Goal: Task Accomplishment & Management: Use online tool/utility

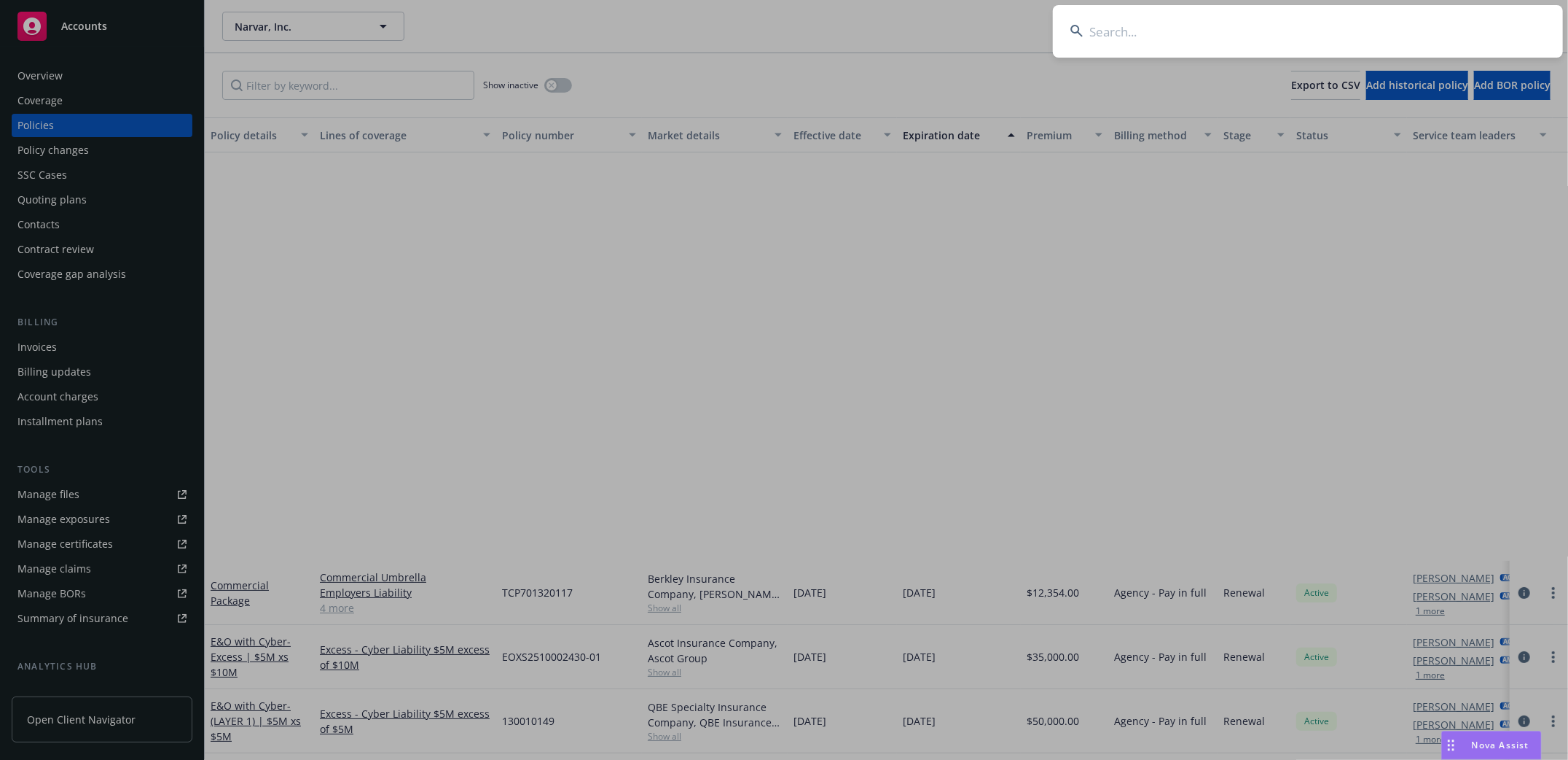
scroll to position [506, 0]
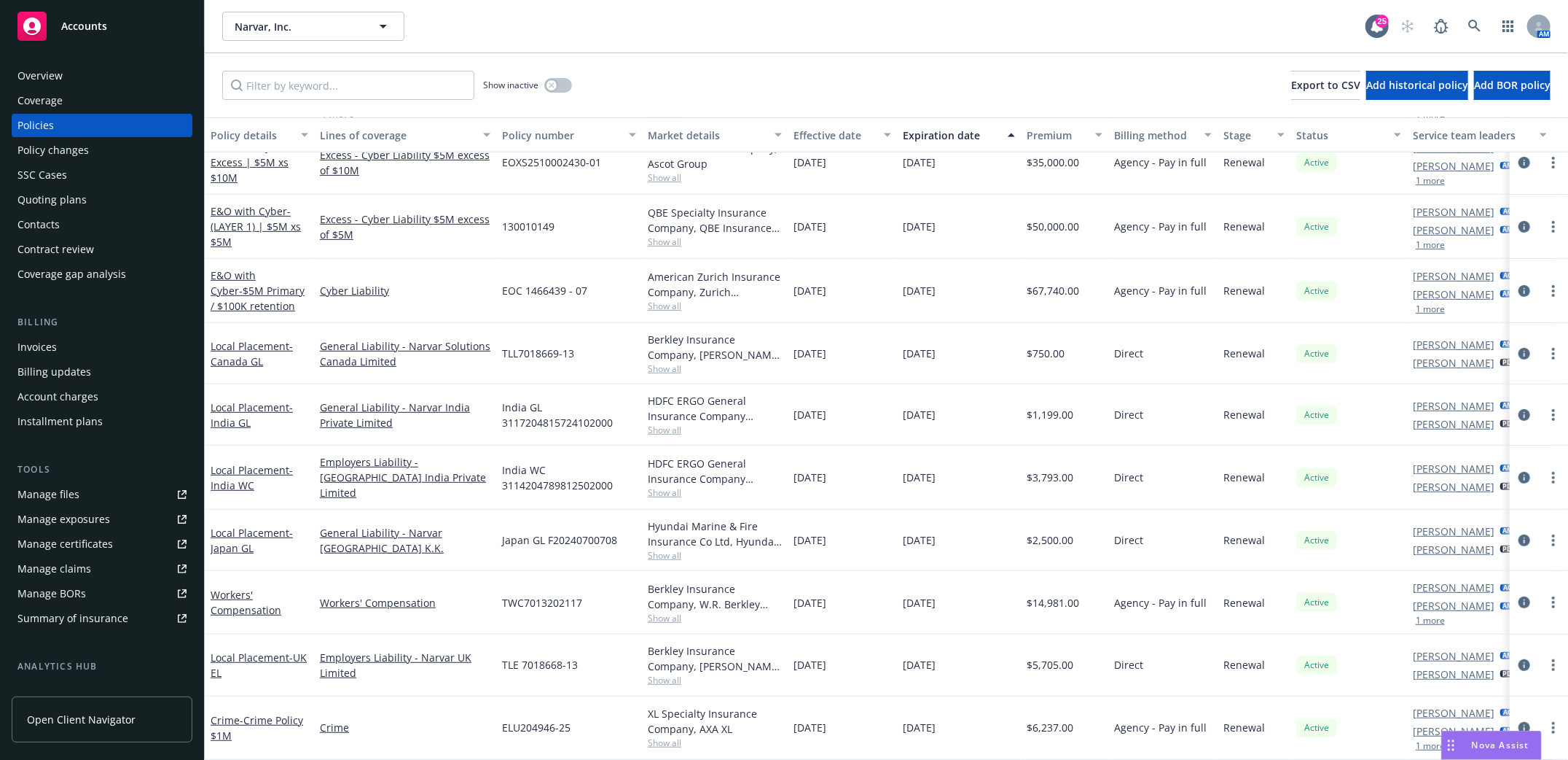
click at [50, 489] on div "Manage files" at bounding box center [48, 494] width 62 height 23
click at [1480, 25] on icon at bounding box center [1475, 26] width 13 height 13
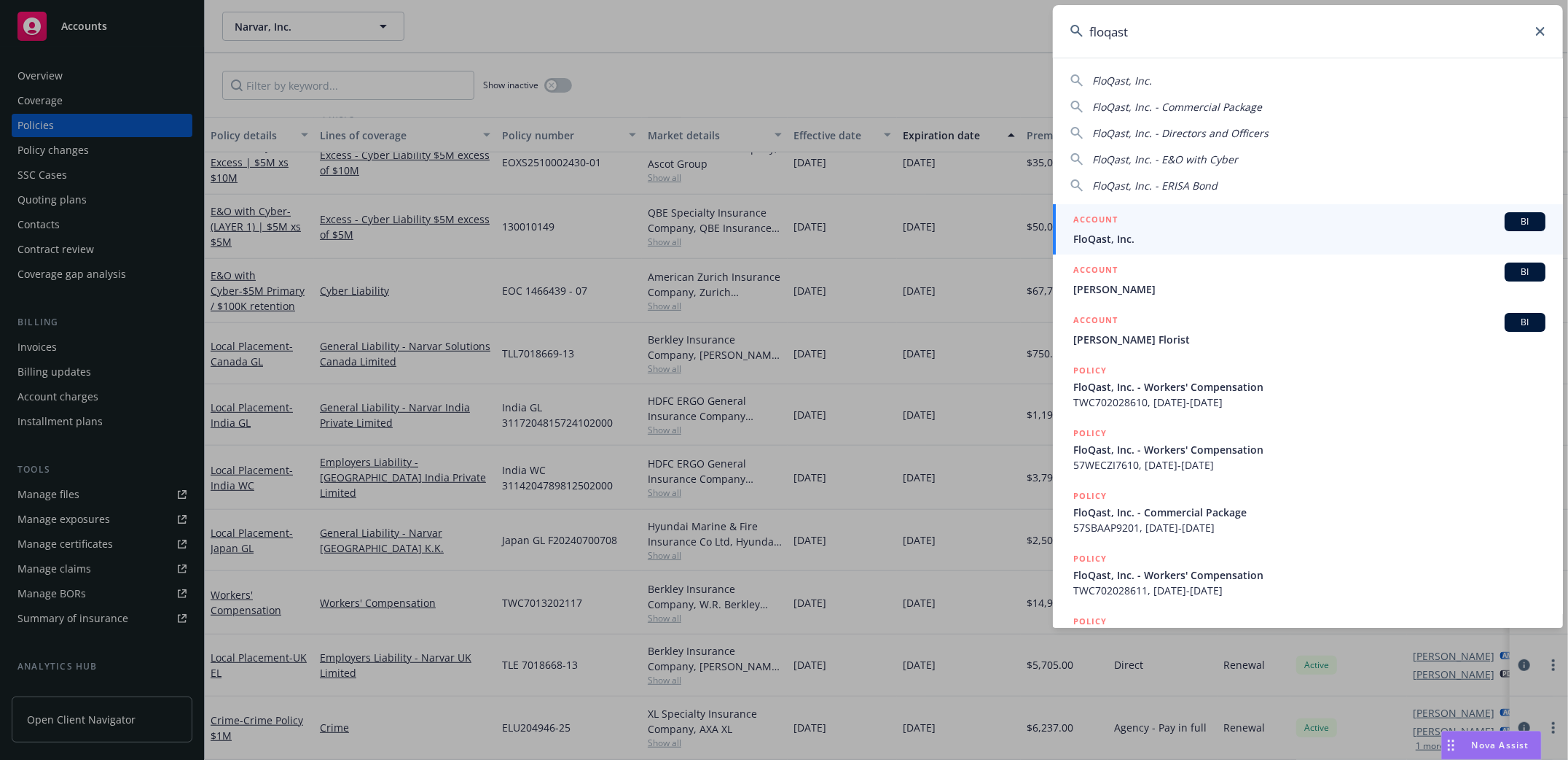
type input "floqast"
click at [1133, 231] on span "FloQast, Inc." at bounding box center [1309, 239] width 472 height 15
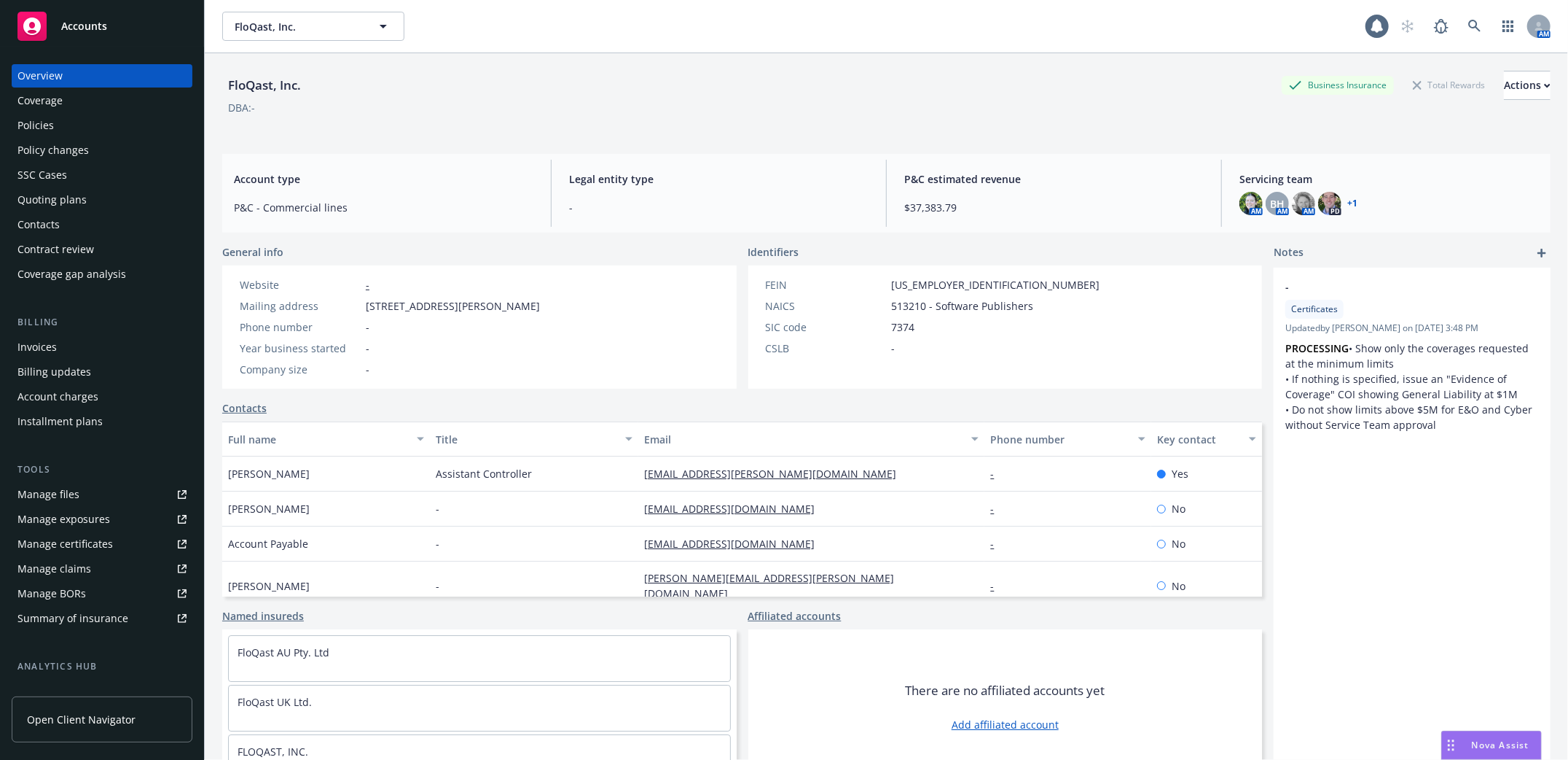
click at [52, 128] on div "Policies" at bounding box center [36, 126] width 36 height 23
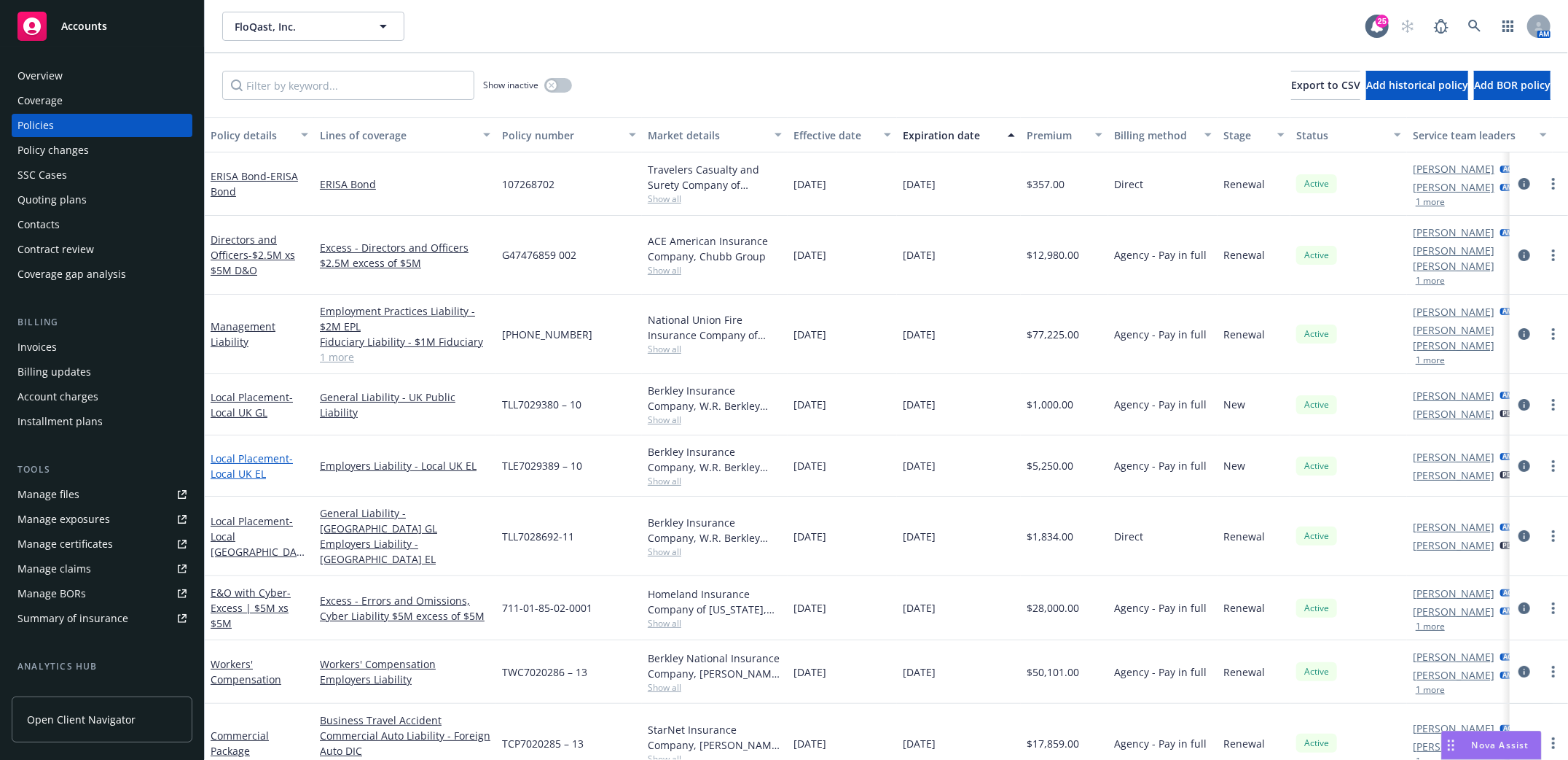
click at [235, 451] on span "- Local UK EL" at bounding box center [252, 466] width 82 height 29
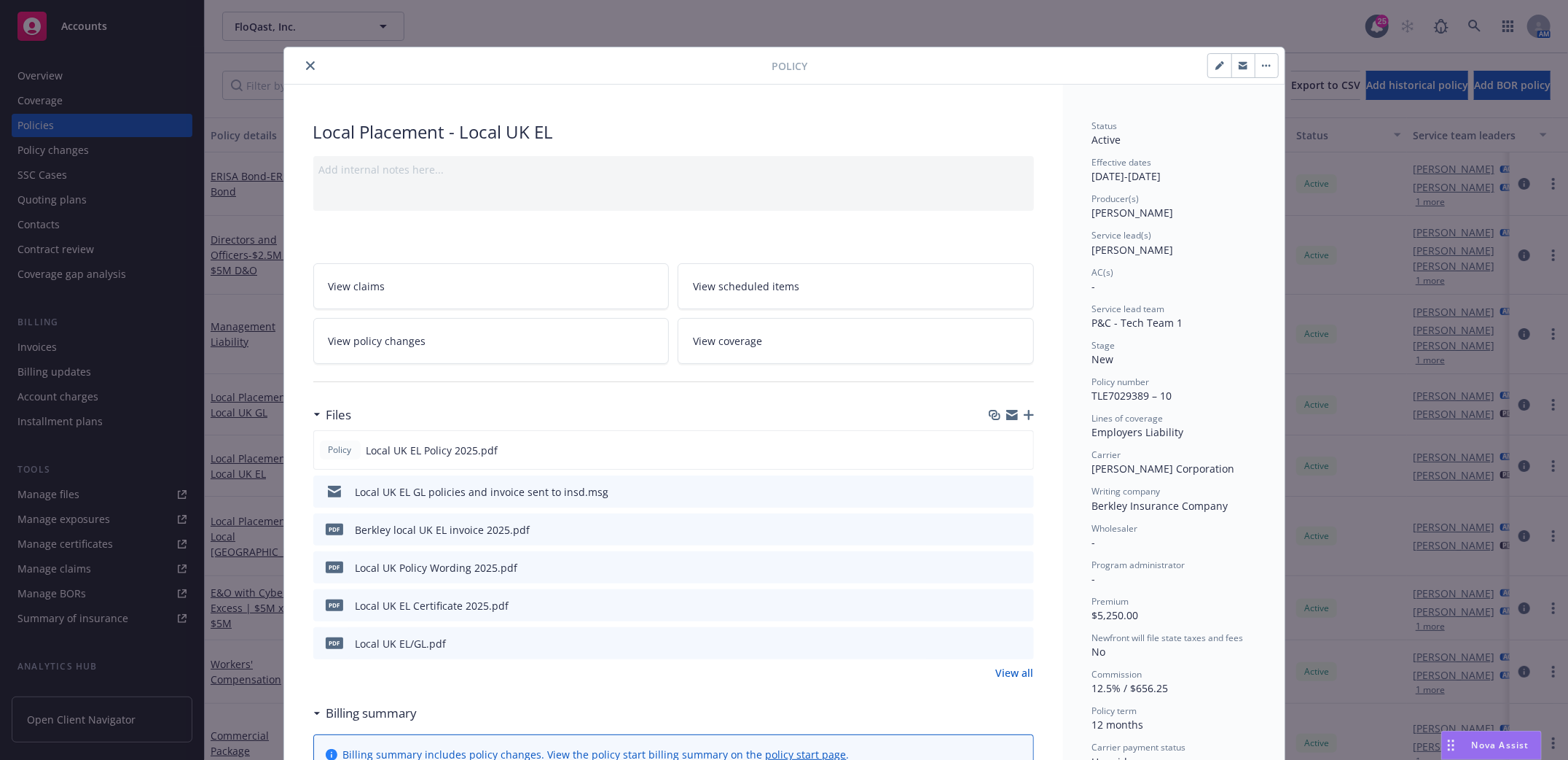
click at [306, 64] on icon "close" at bounding box center [310, 66] width 9 height 9
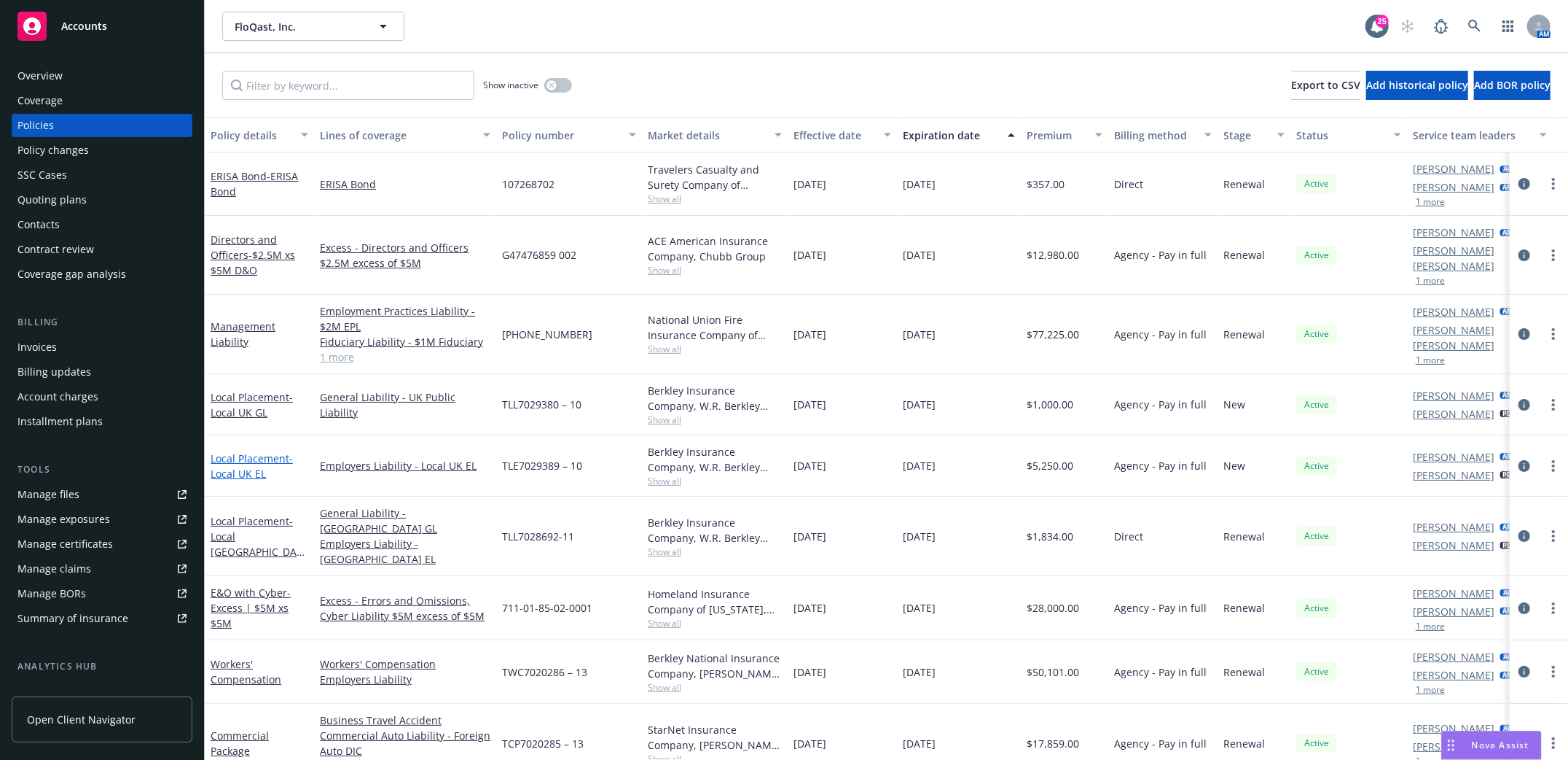
click at [236, 455] on span "- Local UK EL" at bounding box center [252, 466] width 82 height 29
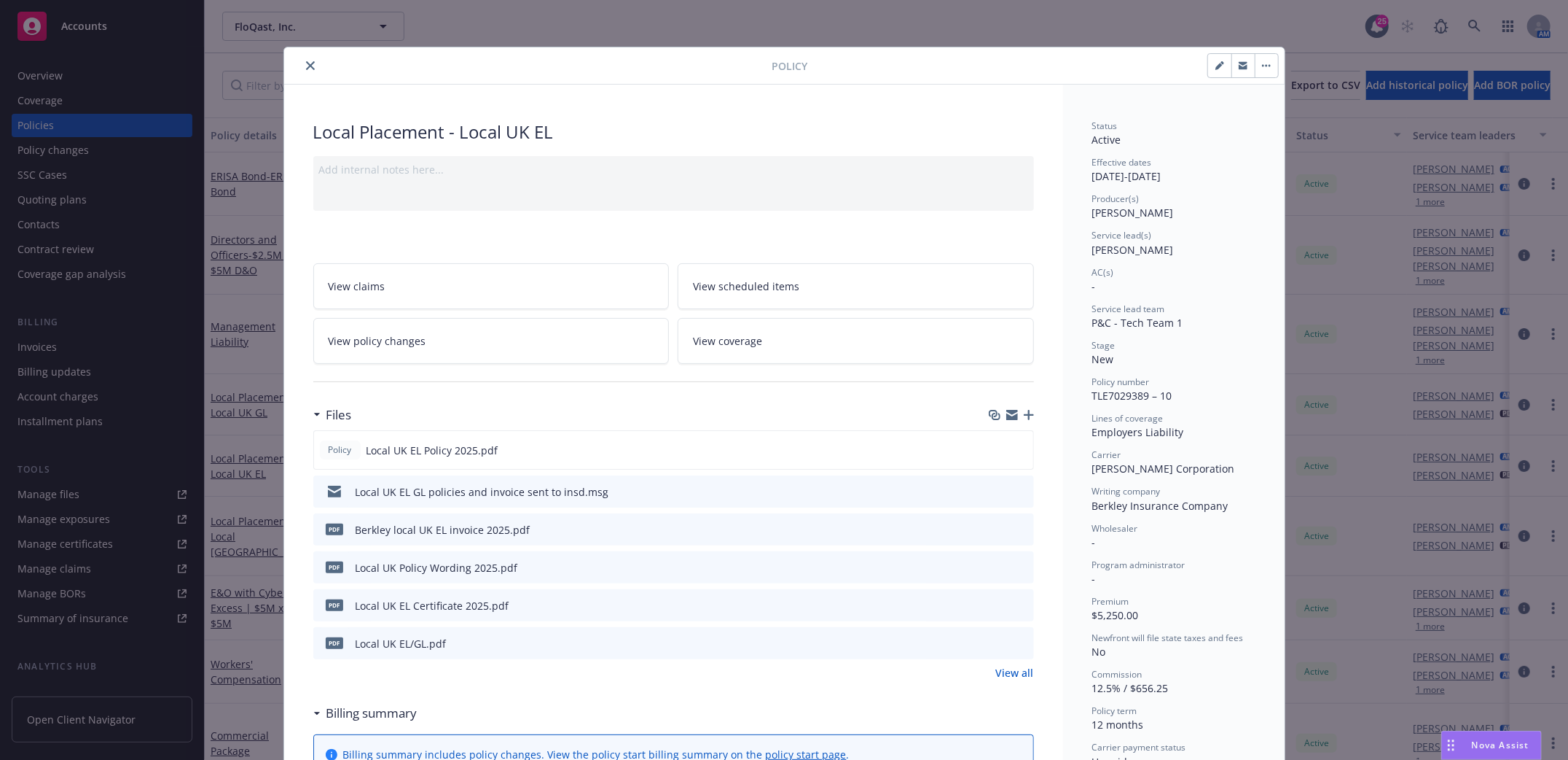
scroll to position [44, 0]
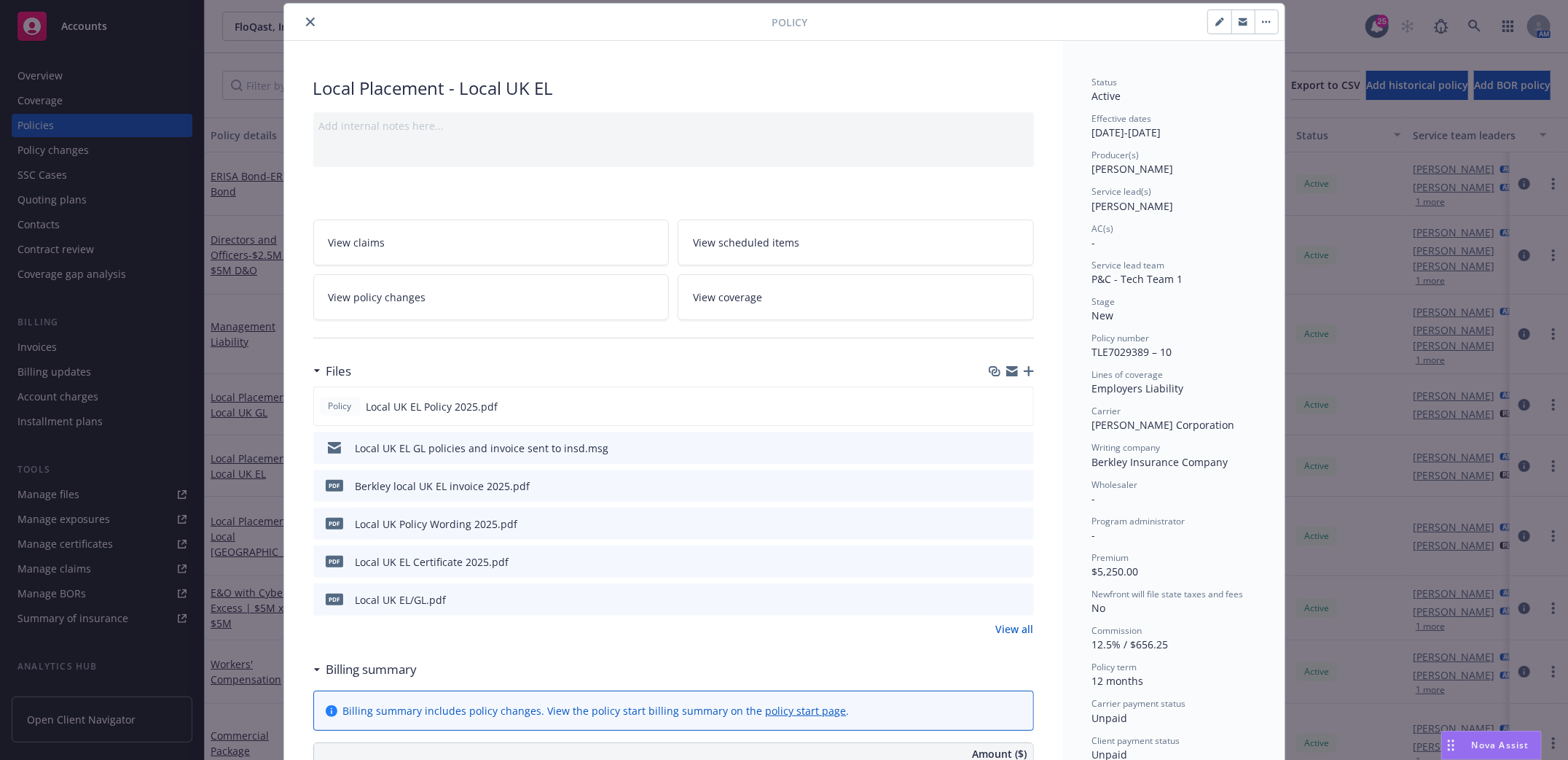
click at [303, 13] on button "close" at bounding box center [310, 22] width 18 height 18
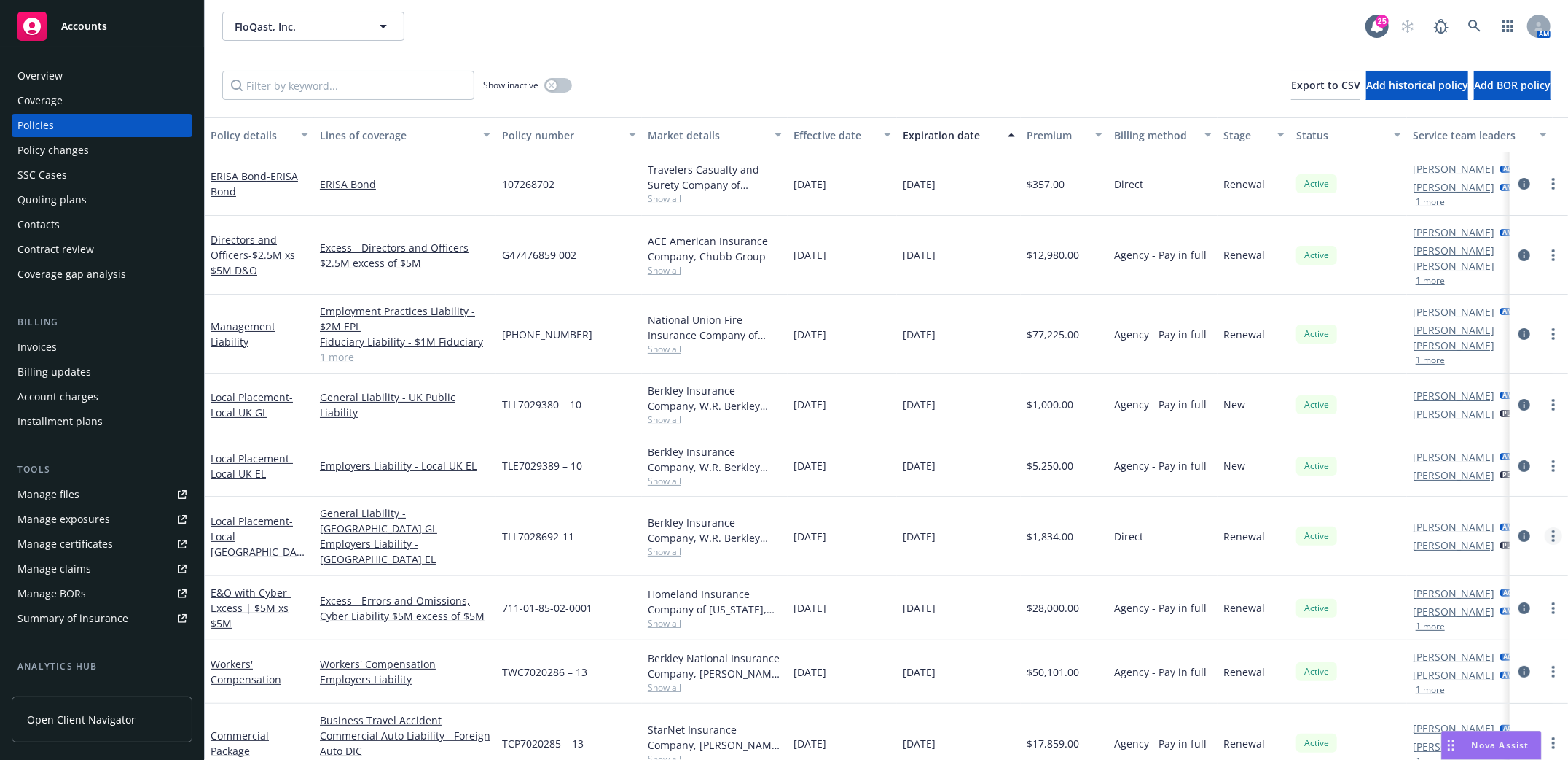
click at [1552, 539] on circle "more" at bounding box center [1553, 540] width 3 height 3
click at [892, 27] on div "FloQast, Inc. FloQast, Inc." at bounding box center [794, 26] width 1143 height 29
click at [31, 77] on div "Overview" at bounding box center [40, 76] width 45 height 23
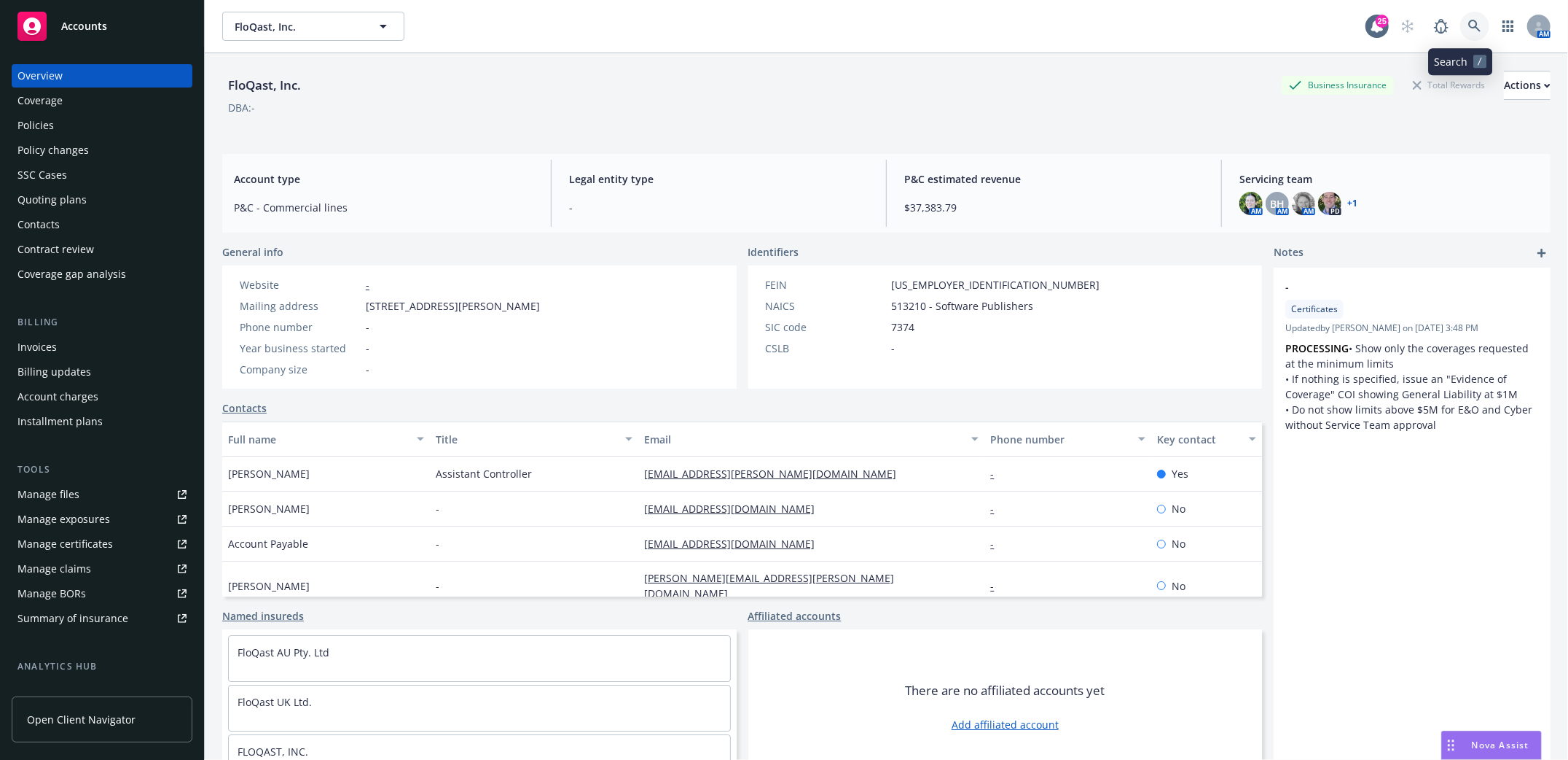
click at [1460, 25] on link at bounding box center [1475, 26] width 29 height 29
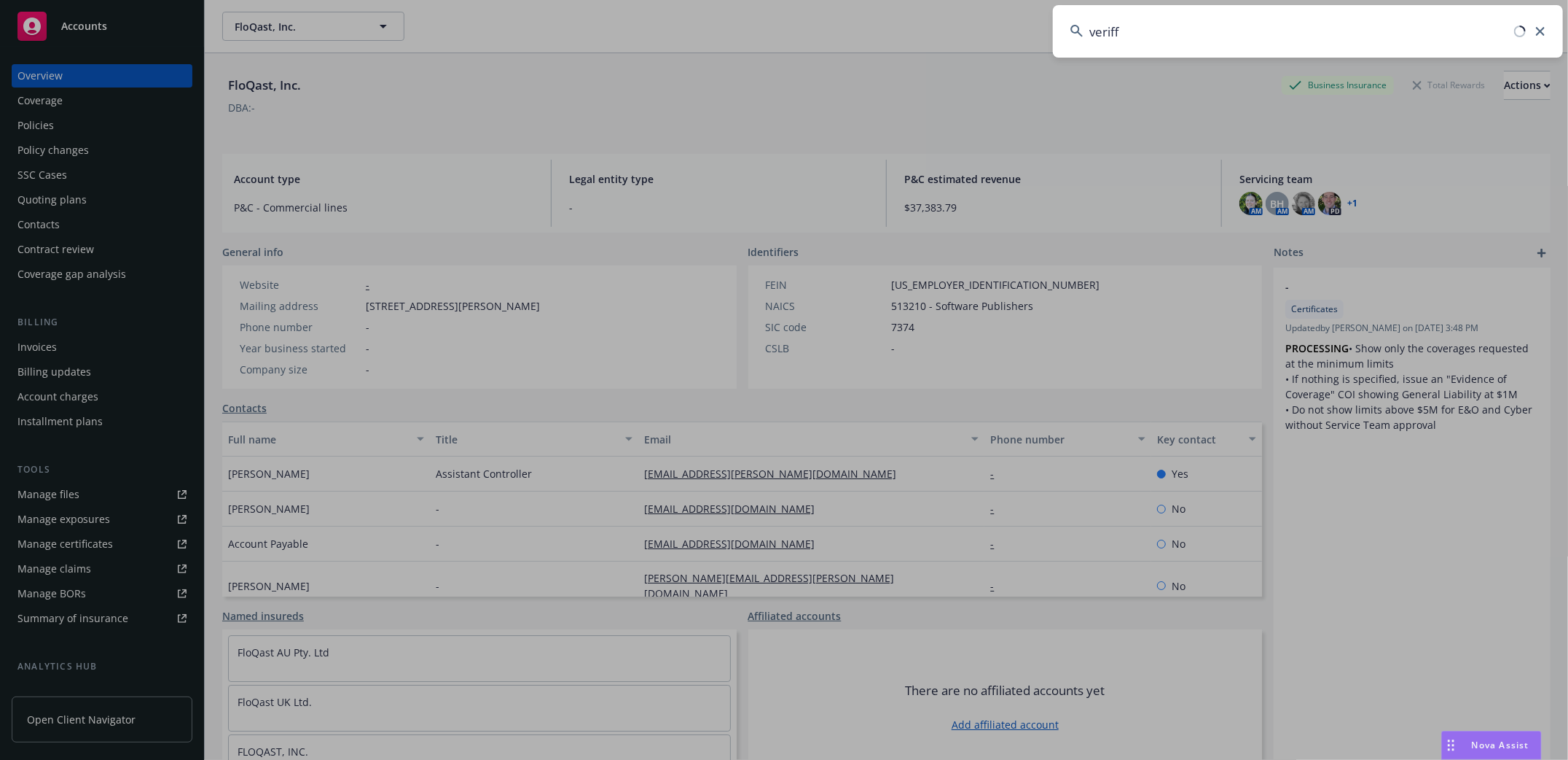
type input "veriff"
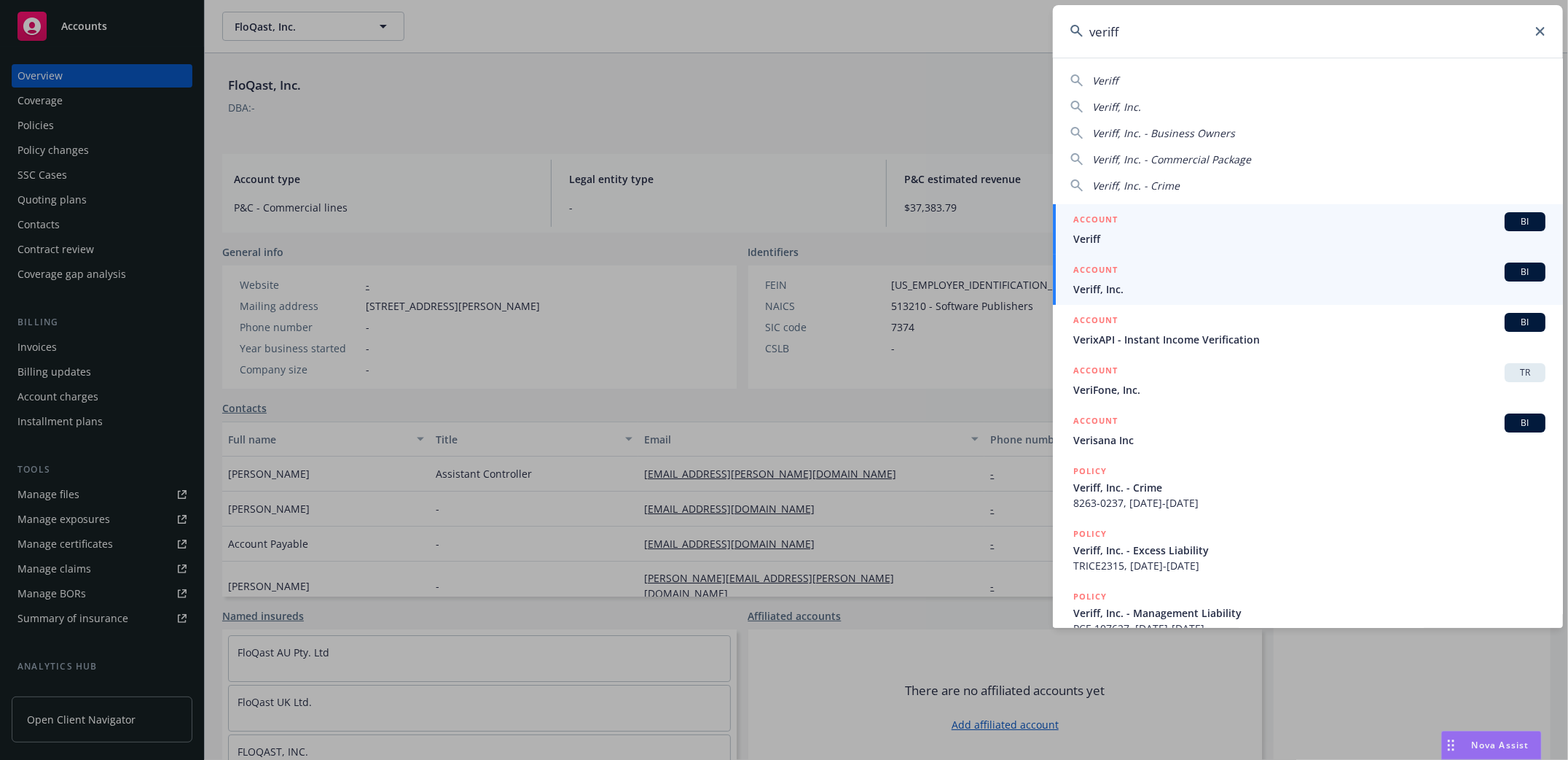
click at [1079, 283] on li "ACCOUNT BI Veriff, Inc." at bounding box center [1308, 280] width 510 height 50
click at [1082, 290] on span "Veriff, Inc." at bounding box center [1309, 288] width 472 height 15
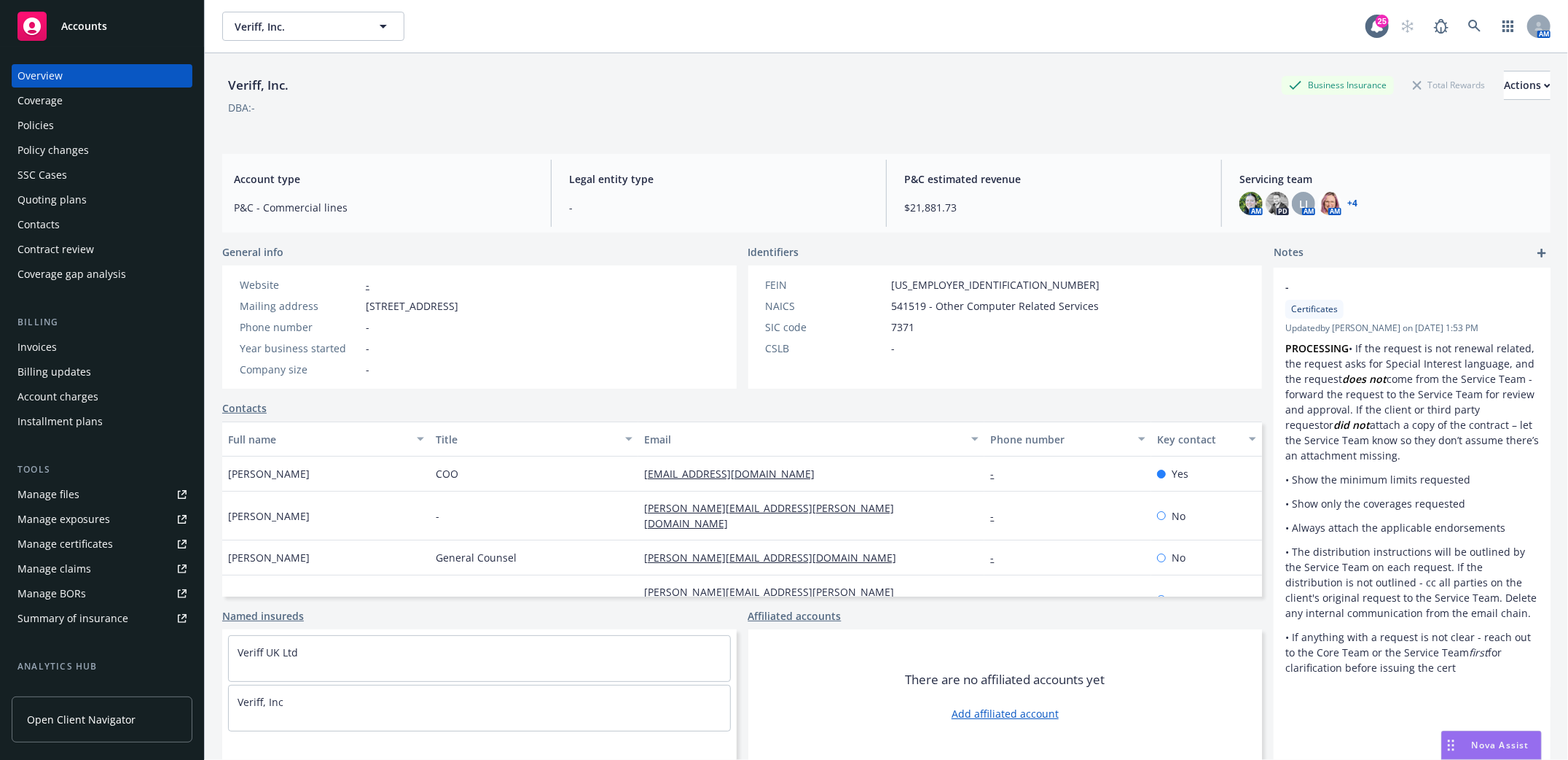
click at [25, 118] on div "Policies" at bounding box center [36, 126] width 36 height 23
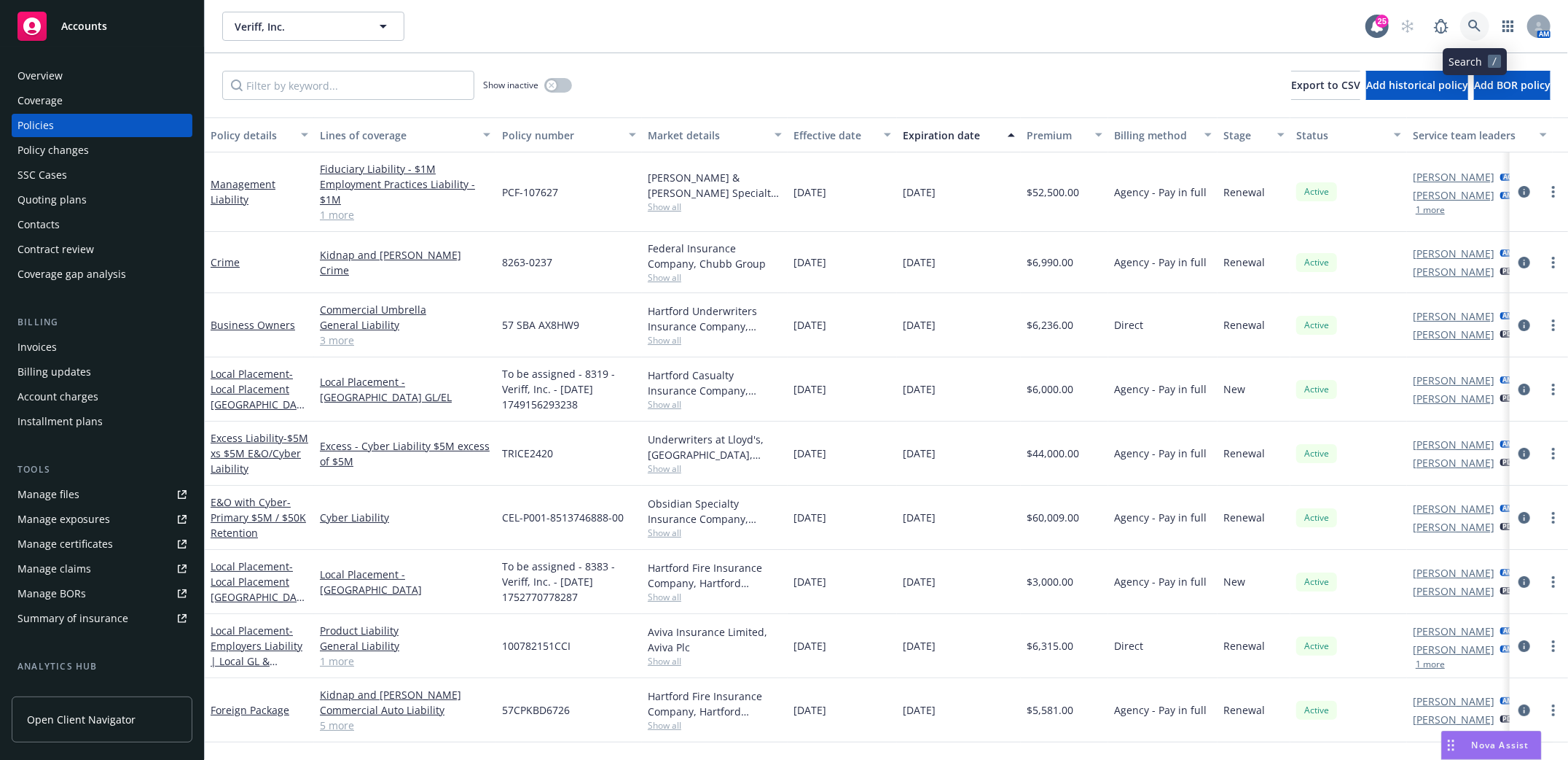
click at [1466, 20] on link at bounding box center [1475, 26] width 29 height 29
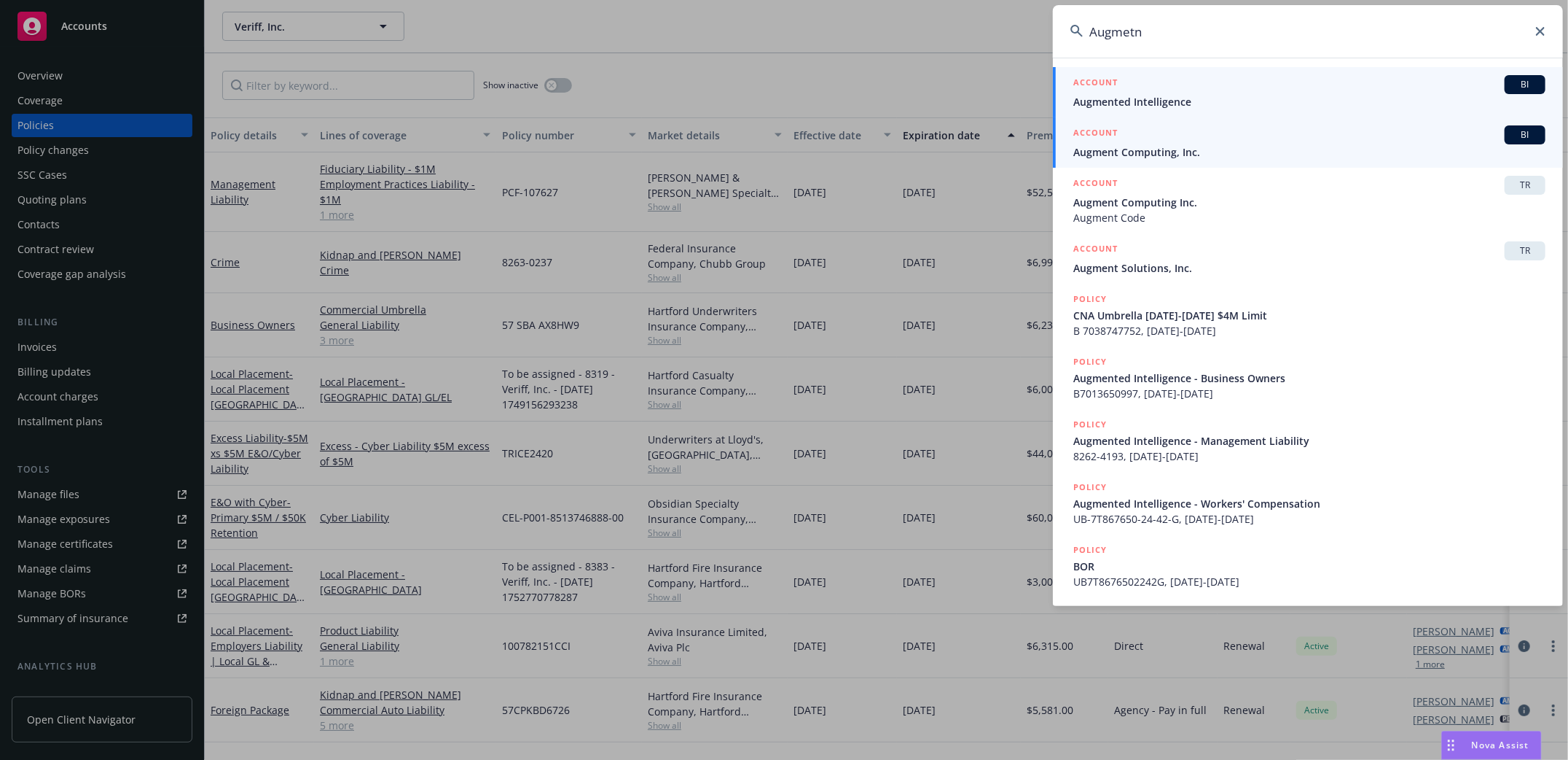
type input "Augmetn"
click at [1121, 145] on span "Augment Computing, Inc." at bounding box center [1309, 152] width 472 height 15
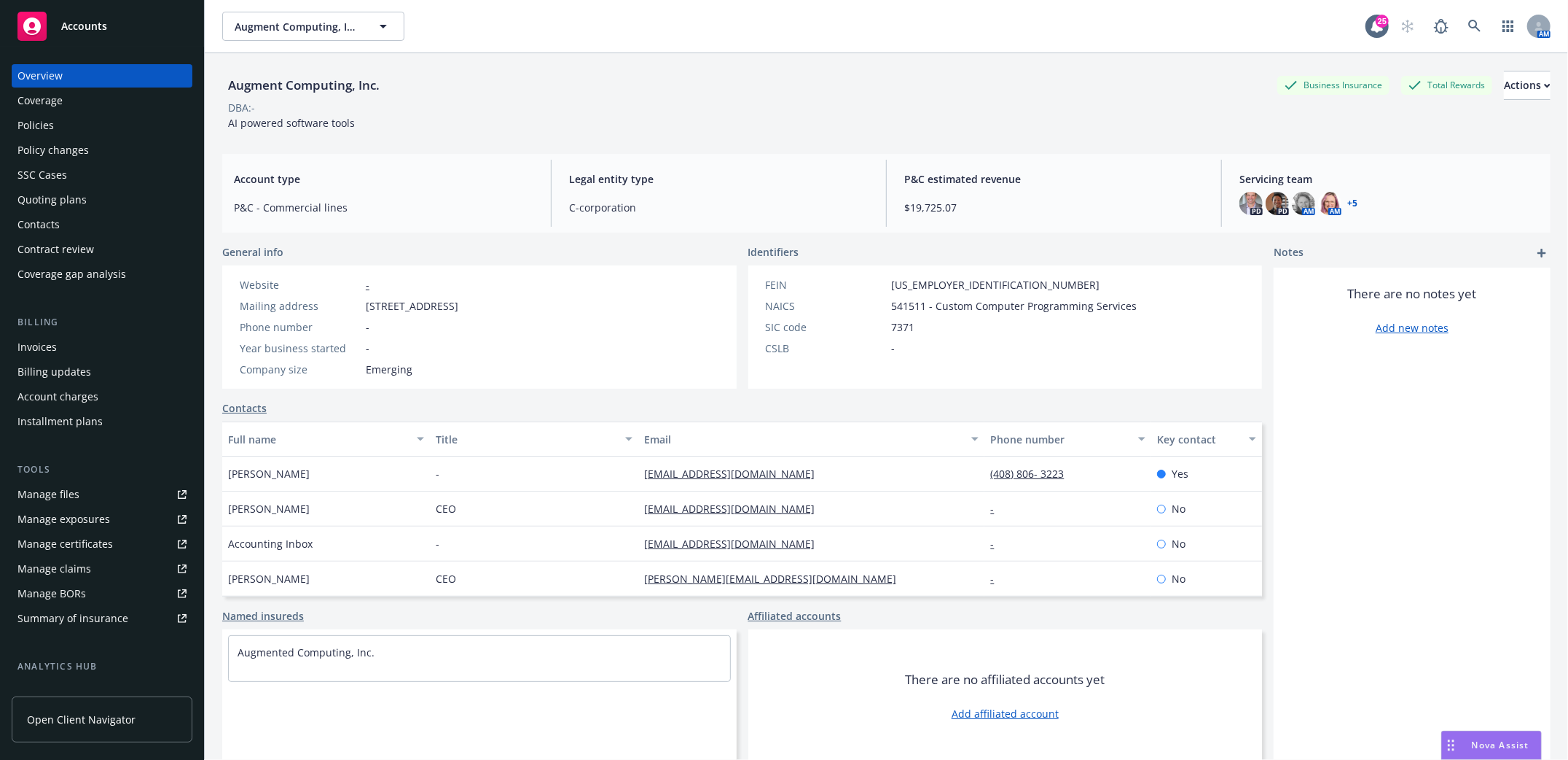
click at [38, 131] on div "Policies" at bounding box center [36, 126] width 36 height 23
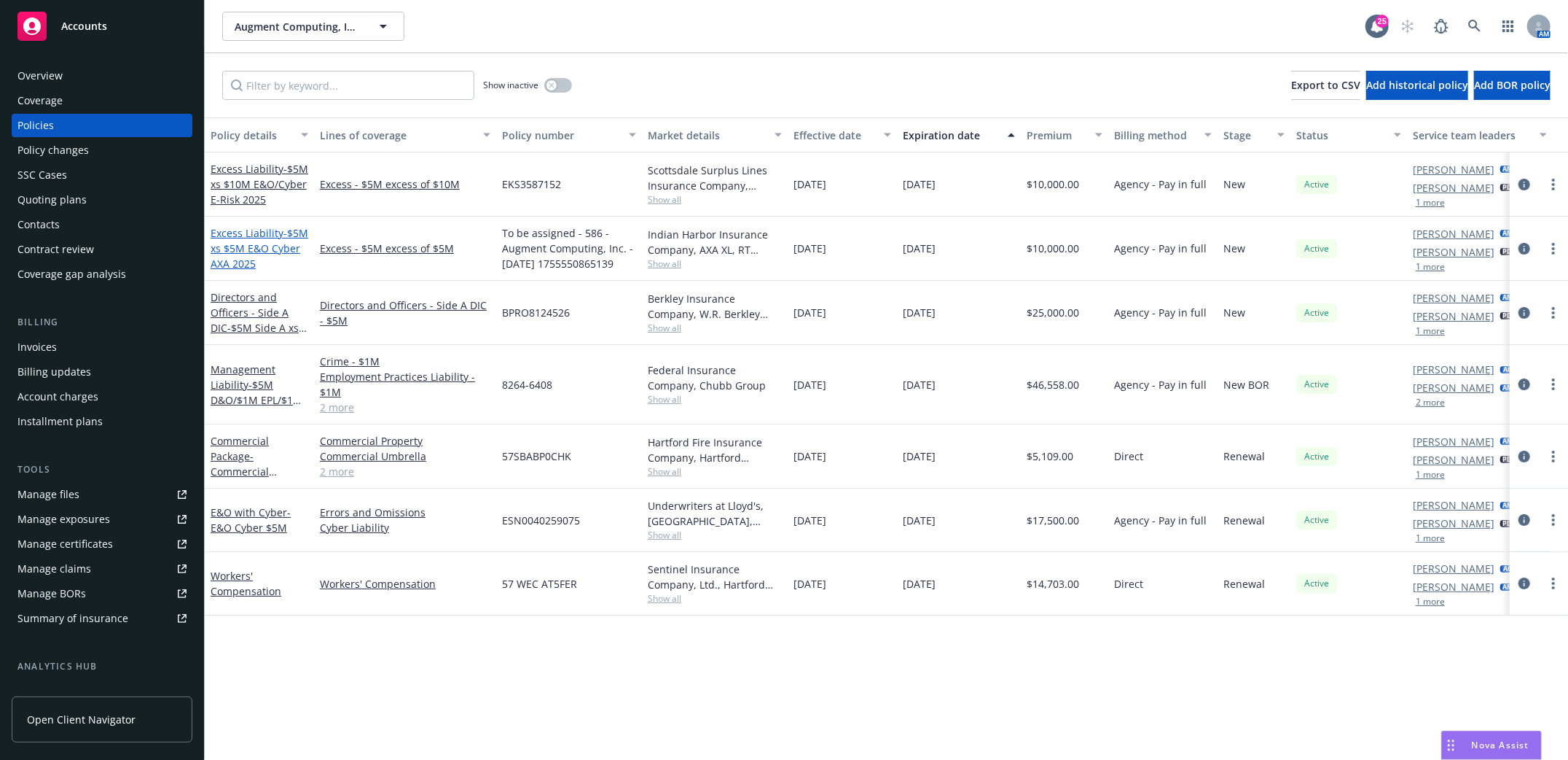
click at [244, 252] on span "- $5M xs $5M E&O Cyber AXA 2025" at bounding box center [260, 248] width 98 height 45
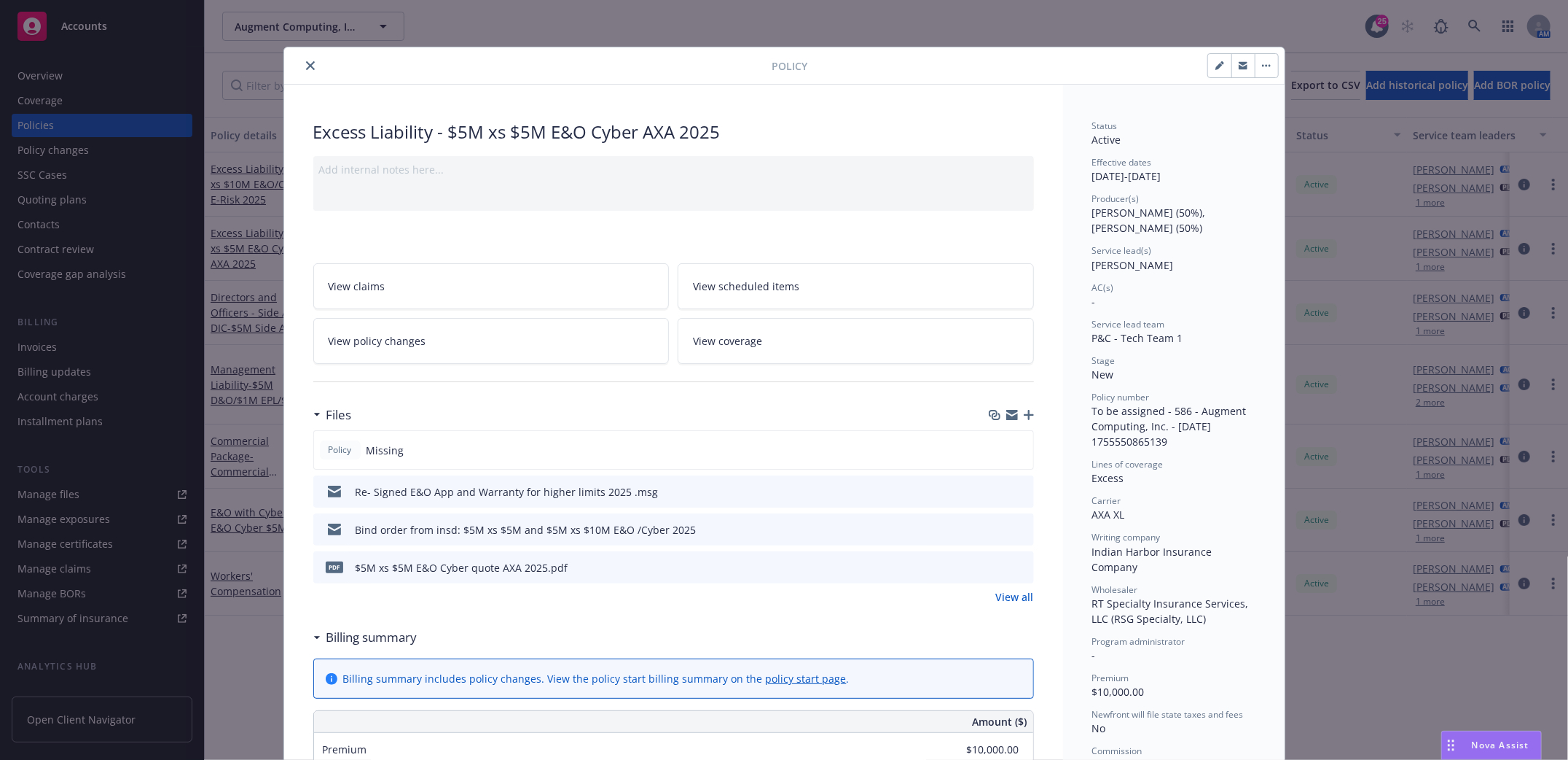
click at [1216, 66] on icon "button" at bounding box center [1220, 66] width 9 height 9
select select "NEW"
select select "other"
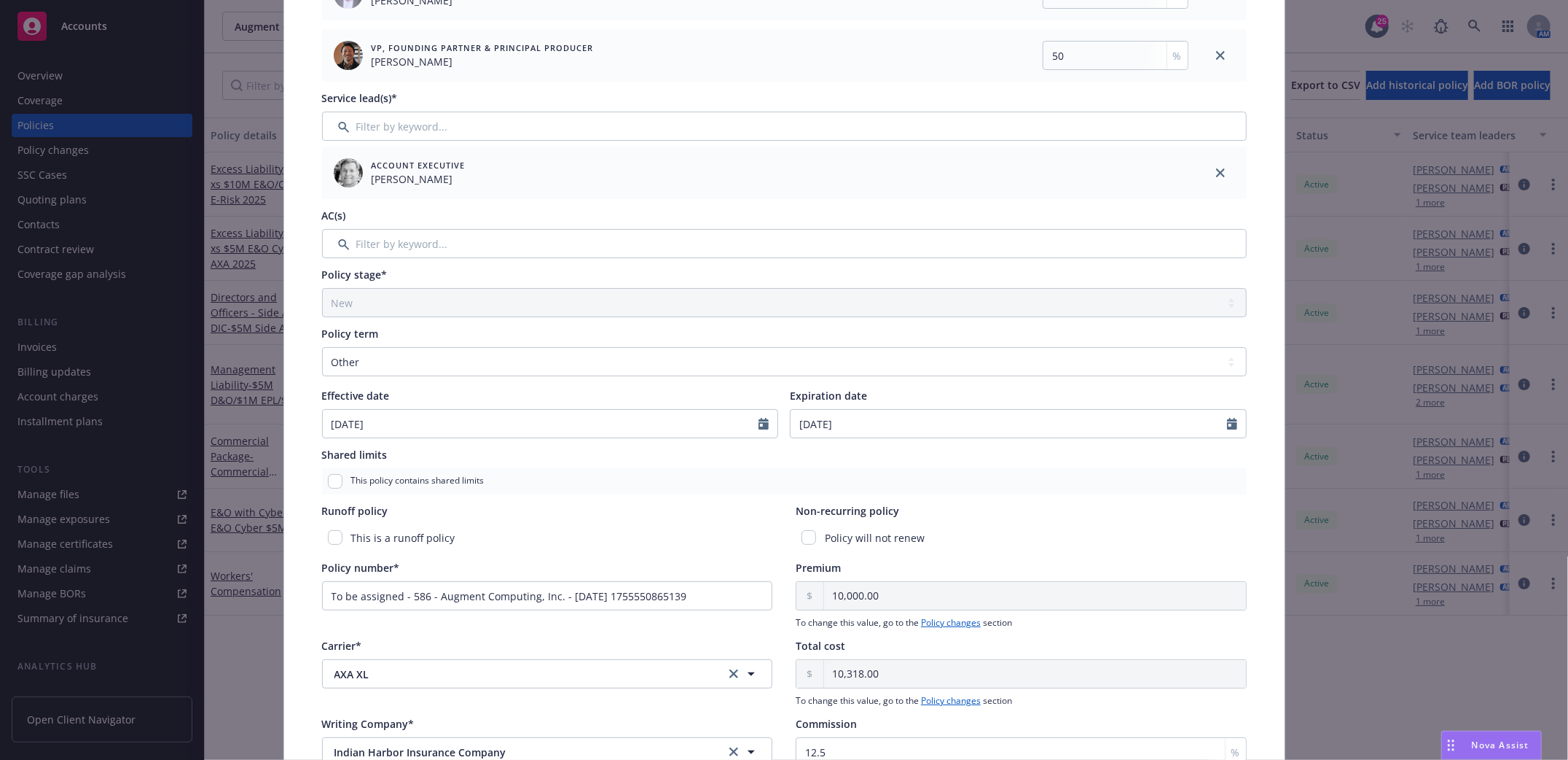
scroll to position [291, 0]
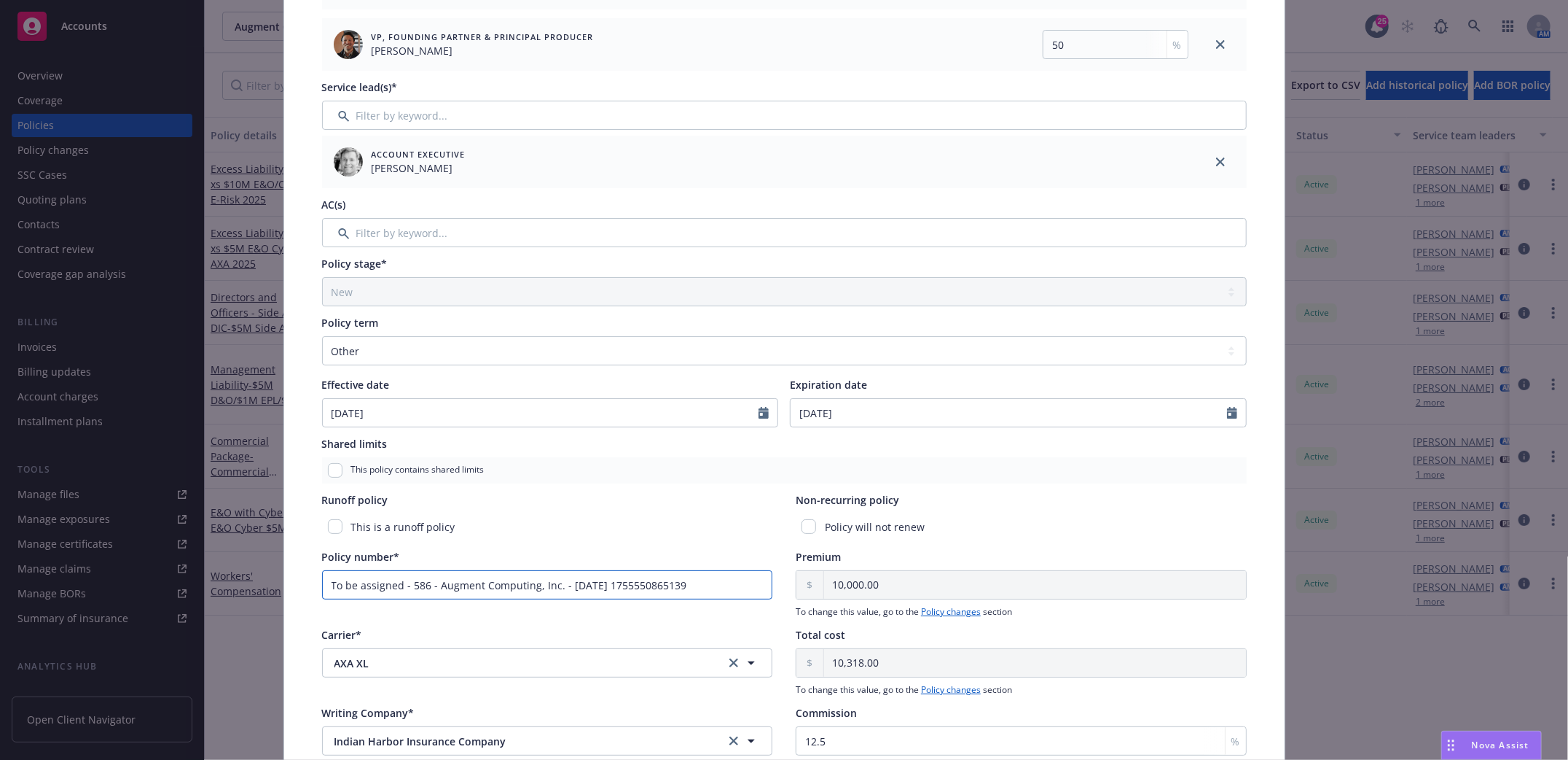
drag, startPoint x: 715, startPoint y: 581, endPoint x: 53, endPoint y: 594, distance: 662.1
click at [53, 594] on div "Edit policy details Cancel Save Policy type* Excess Liability Display name $5M …" at bounding box center [784, 380] width 1568 height 760
paste input "MTE9049224 00"
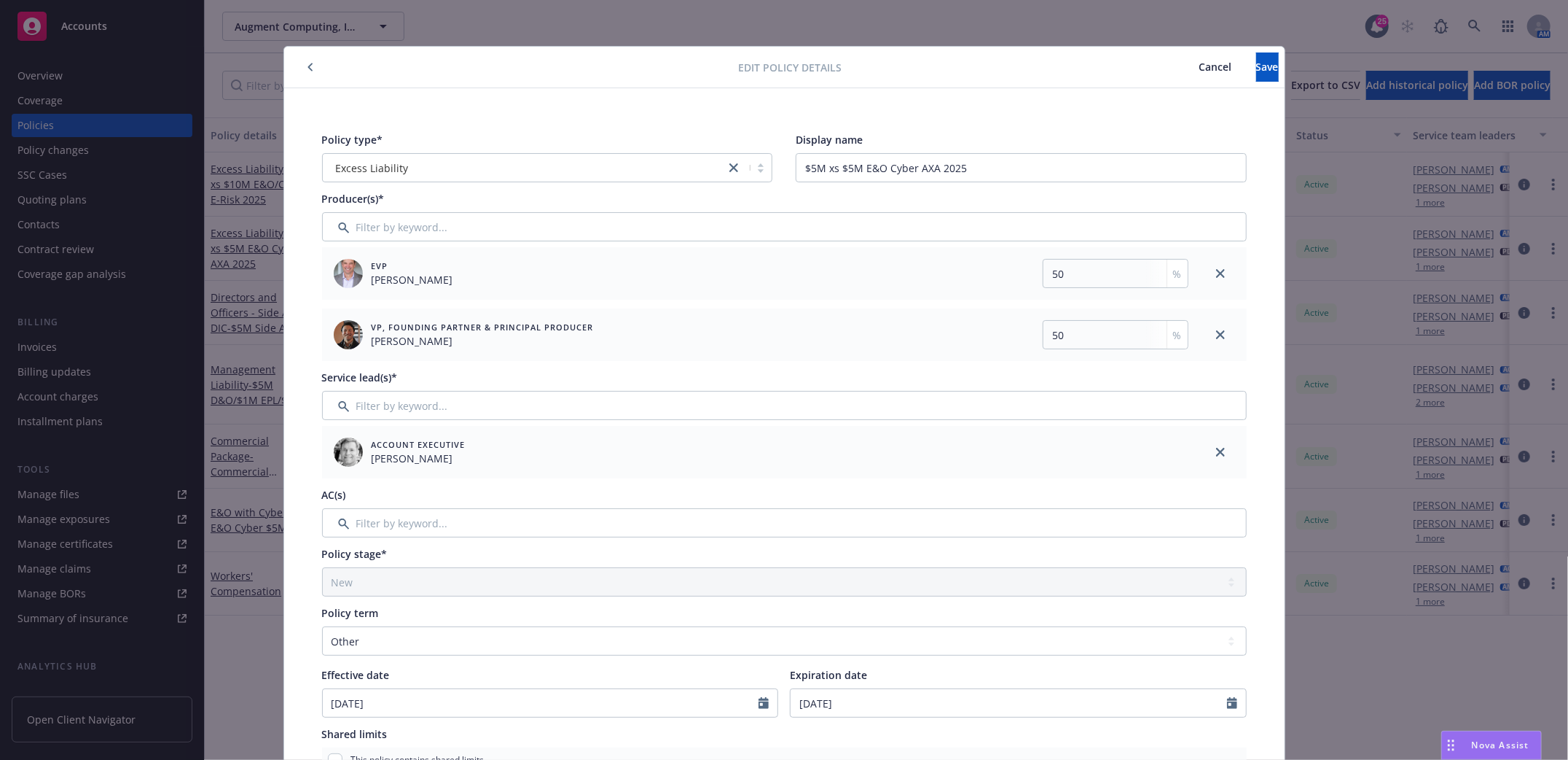
scroll to position [0, 0]
type input "MTE9049224 00"
click at [1256, 61] on span "Save" at bounding box center [1267, 67] width 23 height 14
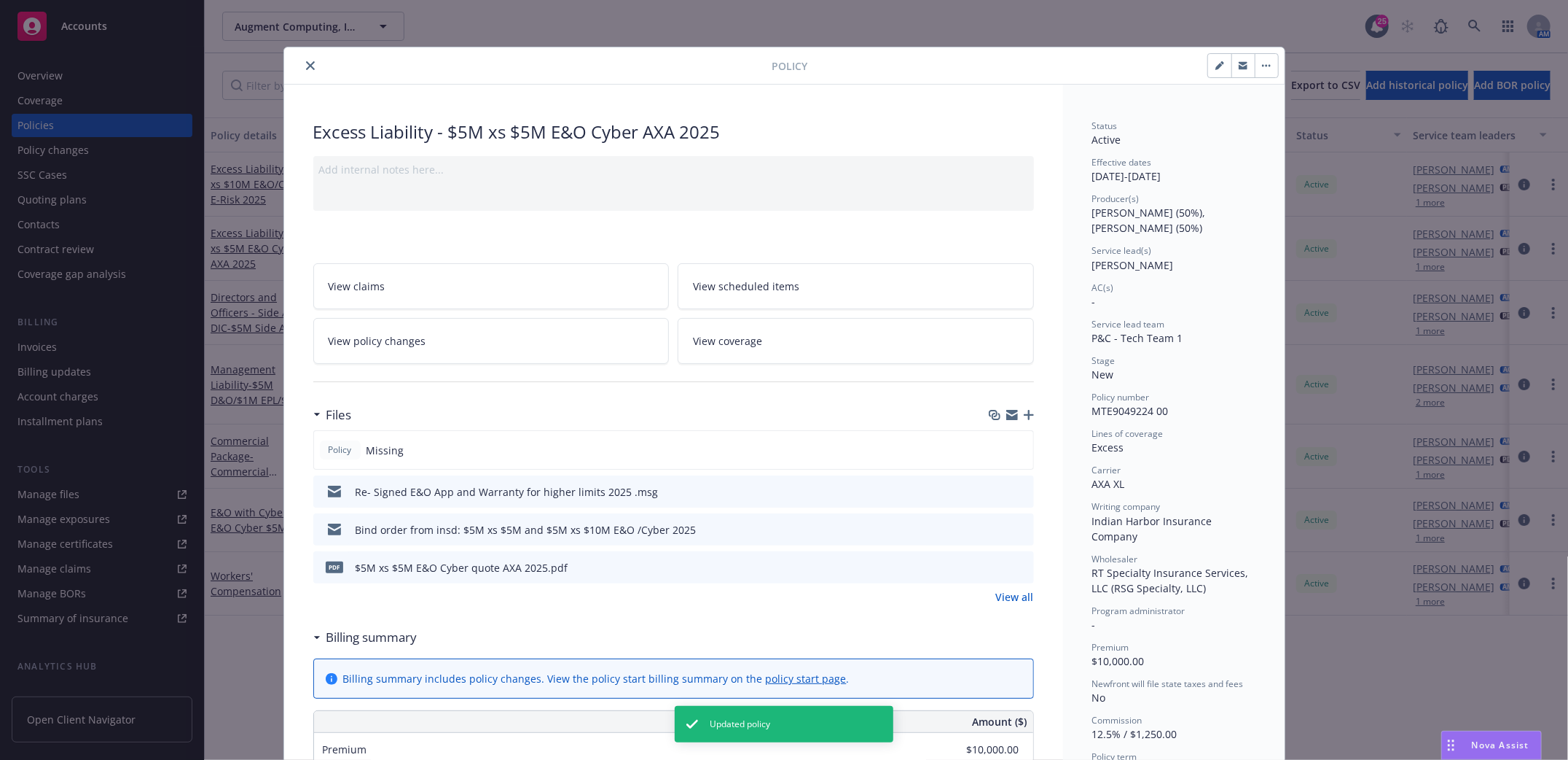
click at [404, 337] on span "View policy changes" at bounding box center [377, 340] width 98 height 15
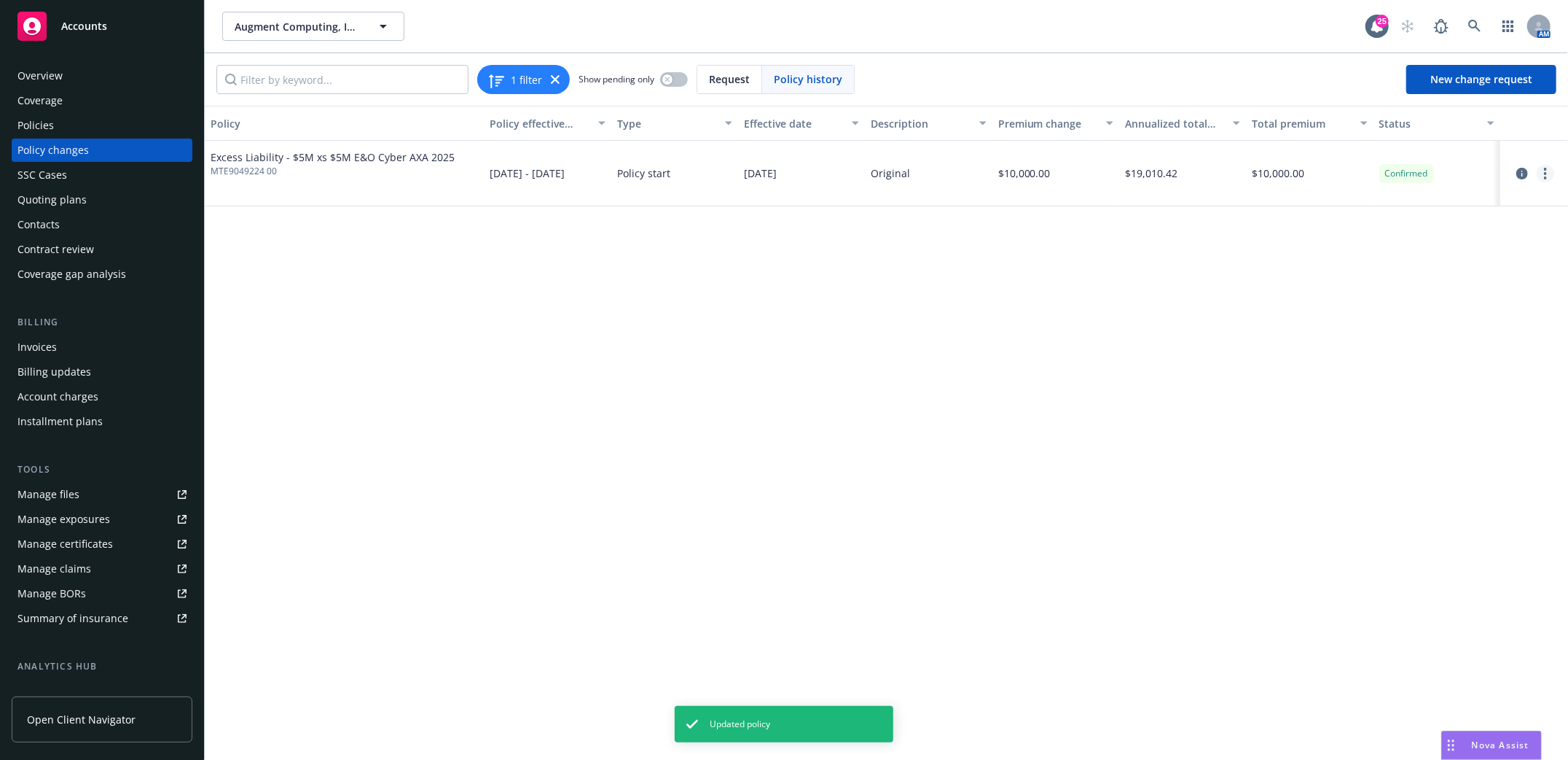
click at [1544, 174] on icon "more" at bounding box center [1545, 174] width 3 height 12
click at [1142, 397] on div "Policy Policy effective dates Type Effective date Description Premium change An…" at bounding box center [887, 433] width 1363 height 654
click at [1549, 169] on link "more" at bounding box center [1545, 174] width 18 height 18
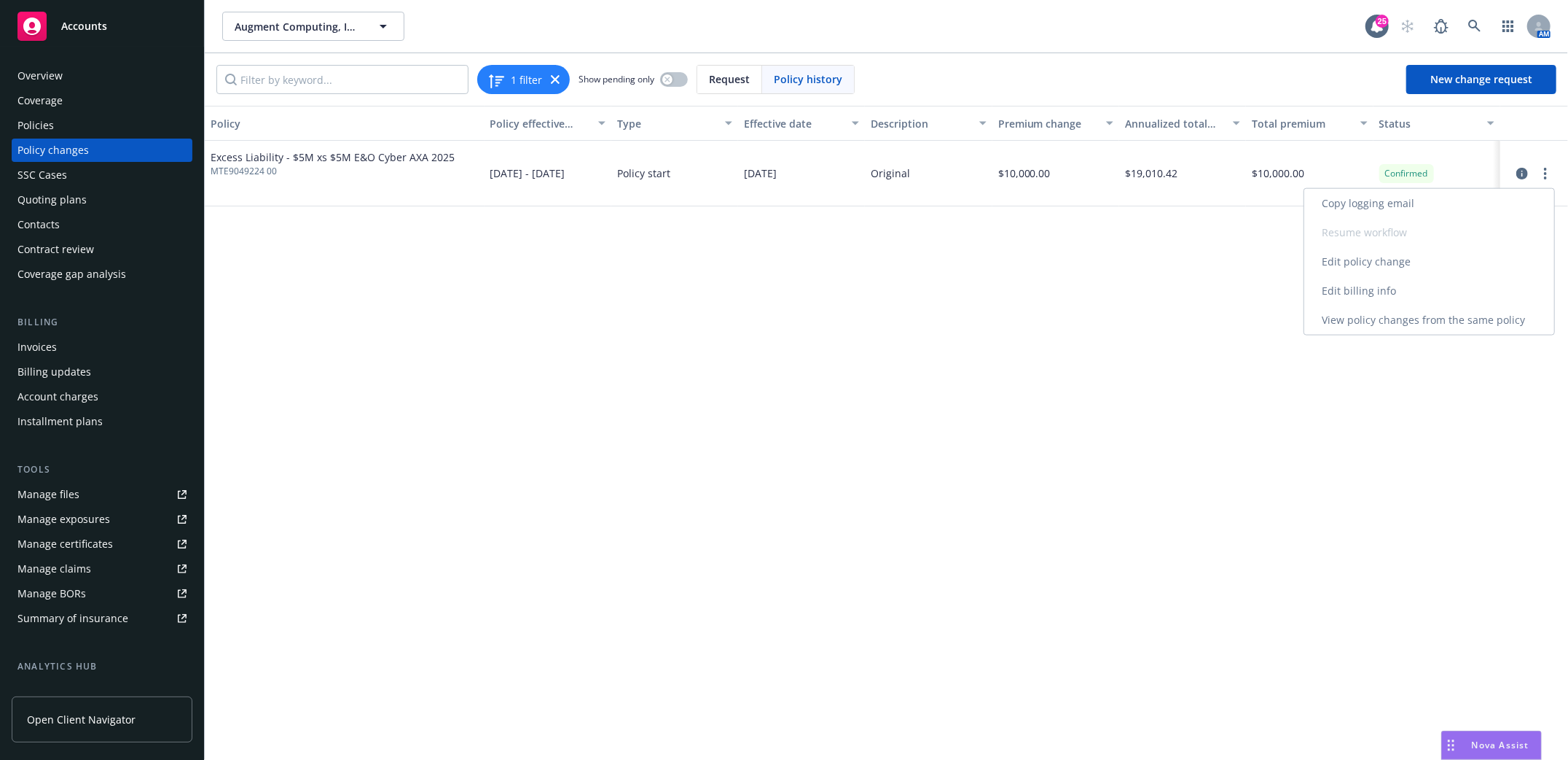
click at [1359, 287] on link "Edit billing info" at bounding box center [1429, 291] width 250 height 29
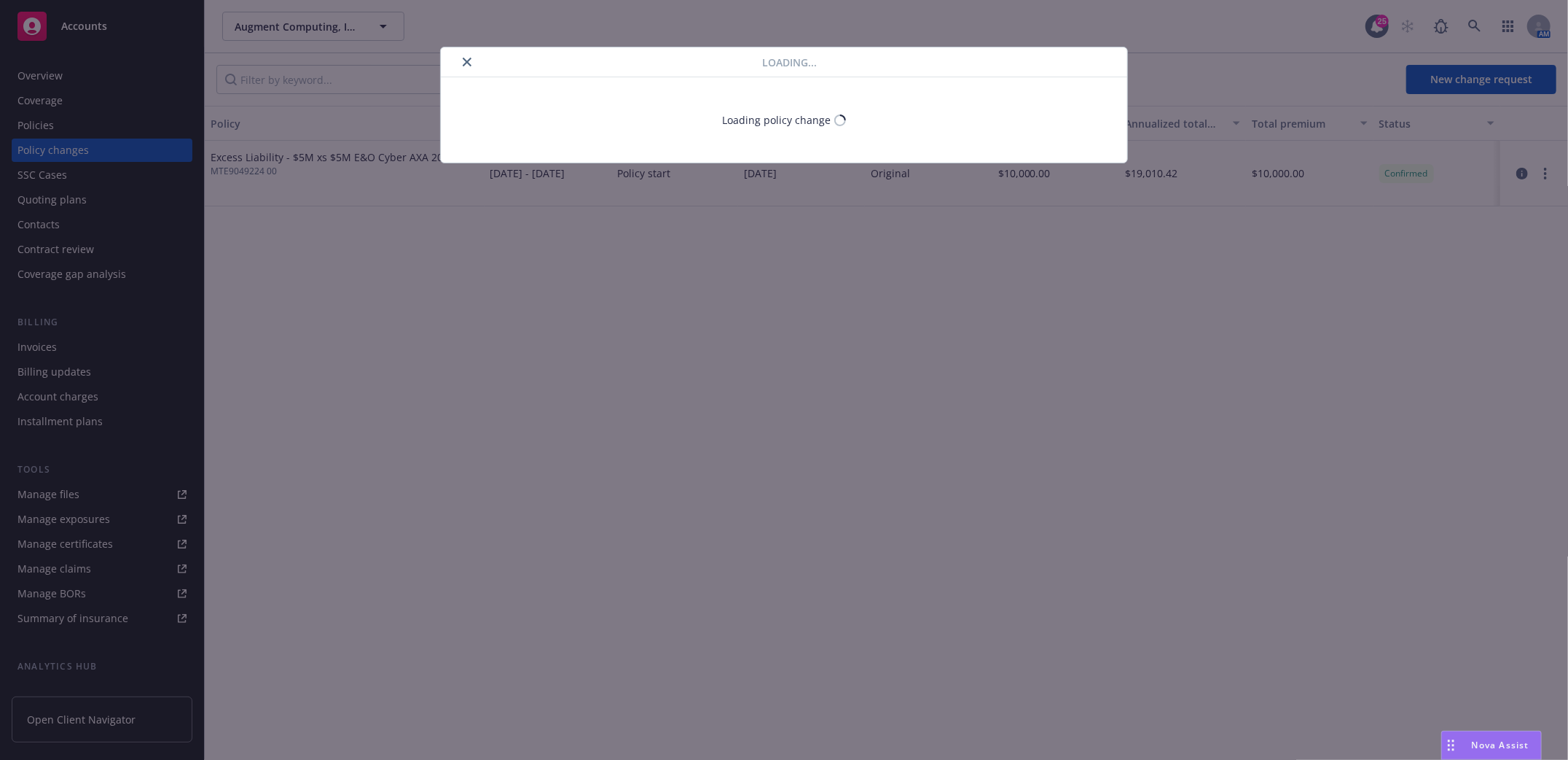
select select "CA"
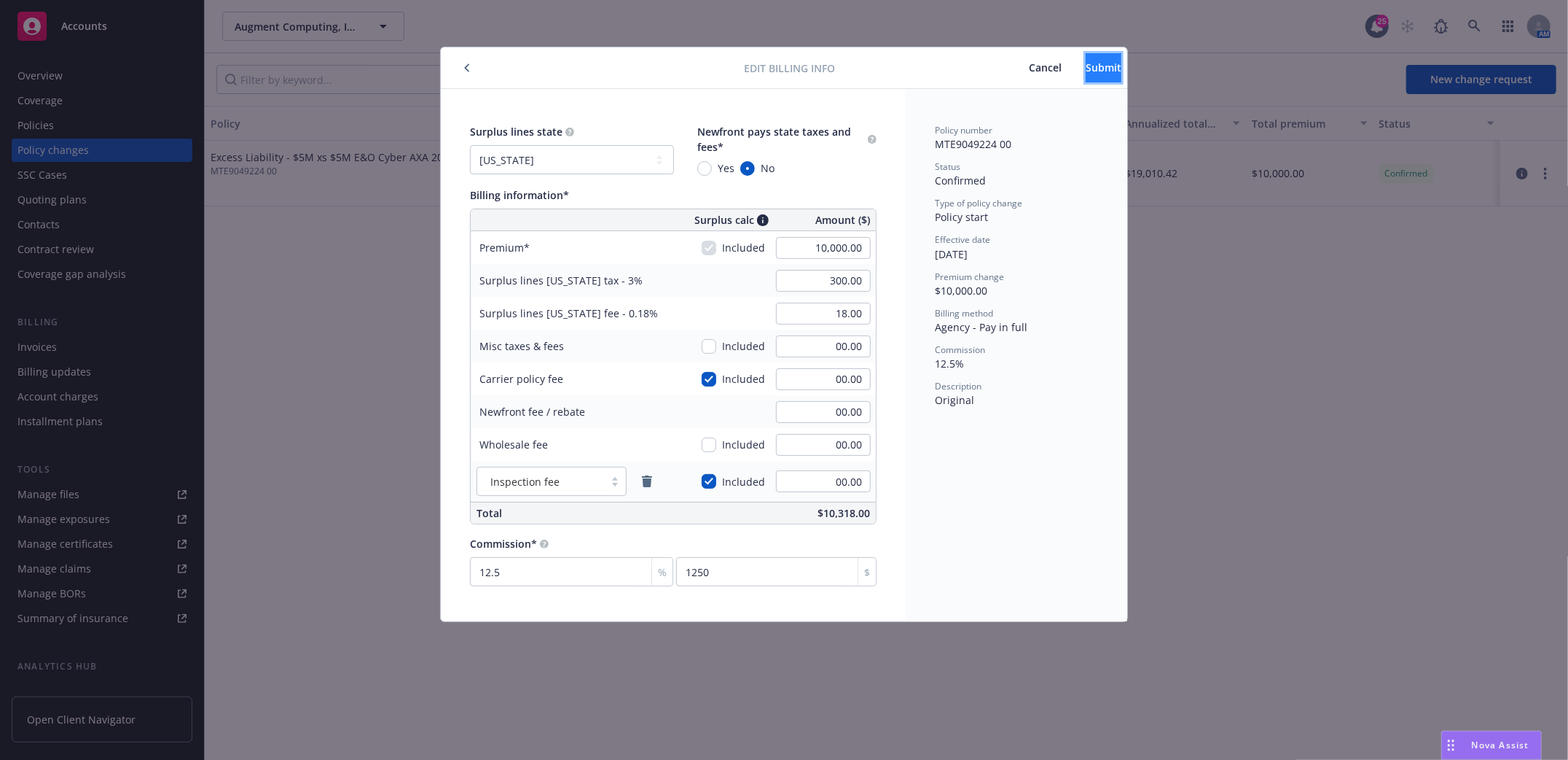
click at [1086, 68] on span "Submit" at bounding box center [1103, 67] width 36 height 14
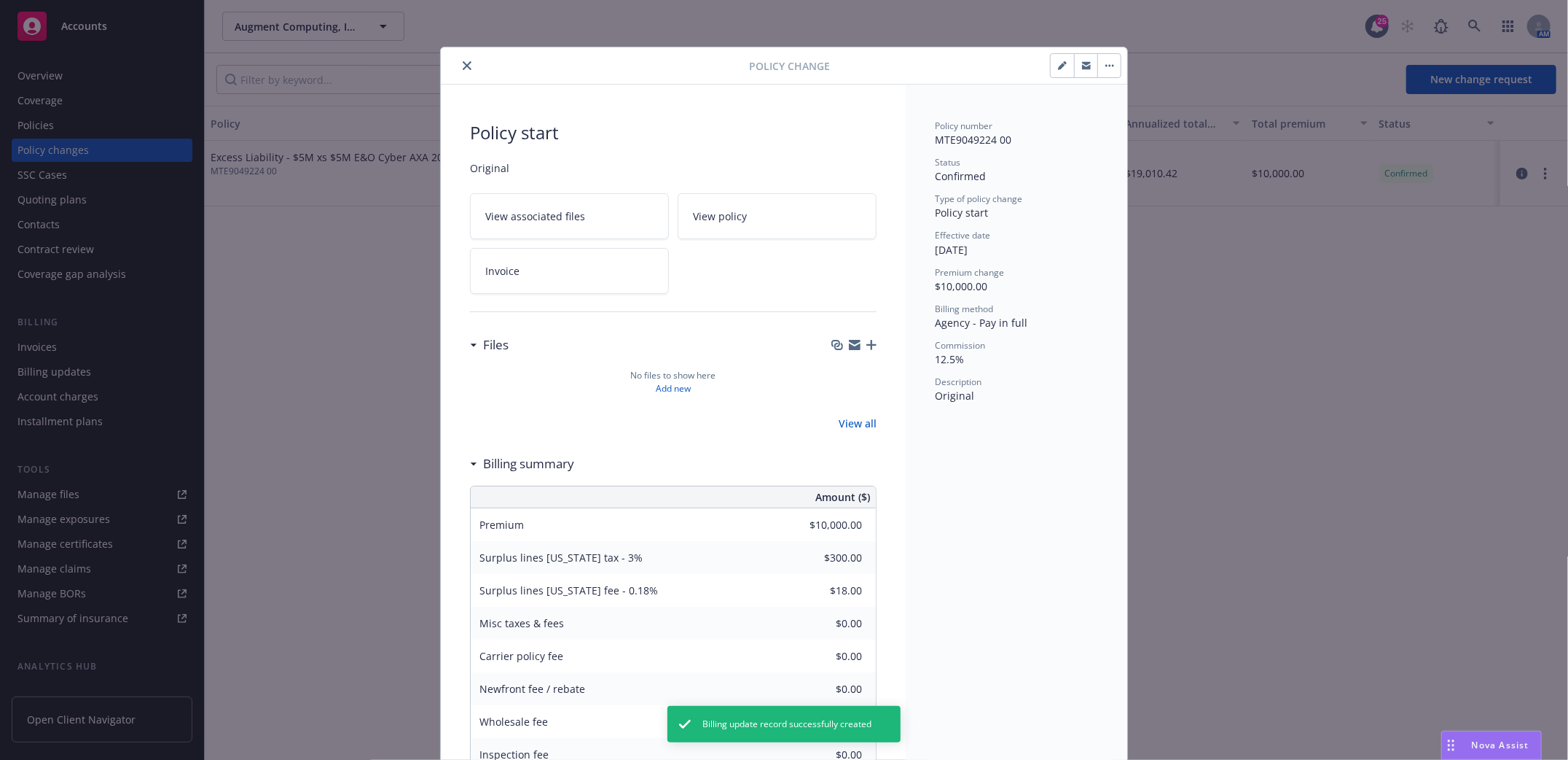
click at [463, 66] on icon "close" at bounding box center [467, 66] width 9 height 9
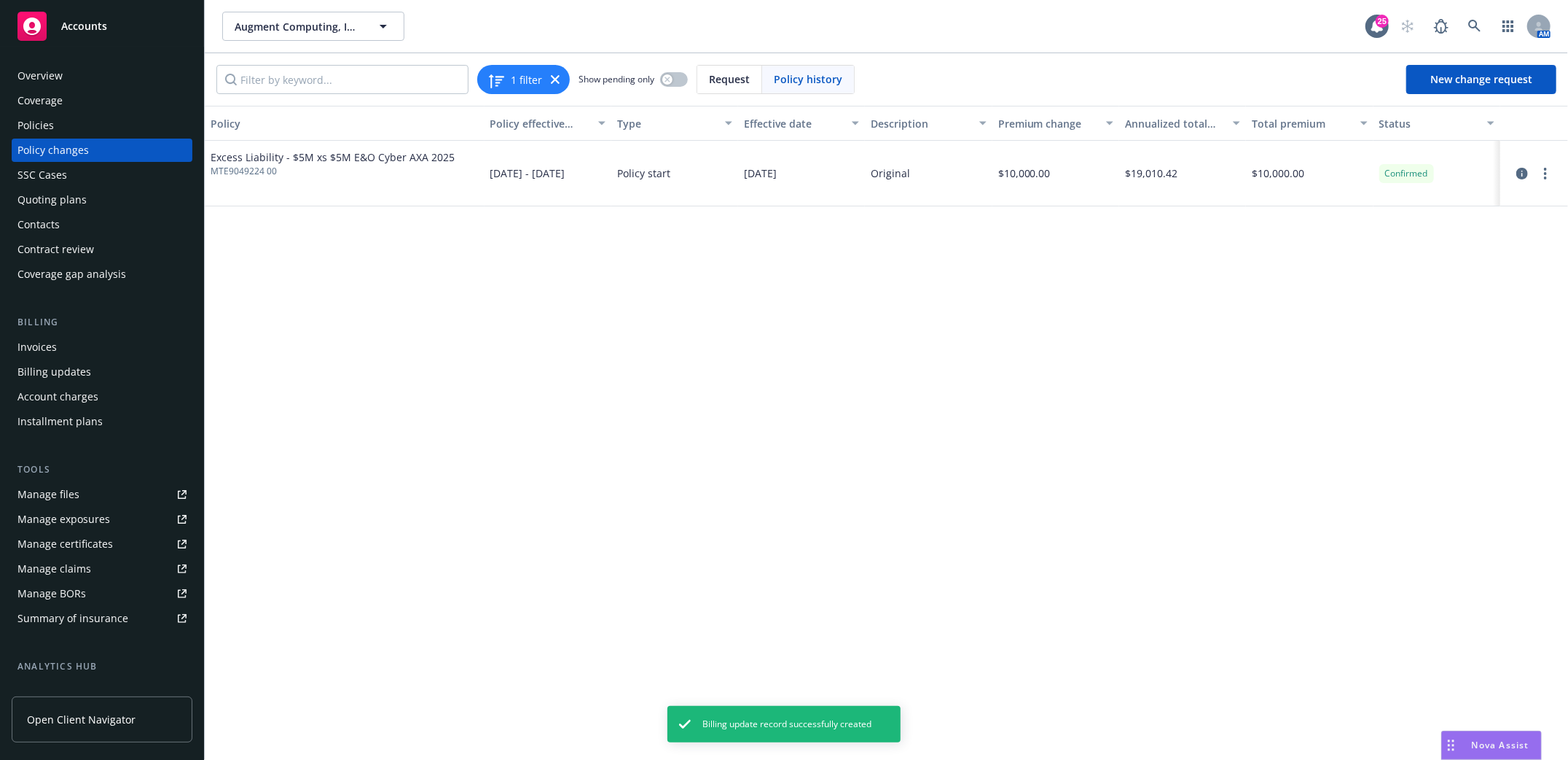
click at [32, 345] on div "Invoices" at bounding box center [37, 347] width 39 height 23
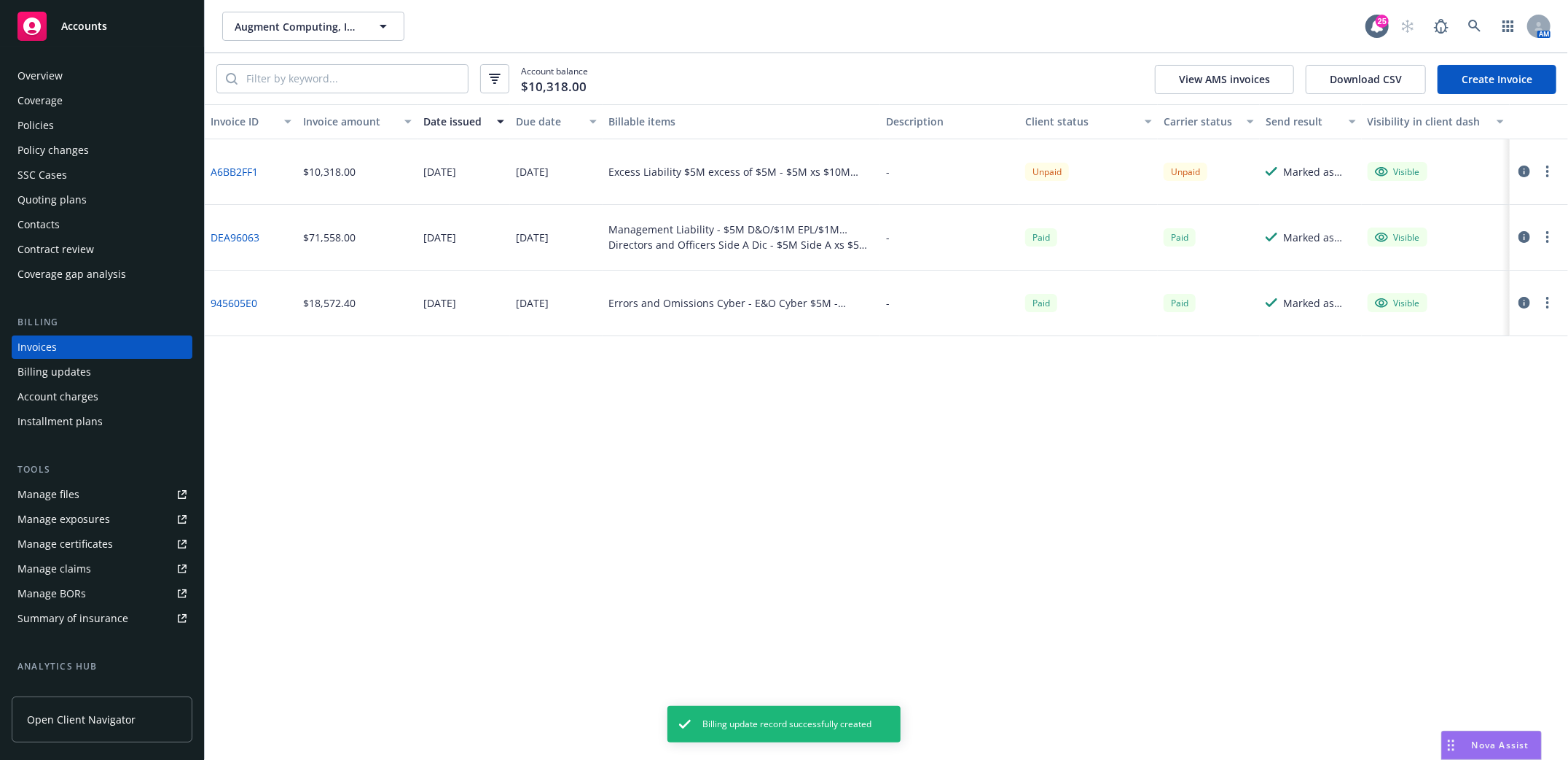
click at [1490, 80] on link "Create Invoice" at bounding box center [1496, 80] width 119 height 29
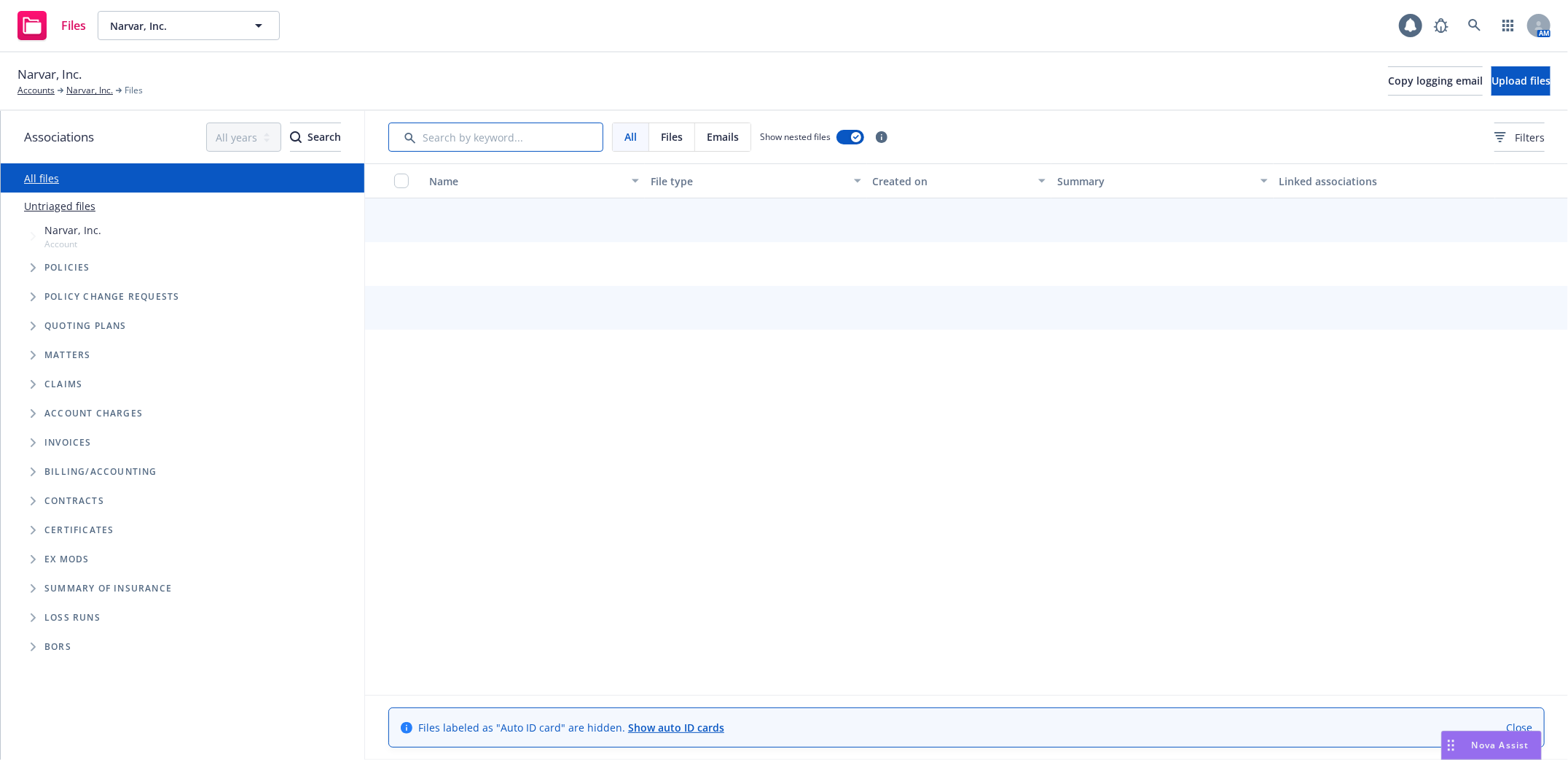
click at [419, 138] on input "Search by keyword..." at bounding box center [495, 137] width 215 height 29
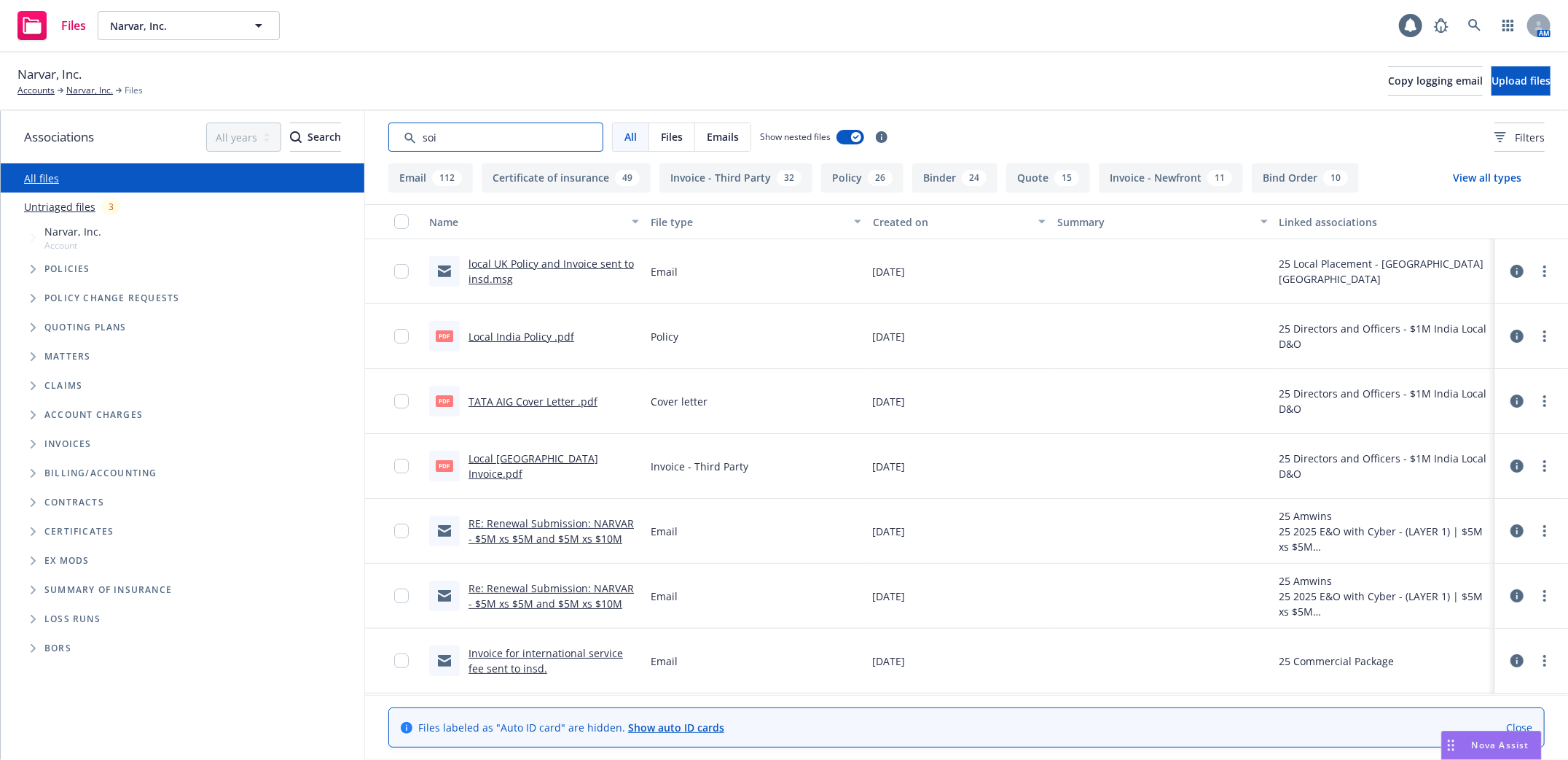
type input "soi"
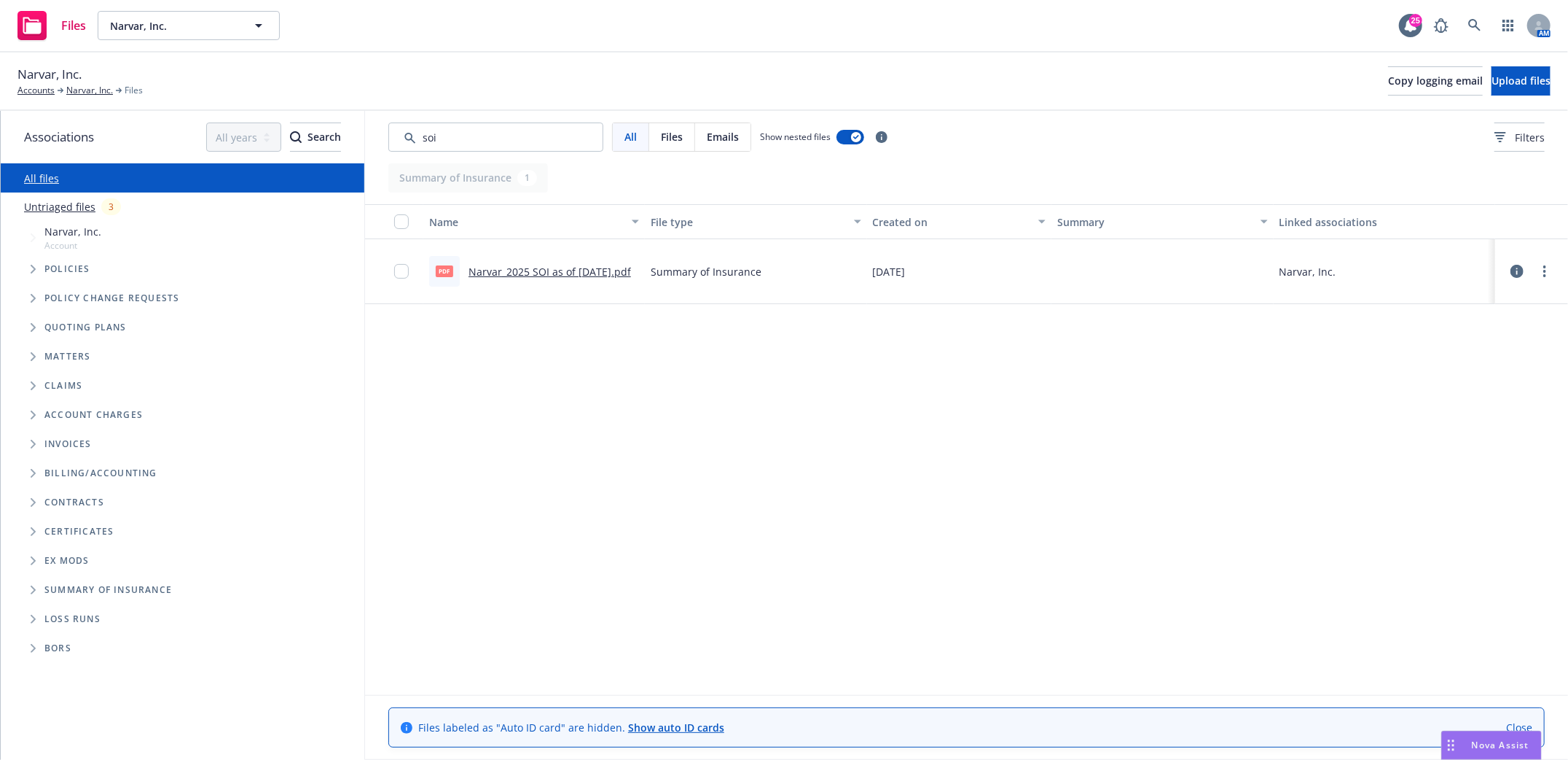
click at [515, 265] on link "Narvar_2025 SOI as of 7.15.2025.pdf" at bounding box center [549, 272] width 163 height 14
click at [499, 268] on link "Narvar_2025 SOI as of 7.15.2025.pdf" at bounding box center [549, 272] width 163 height 14
click at [82, 93] on link "Narvar, Inc." at bounding box center [90, 91] width 47 height 13
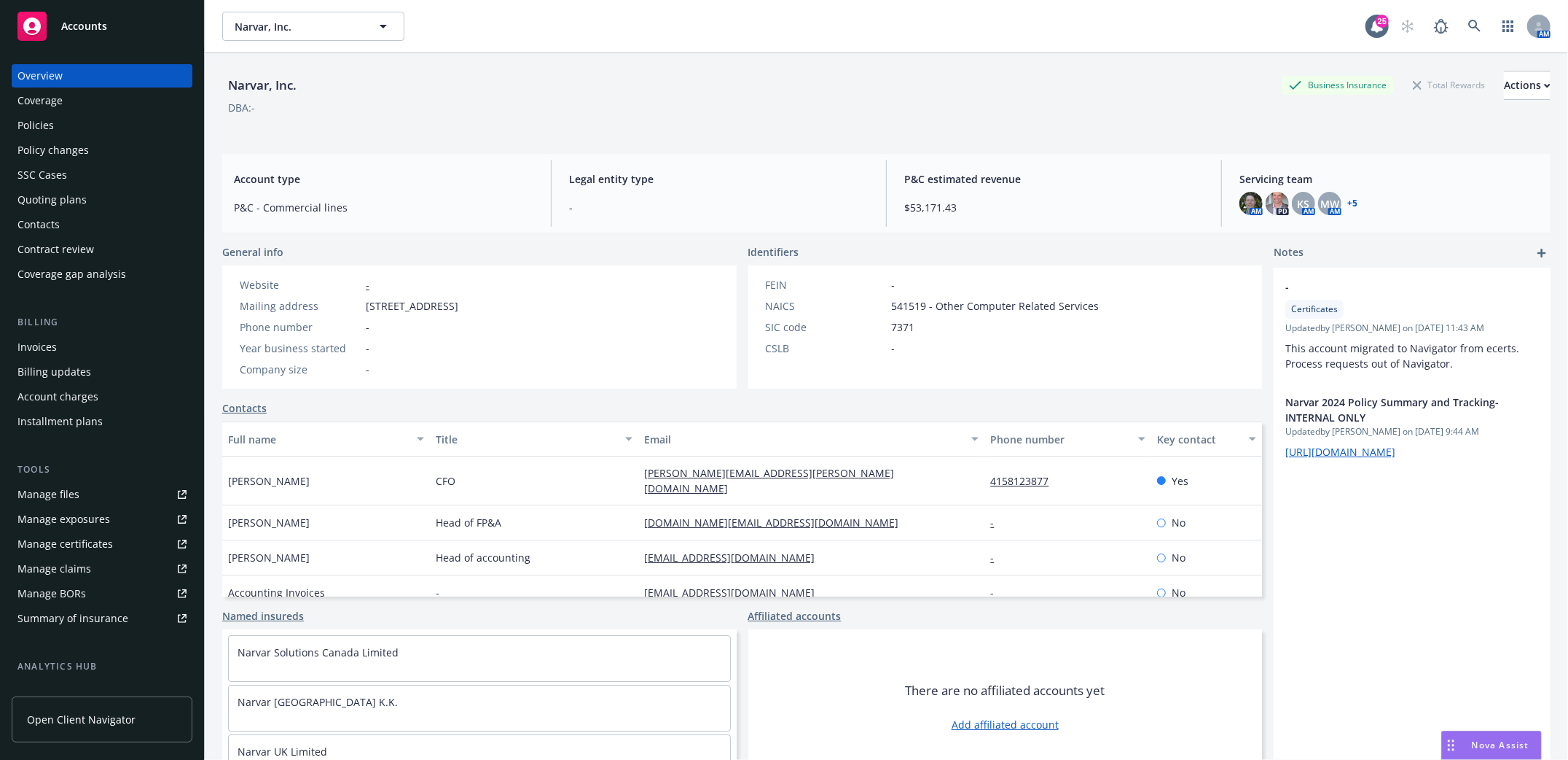
click at [105, 720] on span "Open Client Navigator" at bounding box center [81, 719] width 109 height 15
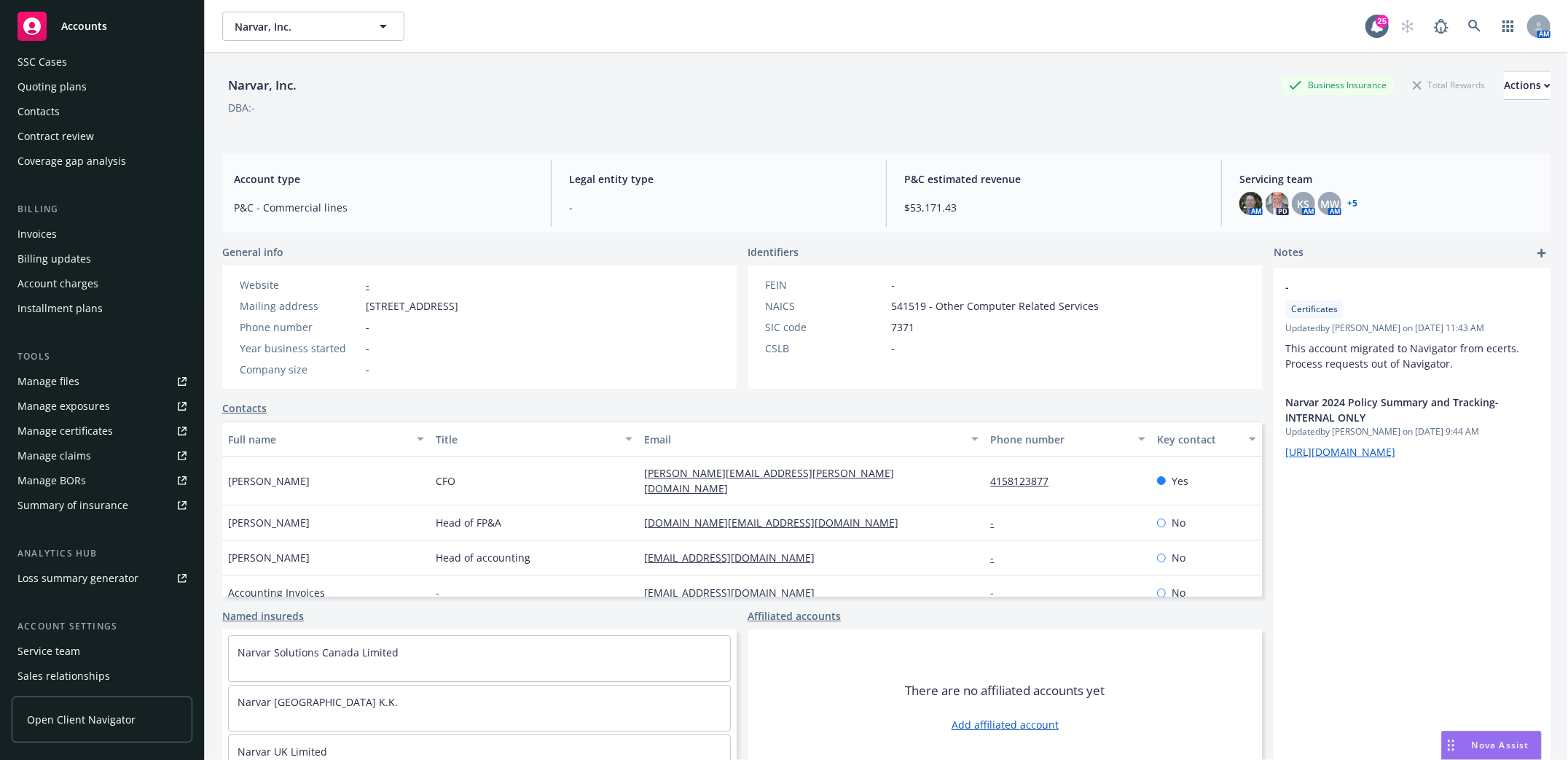
scroll to position [191, 0]
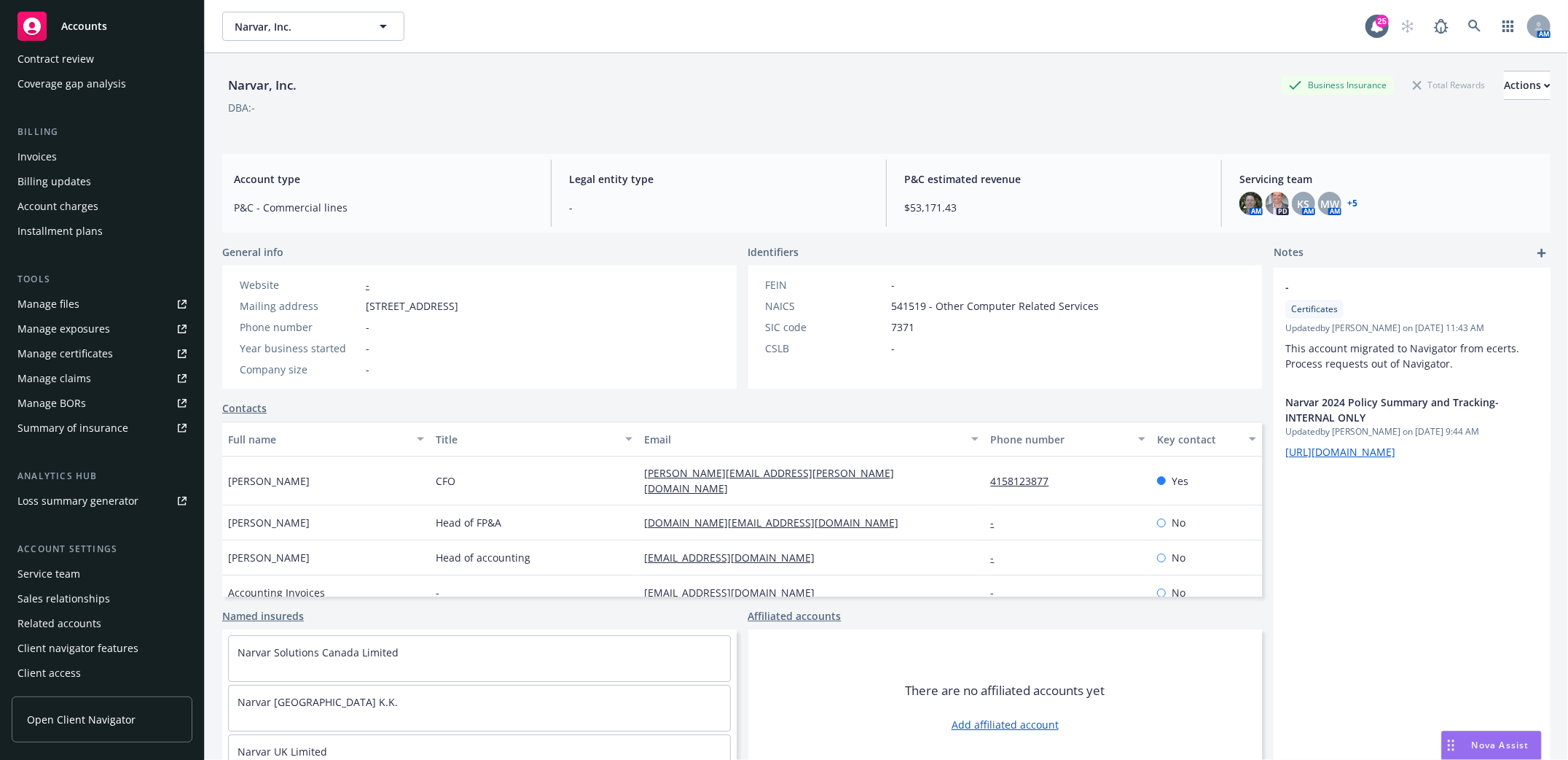
click at [45, 673] on div "Client access" at bounding box center [49, 673] width 63 height 23
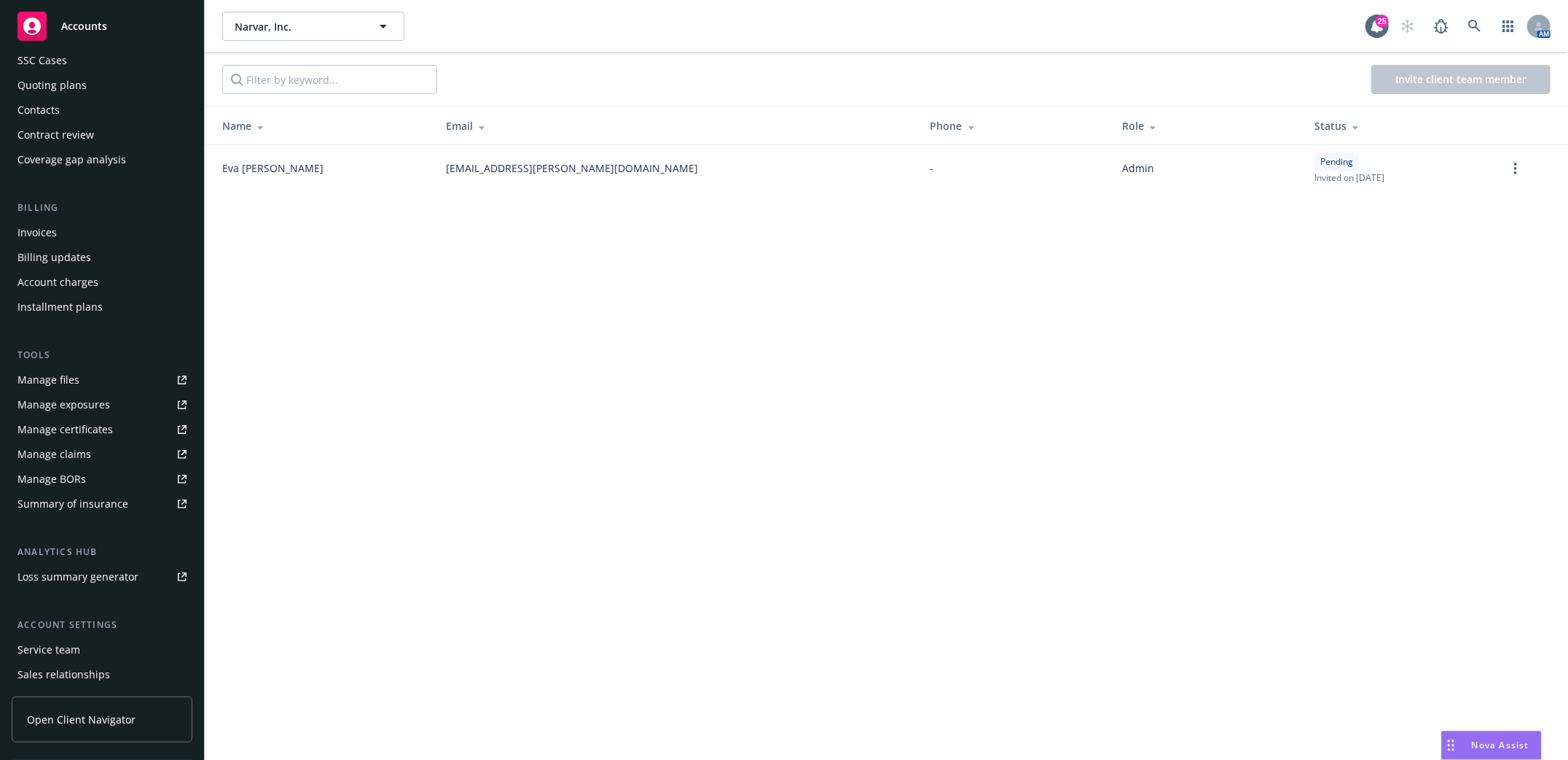
scroll to position [93, 0]
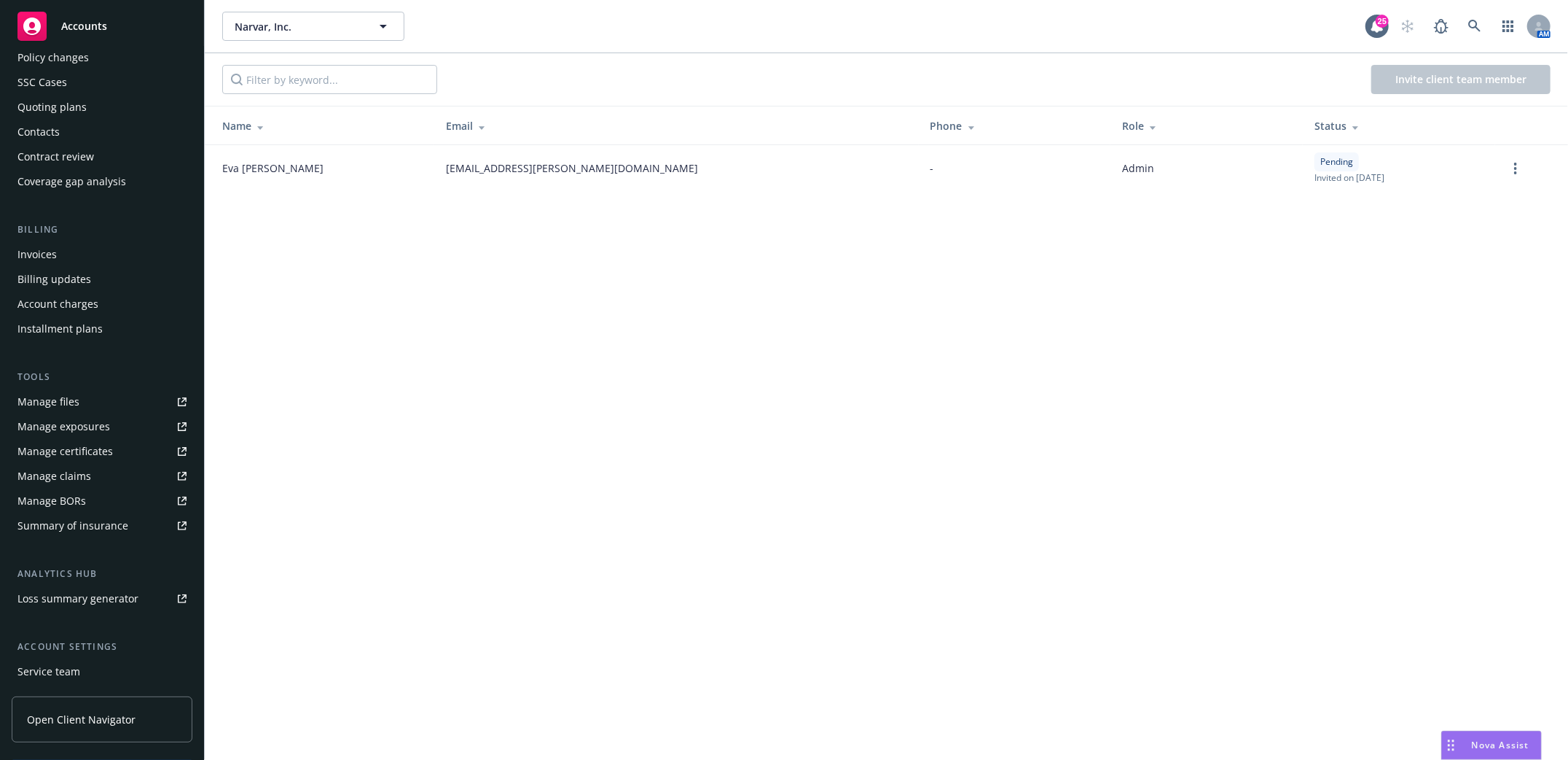
click at [31, 128] on div "Contacts" at bounding box center [39, 132] width 42 height 23
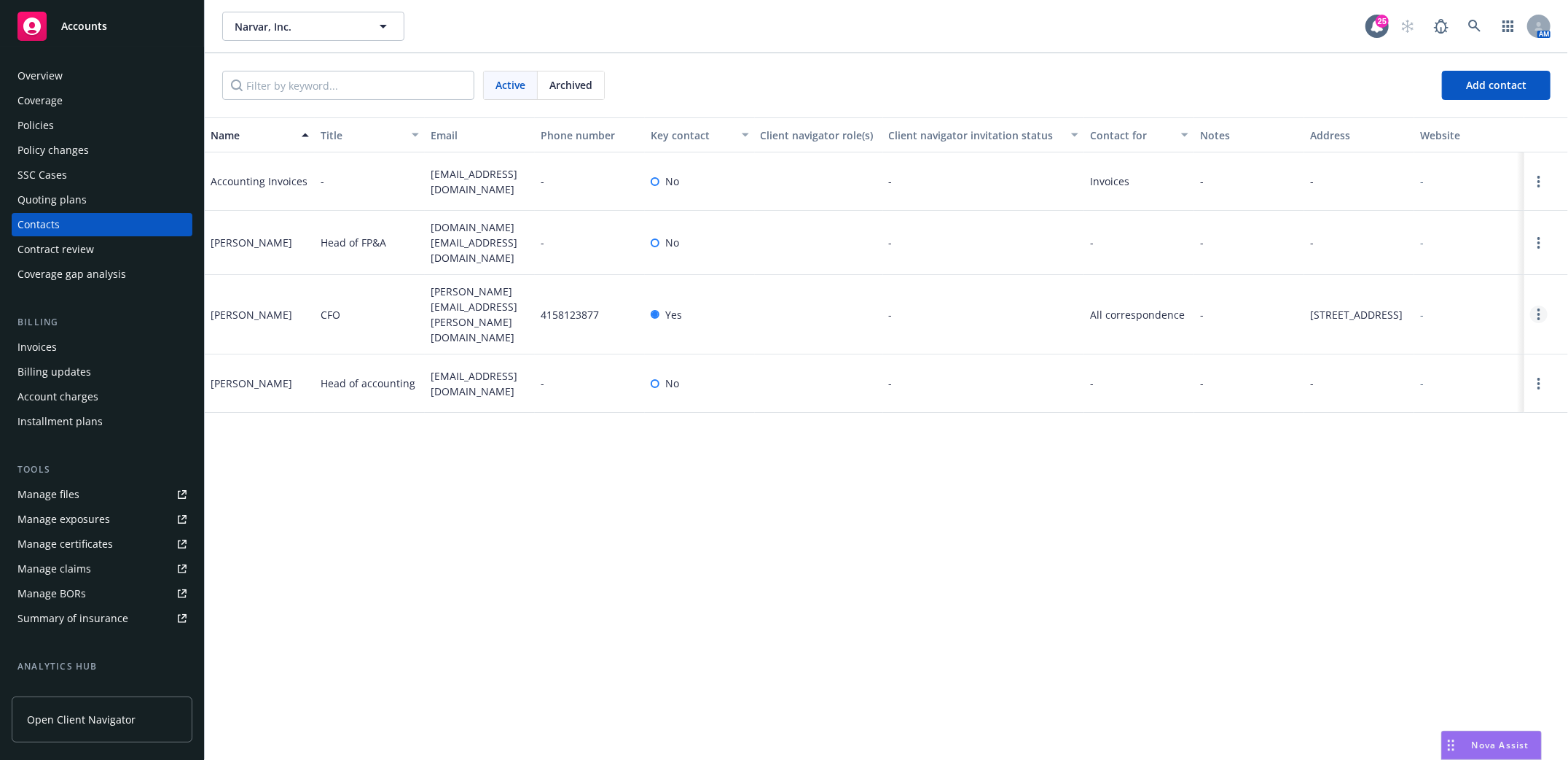
click at [1537, 308] on icon "Open options" at bounding box center [1539, 314] width 3 height 12
click at [1422, 245] on link "Invite to client navigator" at bounding box center [1445, 249] width 165 height 29
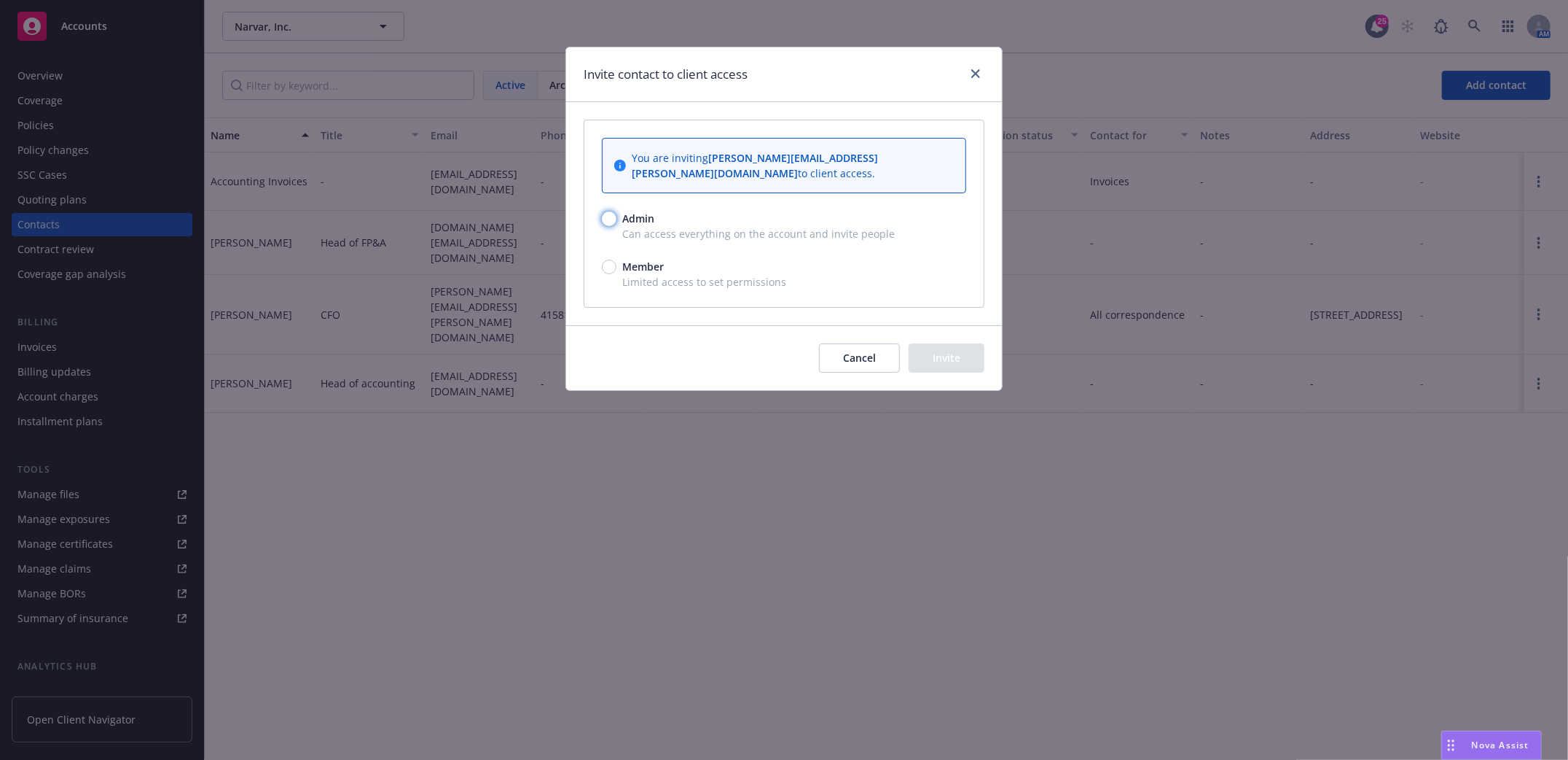
click at [607, 212] on input "Admin" at bounding box center [609, 219] width 15 height 15
radio input "true"
click at [959, 351] on button "Invite" at bounding box center [946, 358] width 76 height 29
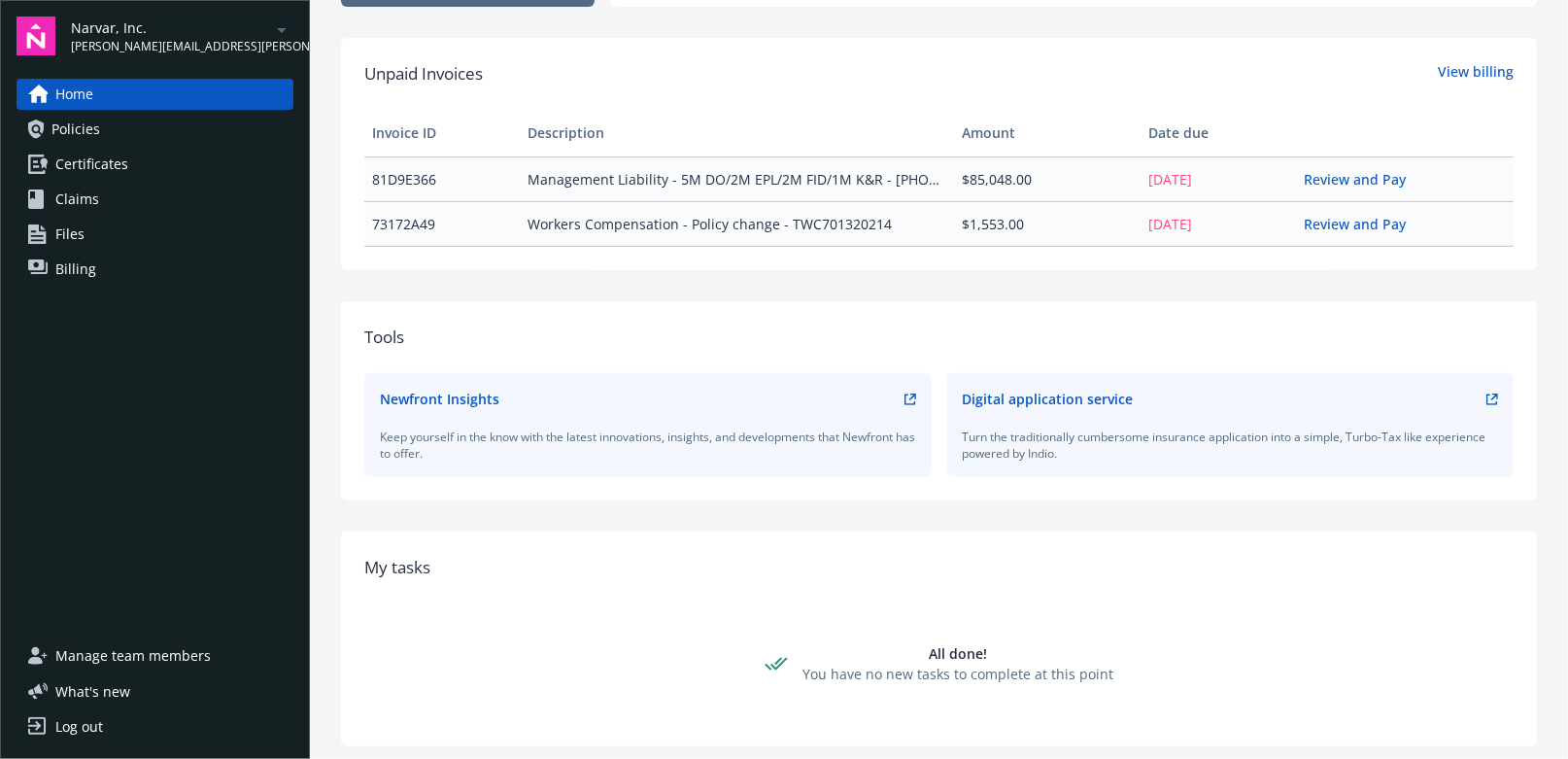
scroll to position [645, 0]
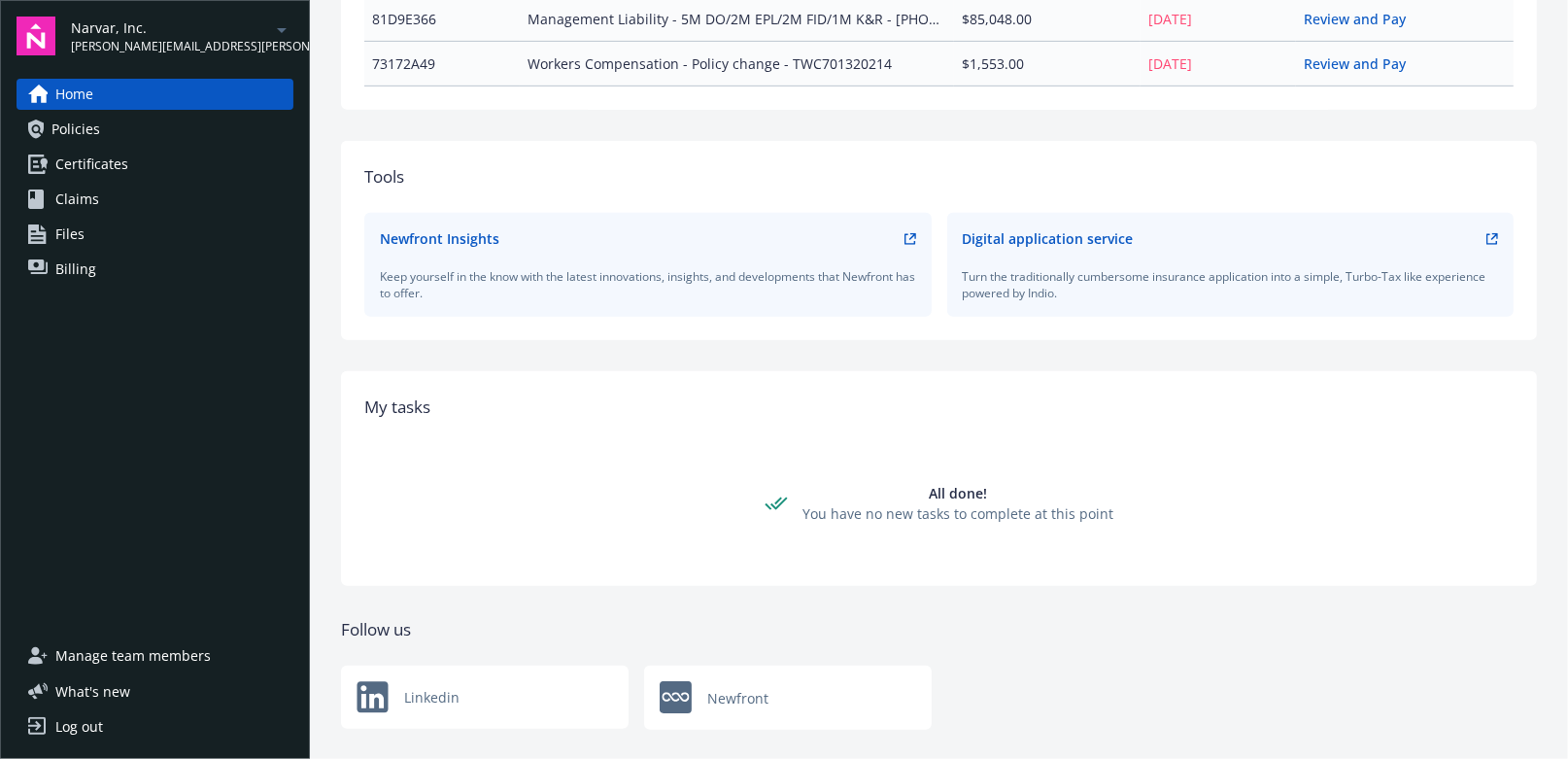
click at [106, 23] on span "Narvar, Inc." at bounding box center [170, 27] width 199 height 20
click at [692, 470] on div "My tasks All done! You have no new tasks to complete at this point" at bounding box center [939, 478] width 1195 height 214
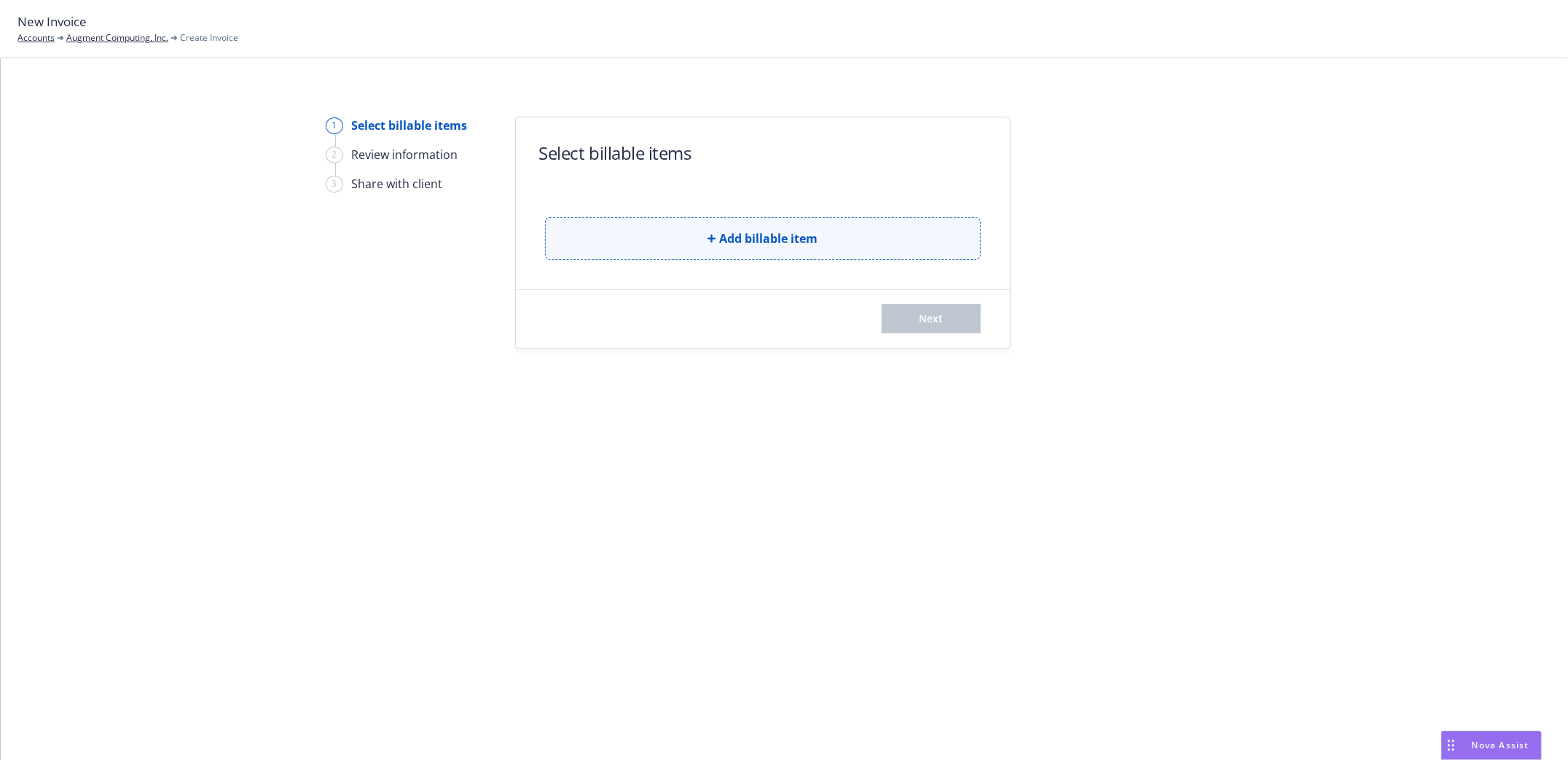
click at [711, 233] on button "Add billable item" at bounding box center [762, 239] width 436 height 42
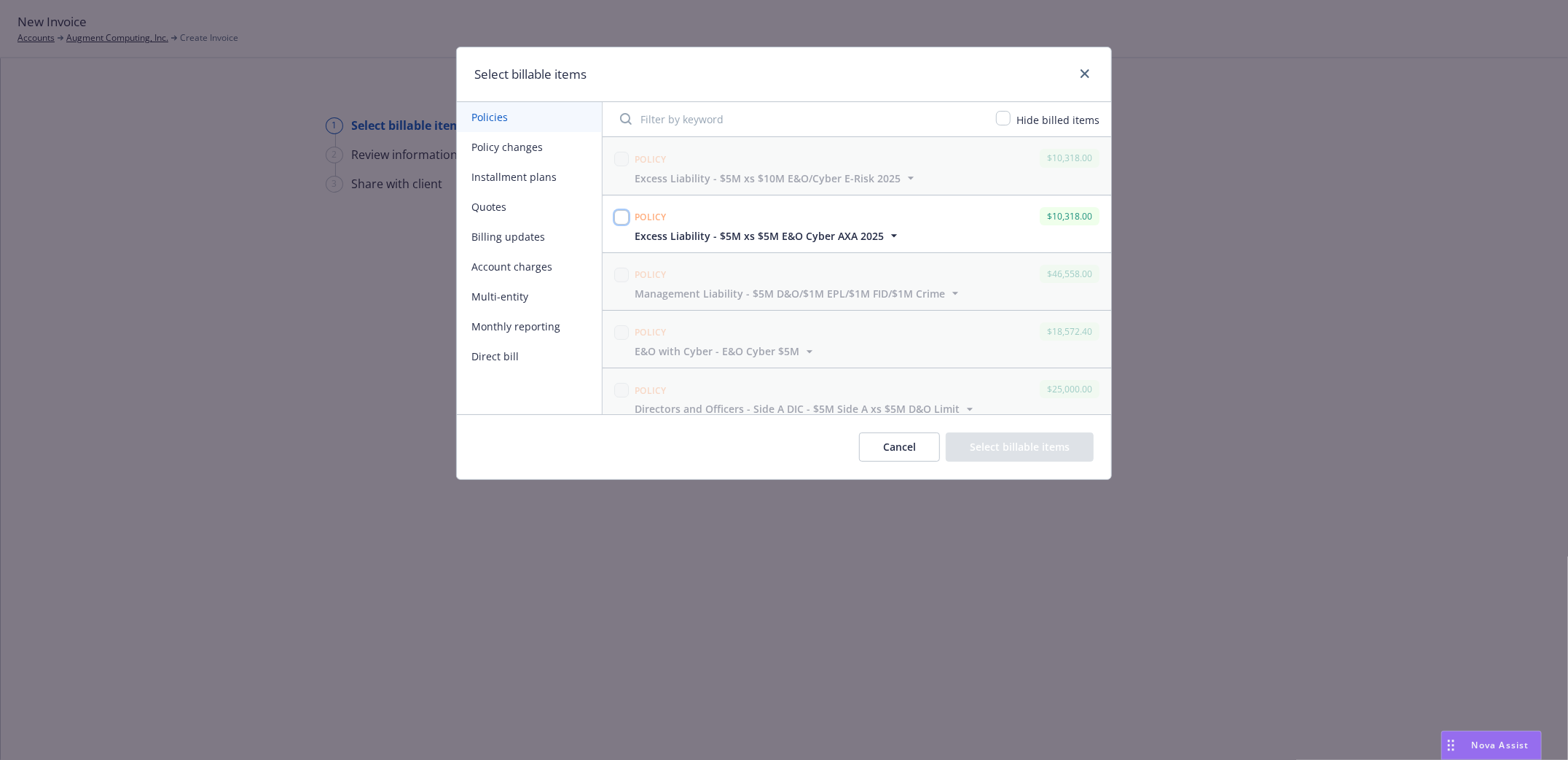
click at [622, 212] on input "checkbox" at bounding box center [622, 218] width 15 height 15
checkbox input "true"
click at [1021, 445] on button "Select billable items" at bounding box center [1019, 447] width 148 height 29
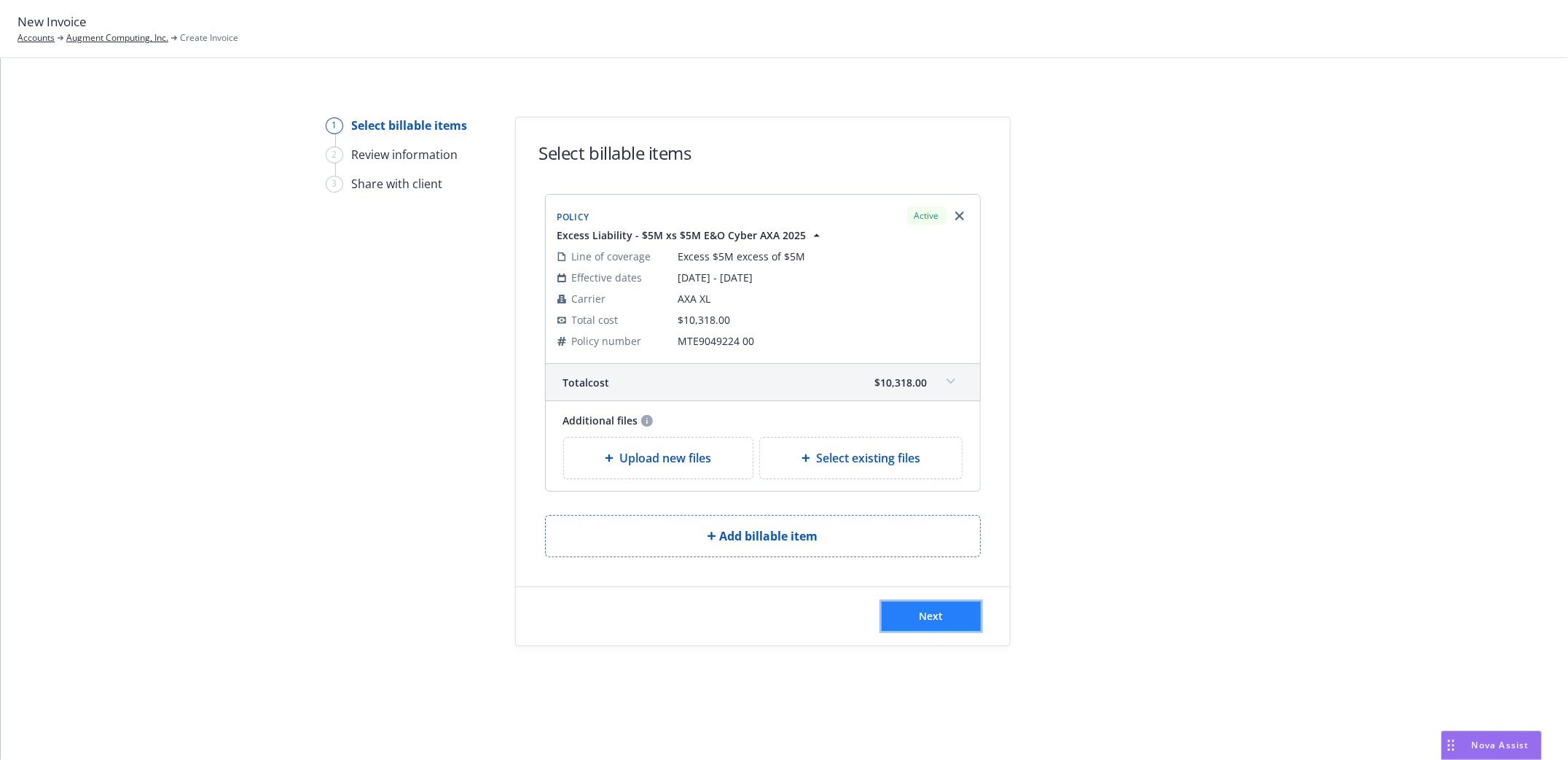
click at [940, 621] on span "Next" at bounding box center [930, 615] width 24 height 14
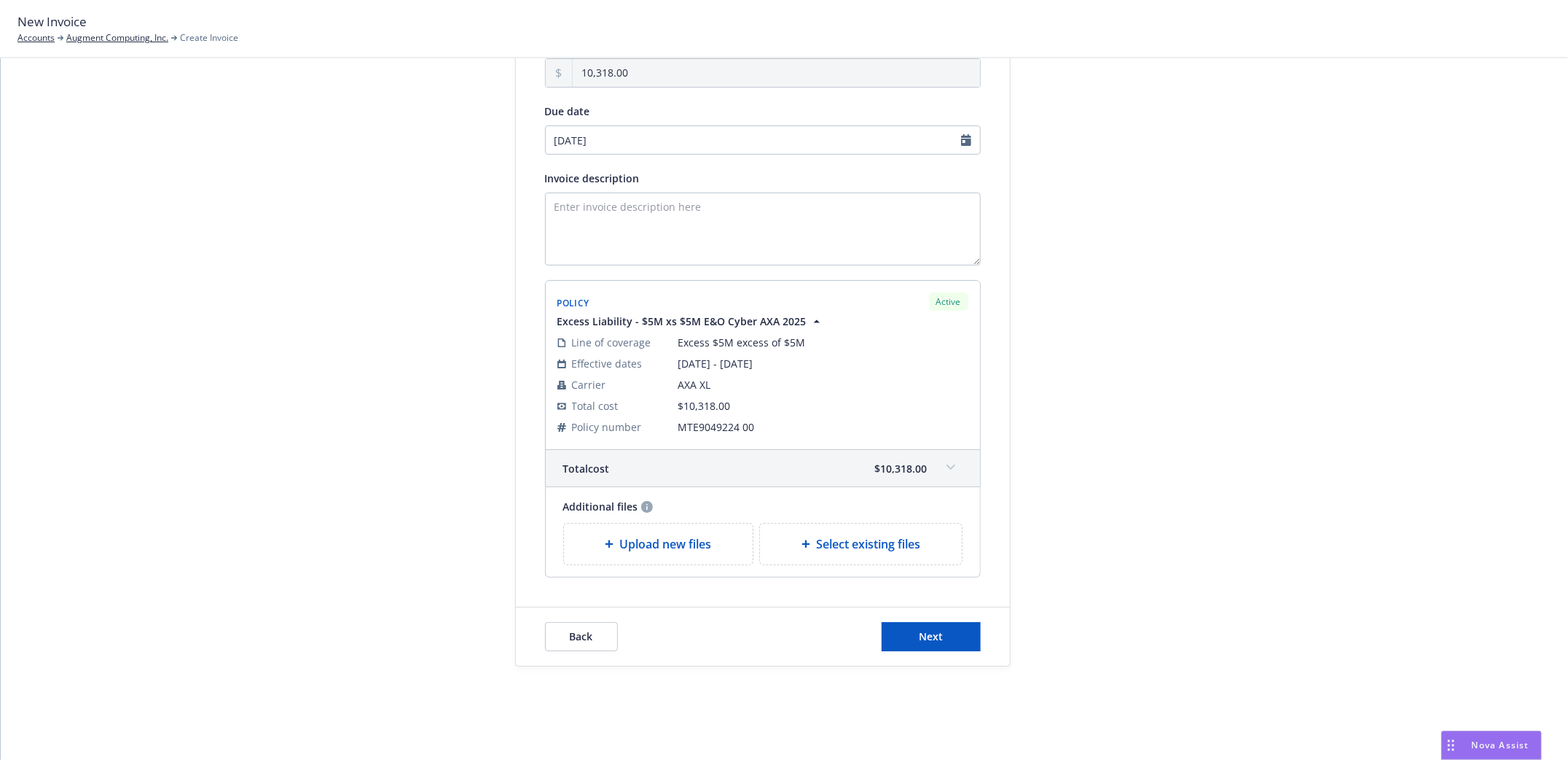
scroll to position [160, 0]
click at [927, 632] on span "Next" at bounding box center [930, 636] width 24 height 14
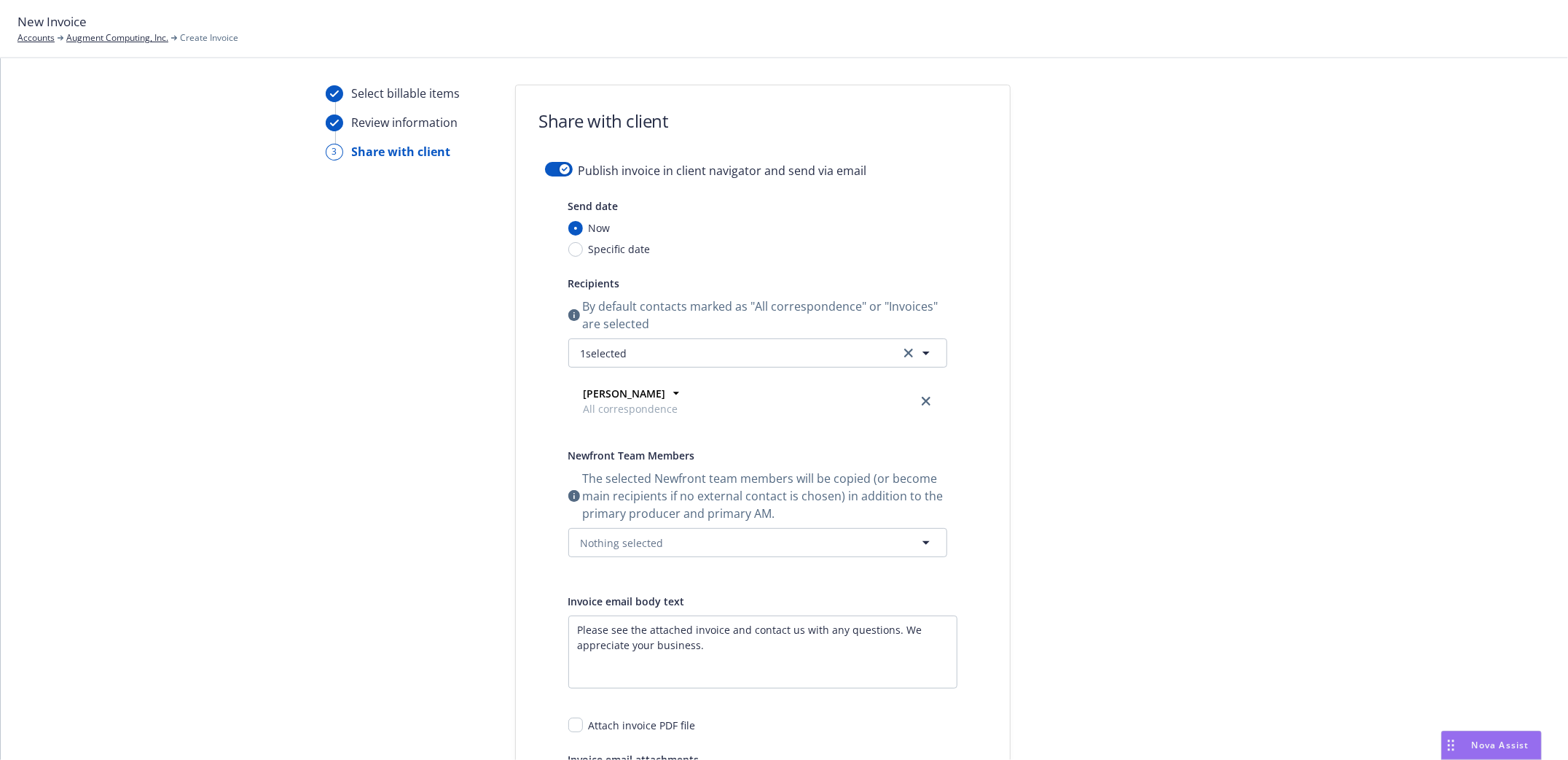
scroll to position [0, 0]
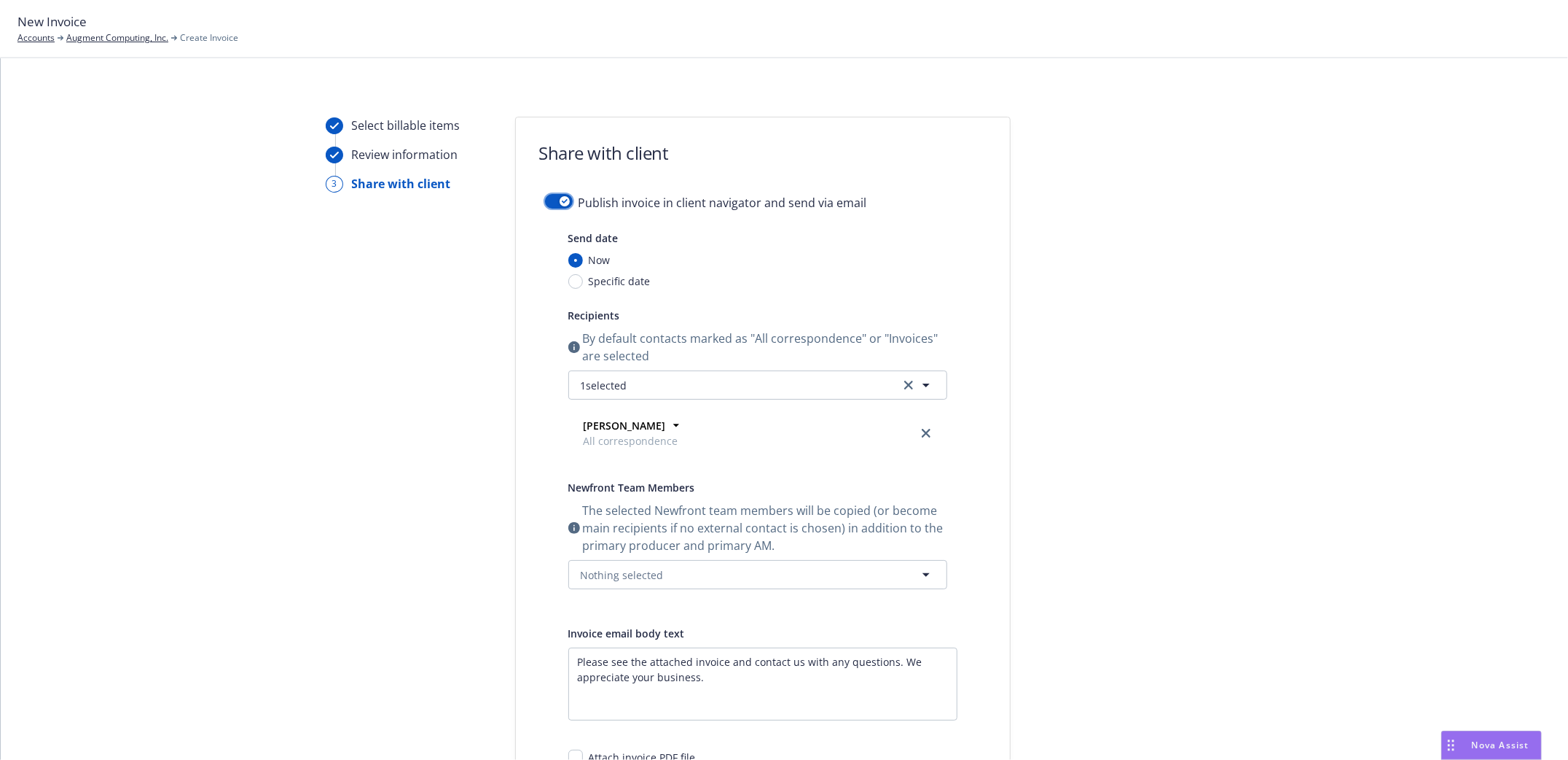
click at [545, 197] on button "button" at bounding box center [559, 201] width 28 height 15
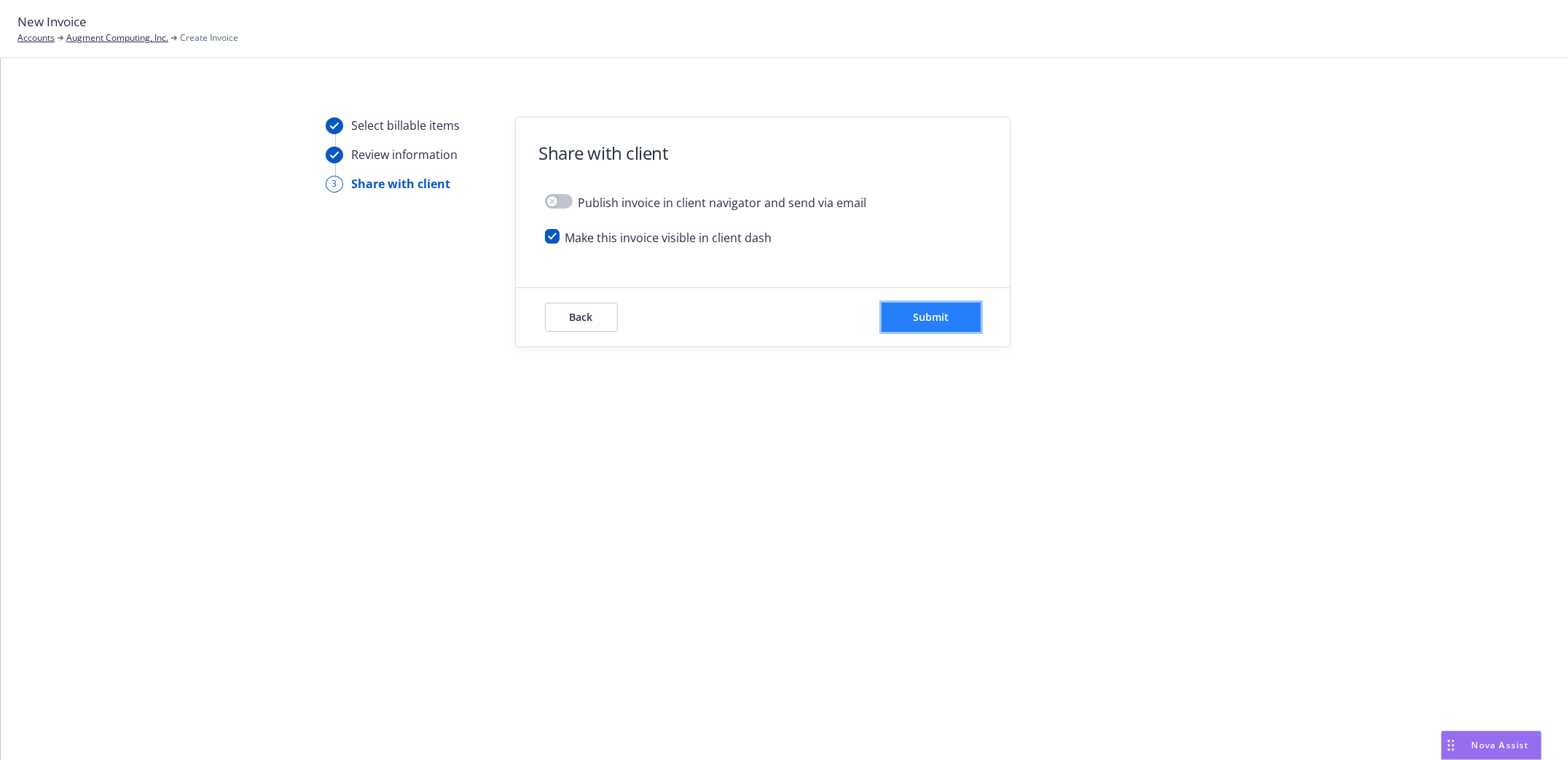
click at [934, 309] on button "Submit" at bounding box center [931, 317] width 99 height 29
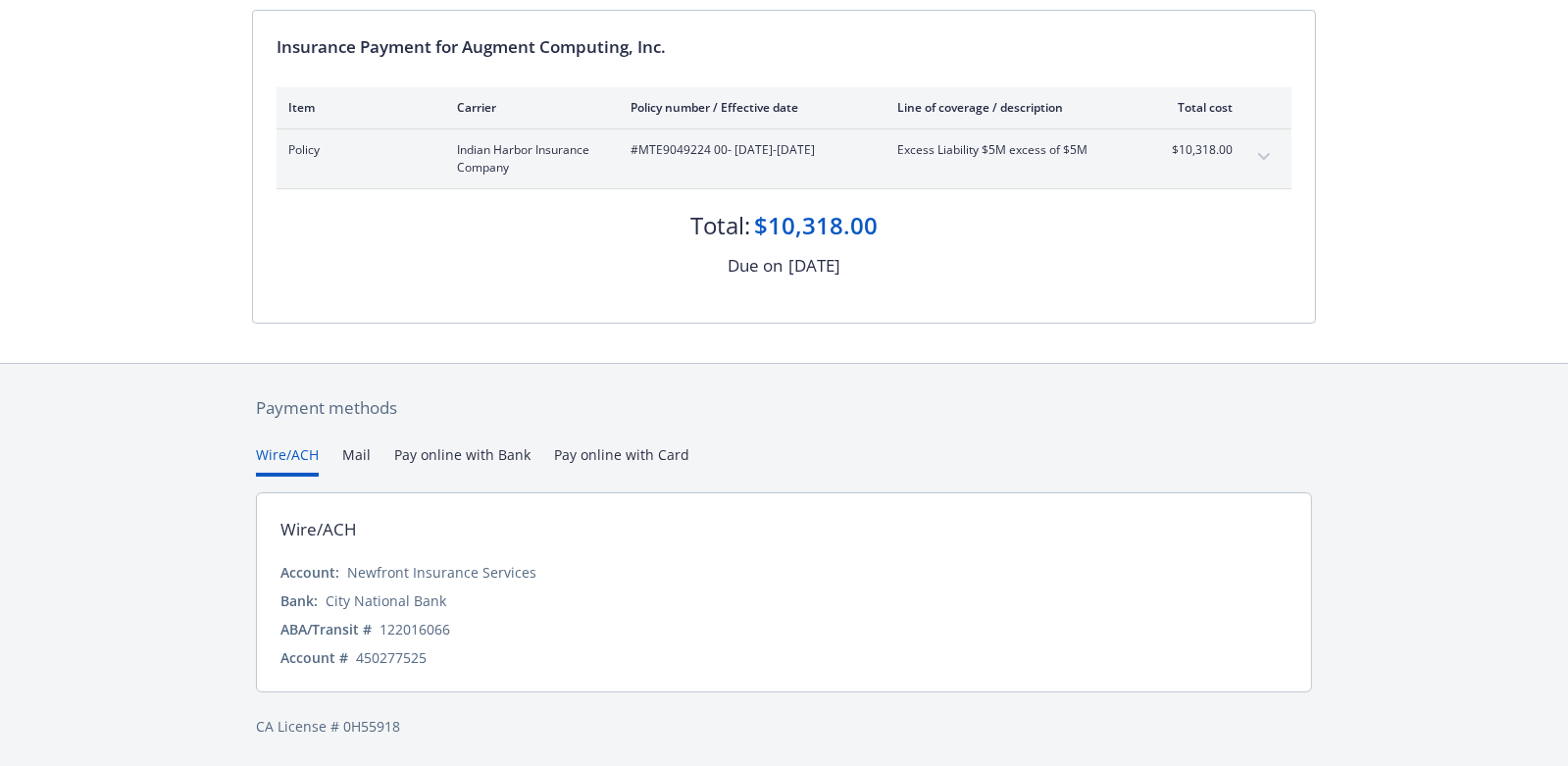
scroll to position [96, 0]
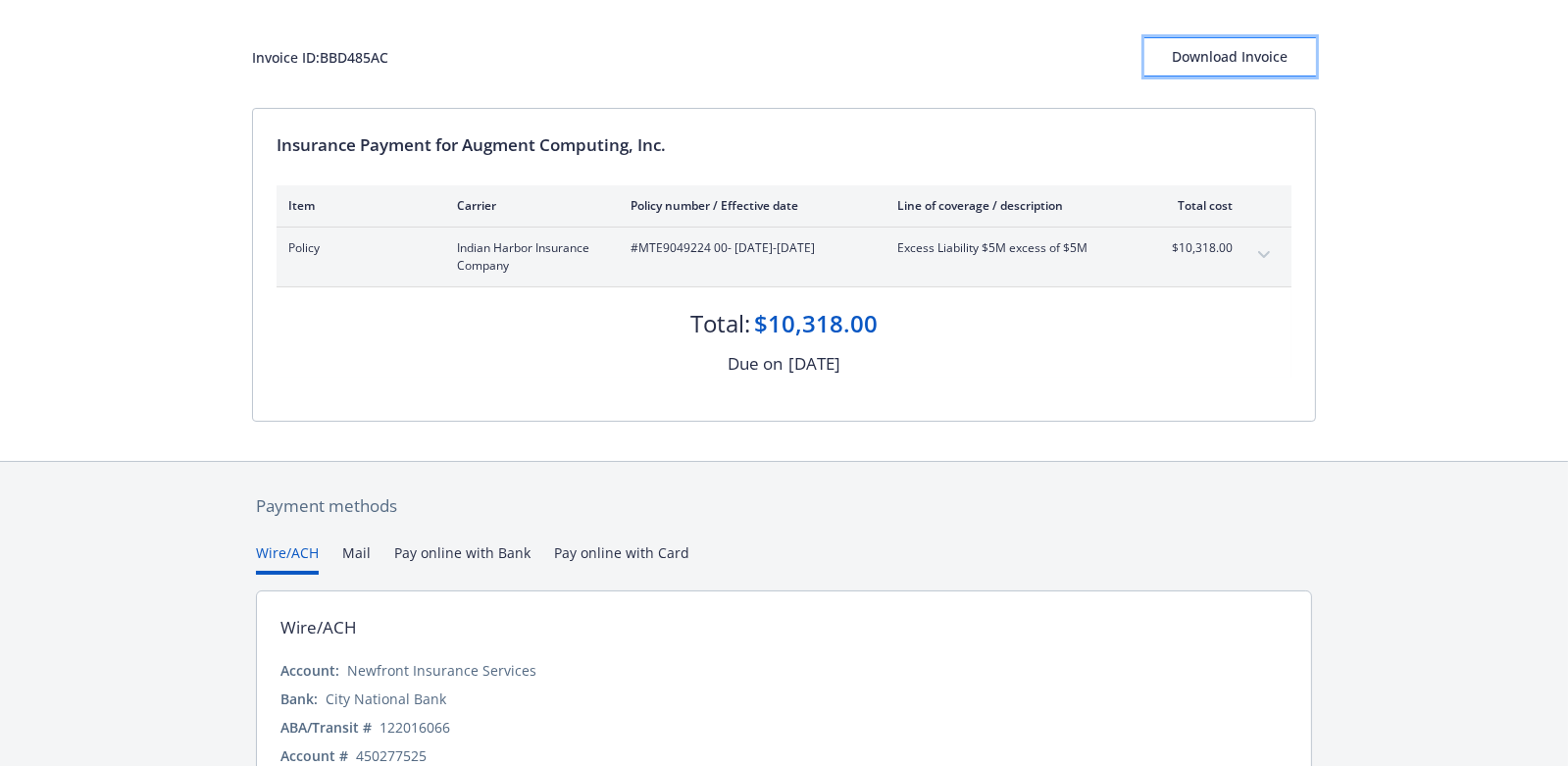
click at [1232, 59] on div "Download Invoice" at bounding box center [1229, 57] width 172 height 37
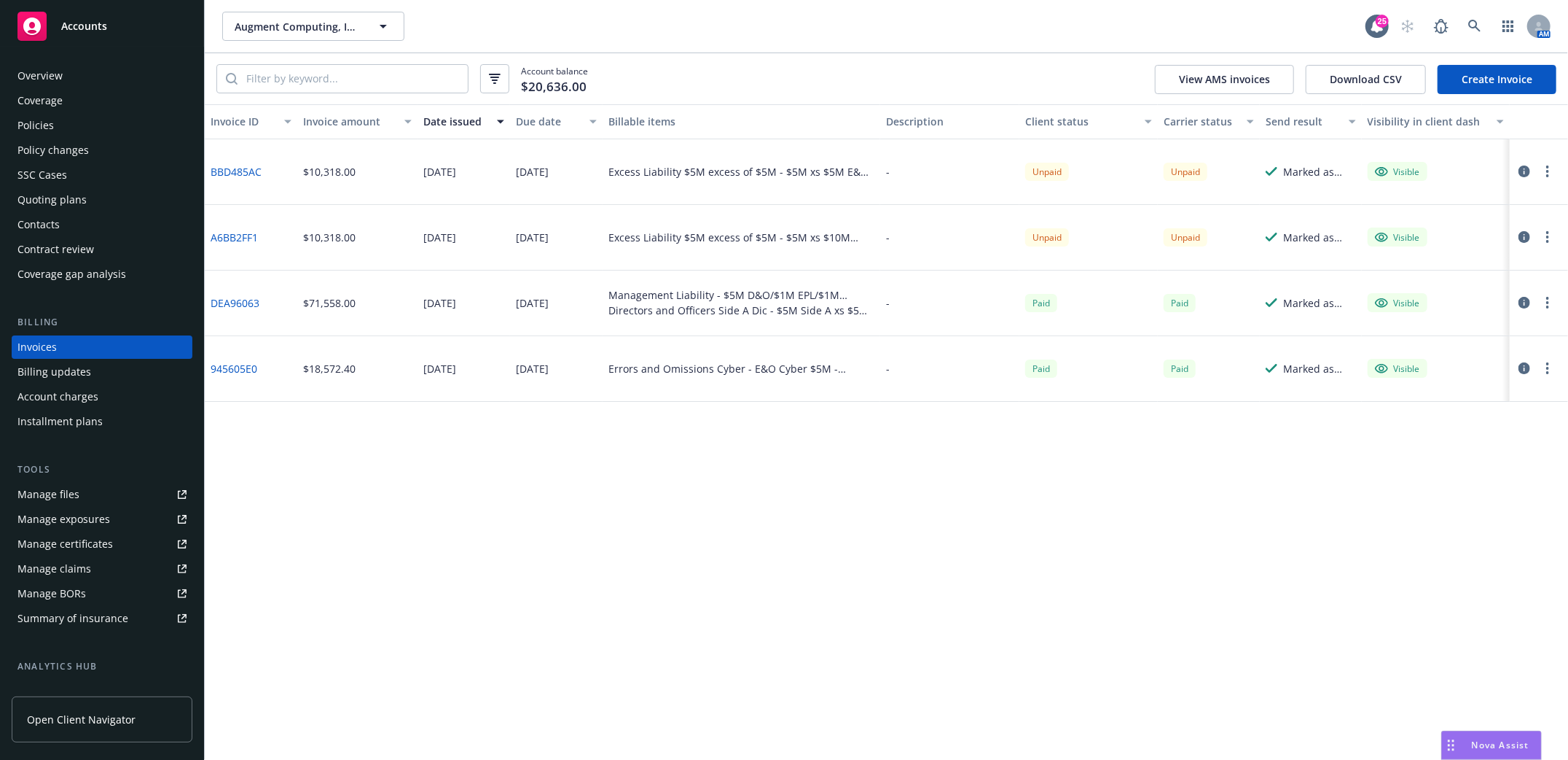
click at [34, 125] on div "Policies" at bounding box center [36, 126] width 36 height 23
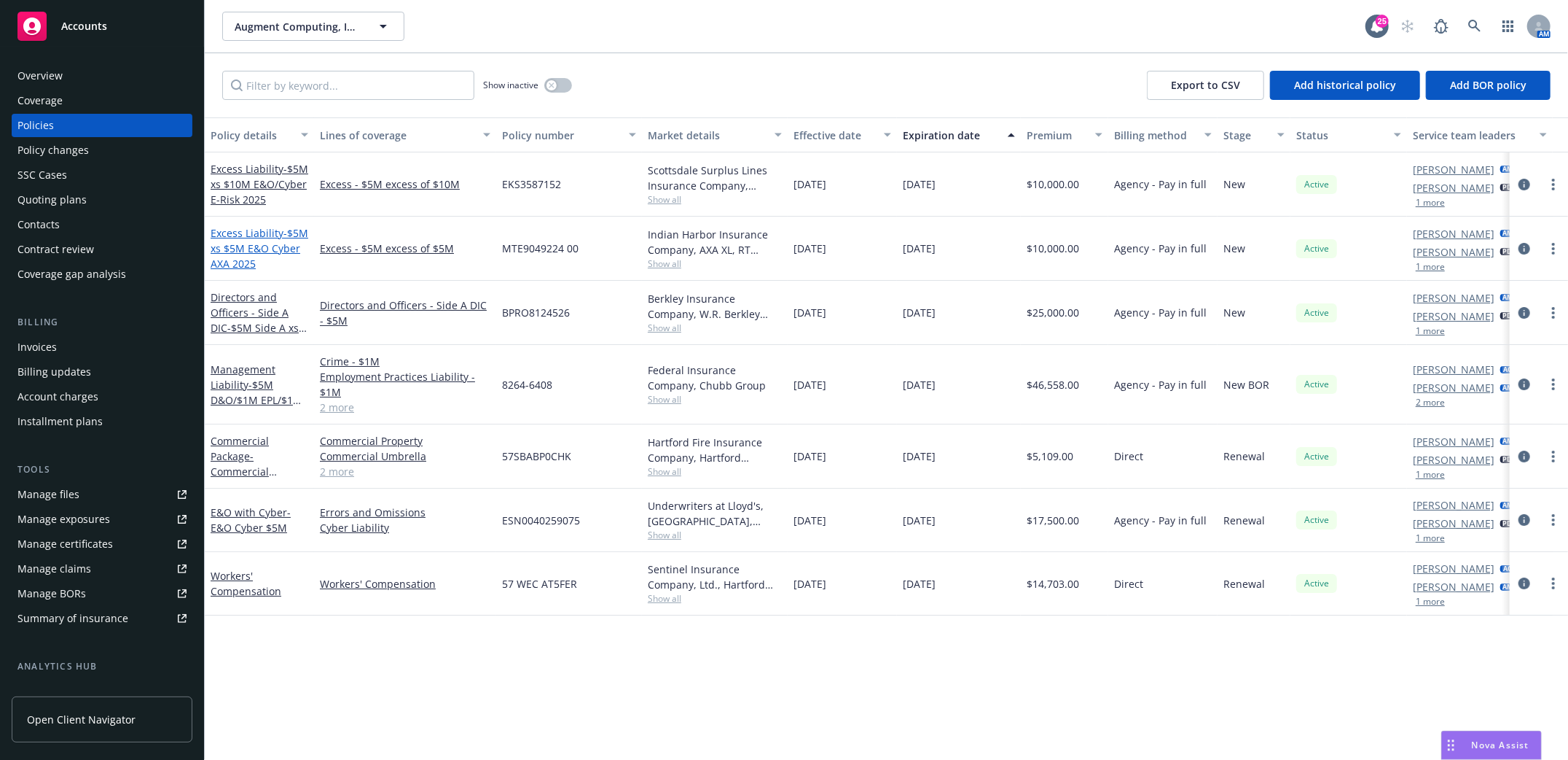
click at [239, 249] on span "- $5M xs $5M E&O Cyber AXA 2025" at bounding box center [260, 248] width 98 height 45
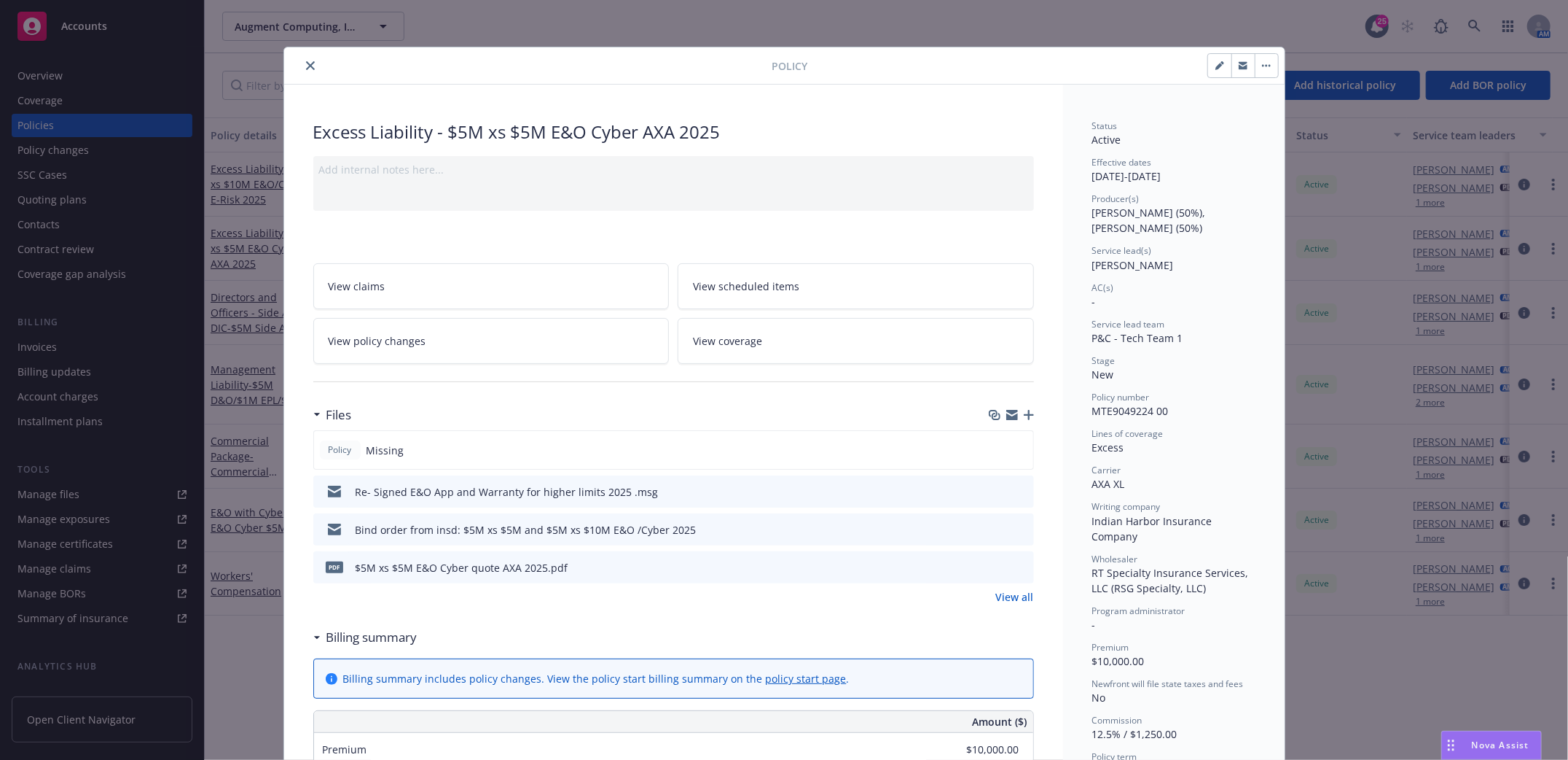
click at [1024, 419] on icon "button" at bounding box center [1029, 415] width 10 height 10
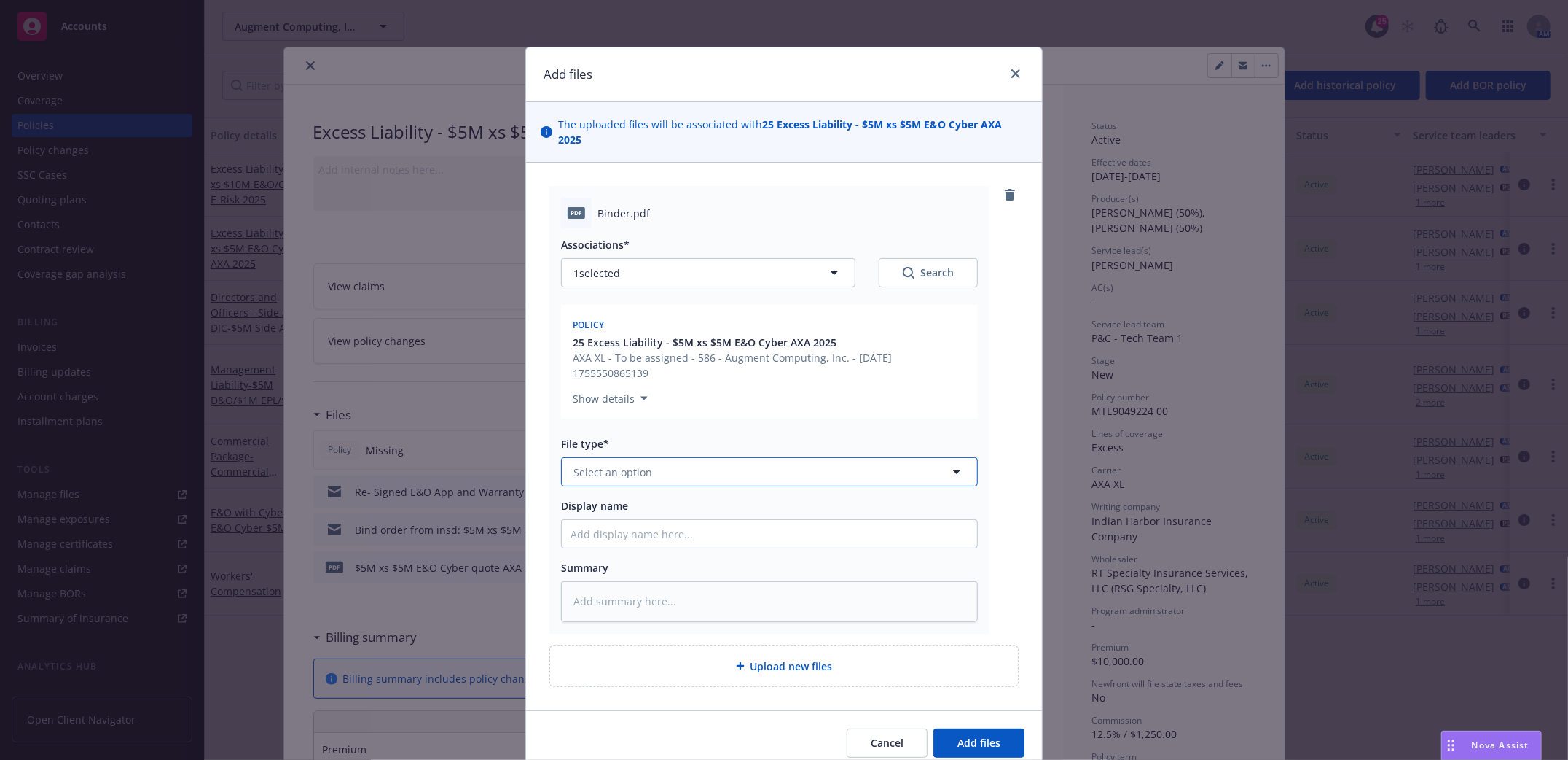
click at [687, 457] on button "Select an option" at bounding box center [769, 472] width 417 height 29
type input "binder"
click at [659, 502] on div "Binder" at bounding box center [769, 513] width 398 height 21
click at [647, 527] on input "Display name" at bounding box center [769, 534] width 415 height 28
type textarea "x"
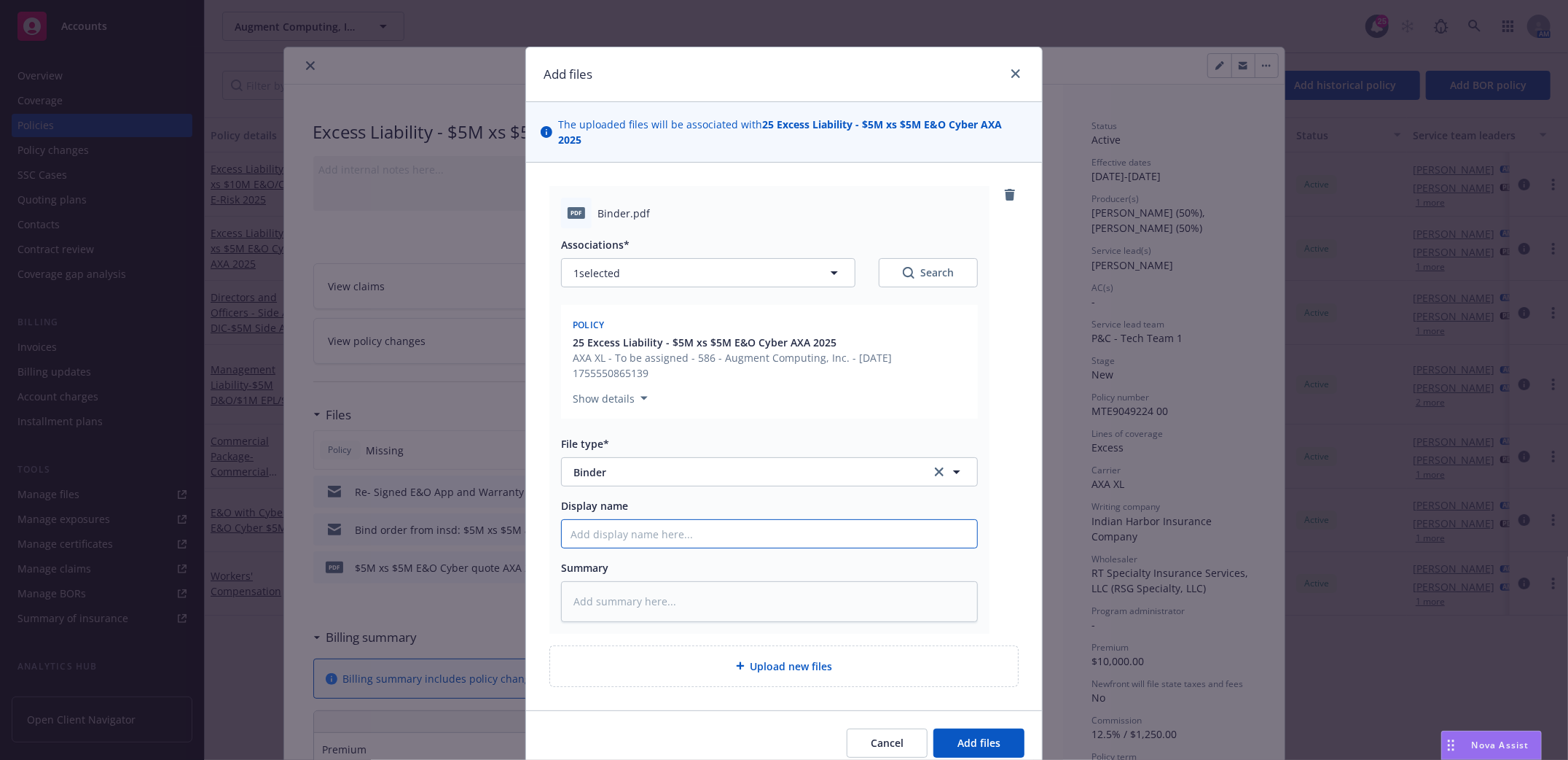
type input "B"
type textarea "x"
type input "Bi"
type textarea "x"
type input "Bin"
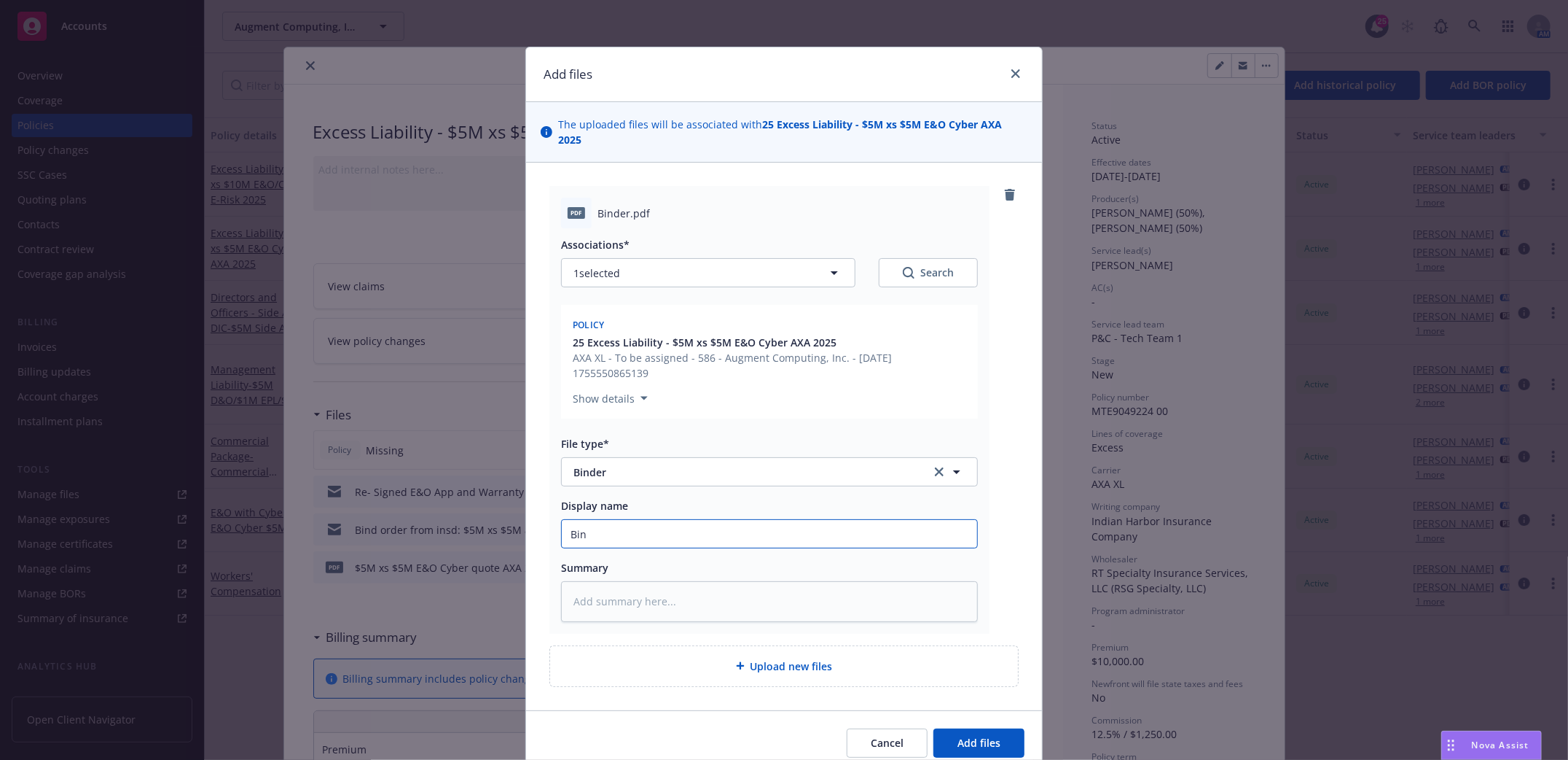
type textarea "x"
type input "Bind"
type textarea "x"
type input "Binde"
type textarea "x"
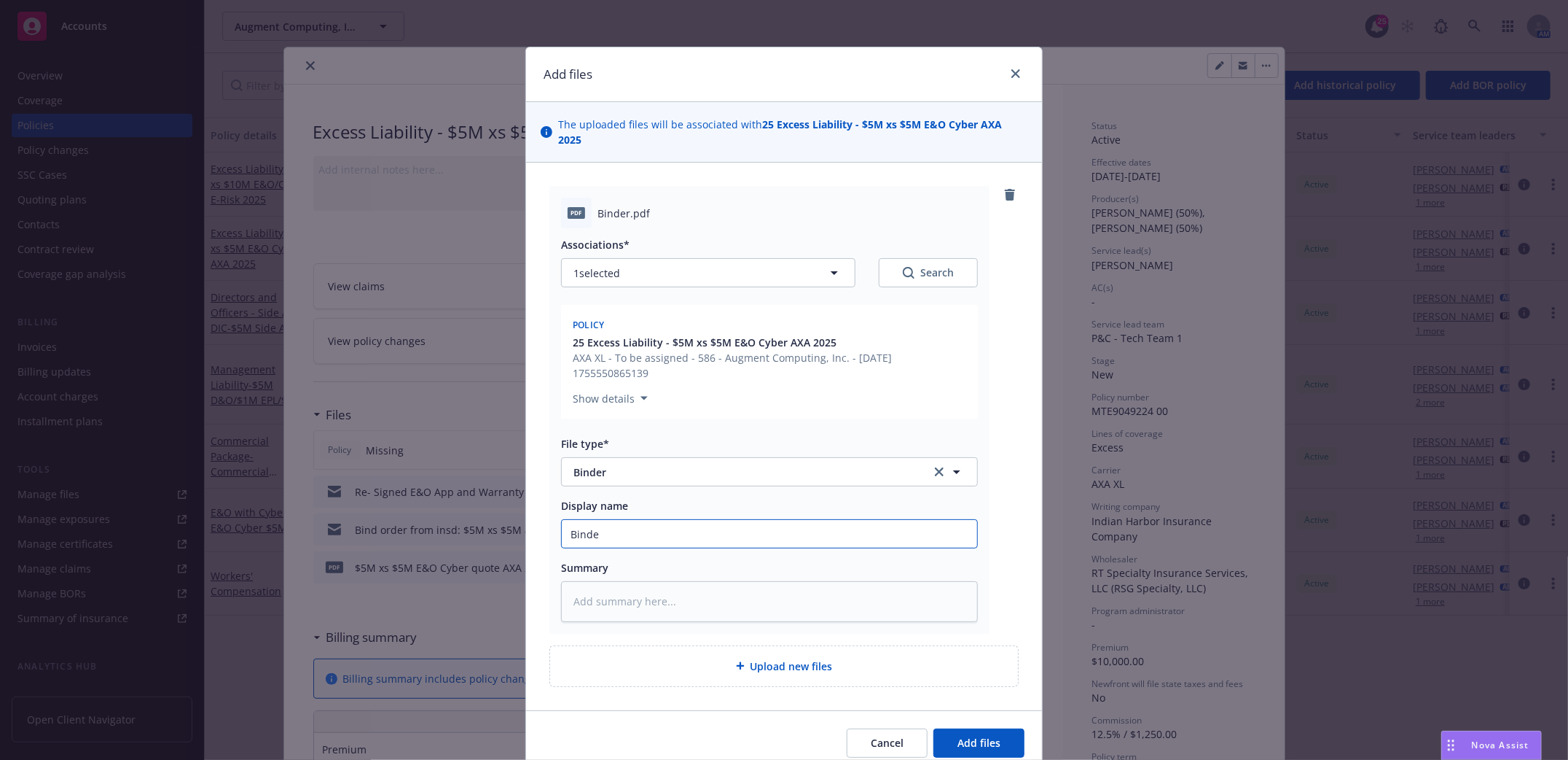
type input "Binder"
type textarea "x"
type input "Binder"
type textarea "x"
type input "Binder $"
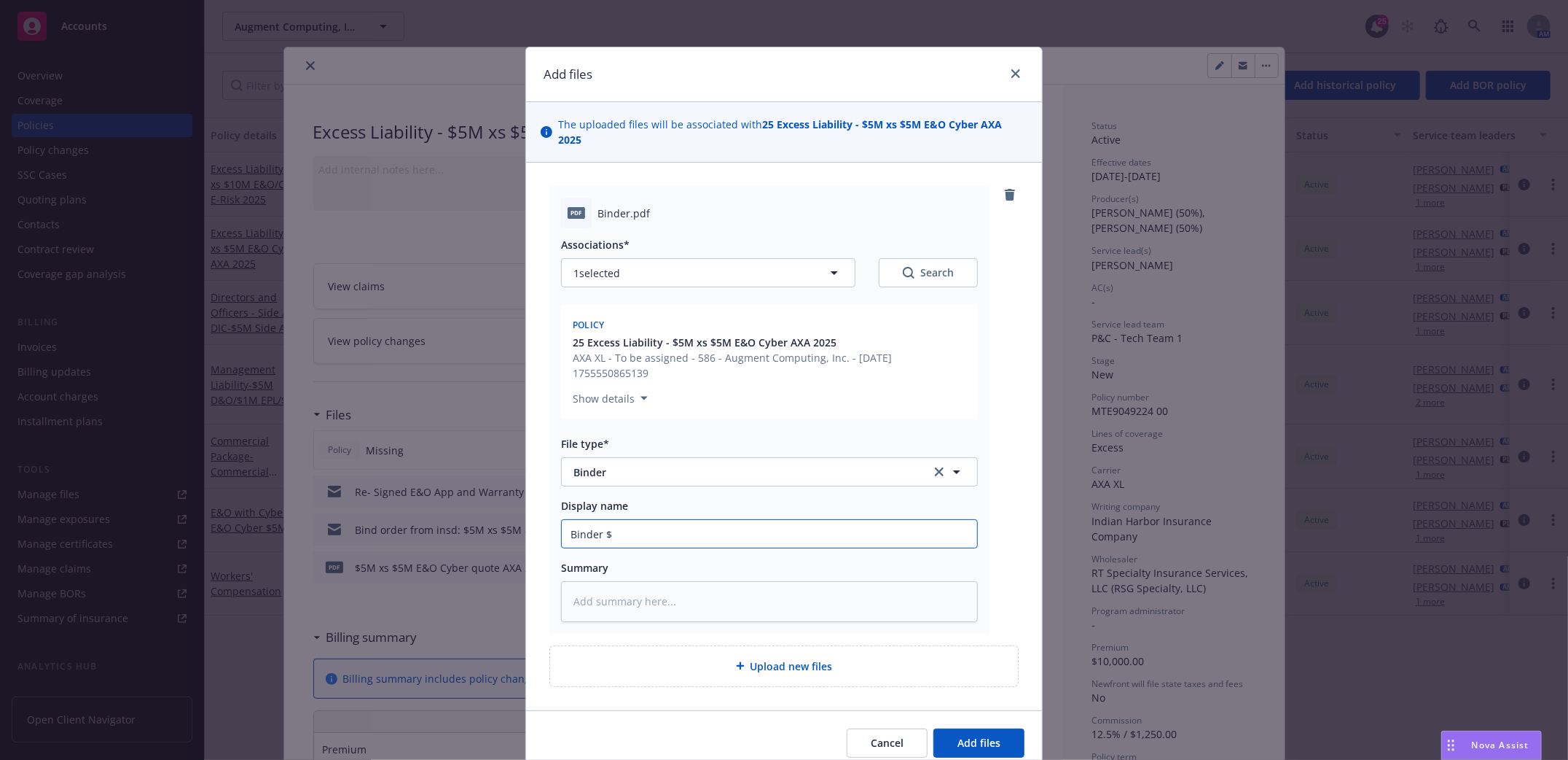
type textarea "x"
type input "Binder $5"
type textarea "x"
type input "Binder $5M"
type textarea "x"
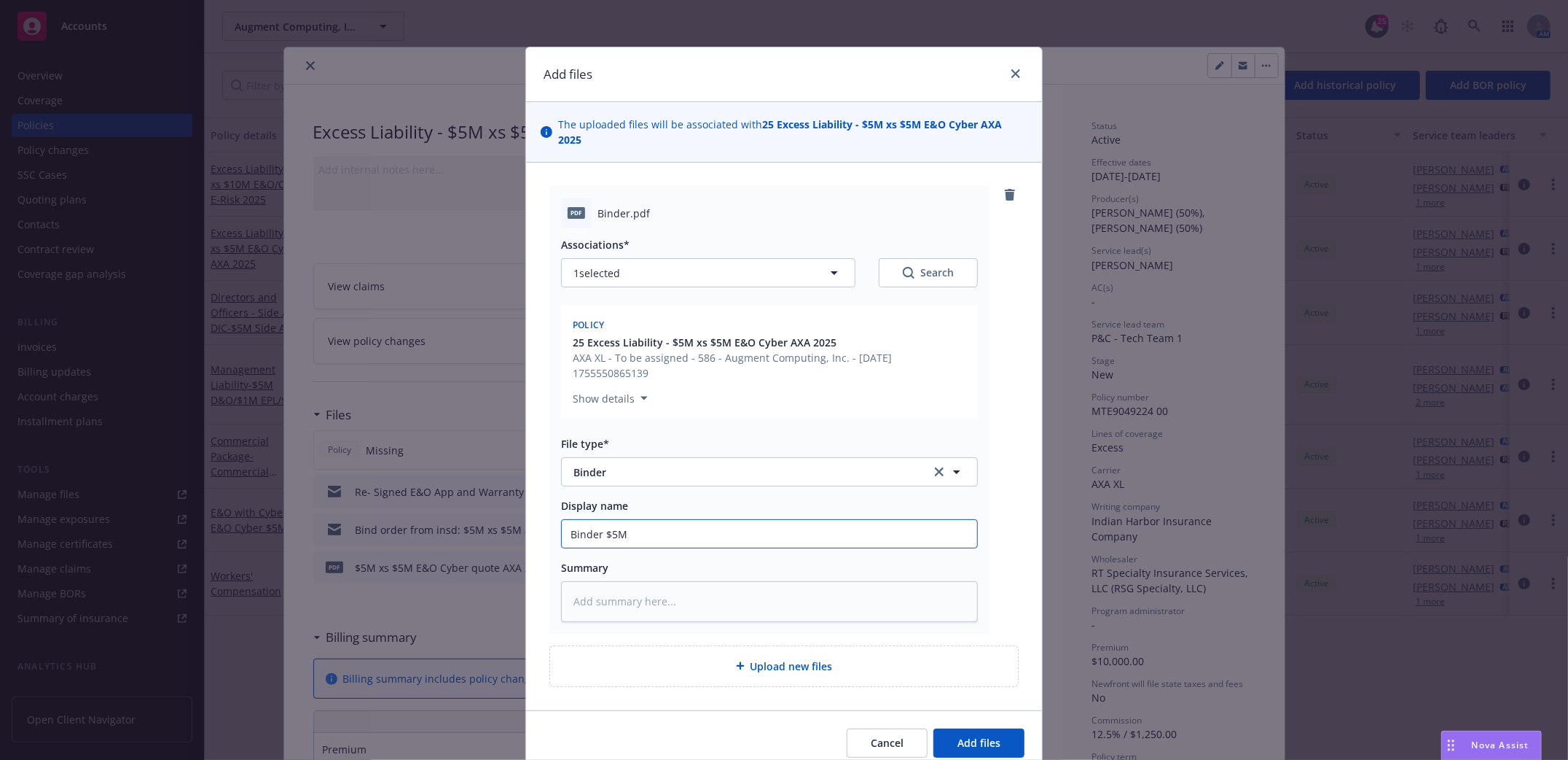
type input "Binder $5M"
type textarea "x"
type input "Binder $5M x"
type textarea "x"
type input "Binder $5M xs"
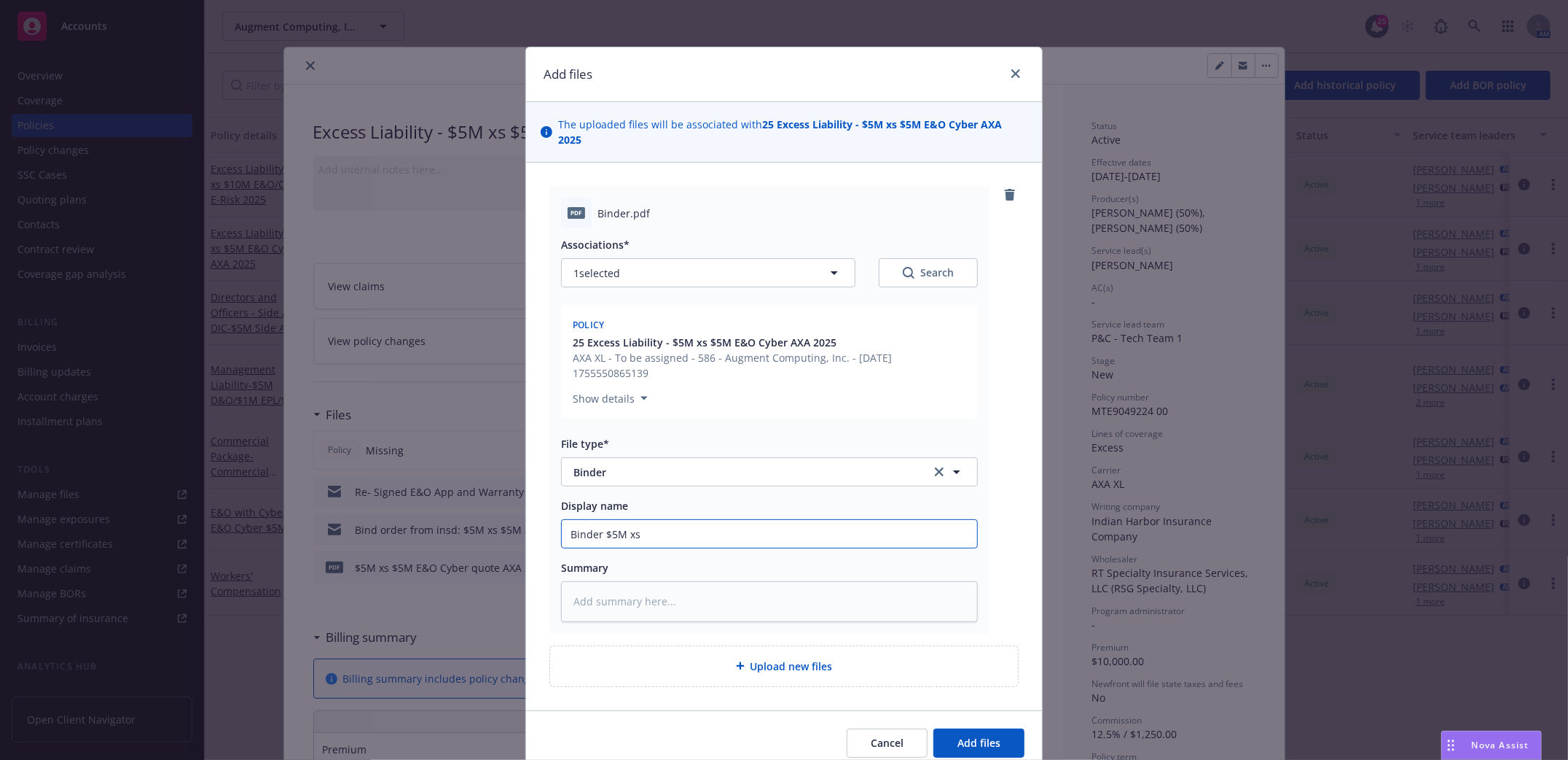
type textarea "x"
type input "Binder $5M xs"
type textarea "x"
type input "Binder $5M xs $"
type textarea "x"
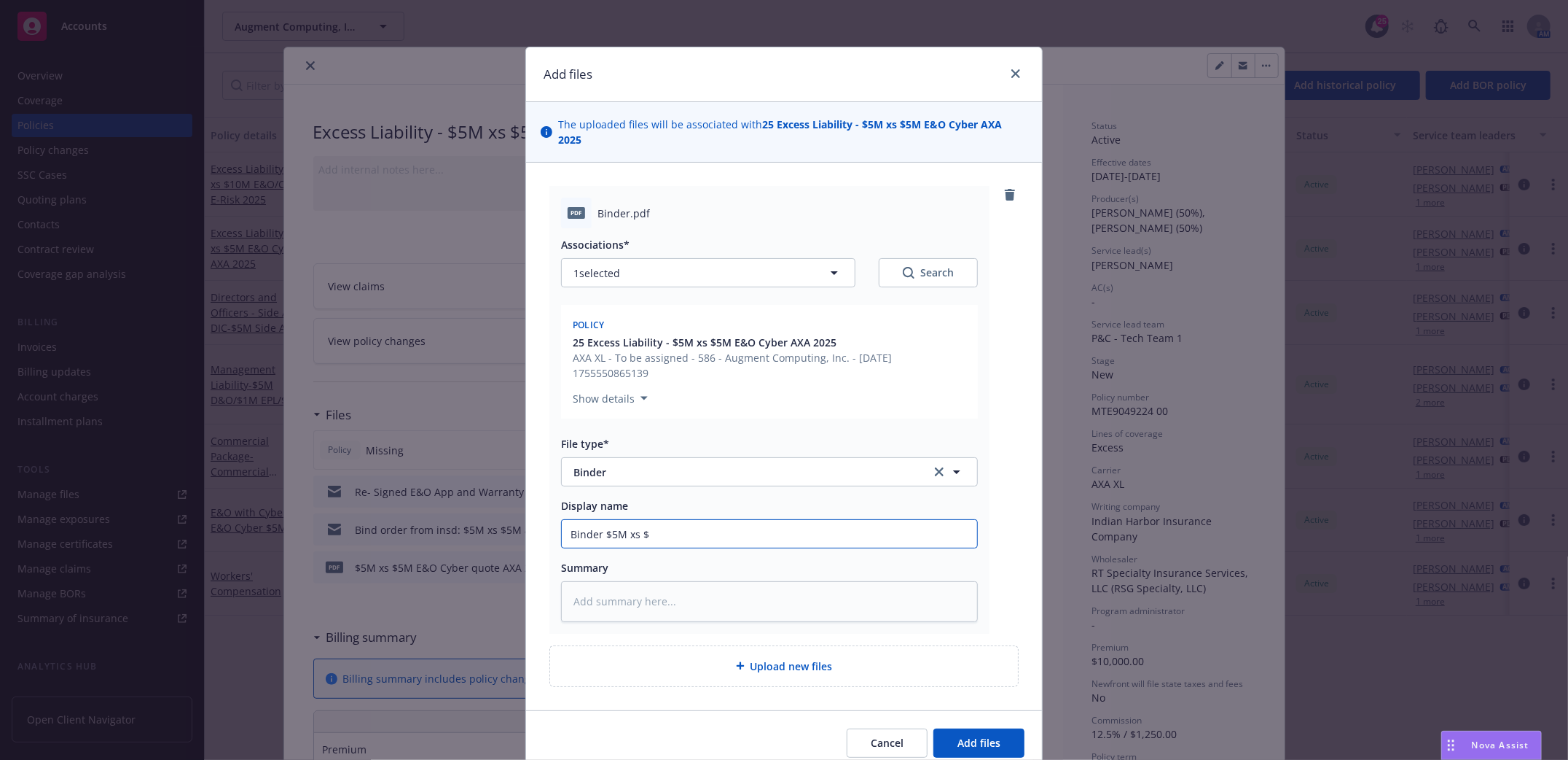
type input "Binder $5M xs $5"
type textarea "x"
type input "Binder $5M xs $5M"
type textarea "x"
type input "Binder $5M xs $5M"
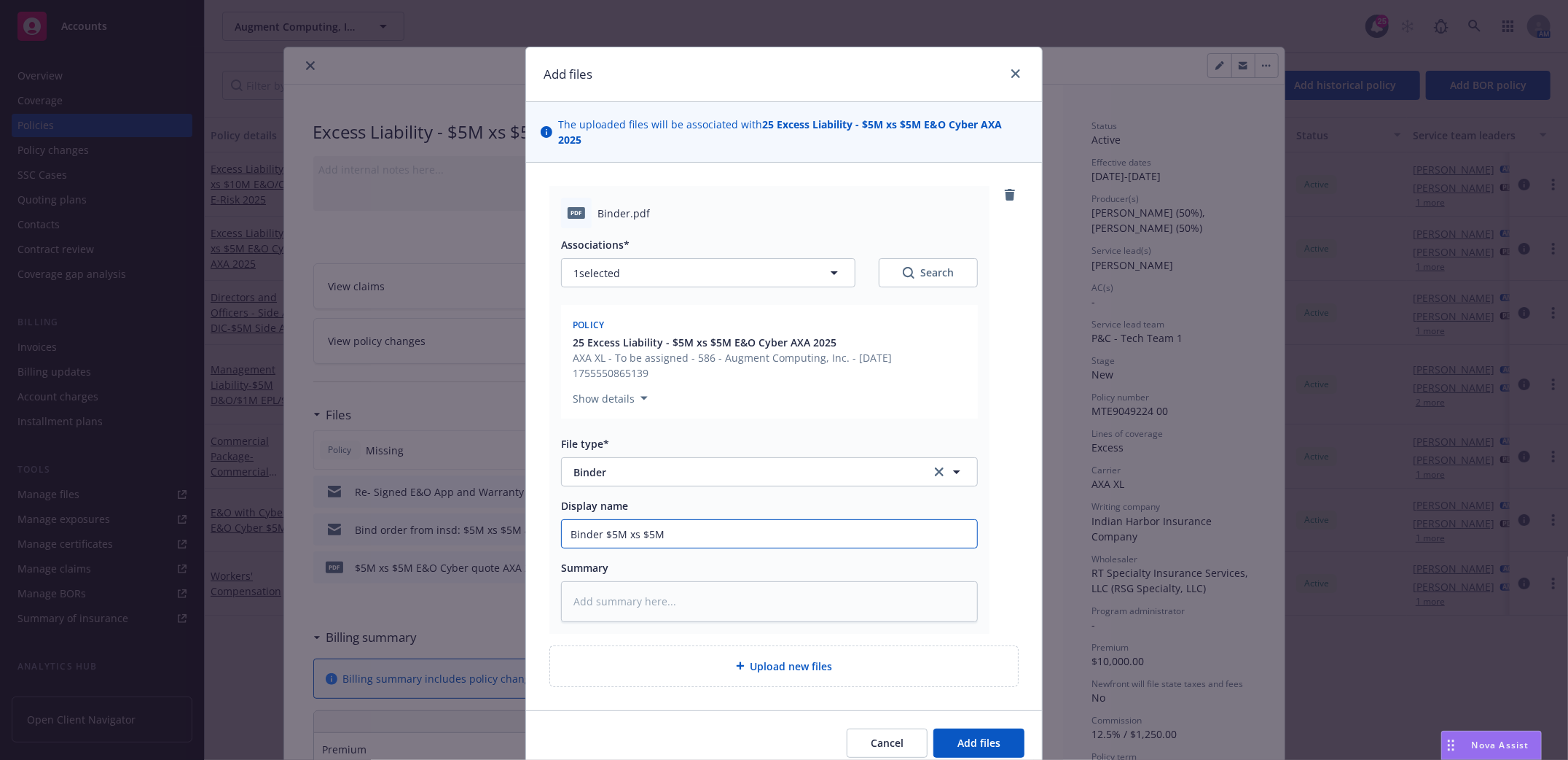
type textarea "x"
type input "Binder $5M xs $5M E"
type textarea "x"
type input "Binder $5M xs $5M E&"
type textarea "x"
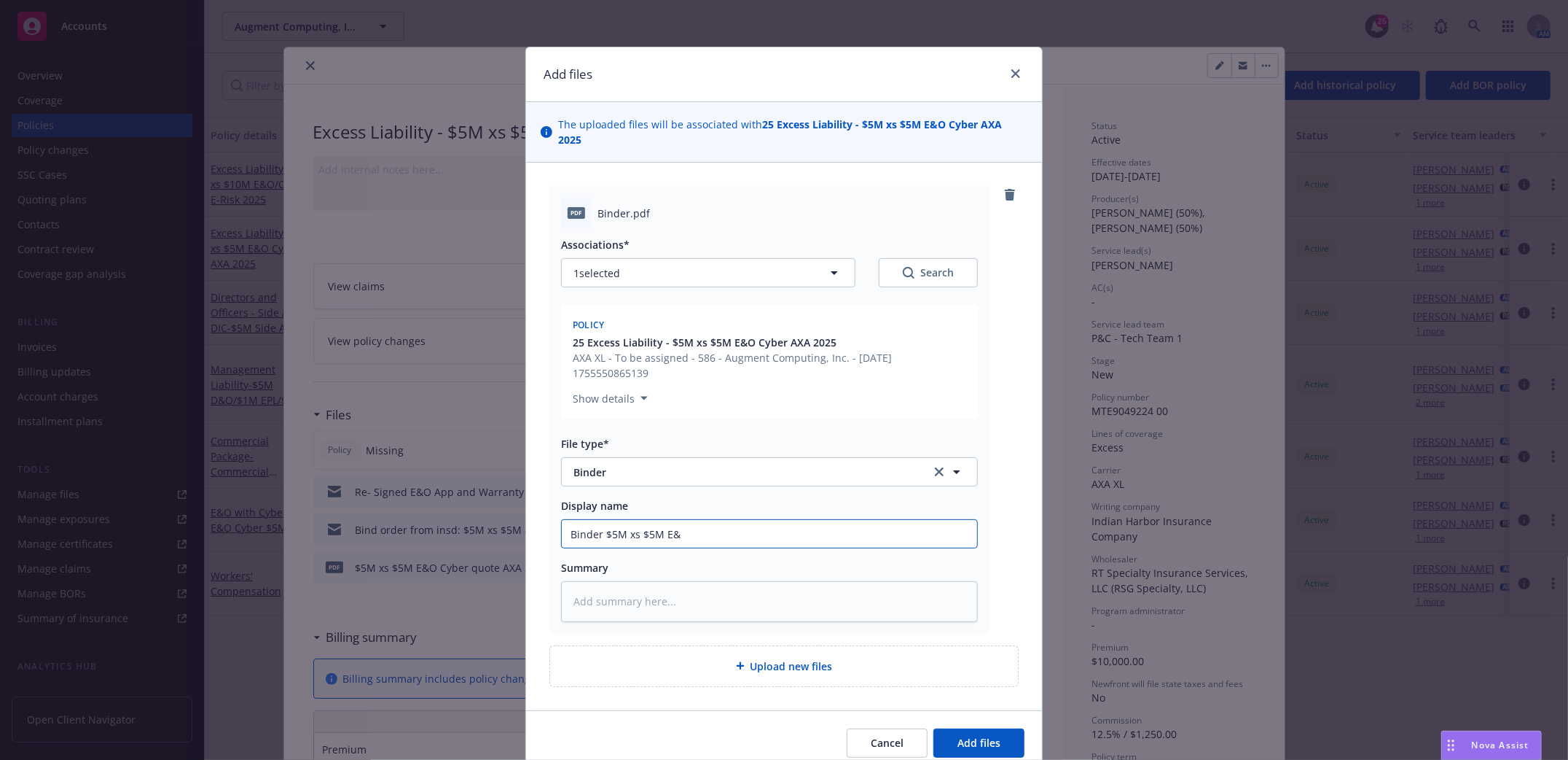
type input "Binder $5M xs $5M E&O"
type textarea "x"
type input "Binder $5M xs $5M E&O/"
type textarea "x"
type input "Binder $5M xs $5M E&O/C"
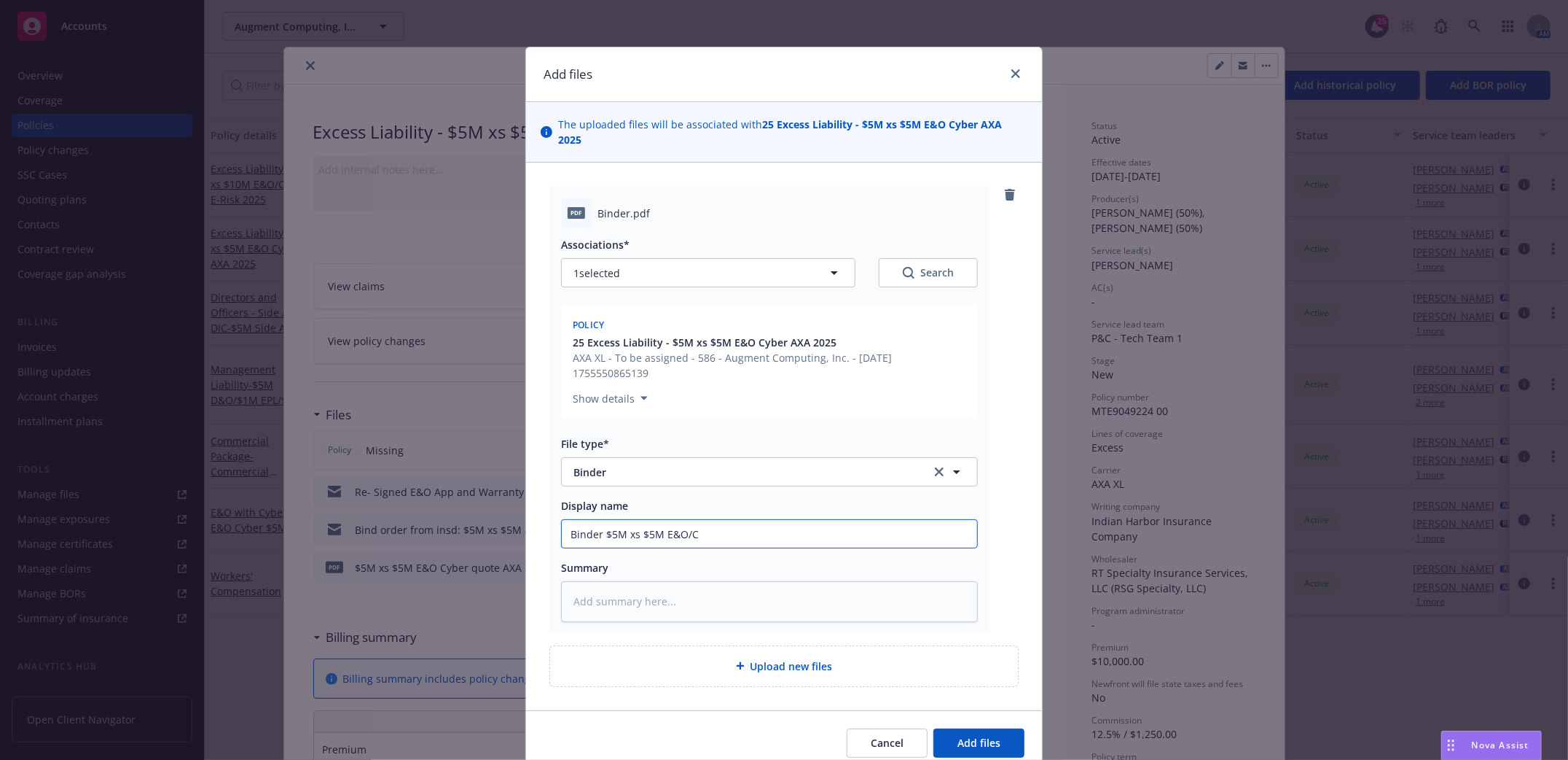
type textarea "x"
type input "Binder $5M xs $5M E&O/Cy"
type textarea "x"
type input "Binder $5M xs $5M E&O/Cyb"
type textarea "x"
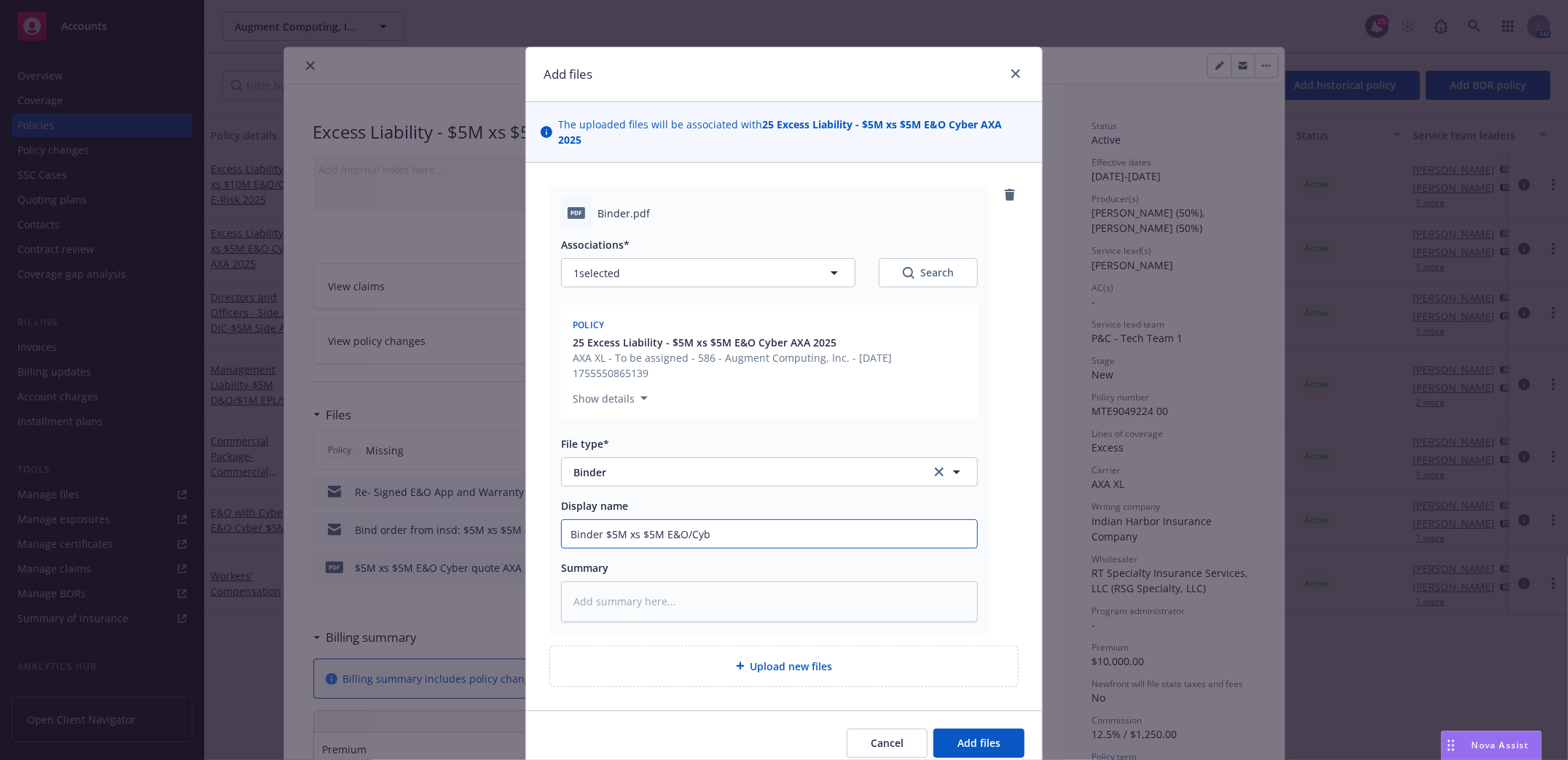
type input "Binder $5M xs $5M E&O/Cybe"
type textarea "x"
type input "Binder $5M xs $5M E&O/Cyber"
type textarea "x"
type input "Binder $5M xs $5M E&O/Cyber"
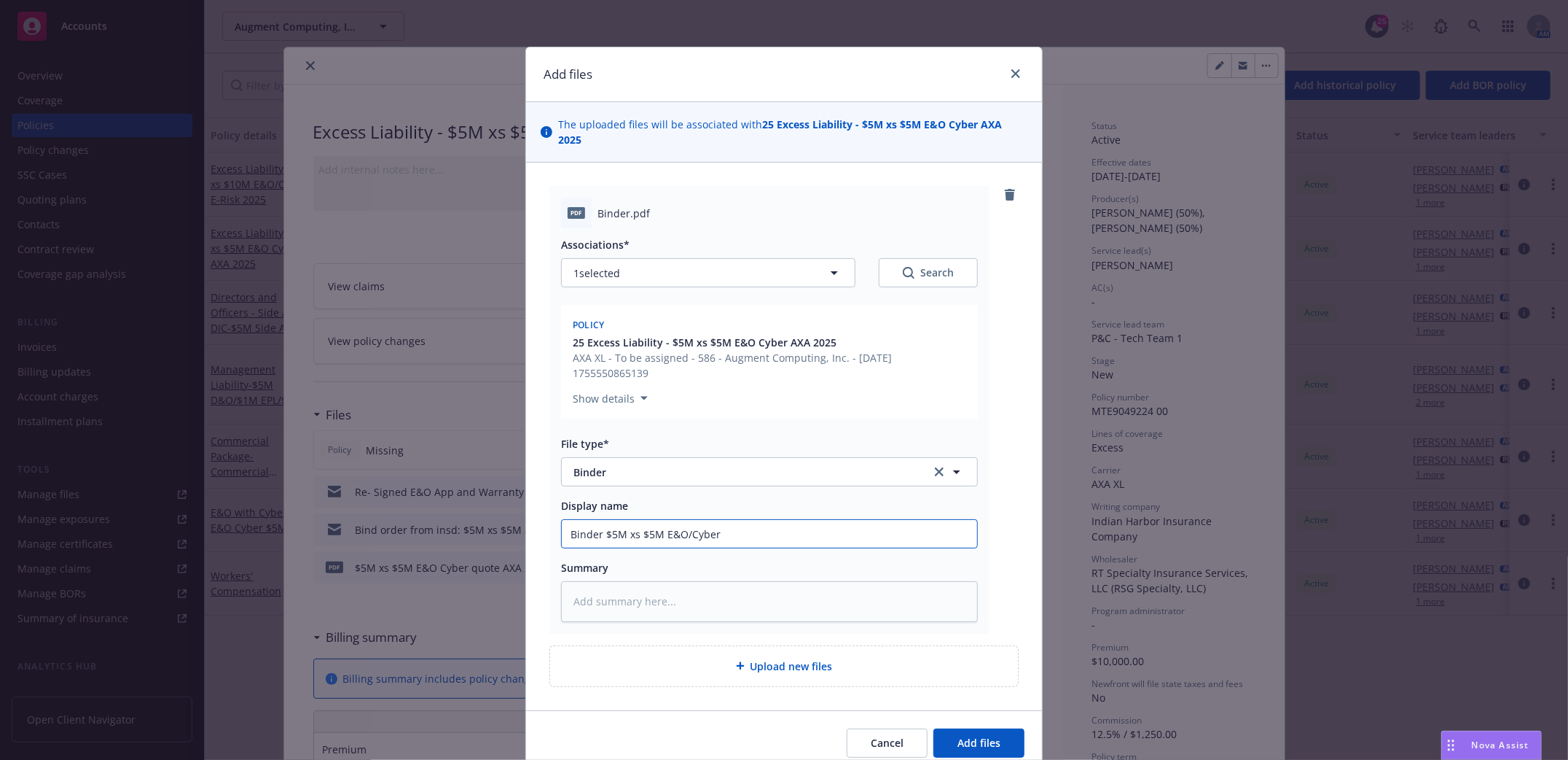
type textarea "x"
type input "Binder $5M xs $5M E&O/Cyber 2"
type textarea "x"
type input "Binder $5M xs $5M E&O/Cyber 20"
type textarea "x"
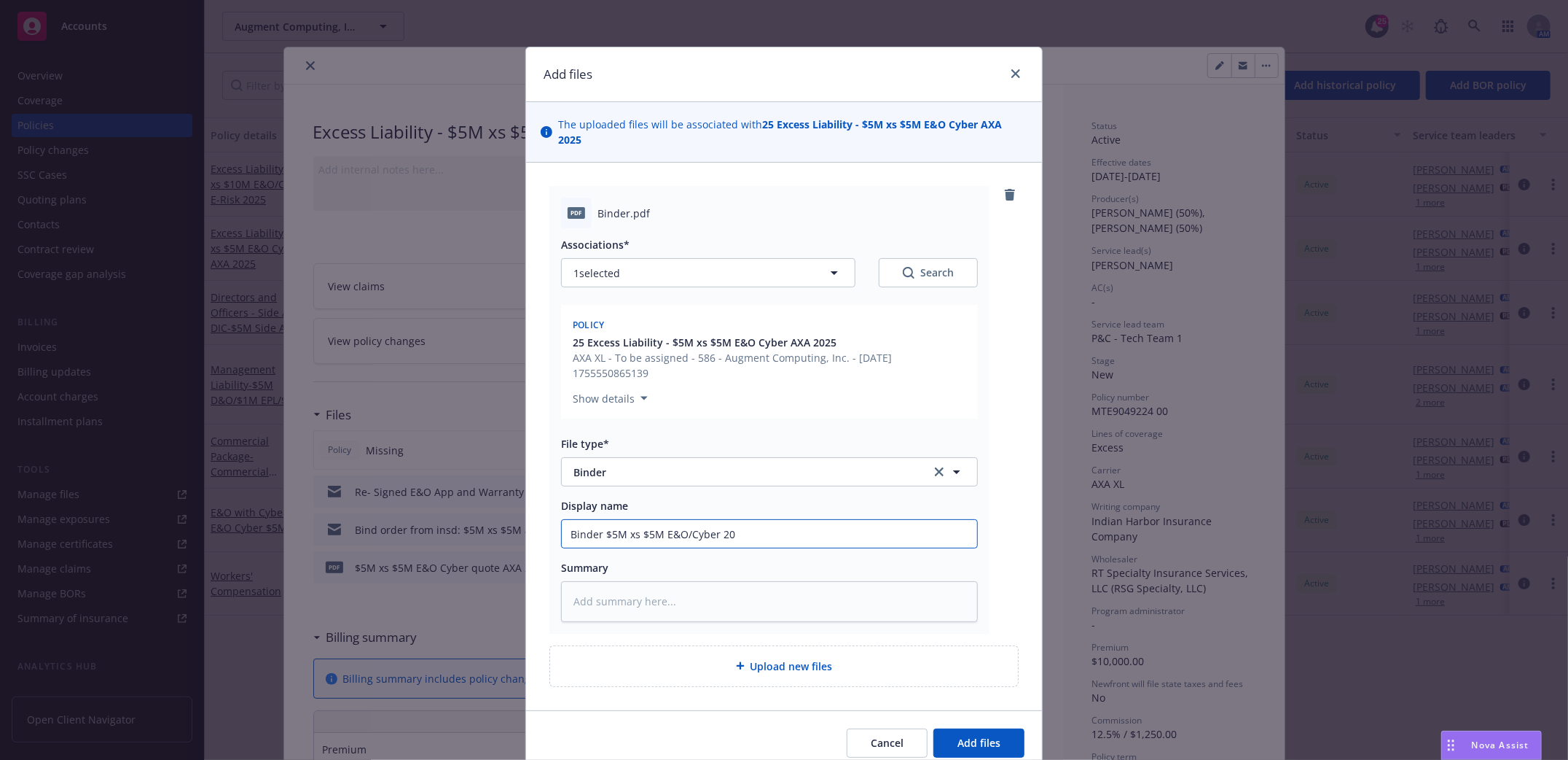
type input "Binder $5M xs $5M E&O/Cyber 202"
type textarea "x"
type input "Binder $5M xs $5M E&O/Cyber 2025"
click at [968, 736] on span "Add files" at bounding box center [978, 742] width 43 height 14
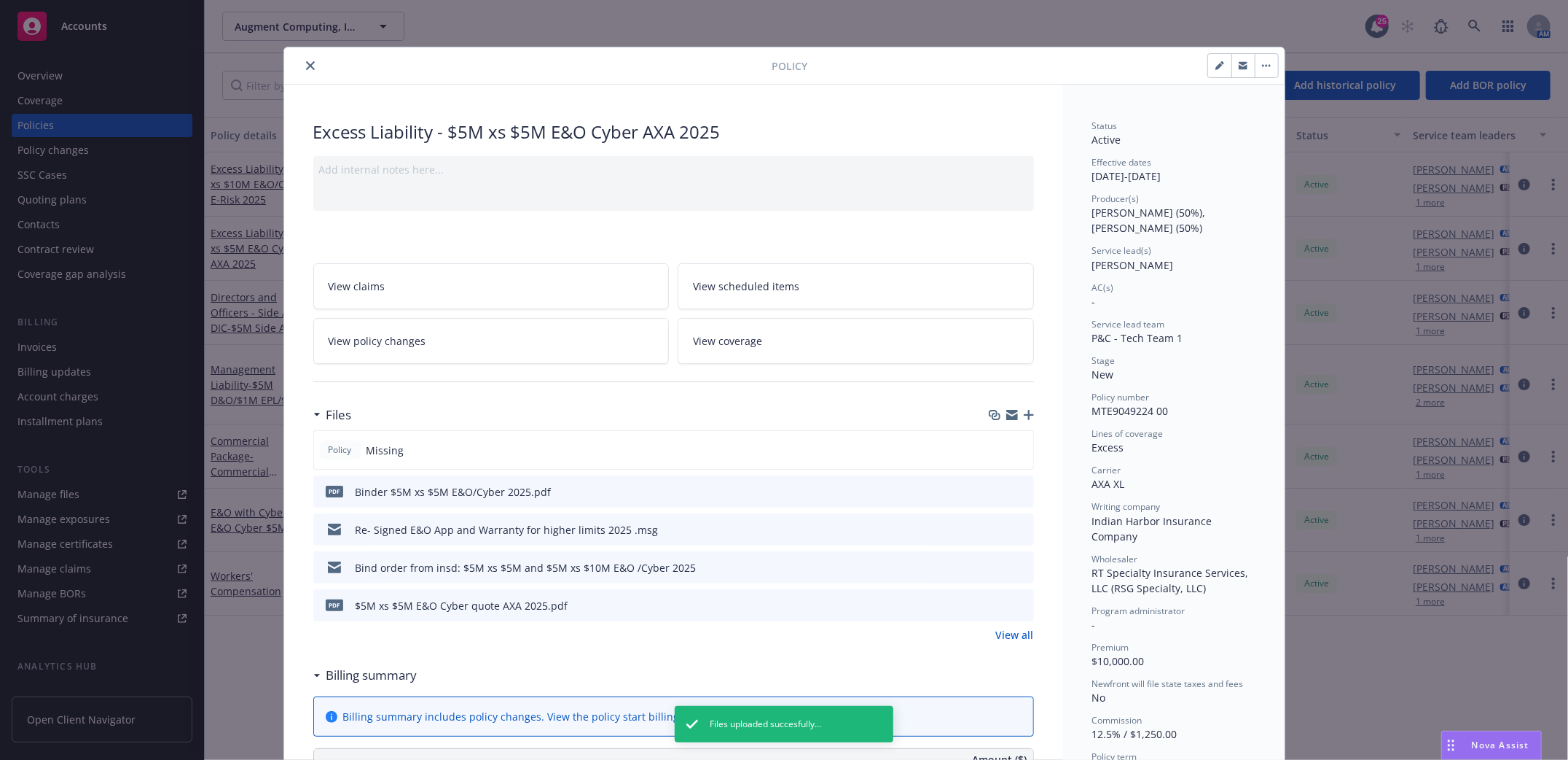
click at [1016, 411] on div "Files" at bounding box center [673, 415] width 721 height 31
click at [1024, 418] on icon "button" at bounding box center [1029, 415] width 10 height 10
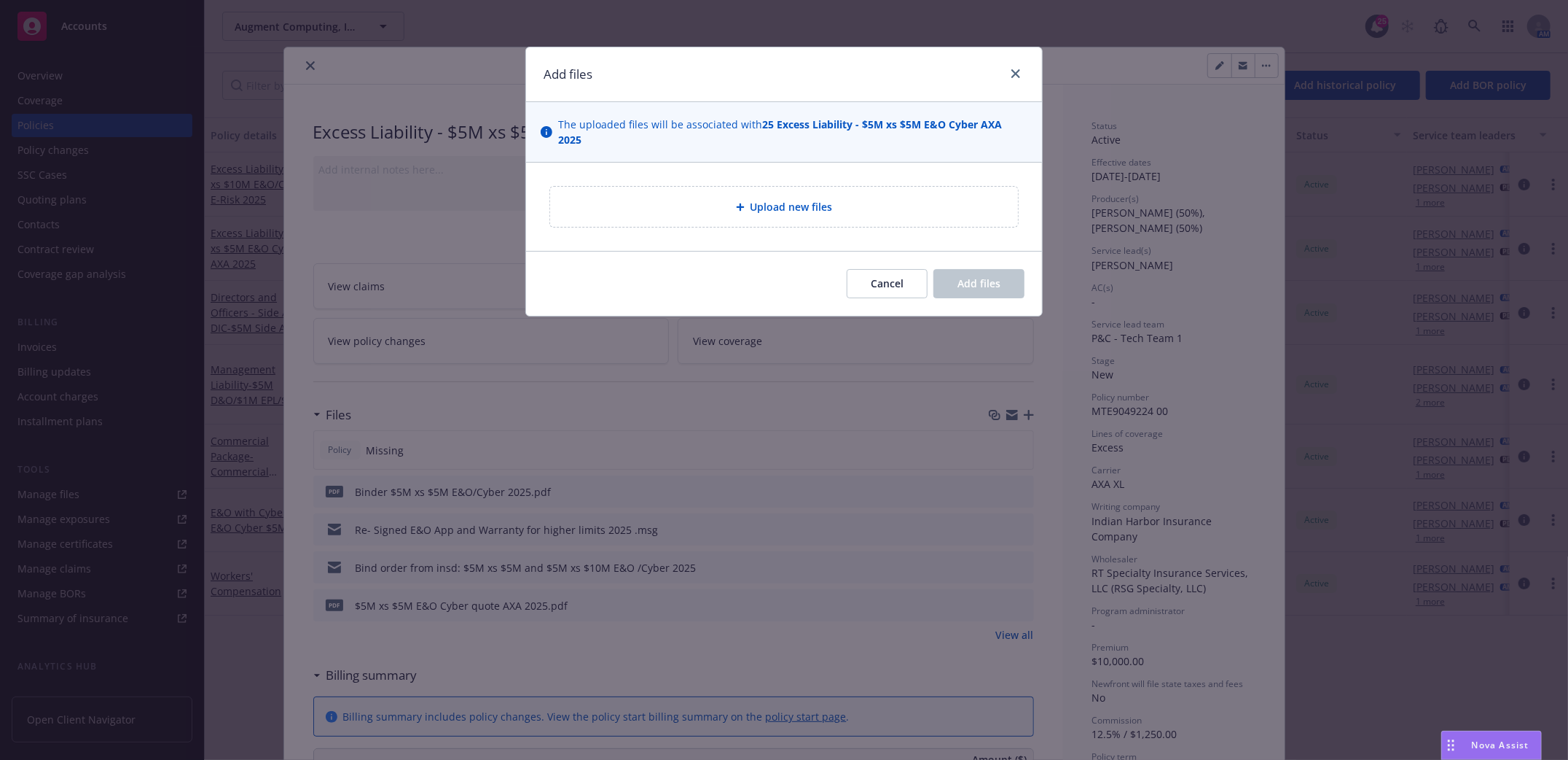
type textarea "x"
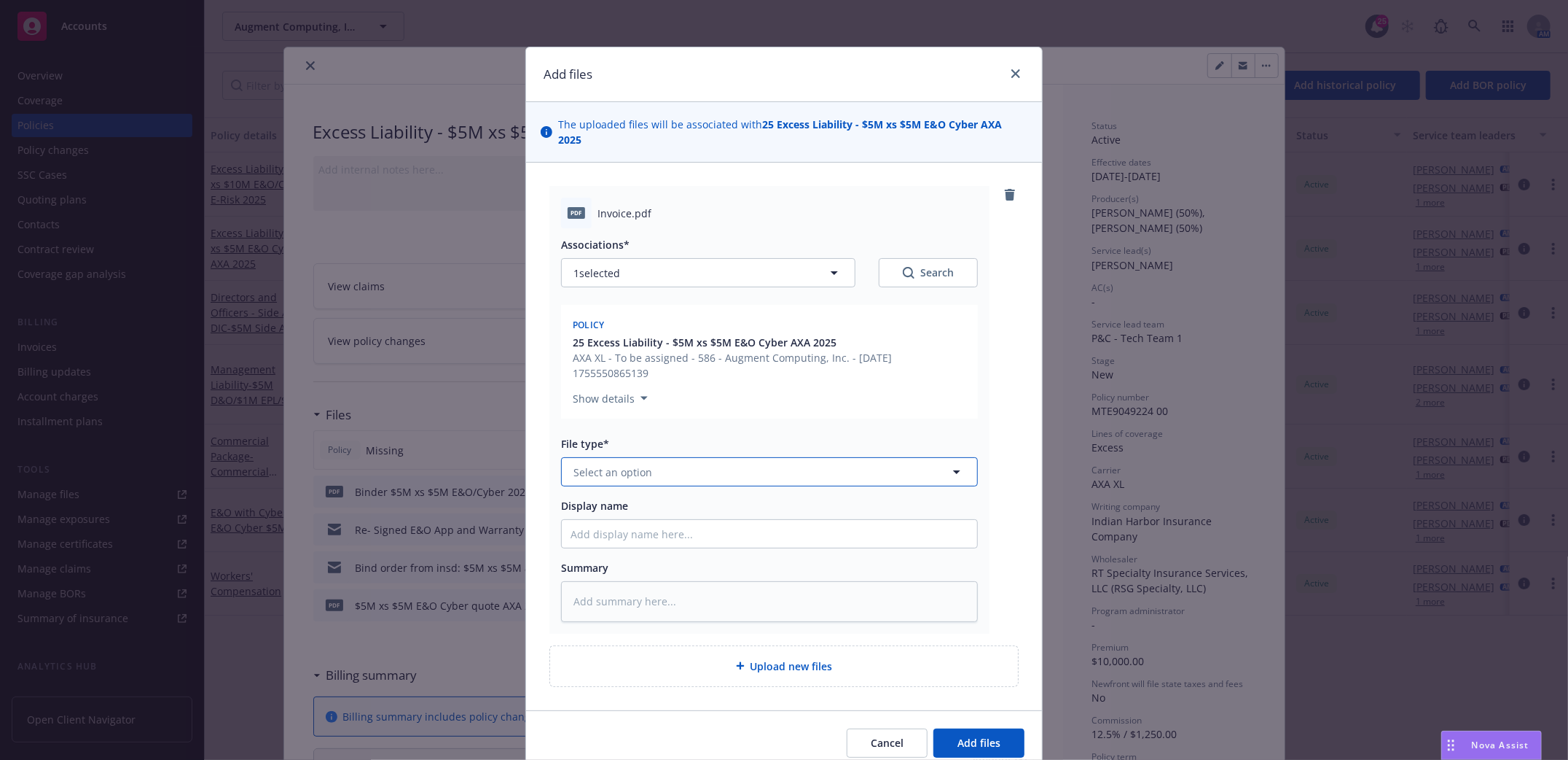
click at [948, 463] on icon "button" at bounding box center [957, 472] width 18 height 18
type input "invoice"
drag, startPoint x: 629, startPoint y: 530, endPoint x: 622, endPoint y: 540, distance: 12.2
click at [629, 544] on span "Invoice - Third Party" at bounding box center [627, 551] width 101 height 15
drag, startPoint x: 617, startPoint y: 524, endPoint x: 604, endPoint y: 523, distance: 13.0
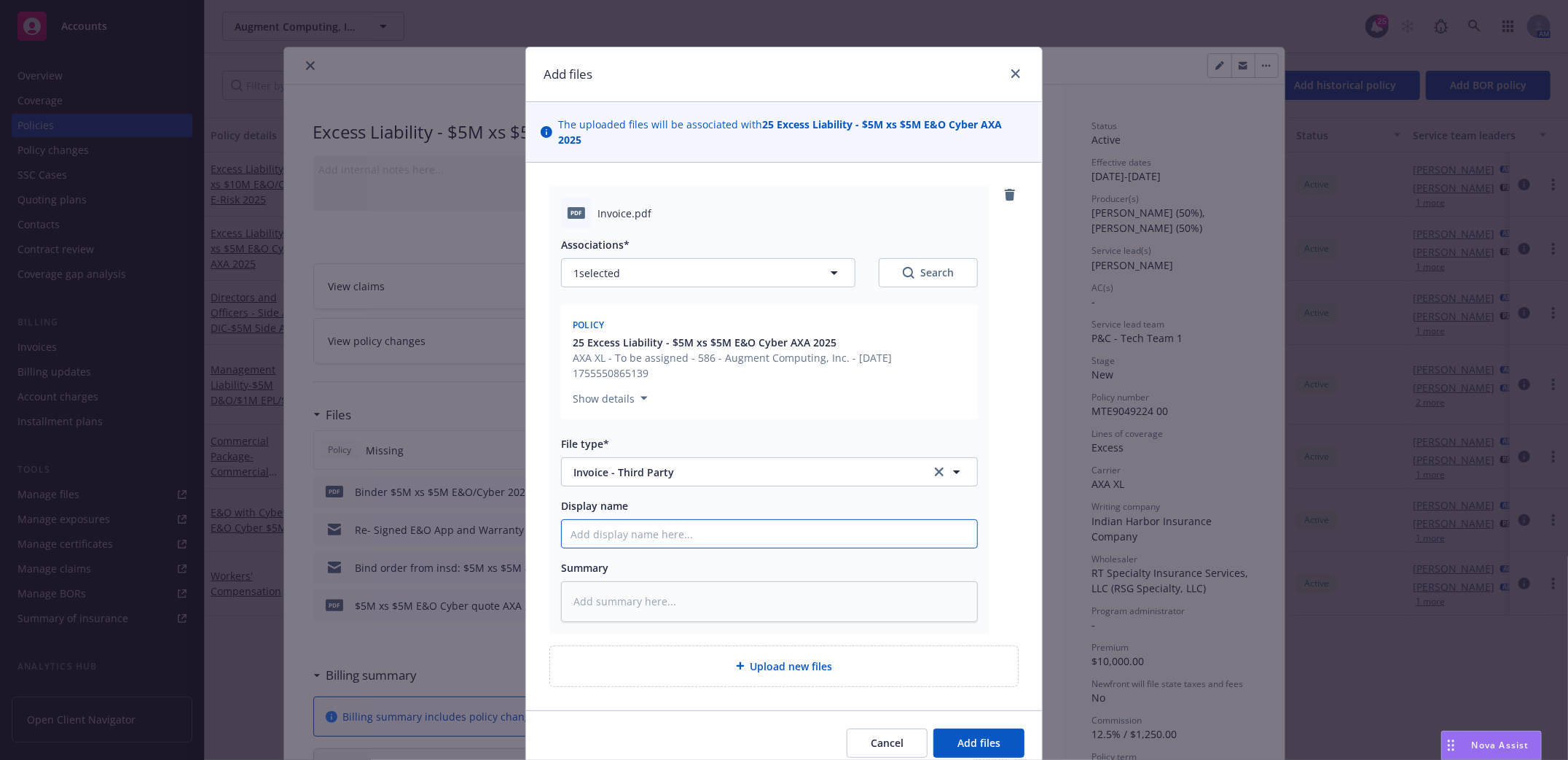
click at [608, 524] on input "Display name" at bounding box center [769, 534] width 415 height 28
type textarea "x"
type input "n"
type textarea "x"
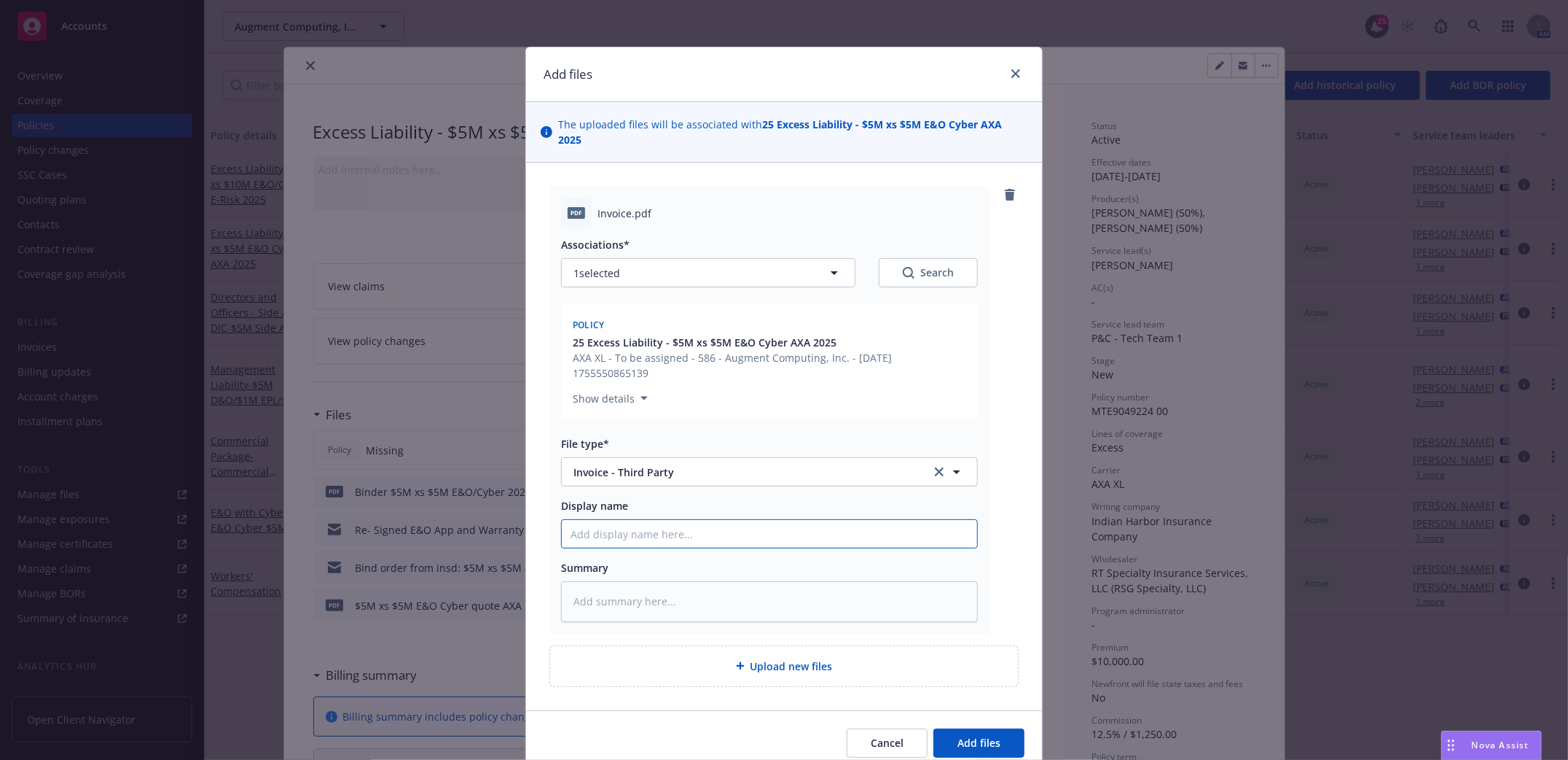
type input "T"
type textarea "x"
type input "R"
type textarea "x"
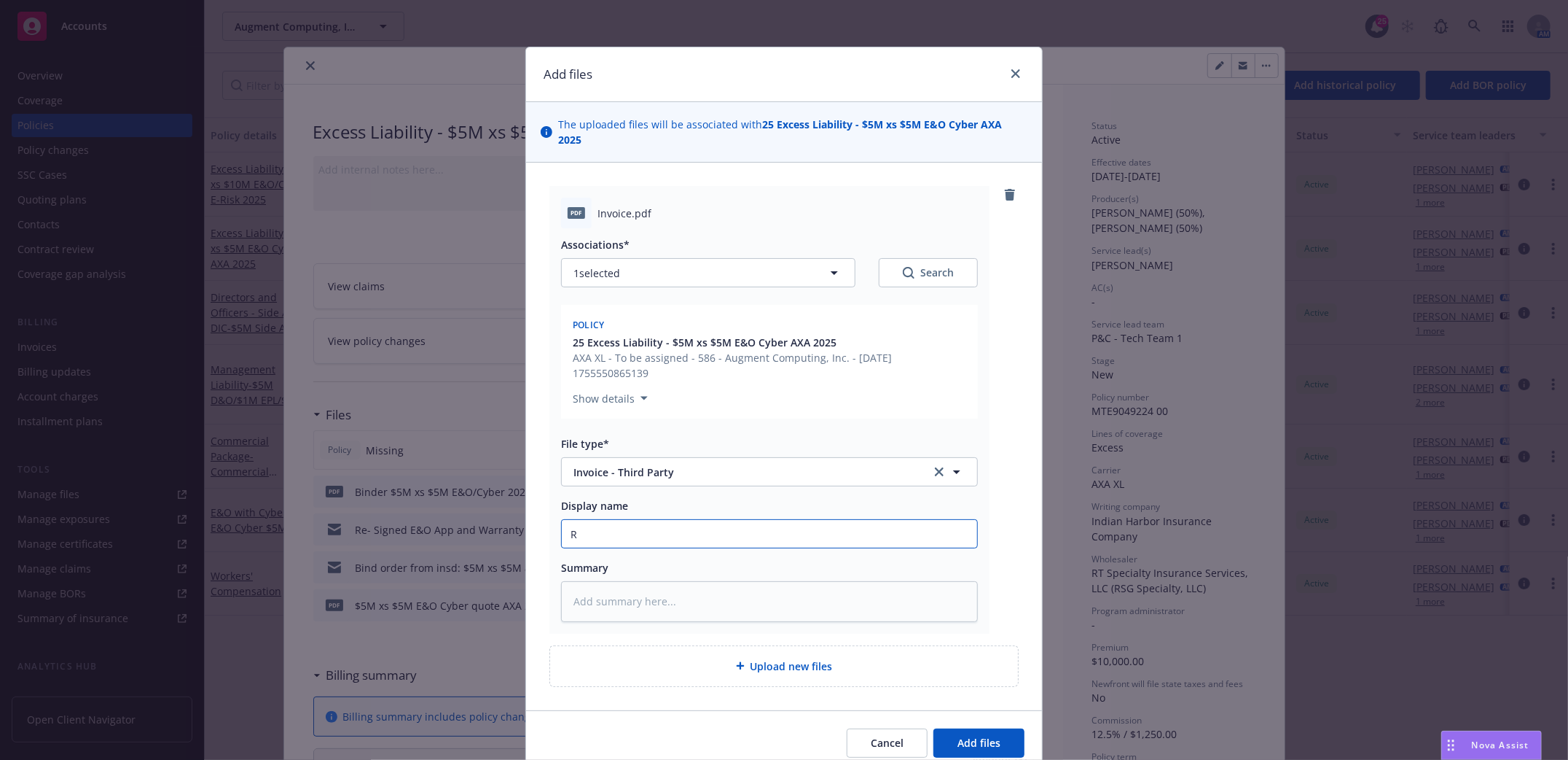
type input "RT"
type textarea "x"
type input "RT I"
type textarea "x"
type input "RT In"
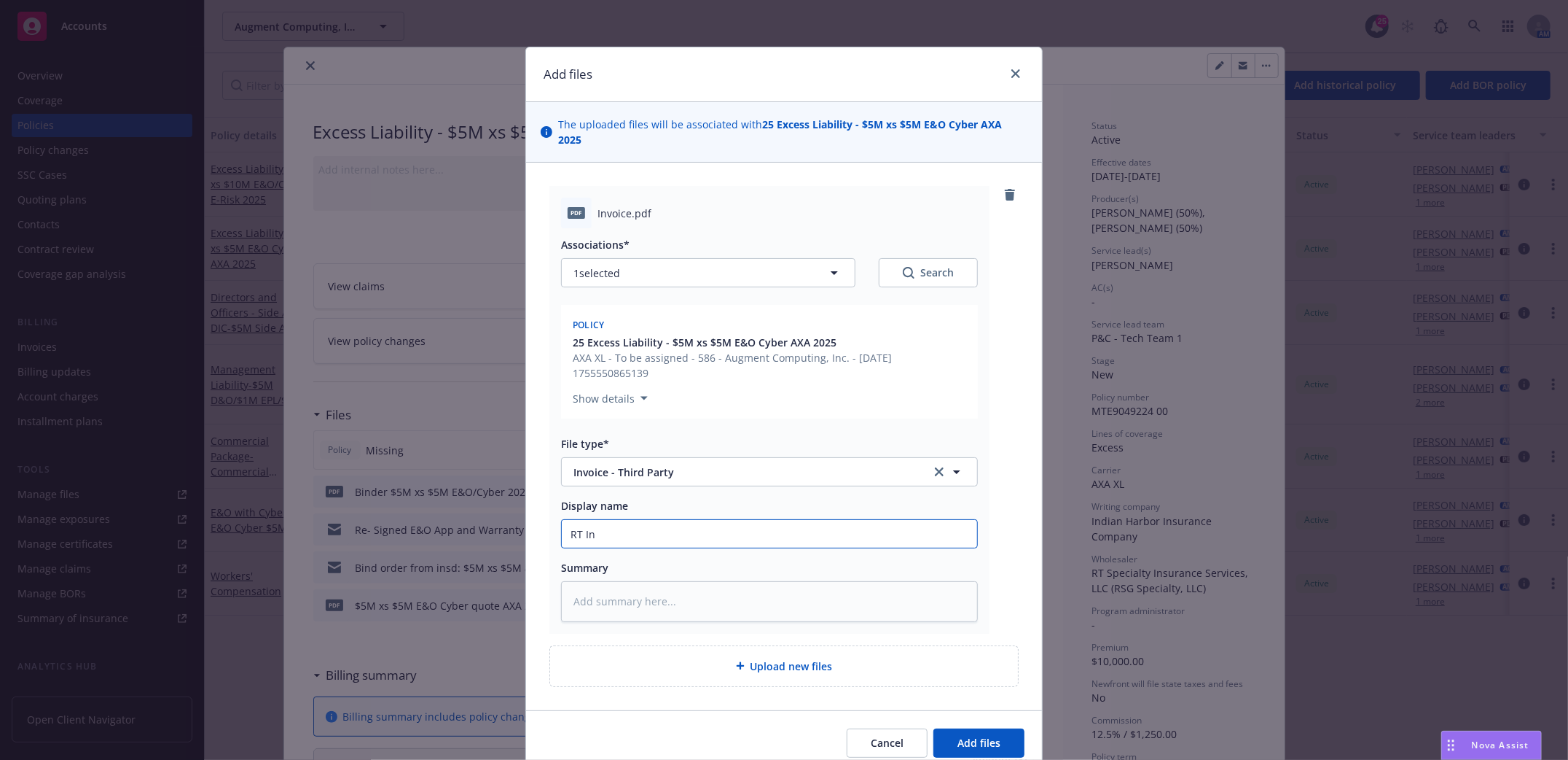
type textarea "x"
type input "RT Inv"
type textarea "x"
type input "RT Invo"
type textarea "x"
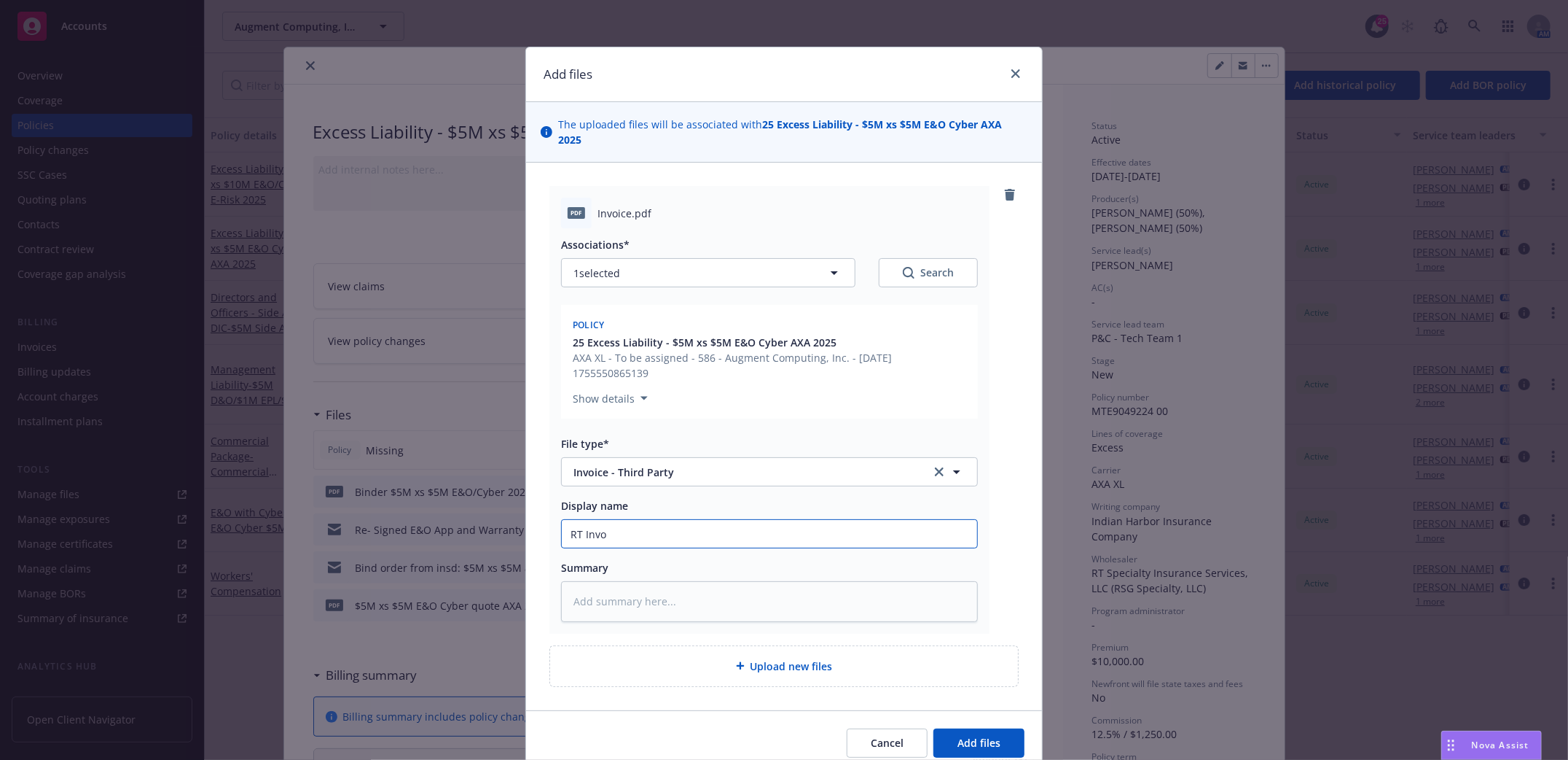
type input "RT Invoi"
type textarea "x"
type input "RT Invoic"
type textarea "x"
type input "RT Invoice"
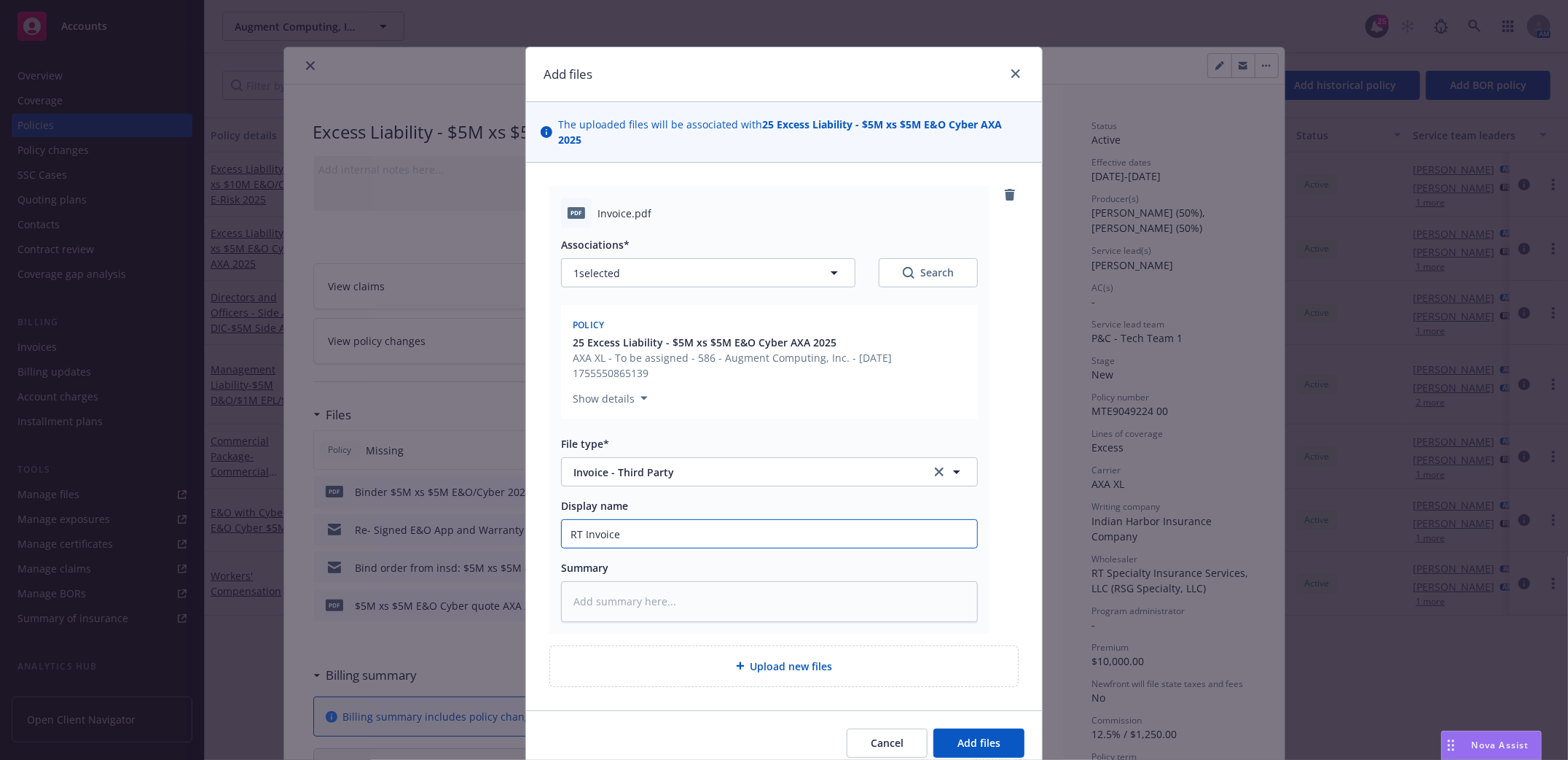
type textarea "x"
type input "RT Invoice"
type textarea "x"
type input "RT Invoice $"
type textarea "x"
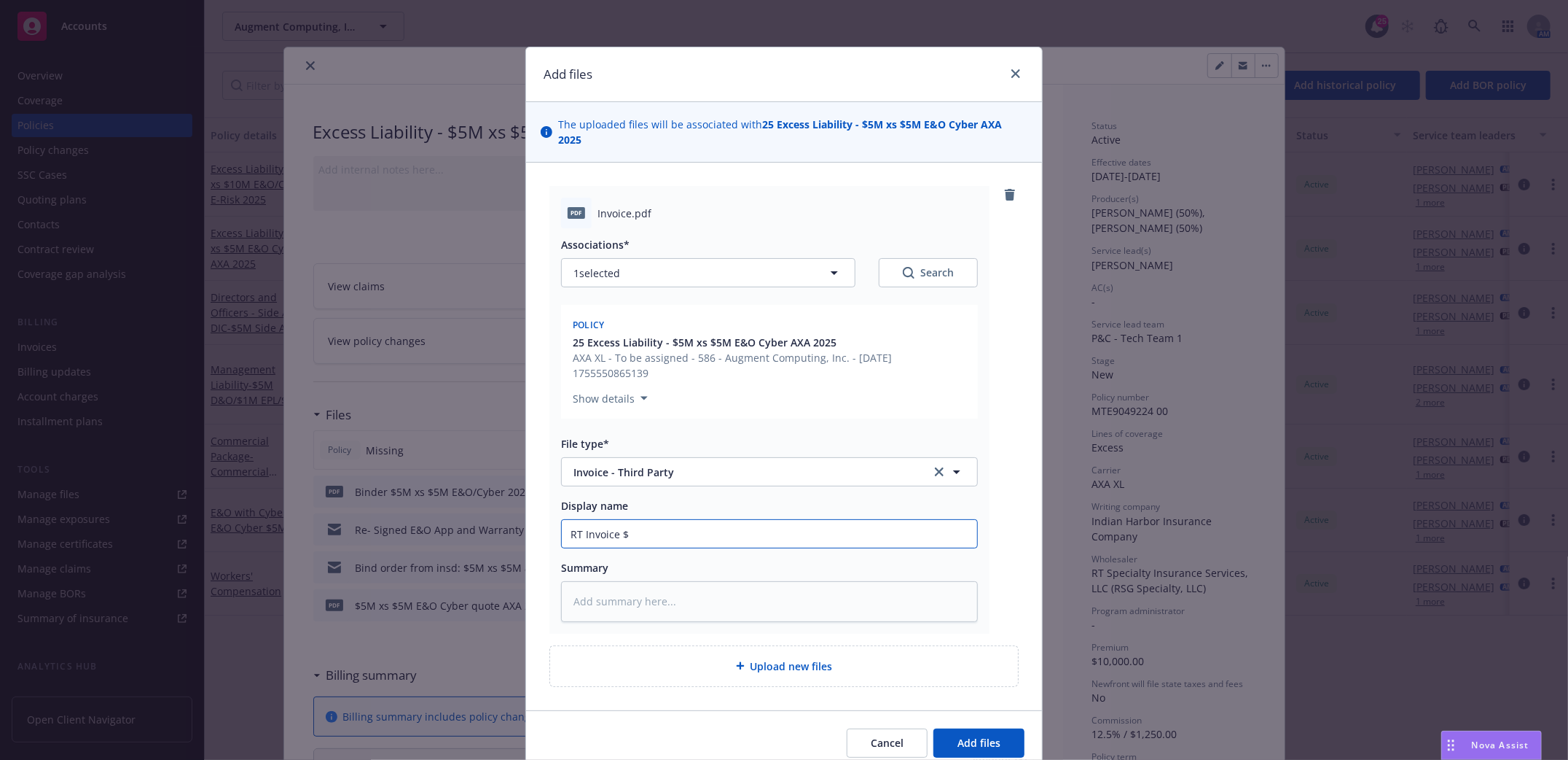
type input "RT Invoice $5"
type textarea "x"
type input "RT Invoice $5m"
type textarea "x"
type input "RT Invoice $5m"
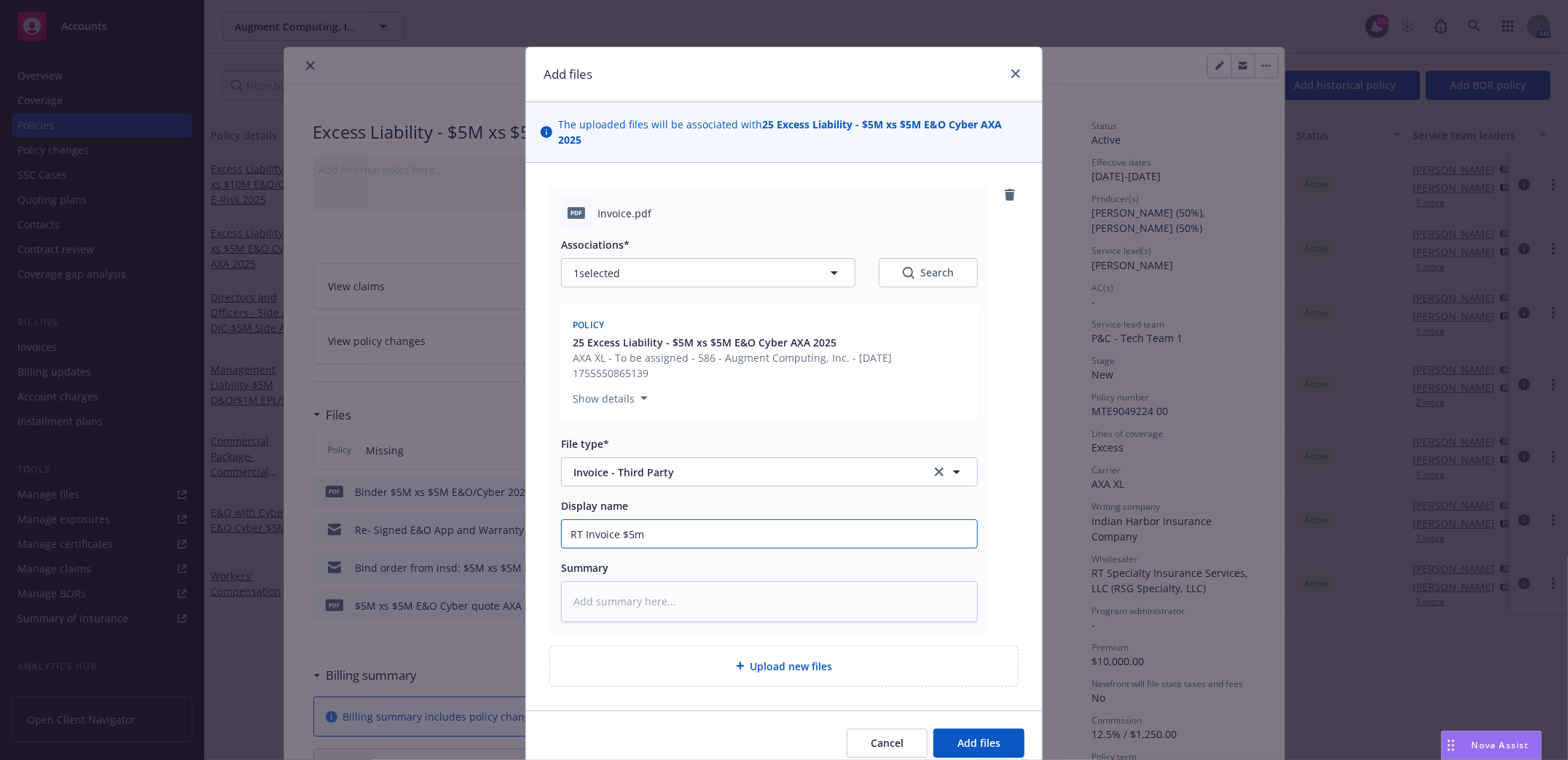
type textarea "x"
type input "RT Invoice $5m x"
type textarea "x"
type input "RT Invoice $5m xs"
type textarea "x"
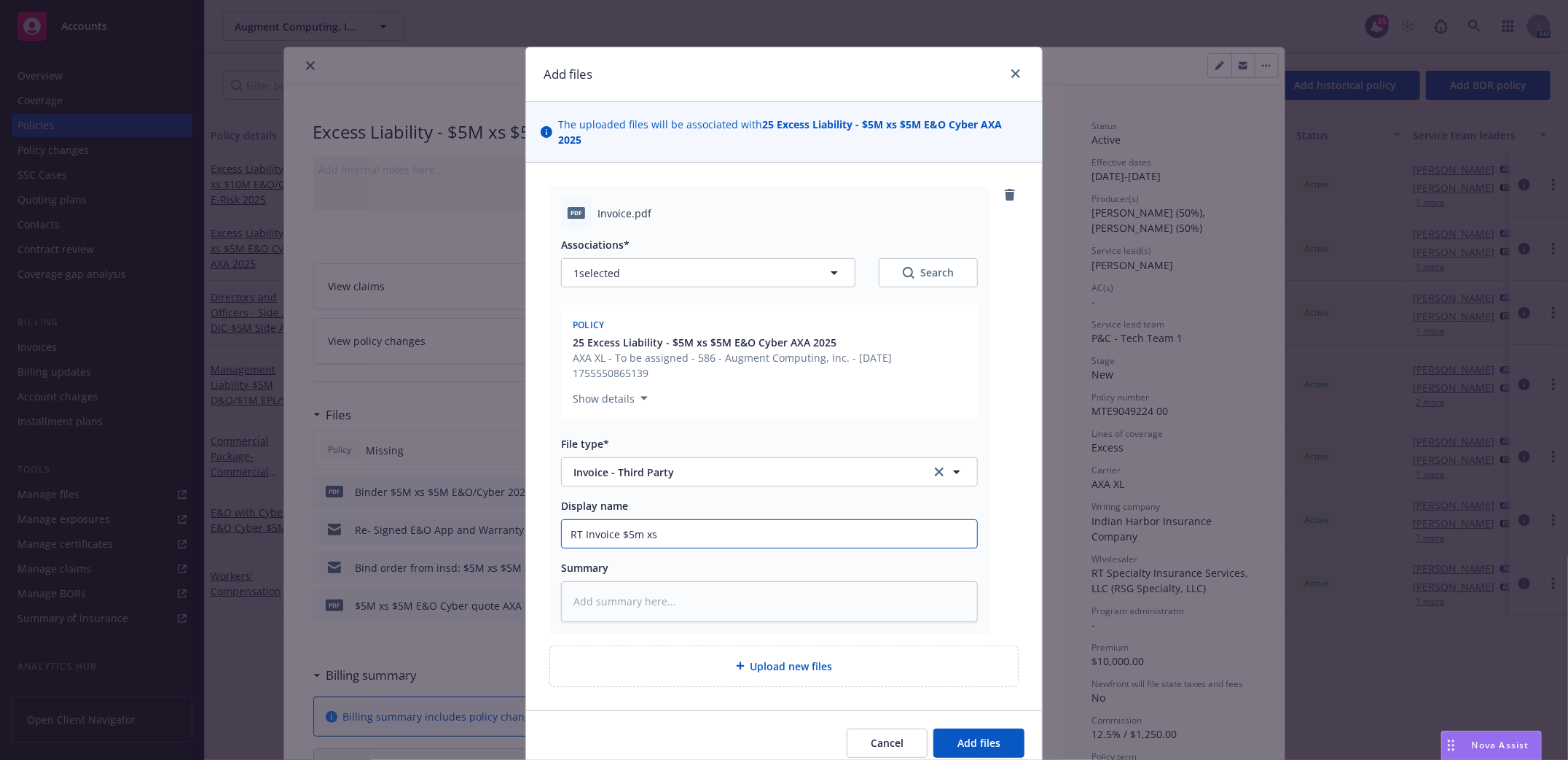
type input "RT Invoice $5m xs"
type textarea "x"
type input "RT Invoice $5m xs $"
type textarea "x"
type input "RT Invoice $5m xs $5M"
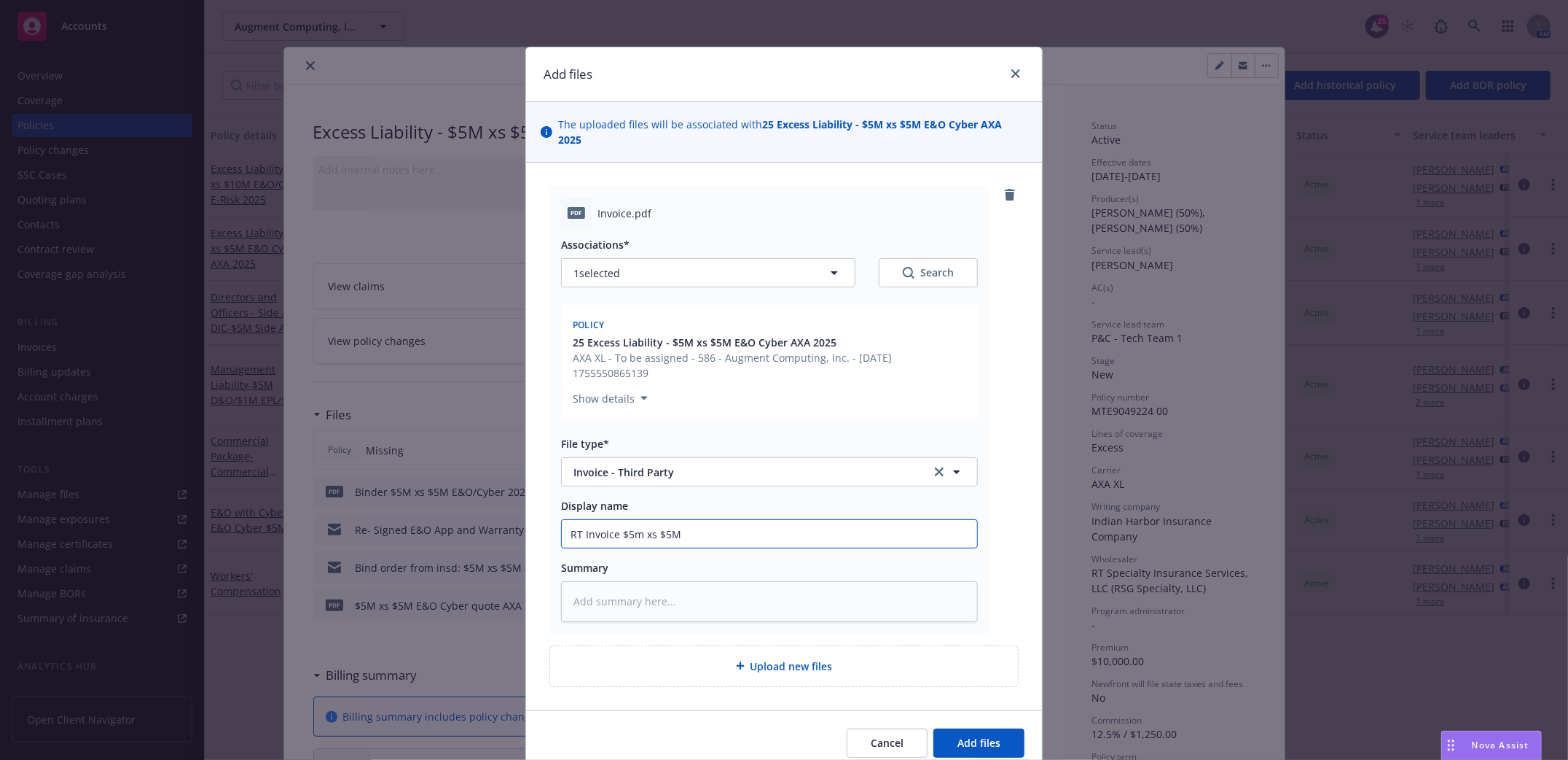
type textarea "x"
type input "RT Invoice $5m xs $5M"
type textarea "x"
type input "RT Invoice $5m xs $5M E"
type textarea "x"
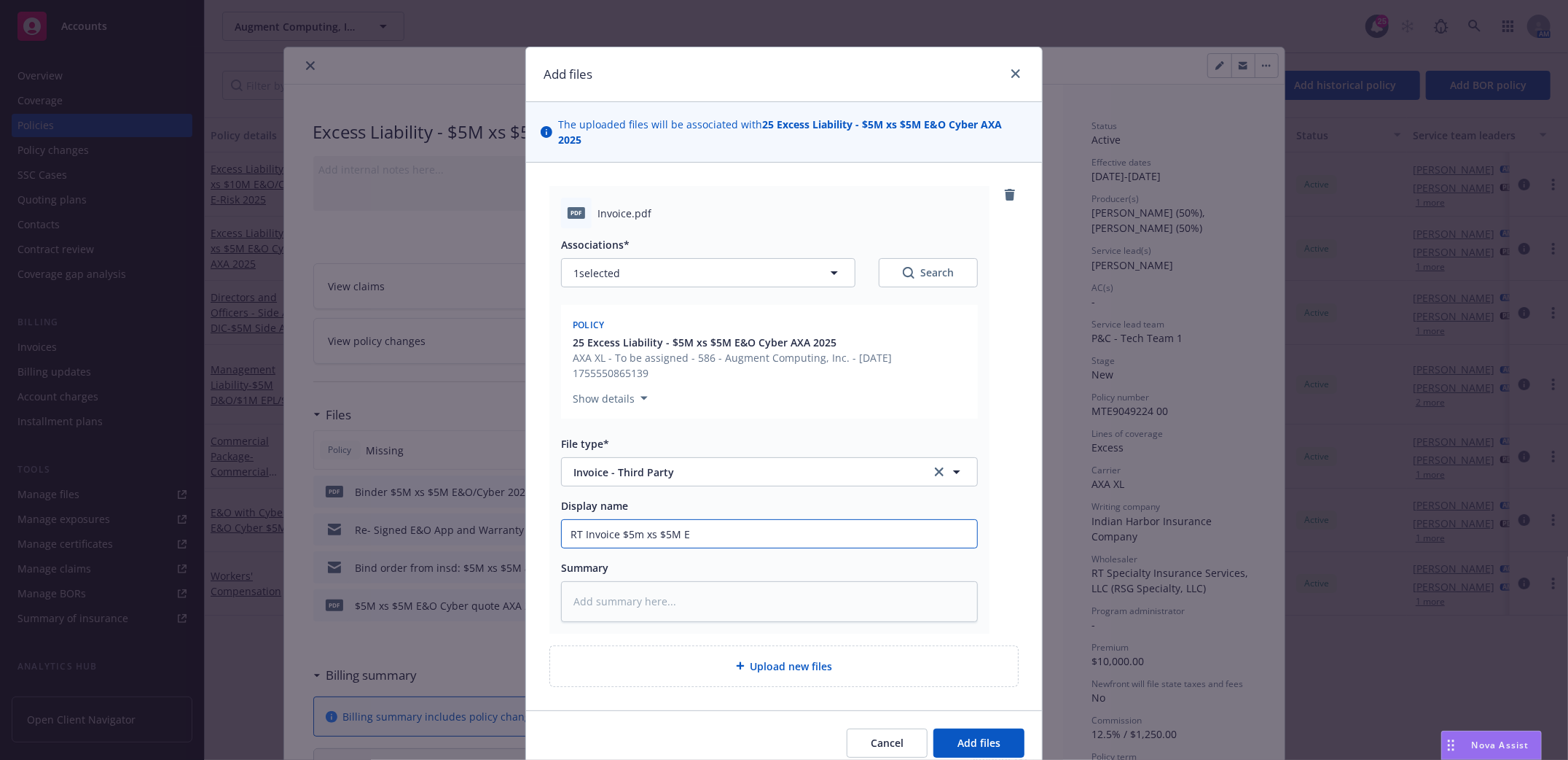
type input "RT Invoice $5m xs $5M E&"
type textarea "x"
type input "RT Invoice $5m xs $5M E&O"
type textarea "x"
type input "RT Invoice $5m xs $5M E&O/"
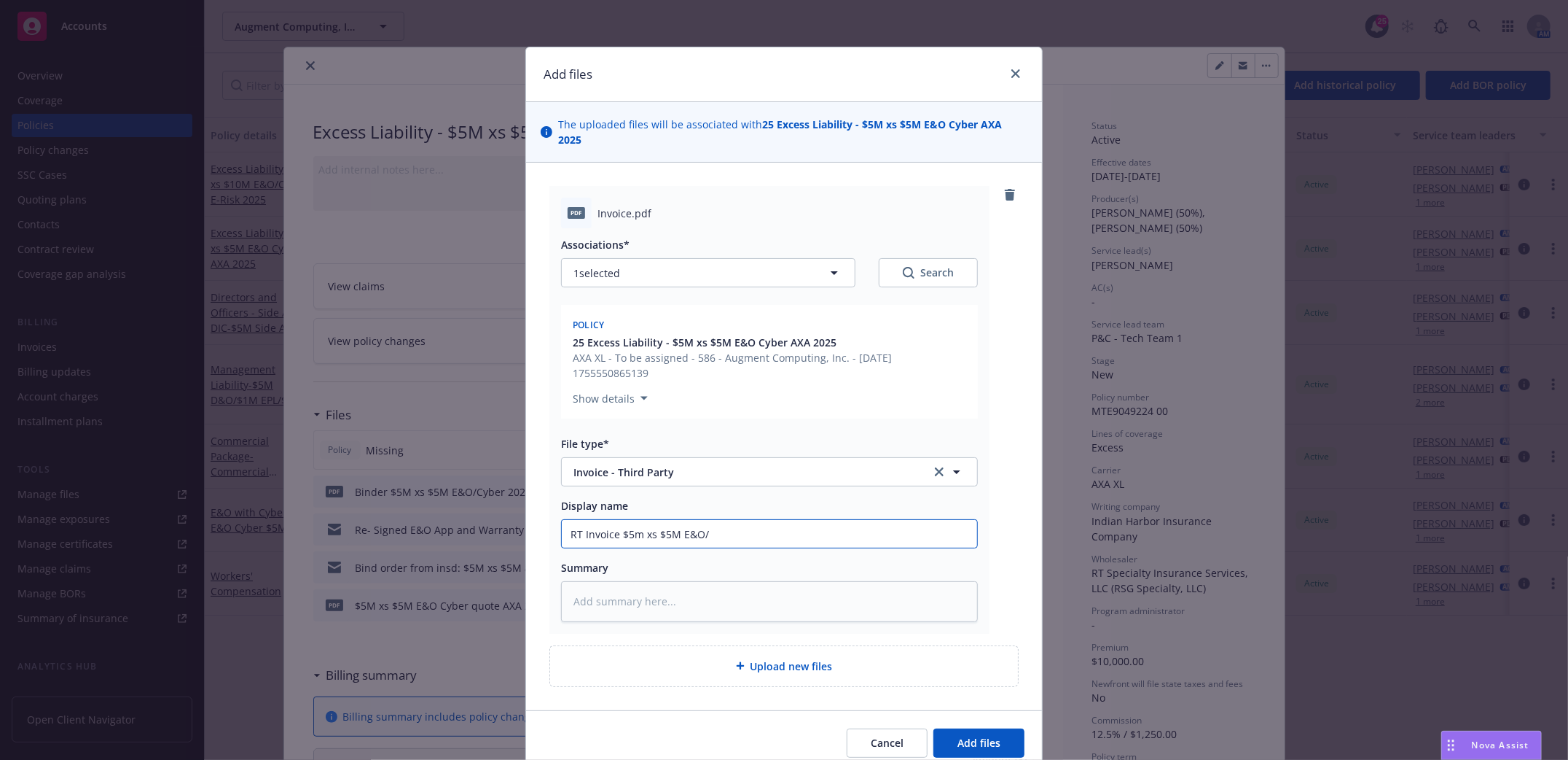
type textarea "x"
type input "RT Invoice $5m xs $5M E&O/C"
type textarea "x"
type input "RT Invoice $5m xs $5M E&O/Cy"
type textarea "x"
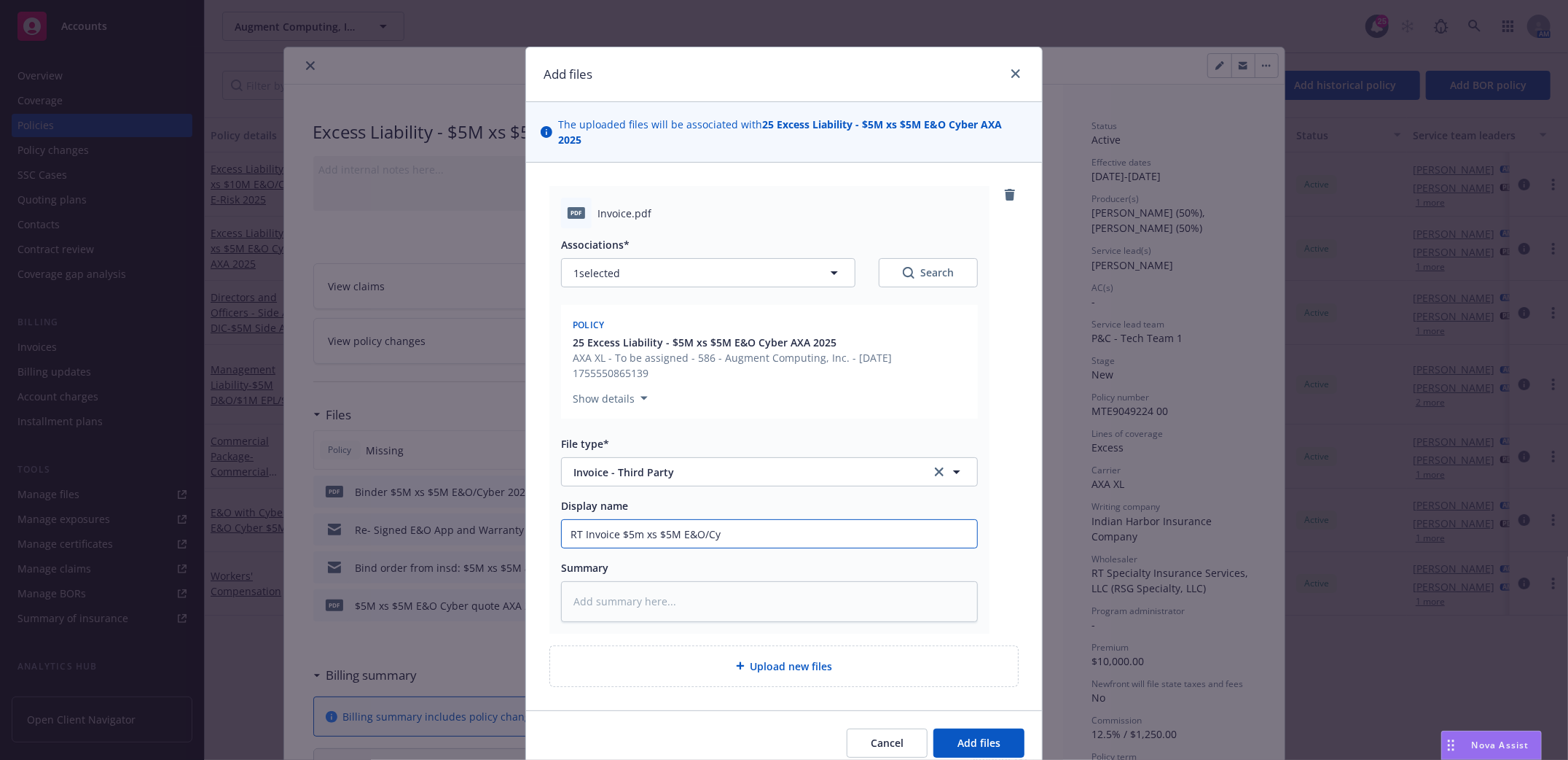
type input "RT Invoice $5m xs $5M E&O/Cyb"
type textarea "x"
type input "RT Invoice $5m xs $5M E&O/Cybe"
type textarea "x"
type input "RT Invoice $5m xs $5M E&O/Cyber"
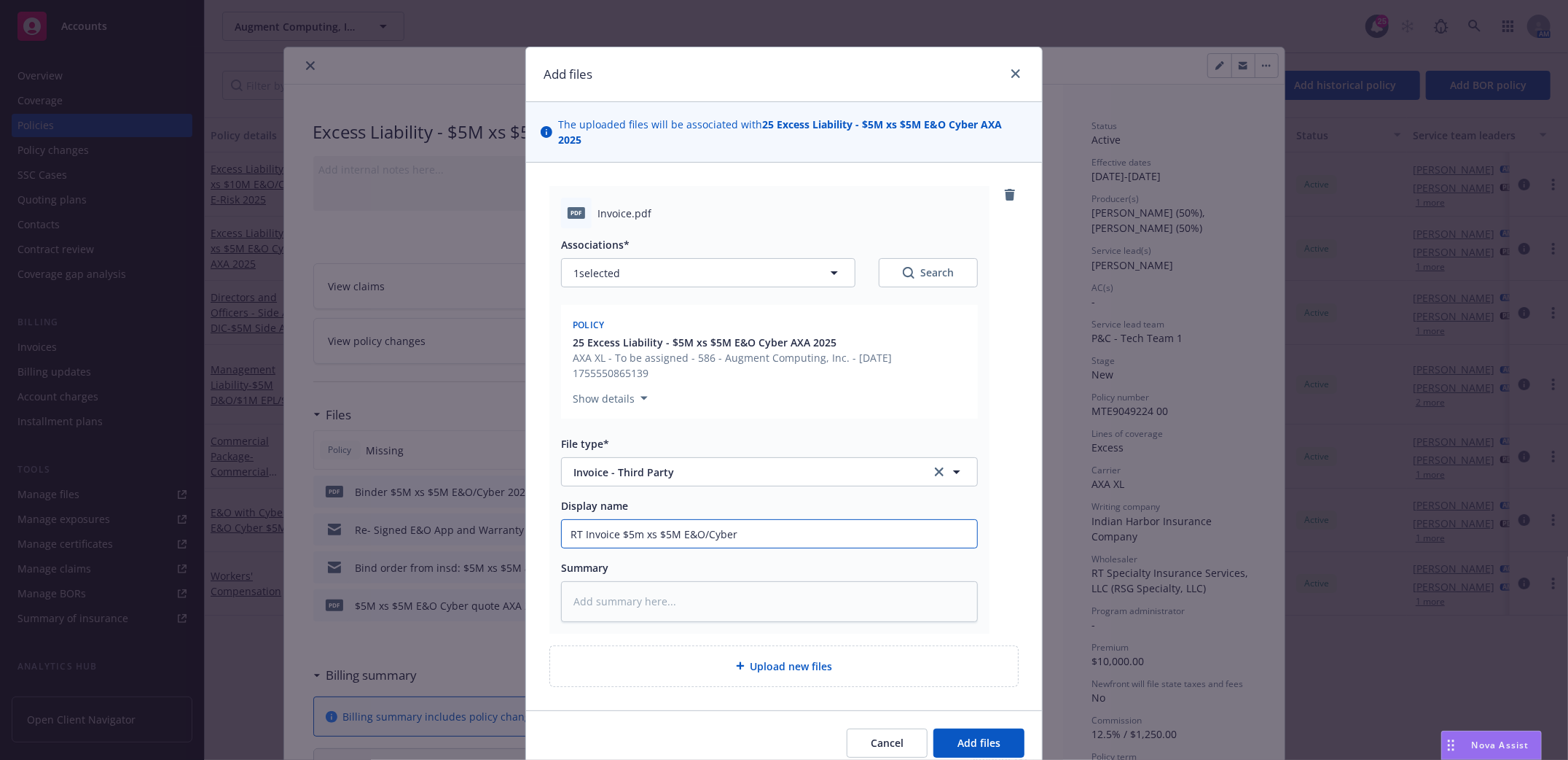
type textarea "x"
type input "RT Invoice $5m xs $5M E&O/Cyber"
type textarea "x"
type input "RT Invoice $5m xs $5M E&O/Cyber 2"
type textarea "x"
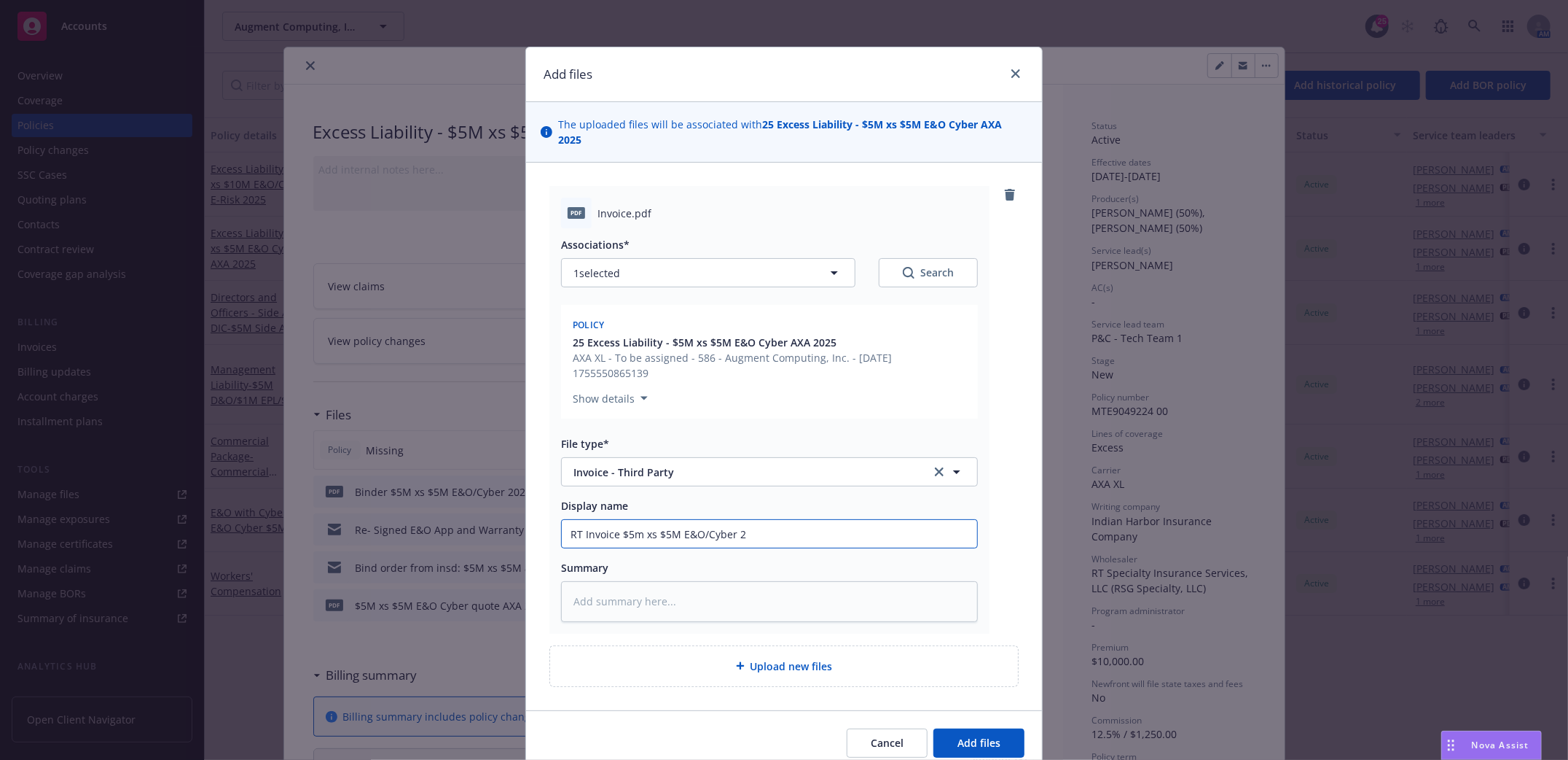
type input "RT Invoice $5m xs $5M E&O/Cyber 20"
type textarea "x"
type input "RT Invoice $5m xs $5M E&O/Cyber 202"
type textarea "x"
type input "RT Invoice $5m xs $5M E&O/Cyber 2025"
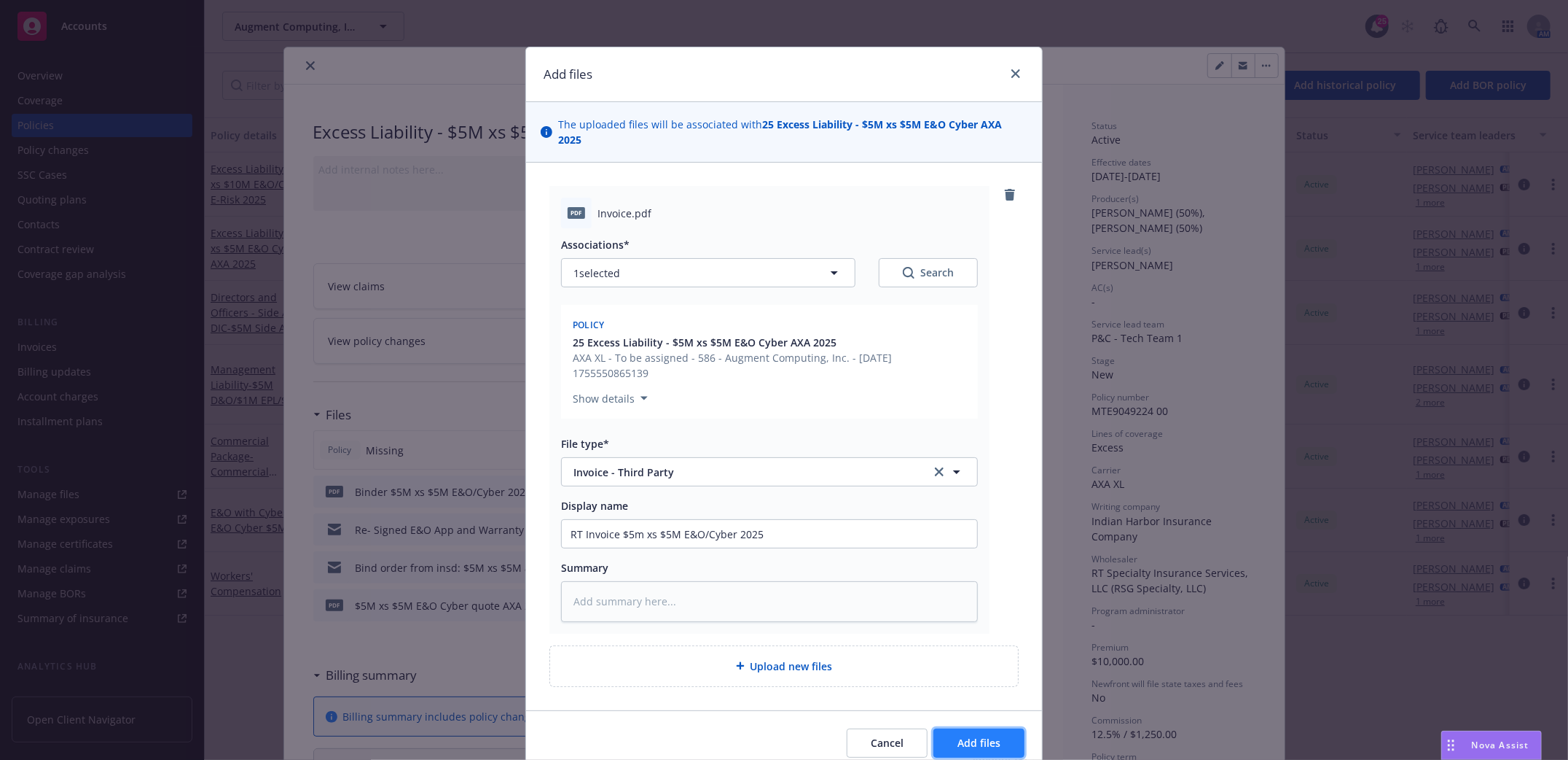
click at [963, 736] on span "Add files" at bounding box center [978, 742] width 43 height 14
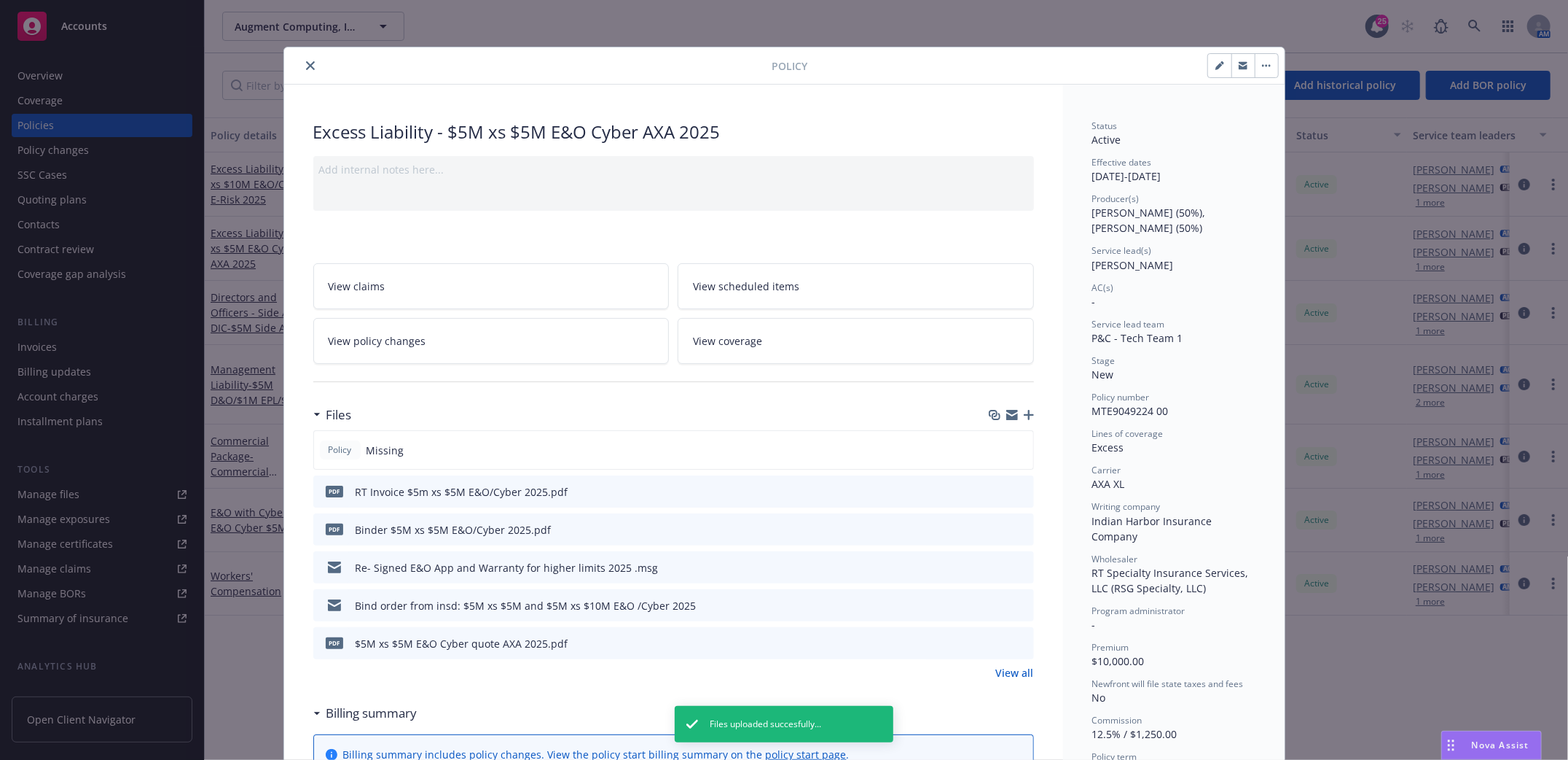
click at [1024, 415] on icon "button" at bounding box center [1029, 415] width 10 height 10
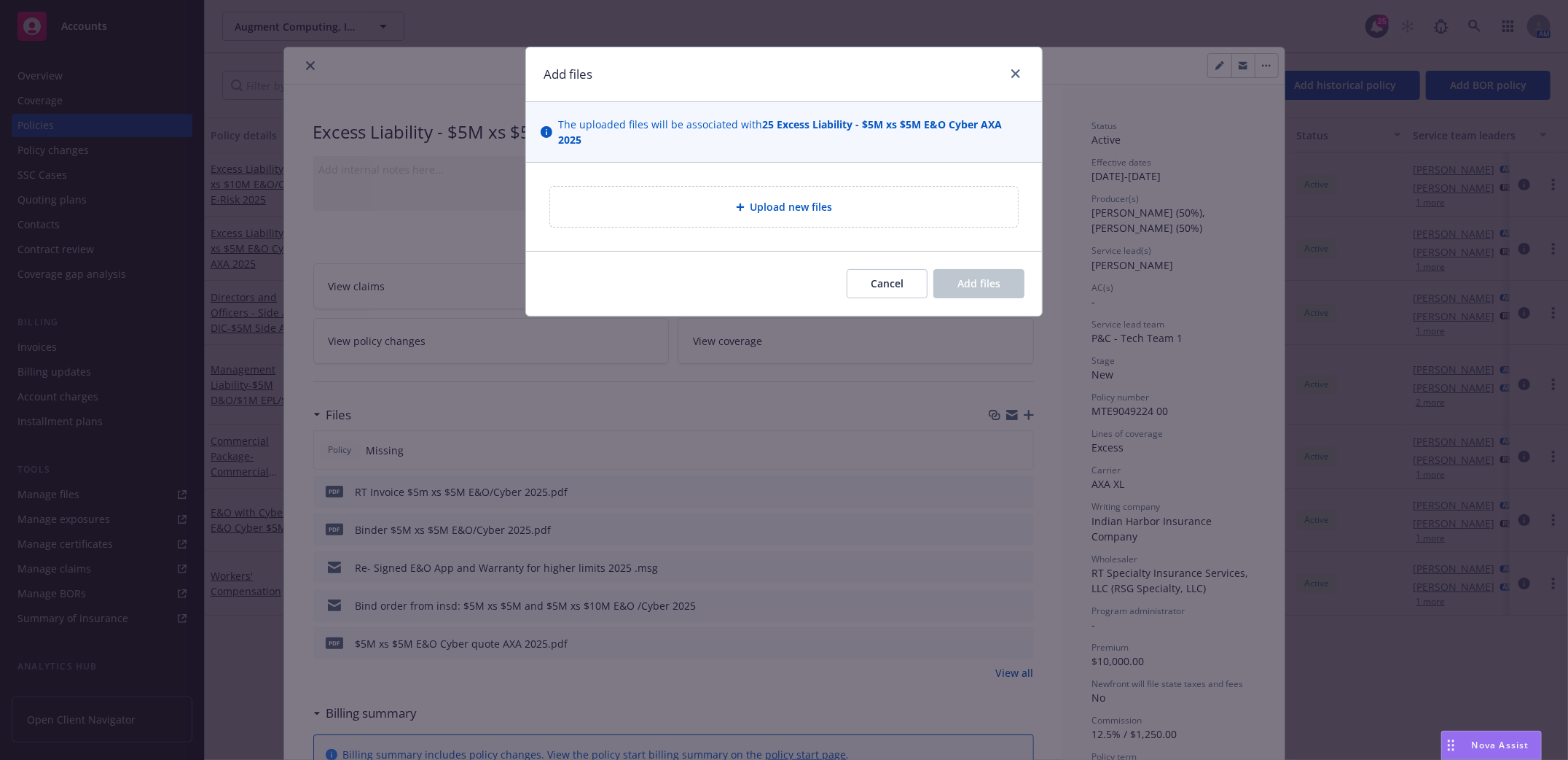
type textarea "x"
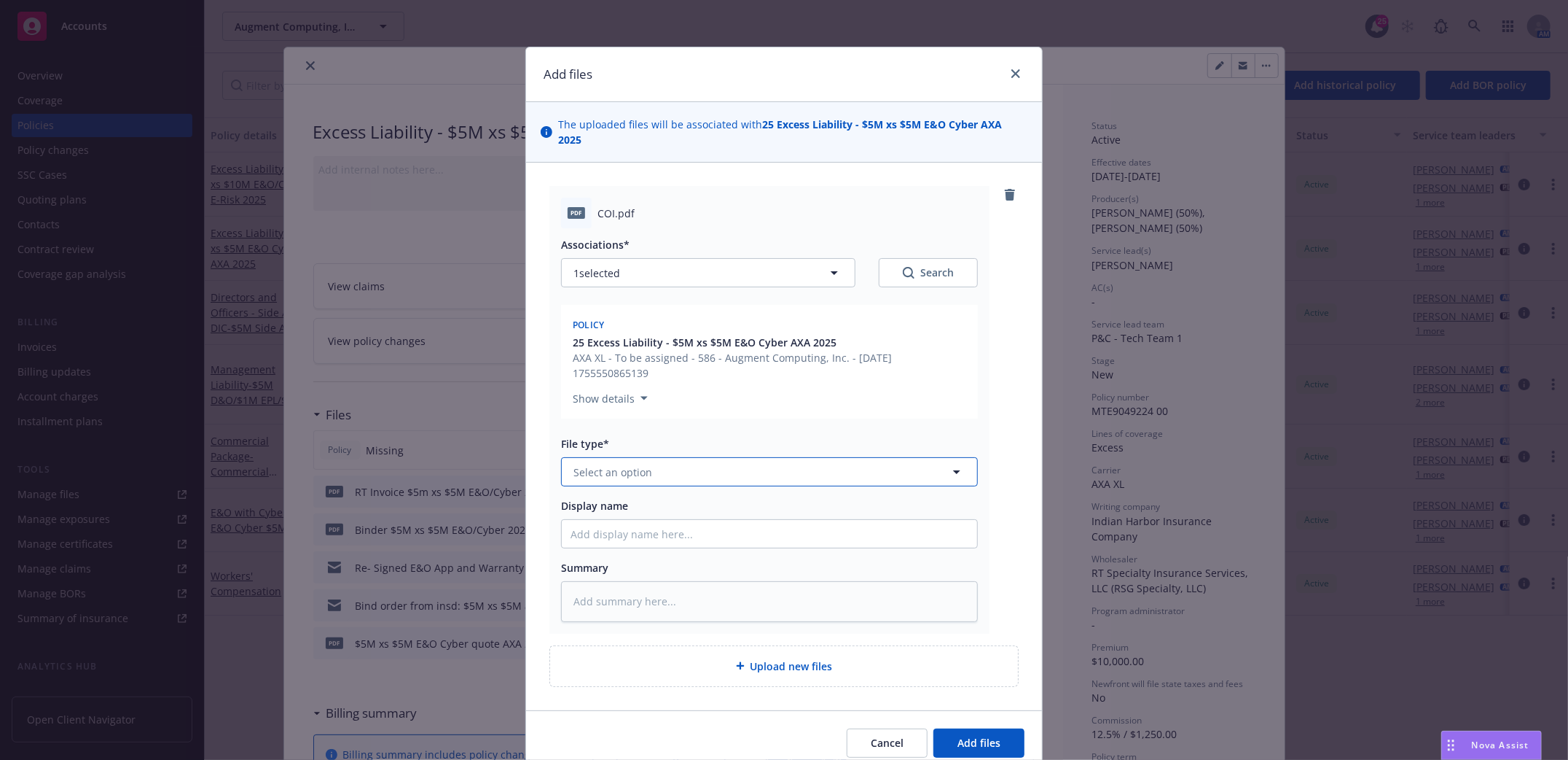
click at [701, 458] on button "Select an option" at bounding box center [769, 472] width 417 height 29
drag, startPoint x: 564, startPoint y: 459, endPoint x: 529, endPoint y: 466, distance: 35.7
click at [529, 466] on div "pdf COI.pdf Associations* 1 selected Search Policy 25 Excess Liability - $5M xs…" at bounding box center [784, 436] width 516 height 547
type input "confirm"
click at [649, 621] on span "Coverage confirmation" at bounding box center [633, 629] width 114 height 15
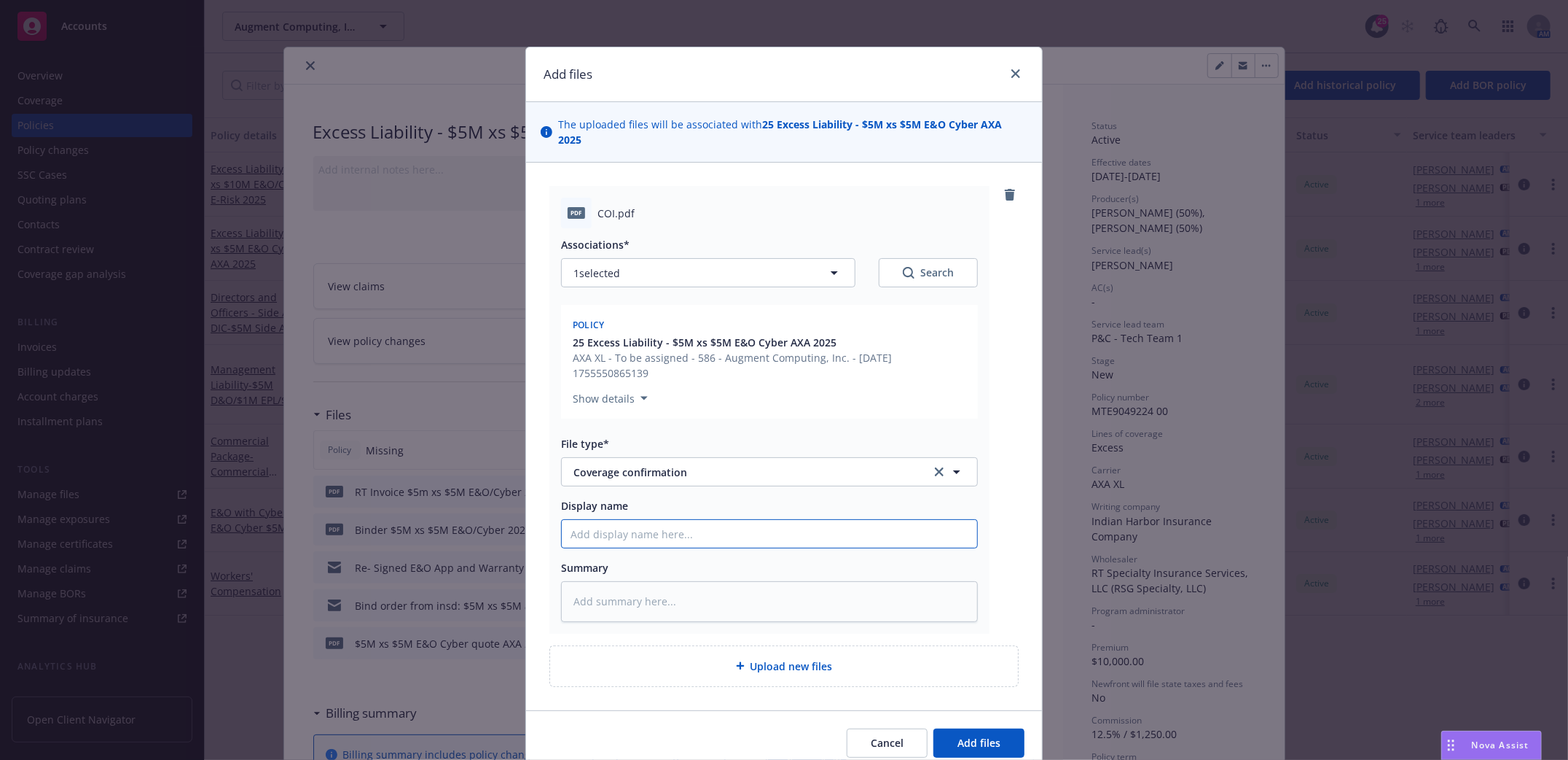
click at [590, 520] on input "Display name" at bounding box center [769, 534] width 415 height 28
type textarea "x"
type input "C"
type textarea "x"
type input "Co"
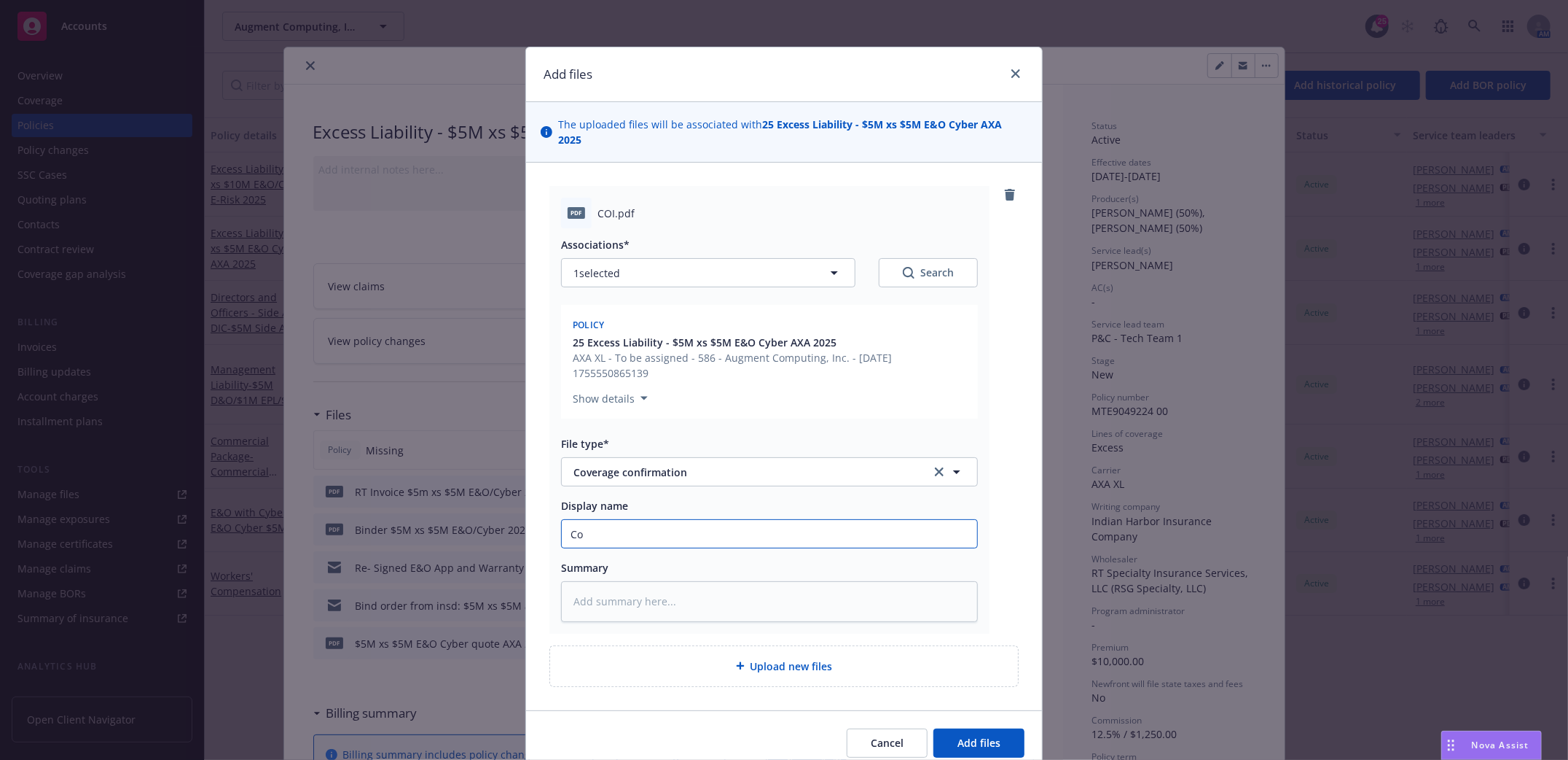
type textarea "x"
type input "Cov"
type textarea "x"
type input "Cove"
type textarea "x"
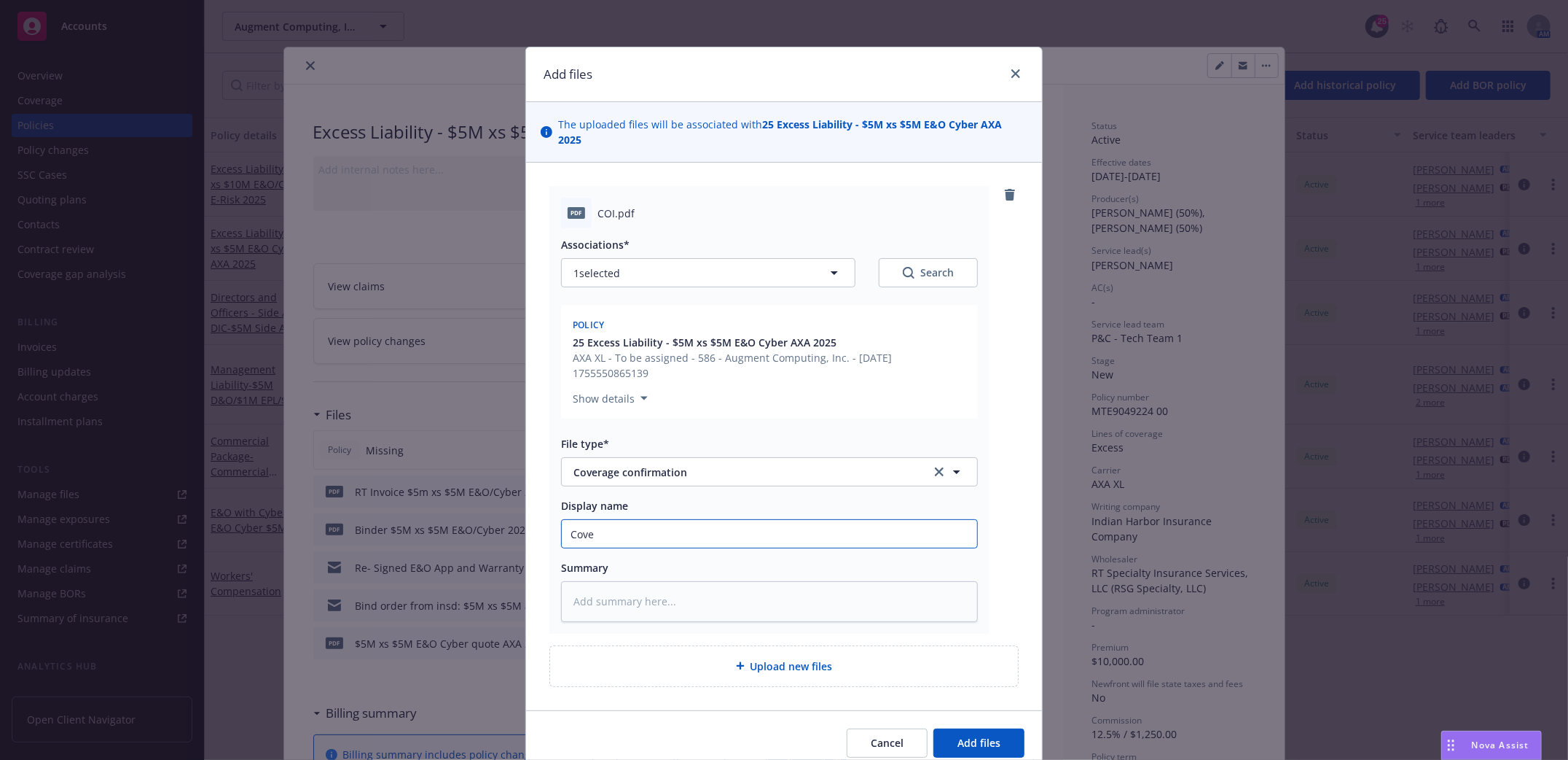
type input "Cover"
type textarea "x"
type input "Covera"
type textarea "x"
type input "Coverage"
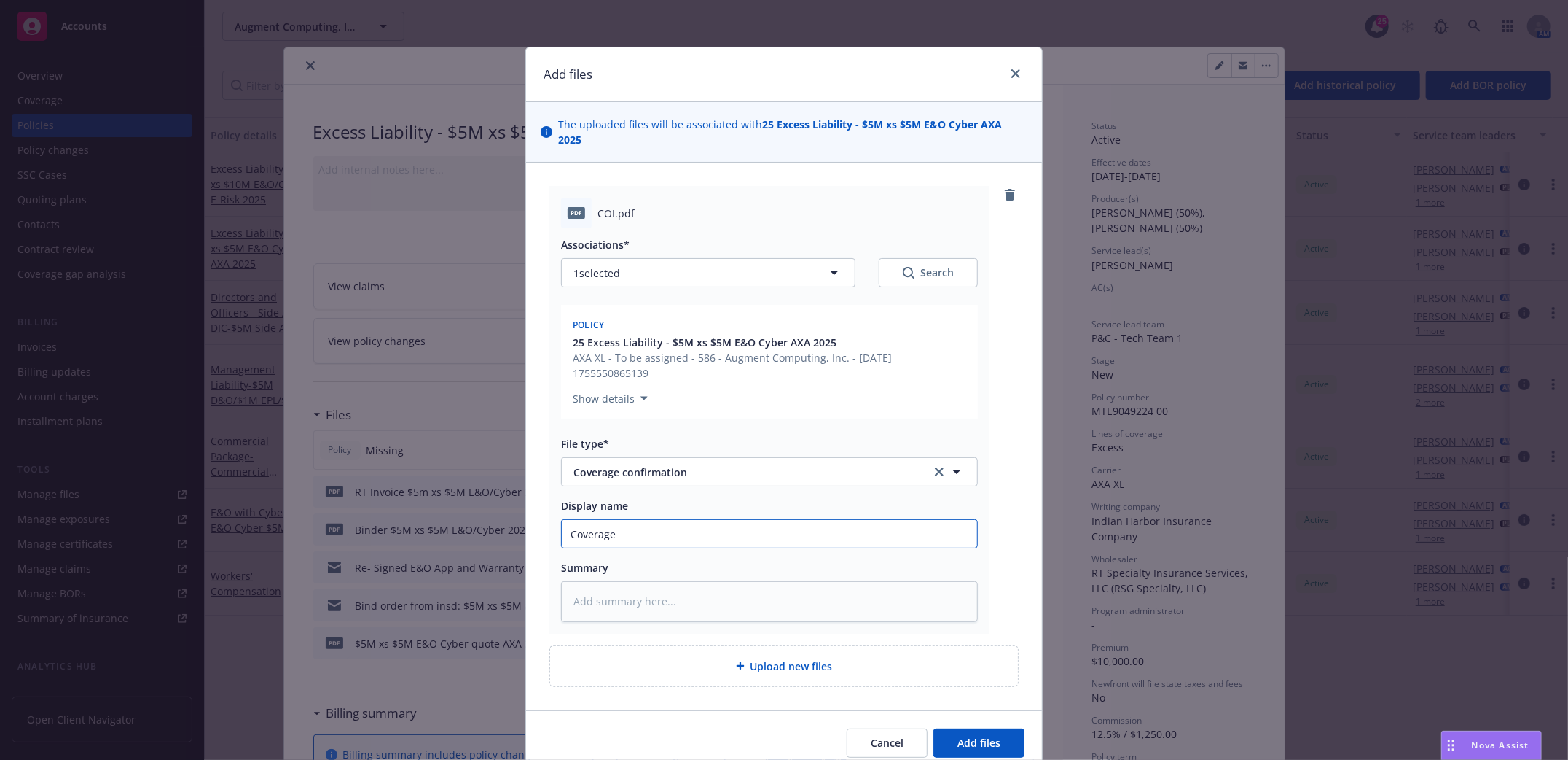
type textarea "x"
type input "Coverage"
type textarea "x"
type input "Coverage c"
type textarea "x"
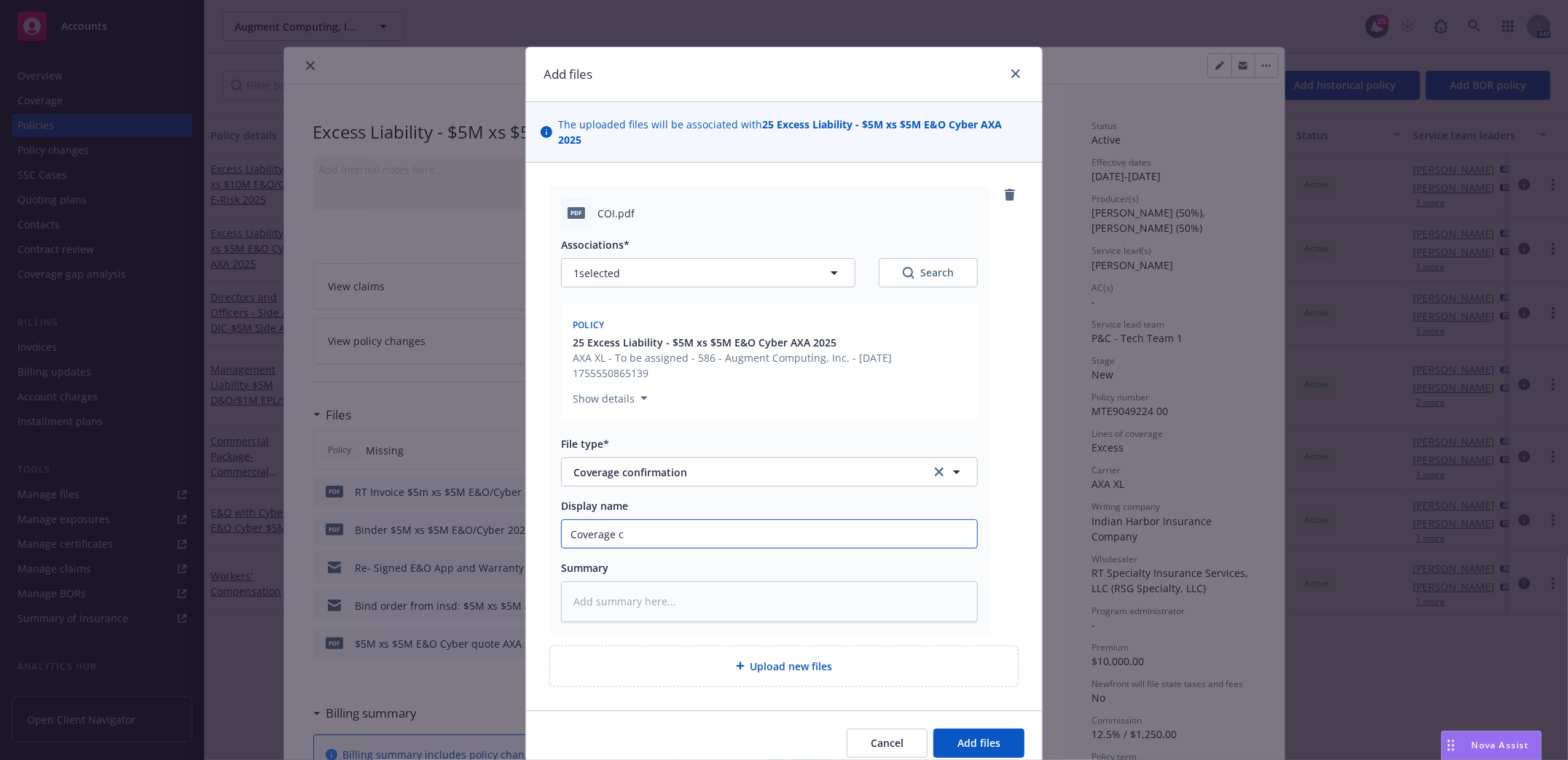
type input "Coverage ce"
type textarea "x"
type input "Coverage cer"
type textarea "x"
type input "Coverage cert"
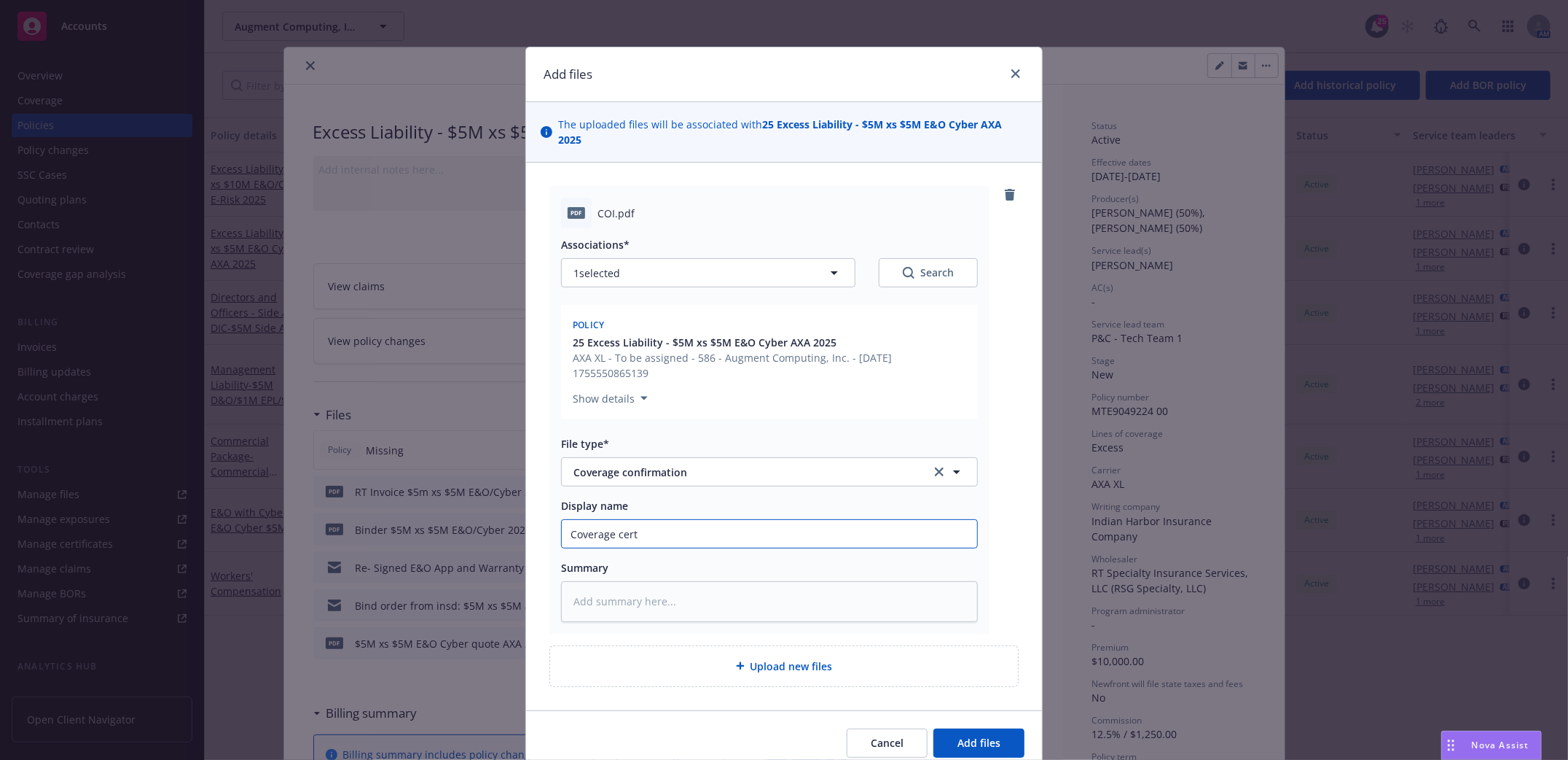
type textarea "x"
type input "Coverage cert"
type textarea "x"
type input "Coverage cert R"
type textarea "x"
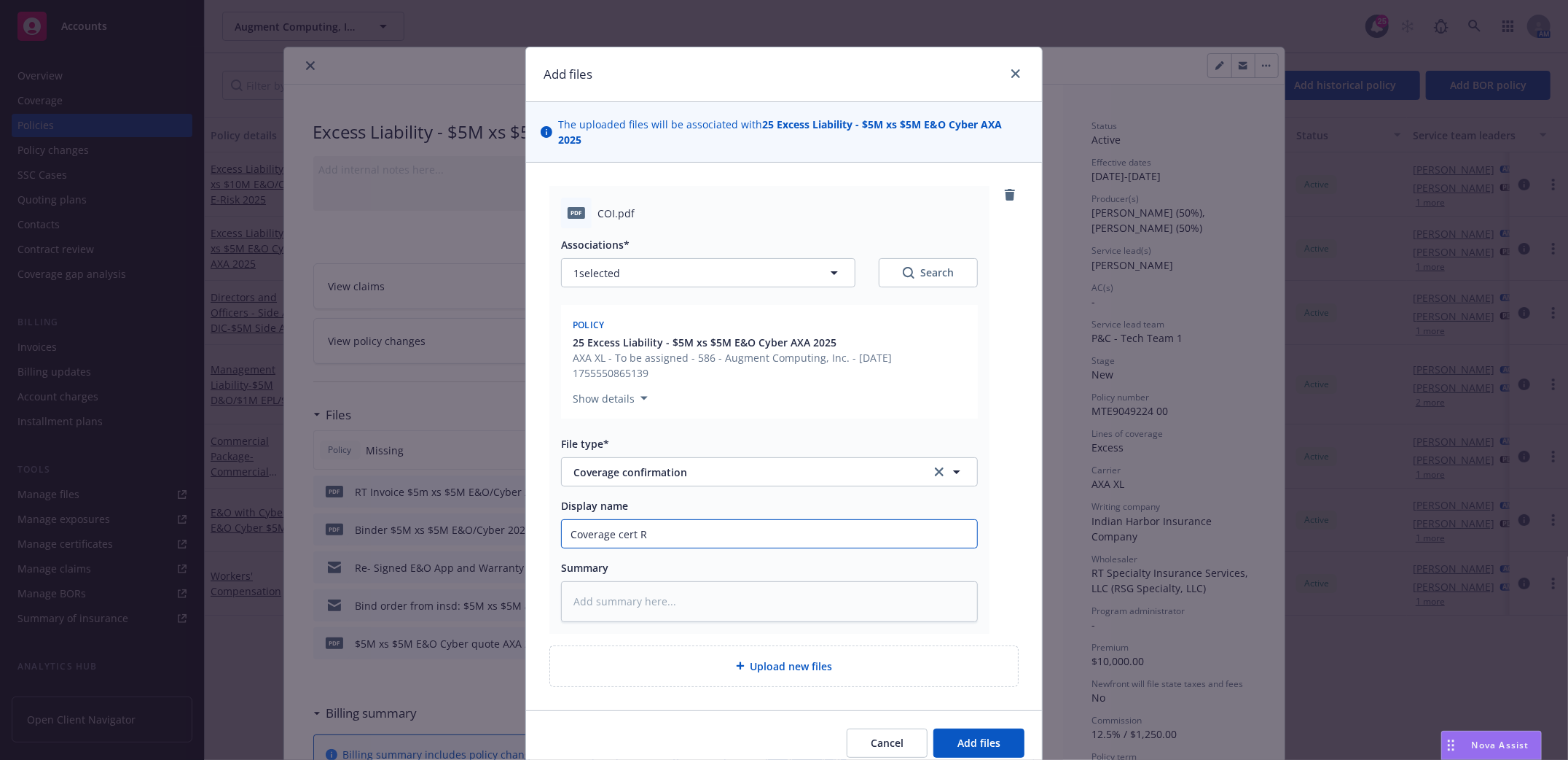
type input "Coverage cert RT"
type textarea "x"
type input "Coverage cert RT"
type textarea "x"
type input "Coverage cert RT $"
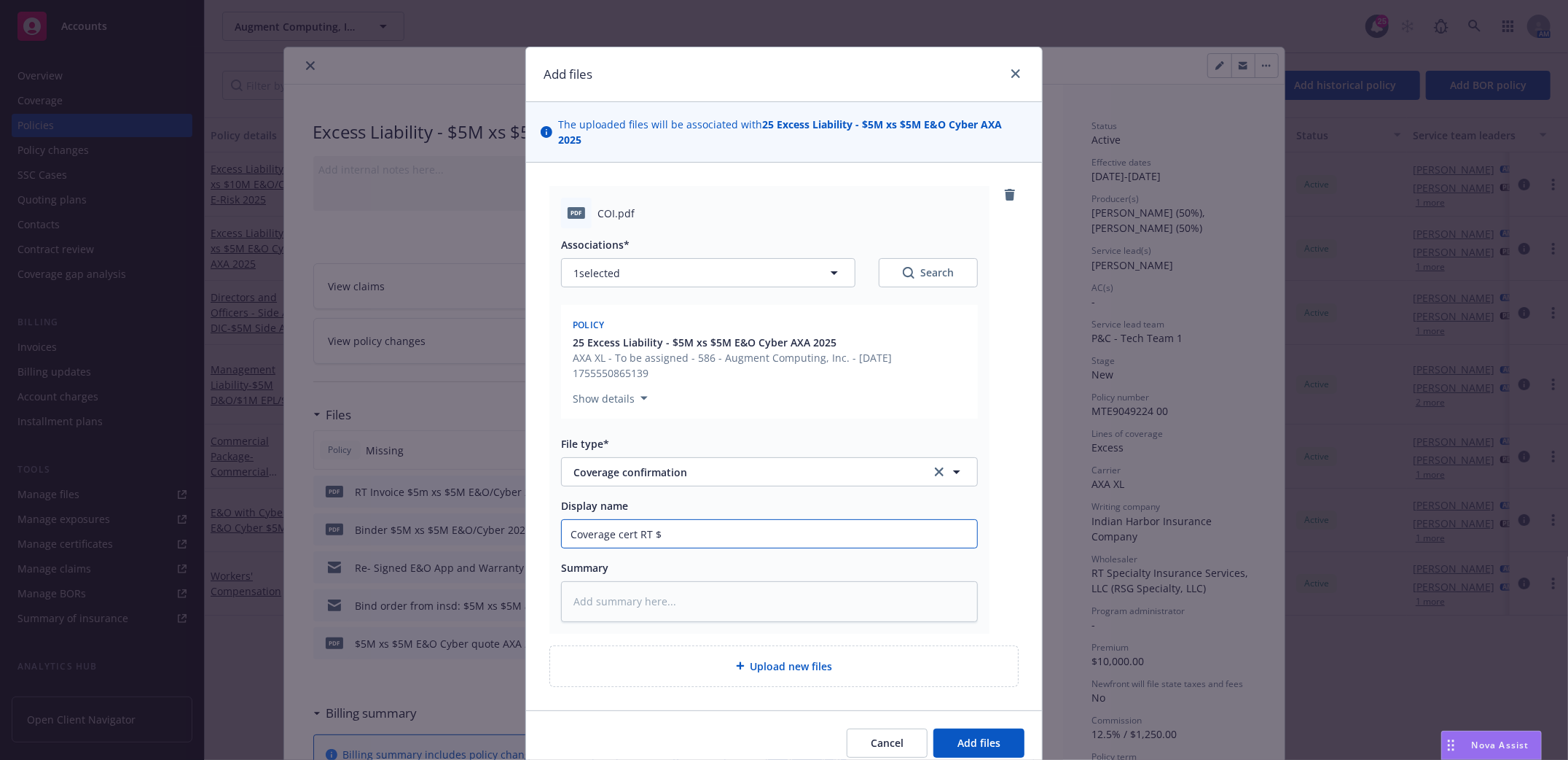
type textarea "x"
type input "Coverage cert RT $5"
type textarea "x"
type input "Coverage cert RT $5M"
type textarea "x"
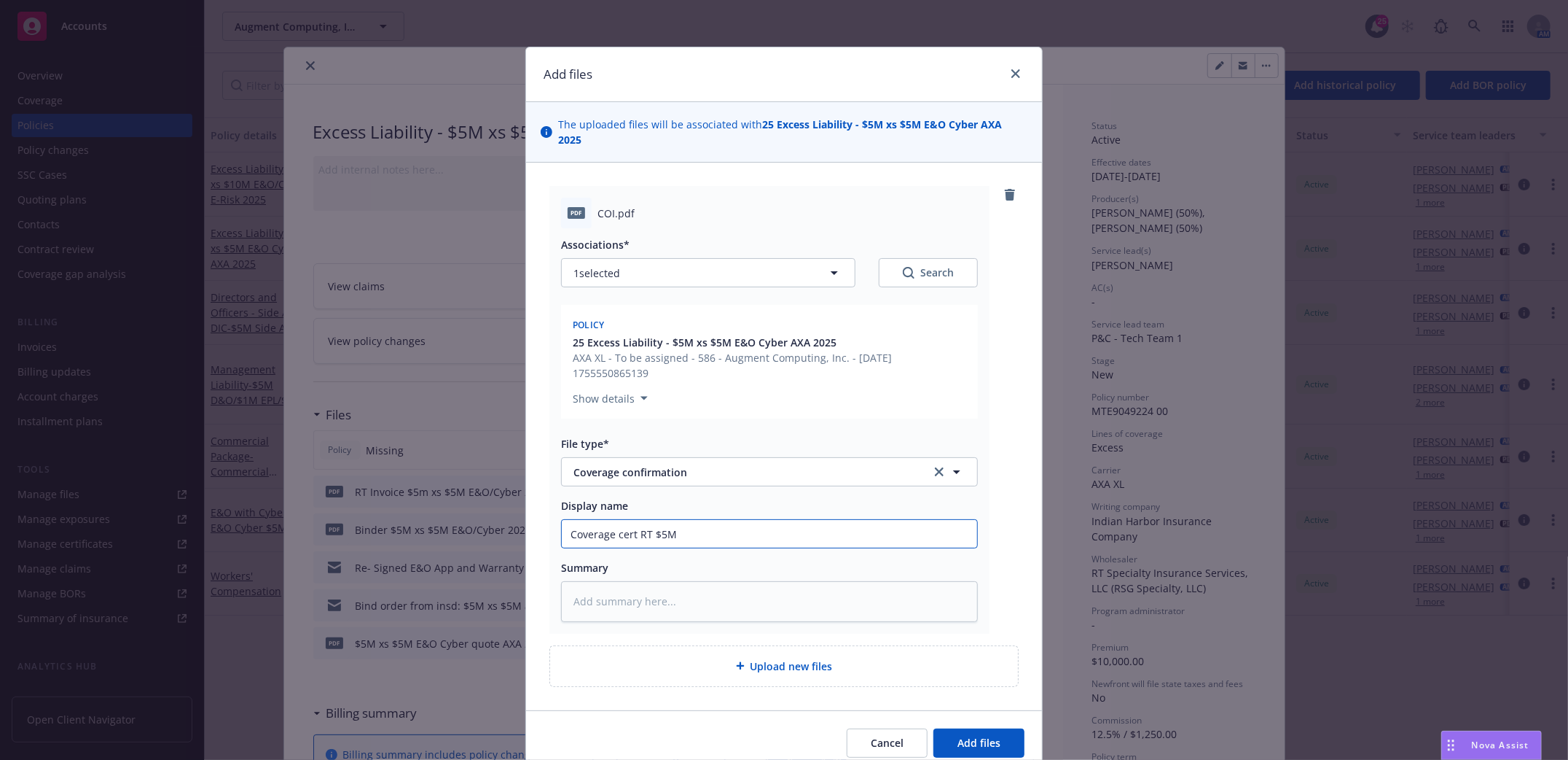
type input "Coverage cert RT $5M"
type textarea "x"
type input "Coverage cert RT $5M x"
type textarea "x"
type input "Coverage cert RT $5M xs"
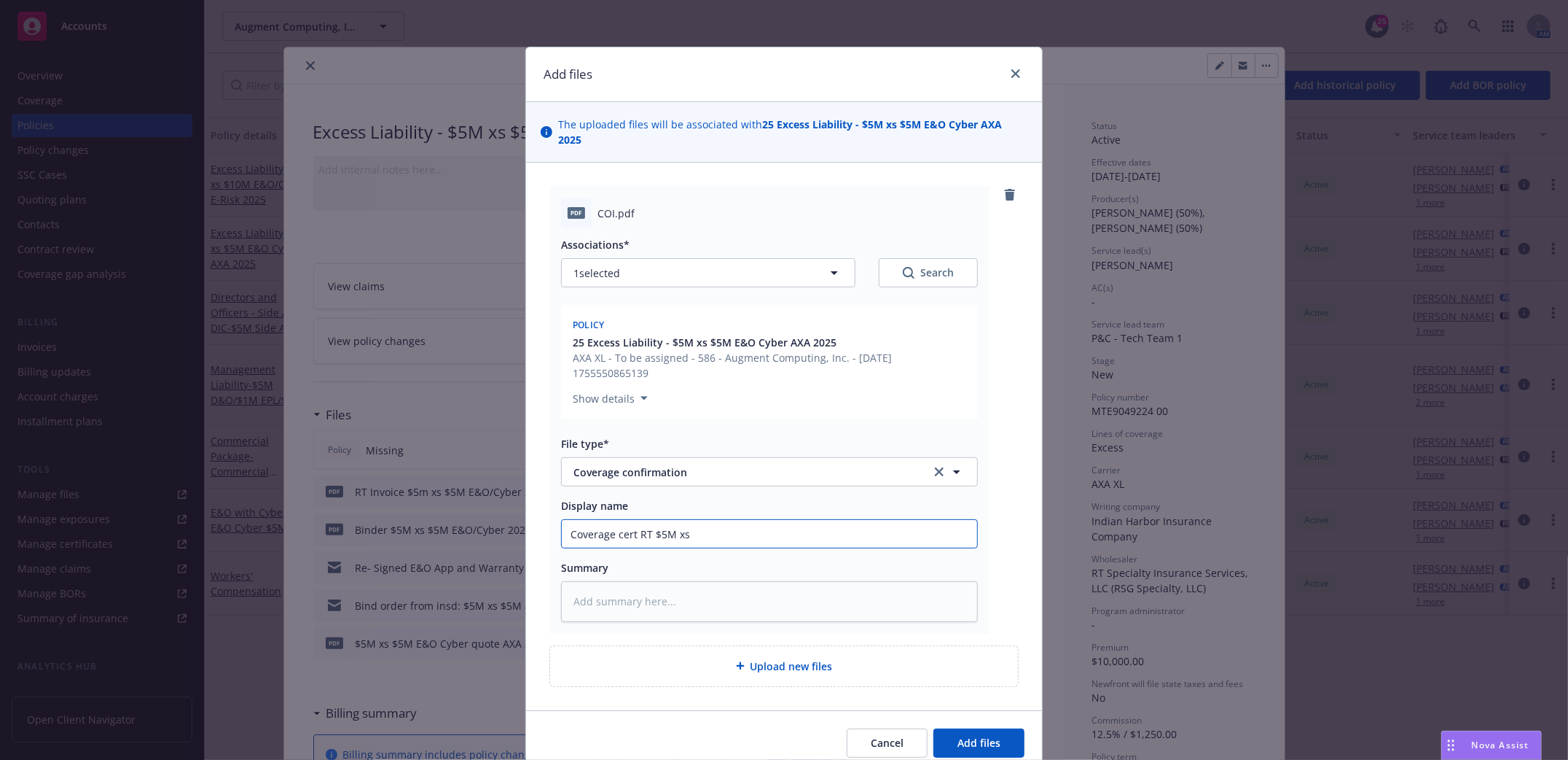
type textarea "x"
type input "Coverage cert RT $5M xs"
type textarea "x"
type input "Coverage cert RT $5M xs $"
type textarea "x"
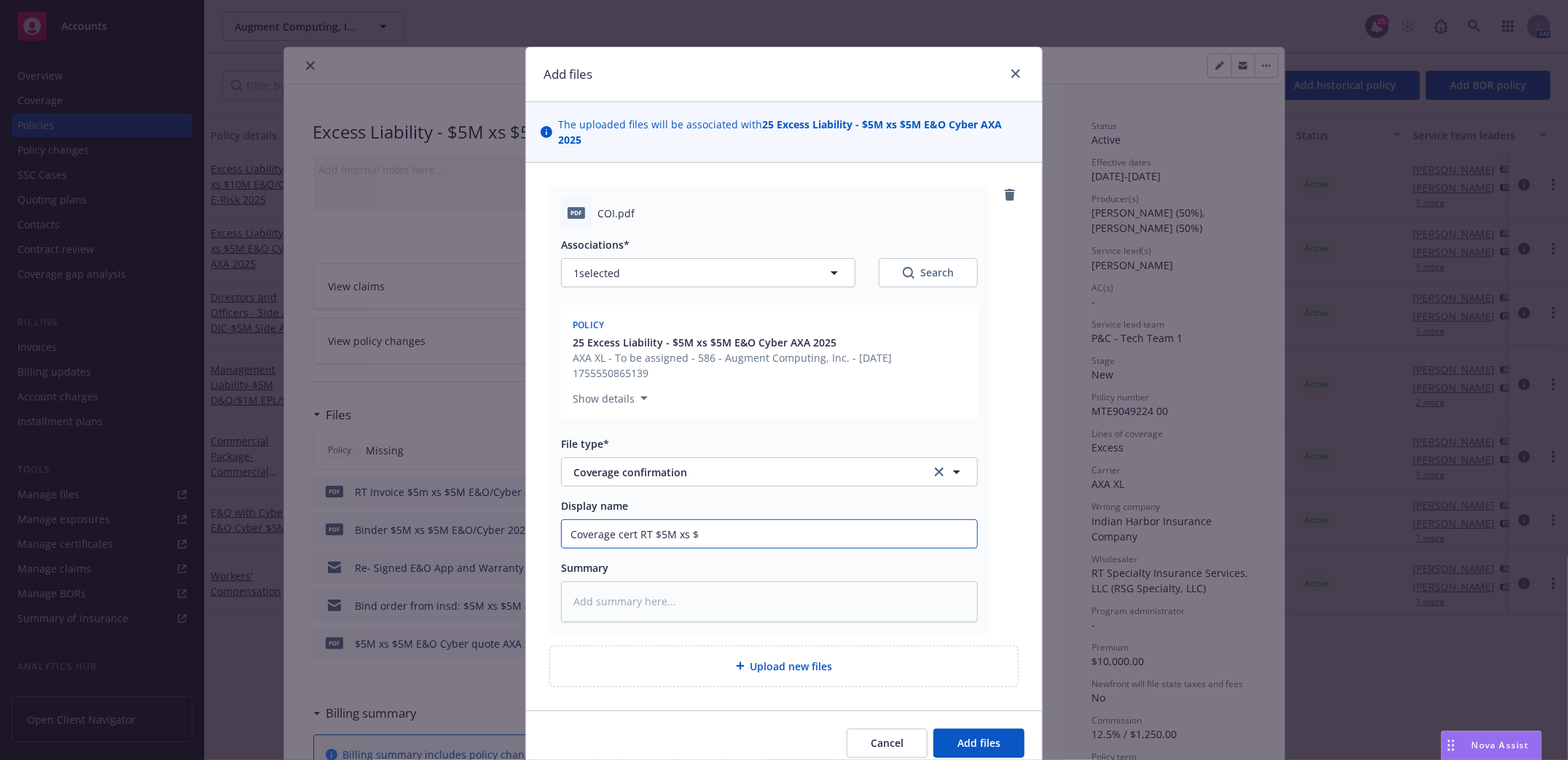
type input "Coverage cert RT $5M xs $5"
type textarea "x"
type input "Coverage cert RT $5M xs $5M"
type textarea "x"
type input "Coverage cert RT $5M xs $5M"
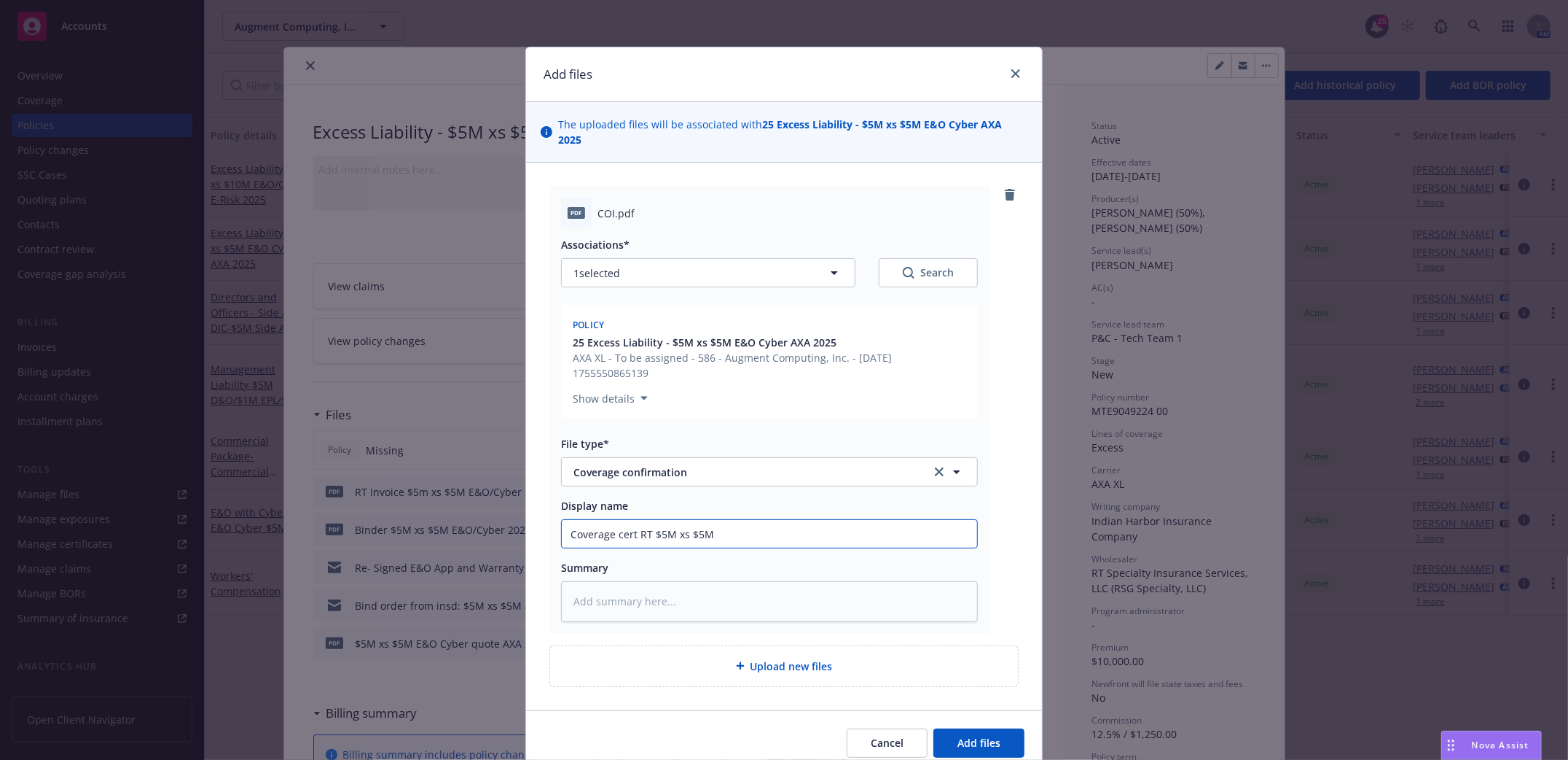
type textarea "x"
click at [960, 736] on span "Add files" at bounding box center [978, 742] width 43 height 14
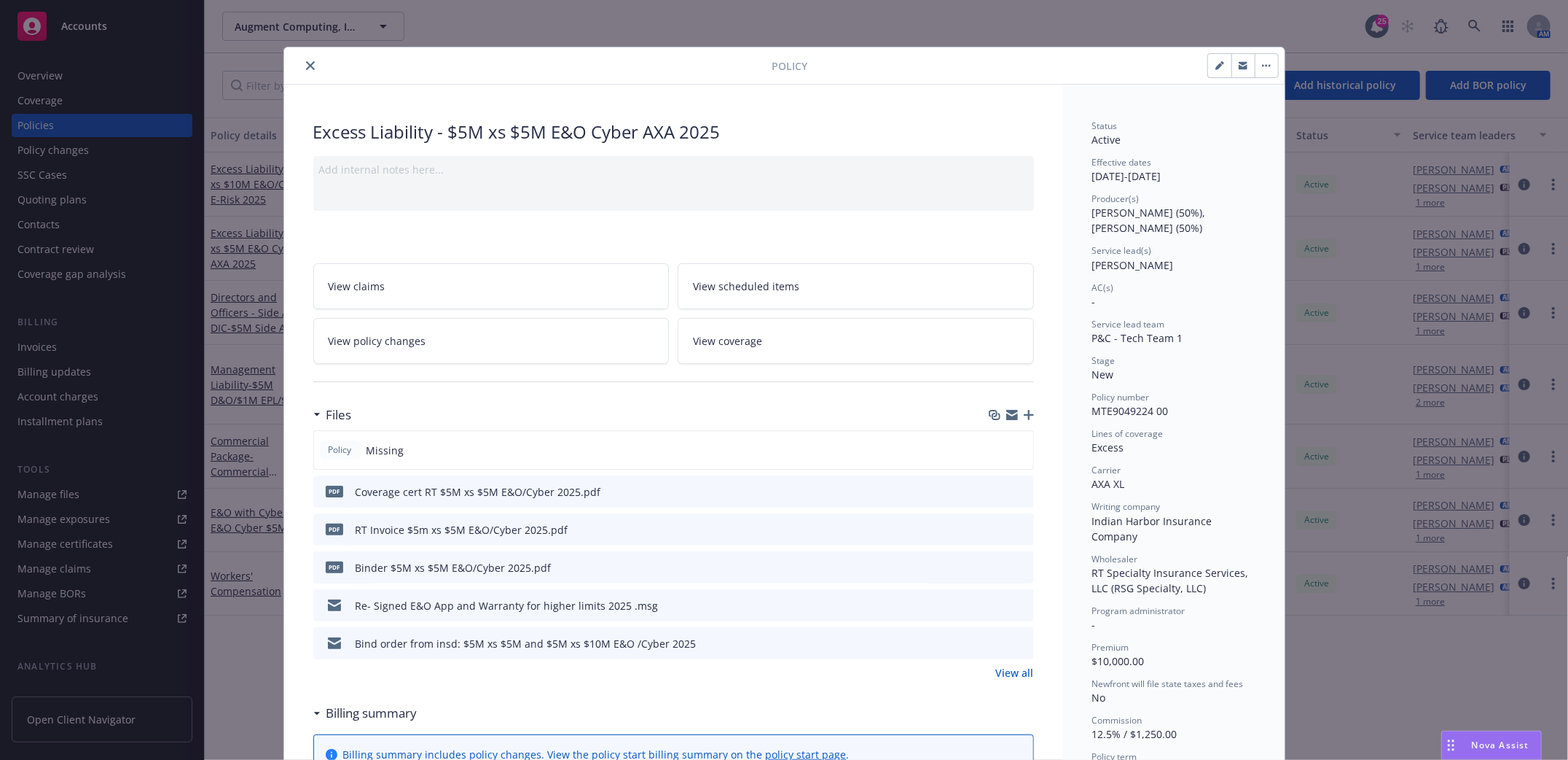
click at [306, 61] on icon "close" at bounding box center [310, 66] width 9 height 9
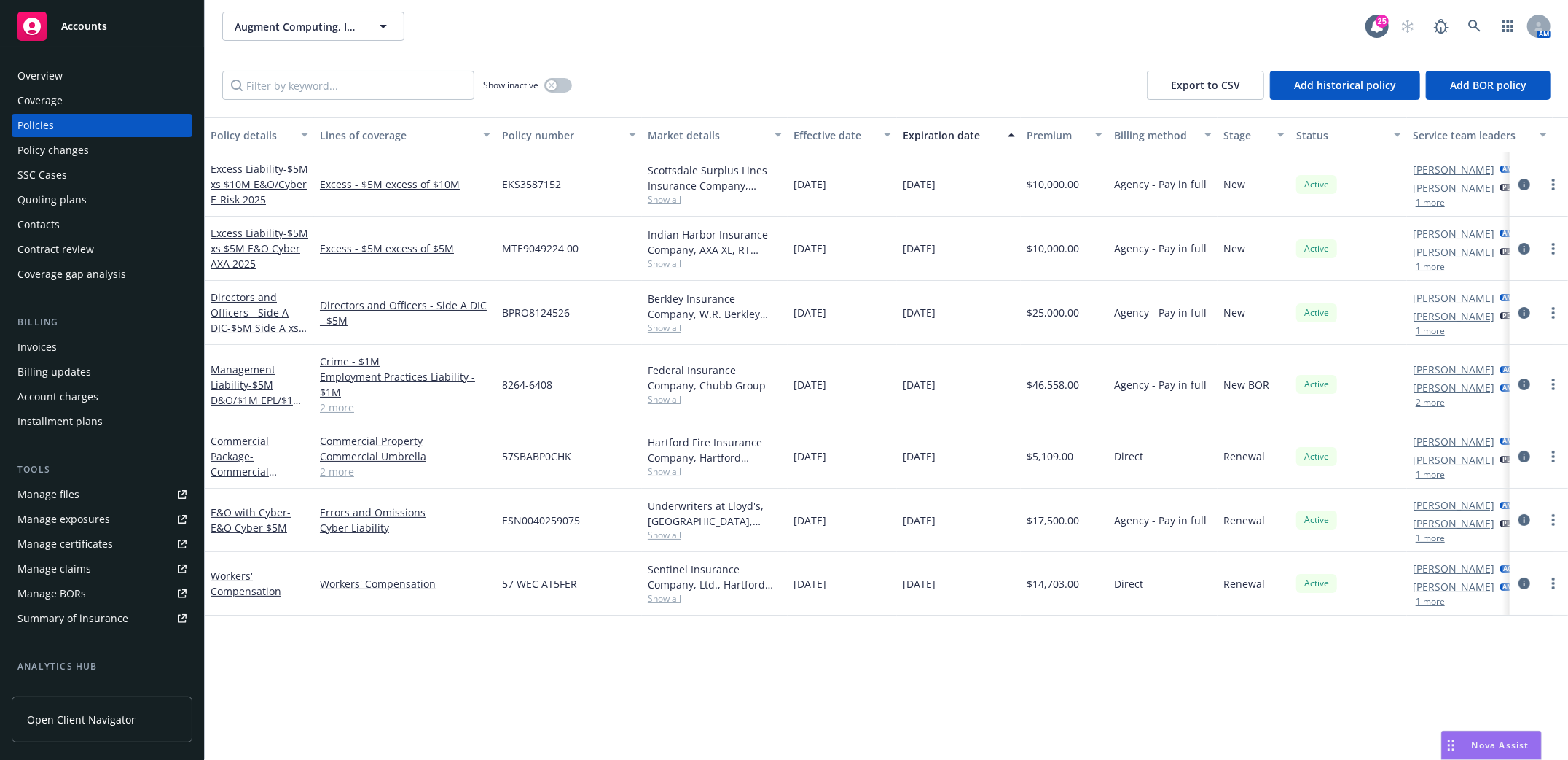
click at [58, 18] on div "Accounts" at bounding box center [102, 26] width 169 height 29
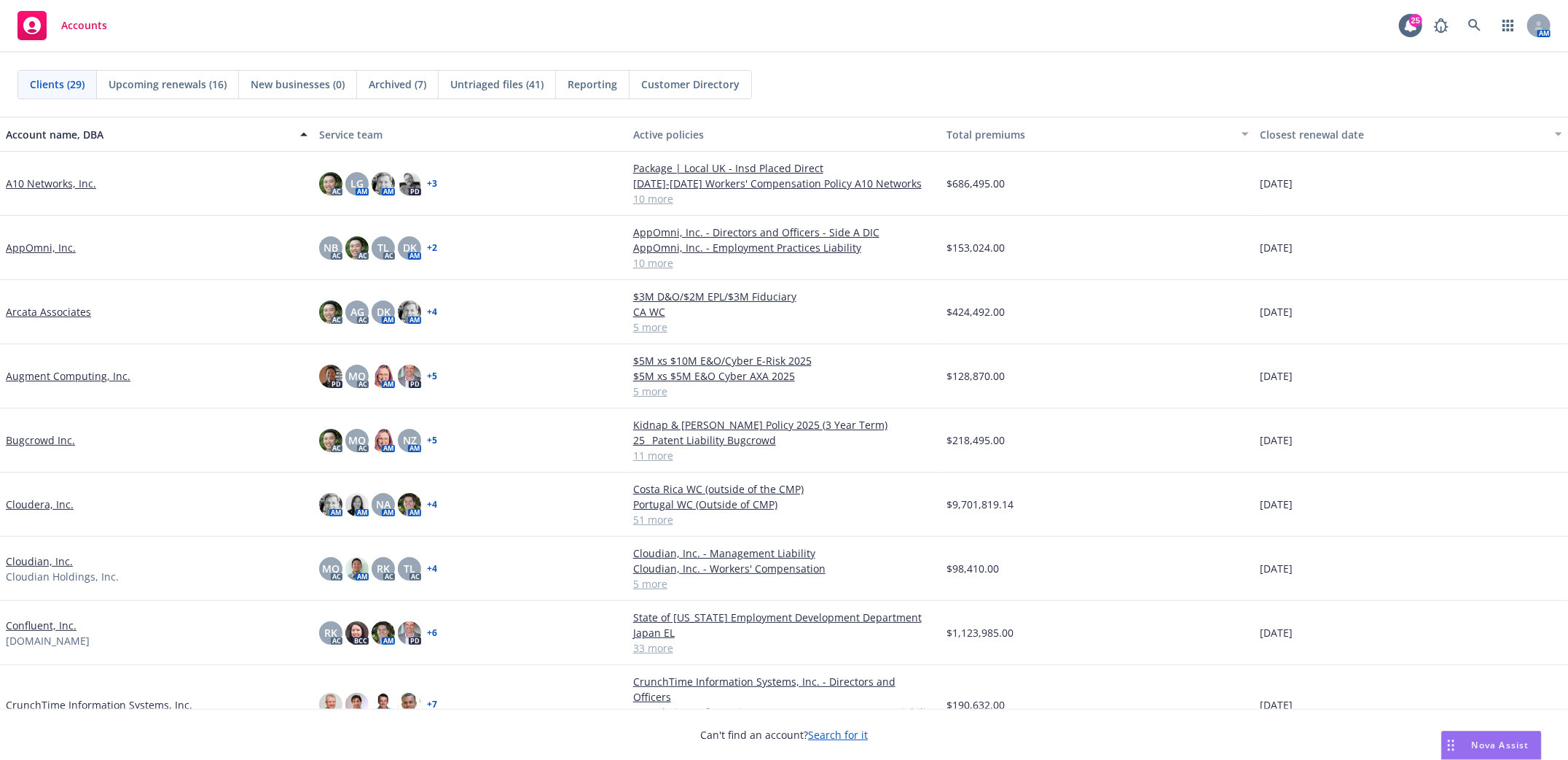
click at [573, 82] on span "Reporting" at bounding box center [592, 84] width 50 height 15
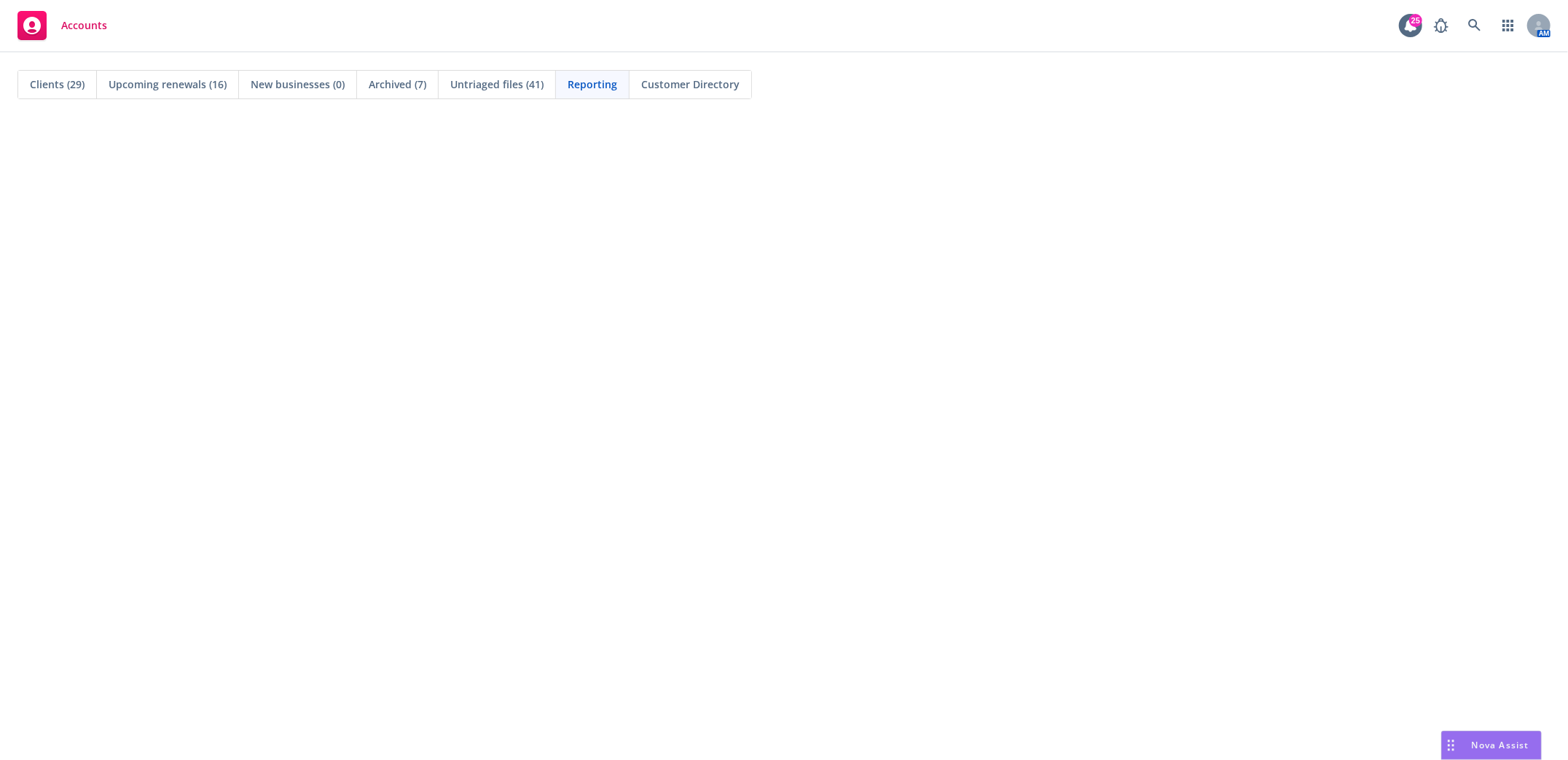
click at [53, 85] on span "Clients (29)" at bounding box center [57, 84] width 55 height 15
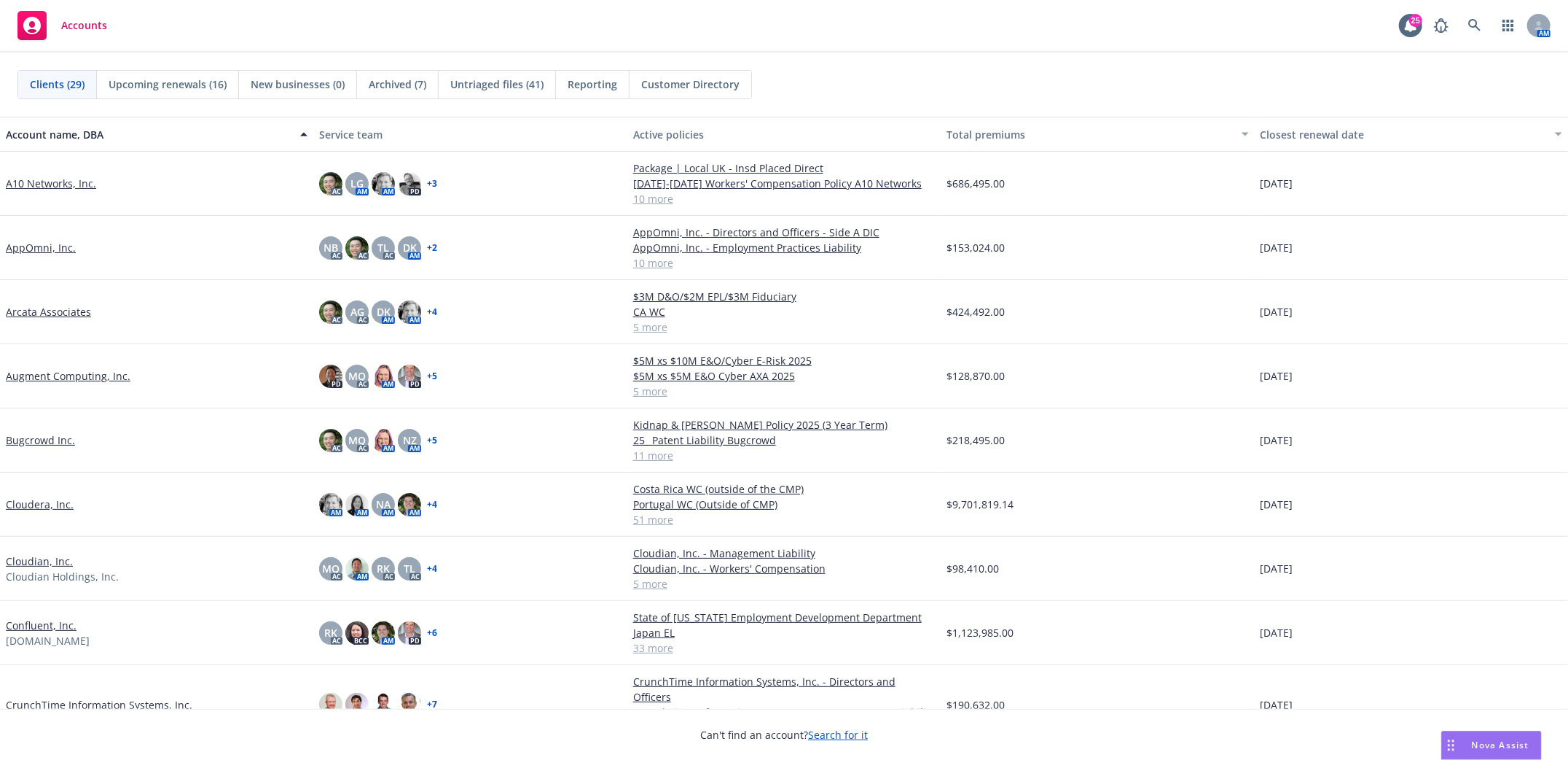
click at [50, 372] on link "Augment Computing, Inc." at bounding box center [68, 375] width 125 height 15
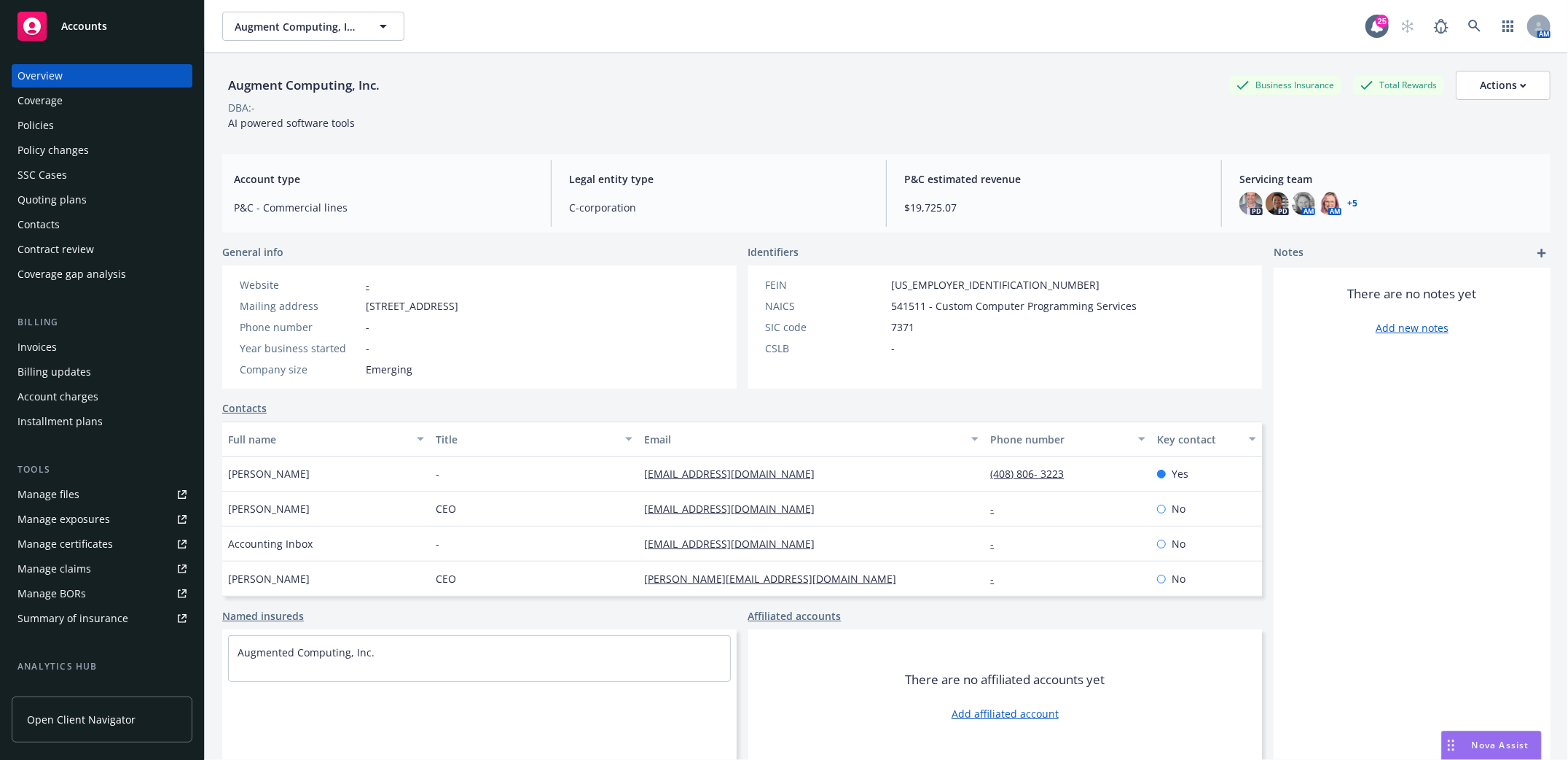
click at [28, 218] on div "Contacts" at bounding box center [39, 225] width 42 height 23
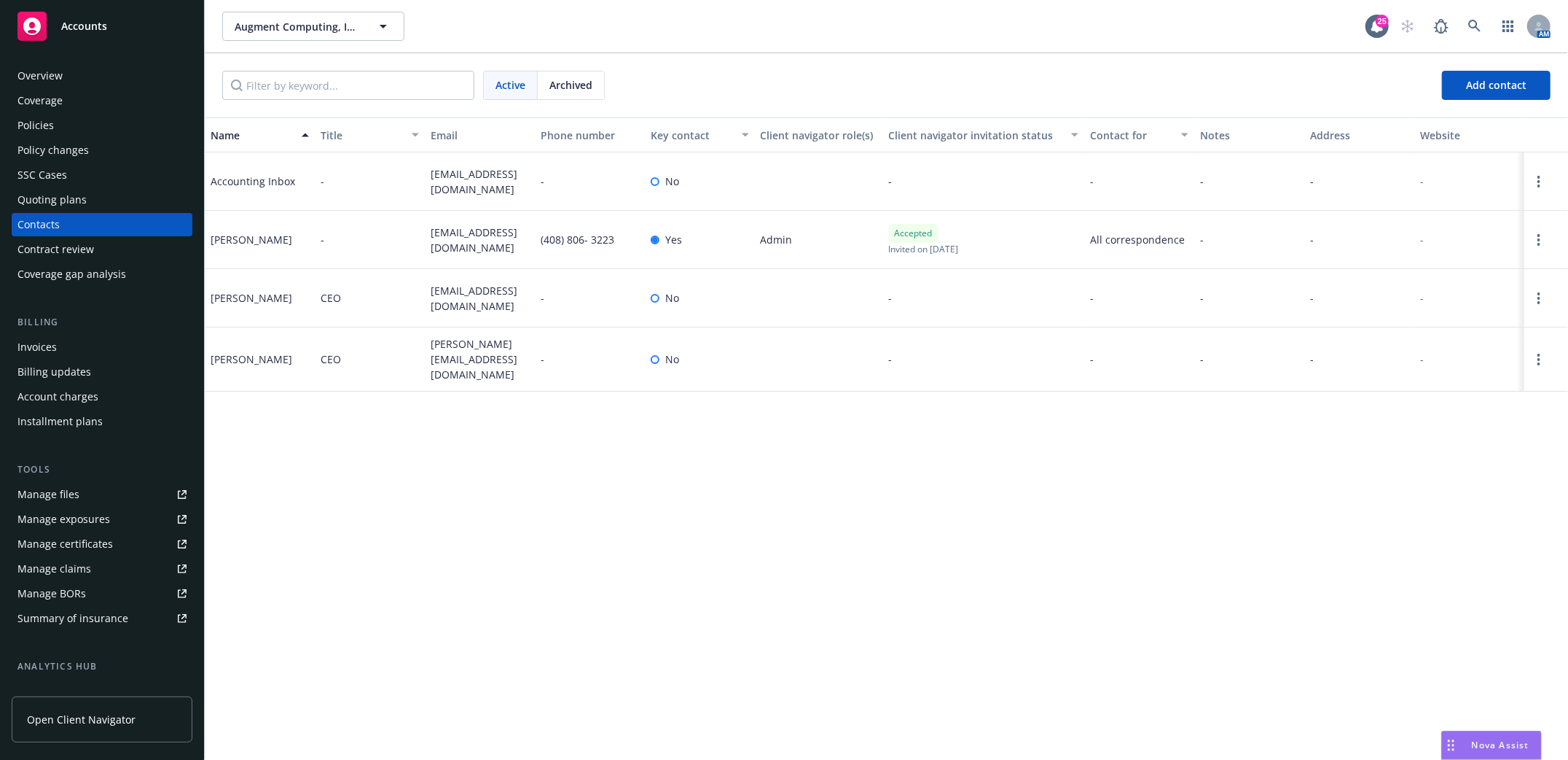
click at [23, 123] on div "Policies" at bounding box center [36, 126] width 36 height 23
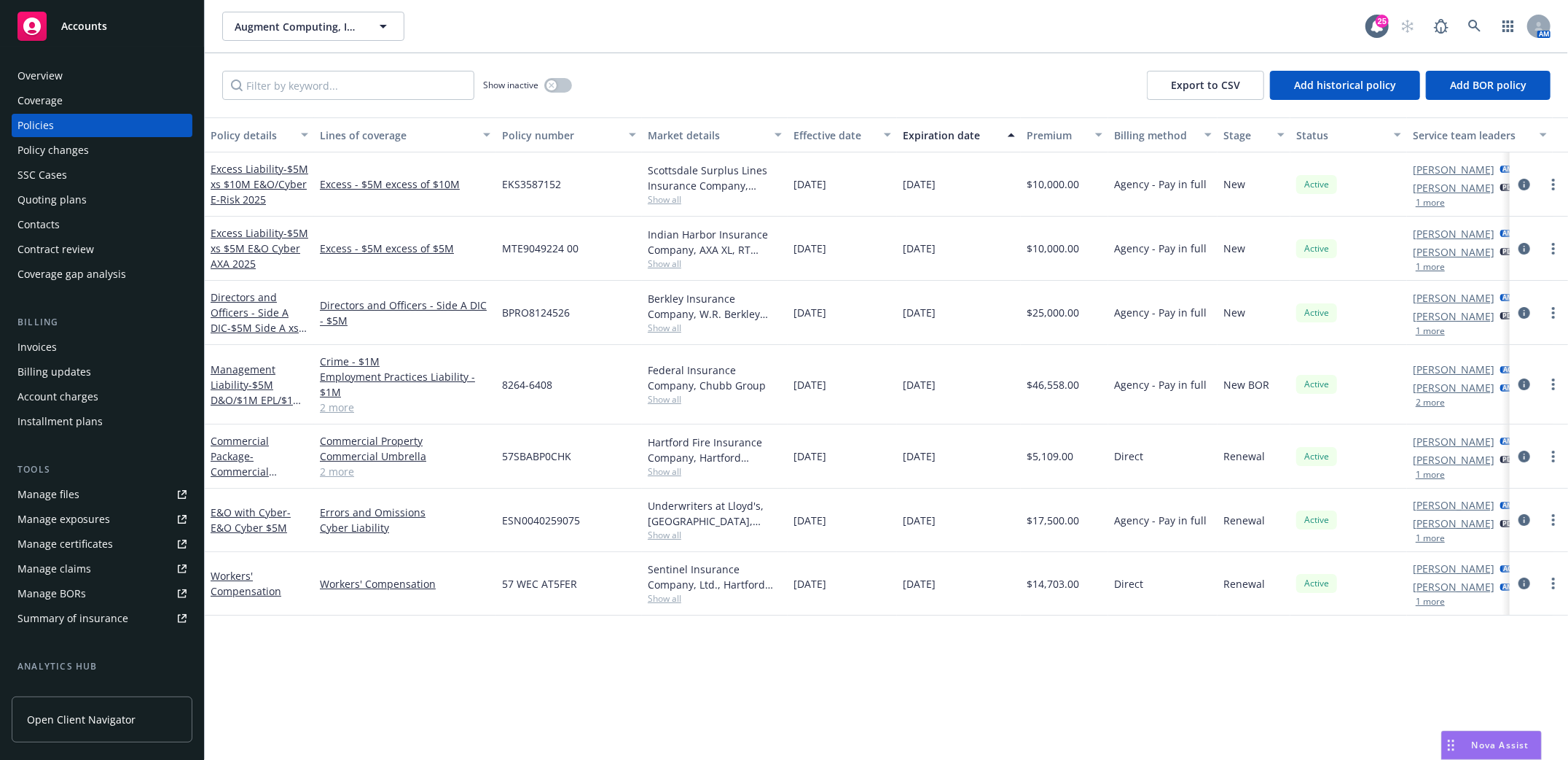
click at [34, 495] on div "Manage files" at bounding box center [48, 494] width 62 height 23
click at [1480, 18] on link at bounding box center [1475, 26] width 29 height 29
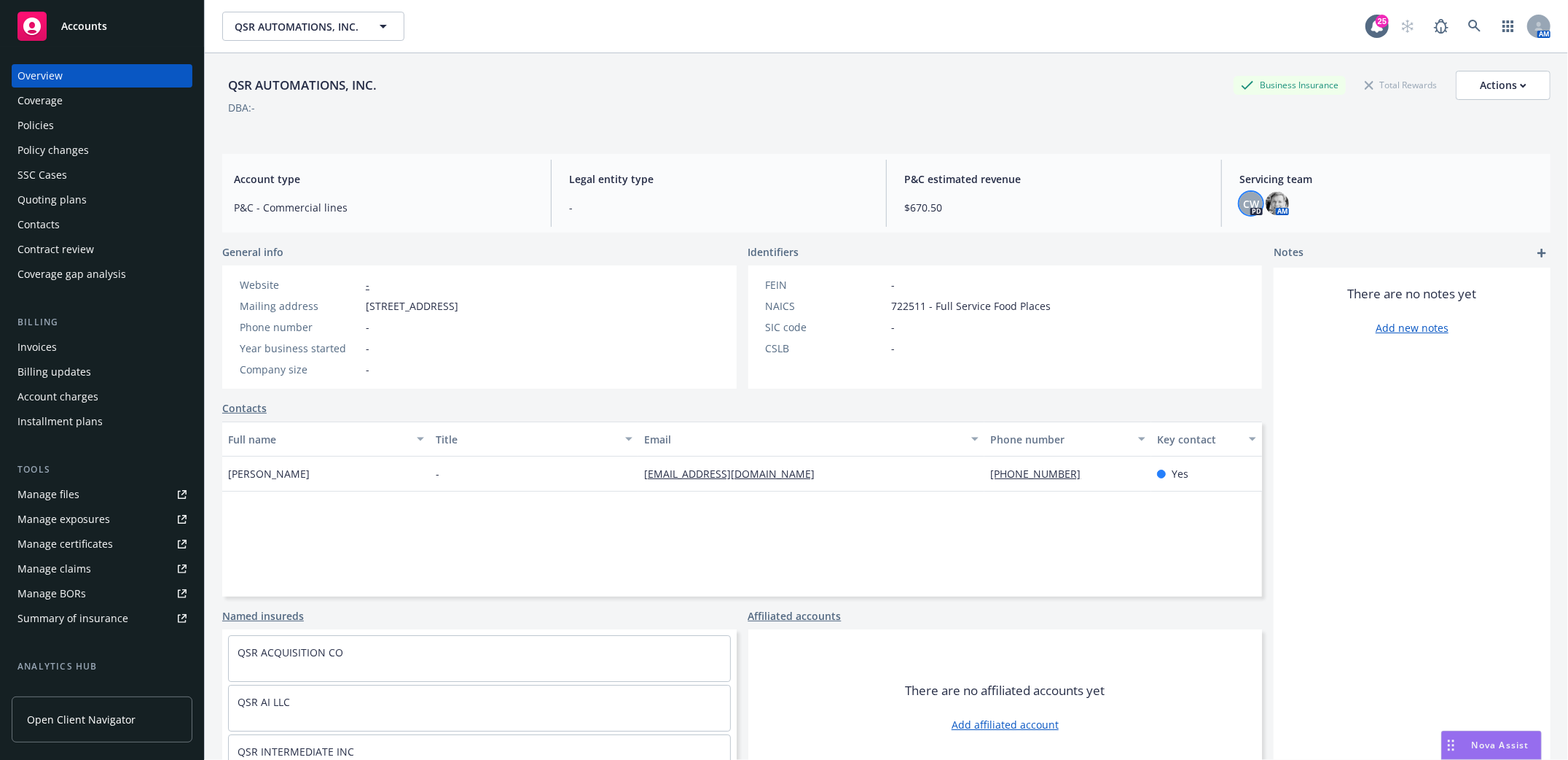
click at [1244, 204] on span "CW" at bounding box center [1251, 204] width 16 height 15
click at [1273, 209] on img at bounding box center [1278, 204] width 23 height 23
click at [26, 114] on div "Policies" at bounding box center [36, 126] width 36 height 23
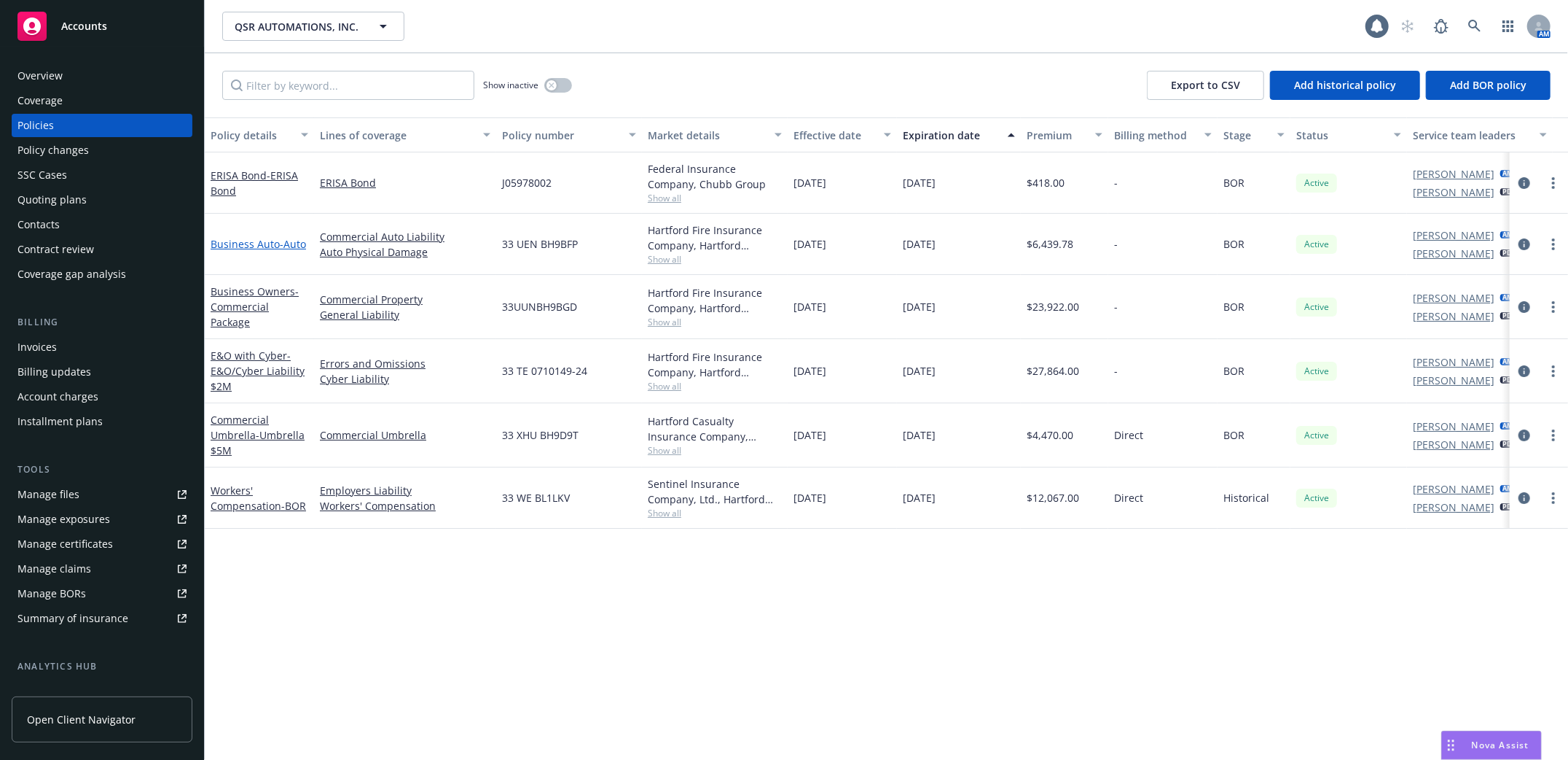
click at [233, 237] on link "Business Auto - Auto" at bounding box center [258, 244] width 96 height 14
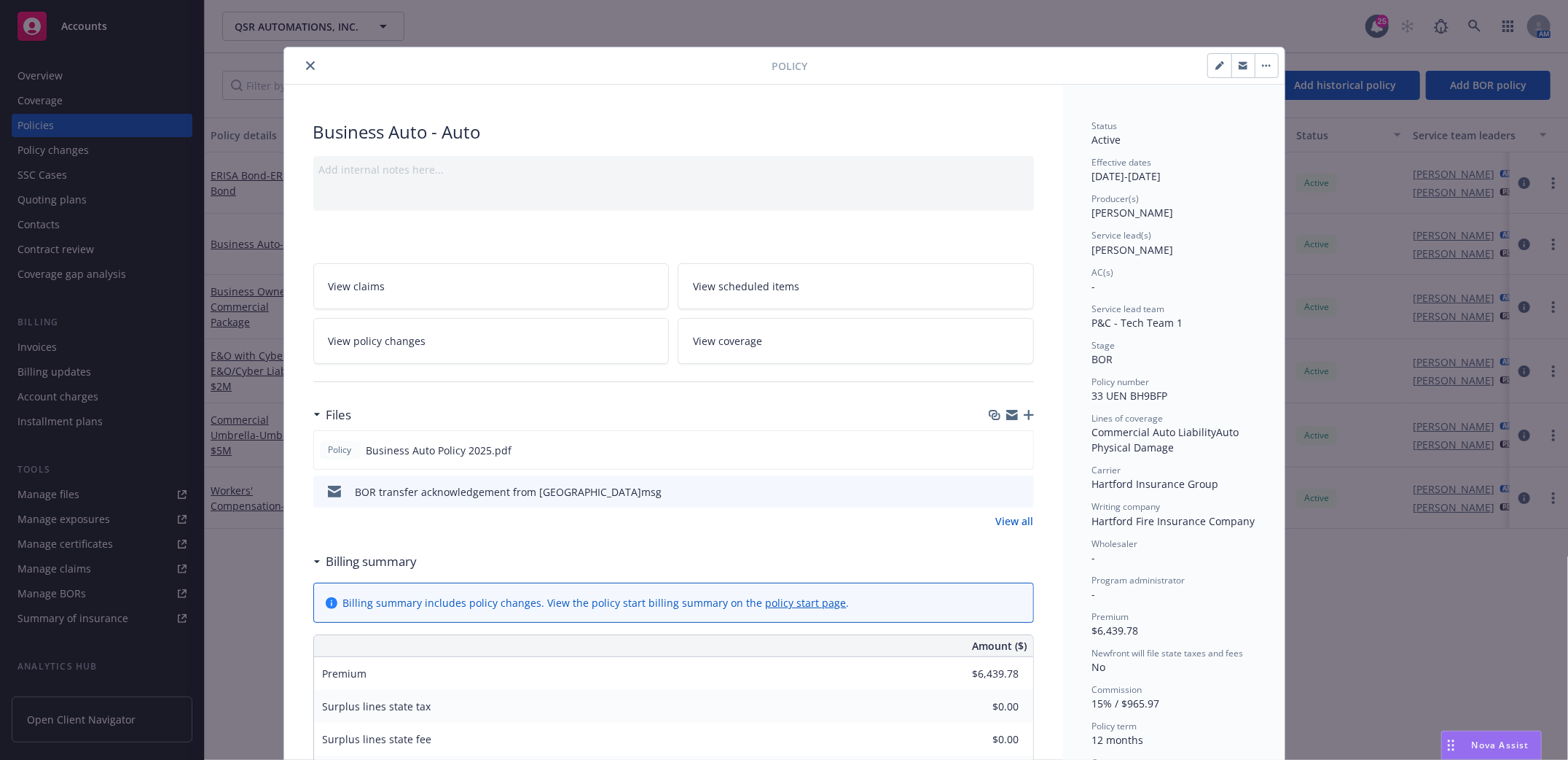
drag, startPoint x: 302, startPoint y: 62, endPoint x: 294, endPoint y: 73, distance: 13.6
click at [306, 61] on icon "close" at bounding box center [310, 66] width 9 height 9
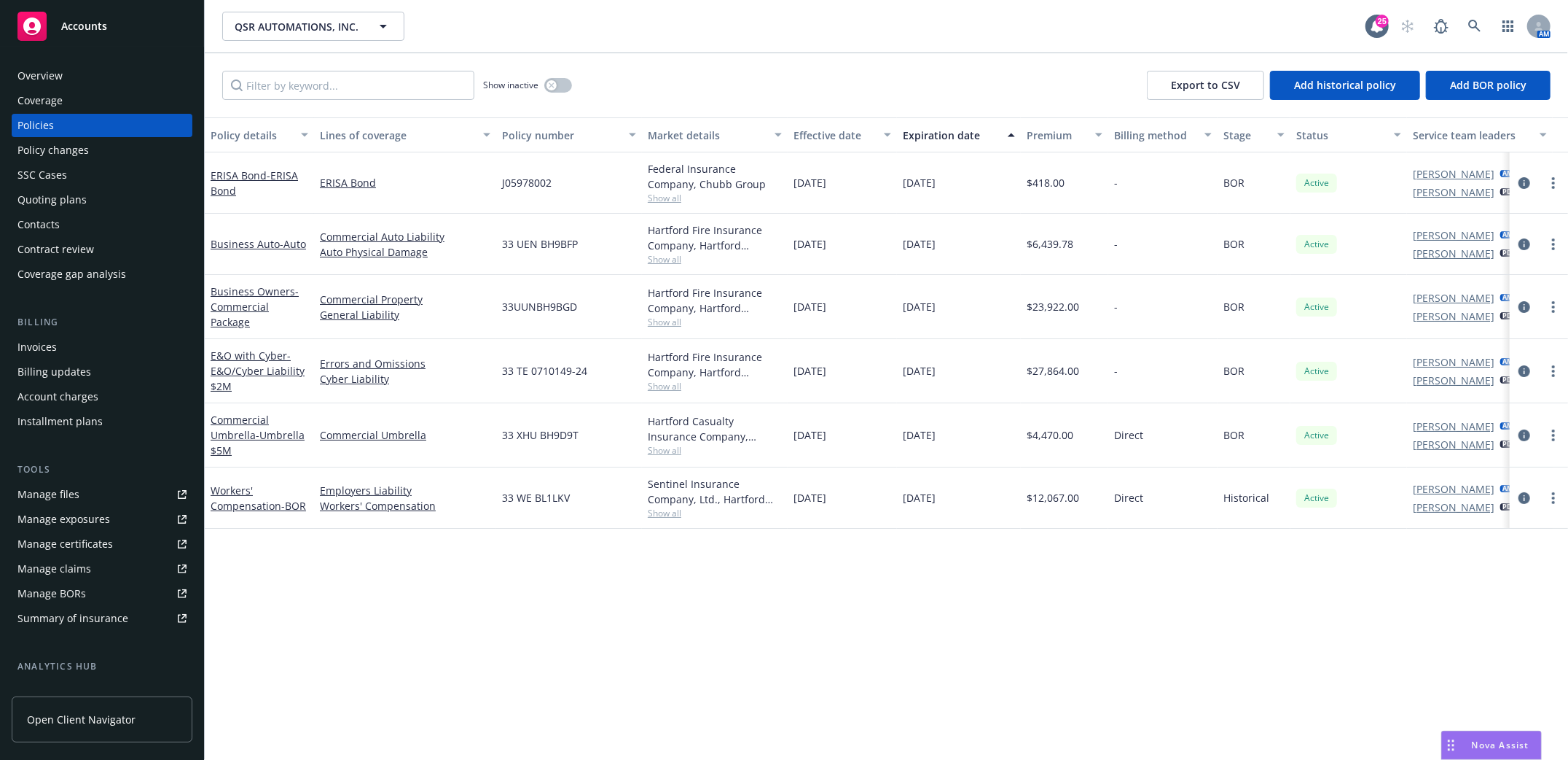
click at [31, 69] on div "Overview" at bounding box center [40, 76] width 45 height 23
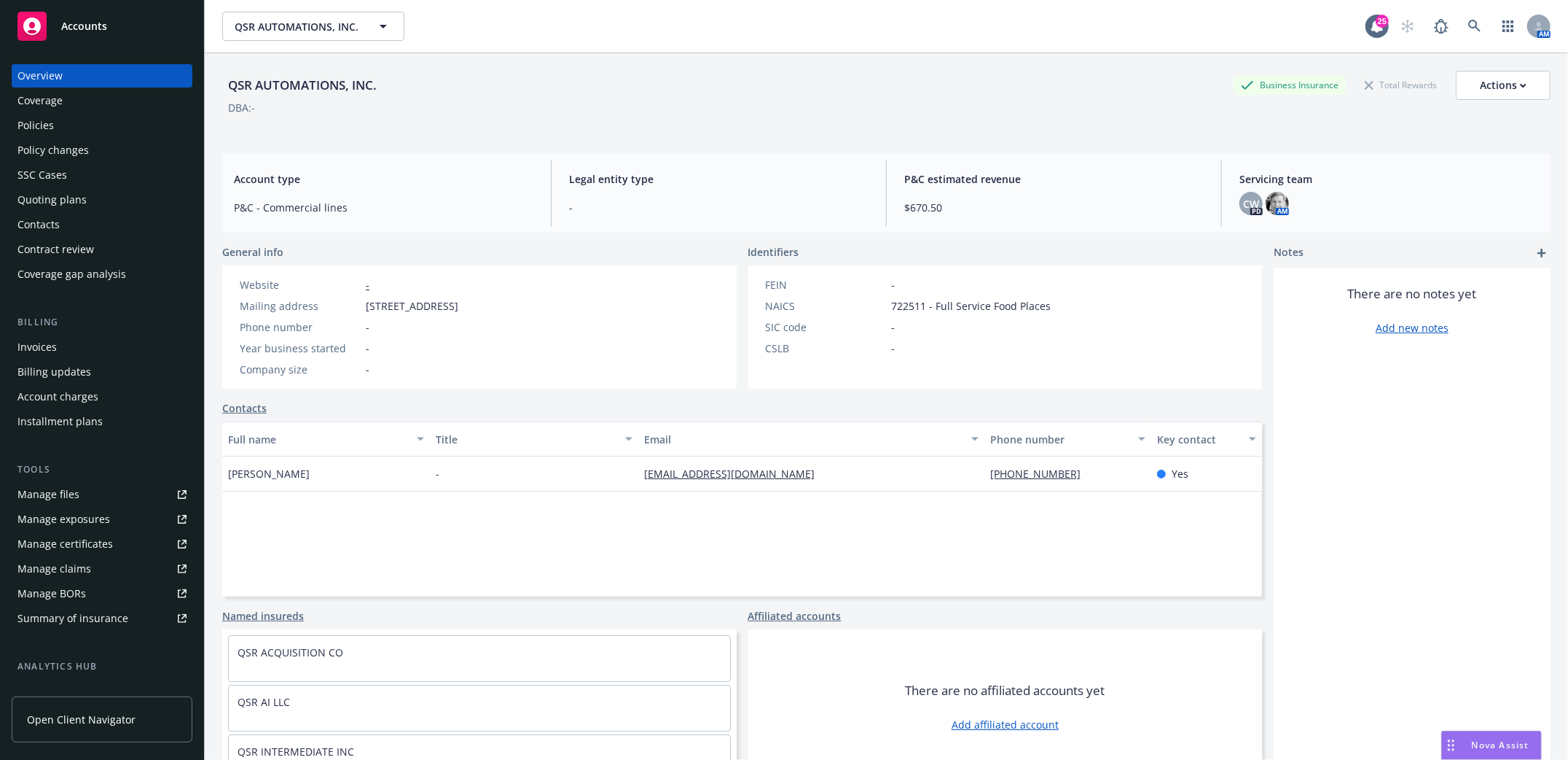
click at [52, 114] on div "Policies" at bounding box center [36, 126] width 36 height 23
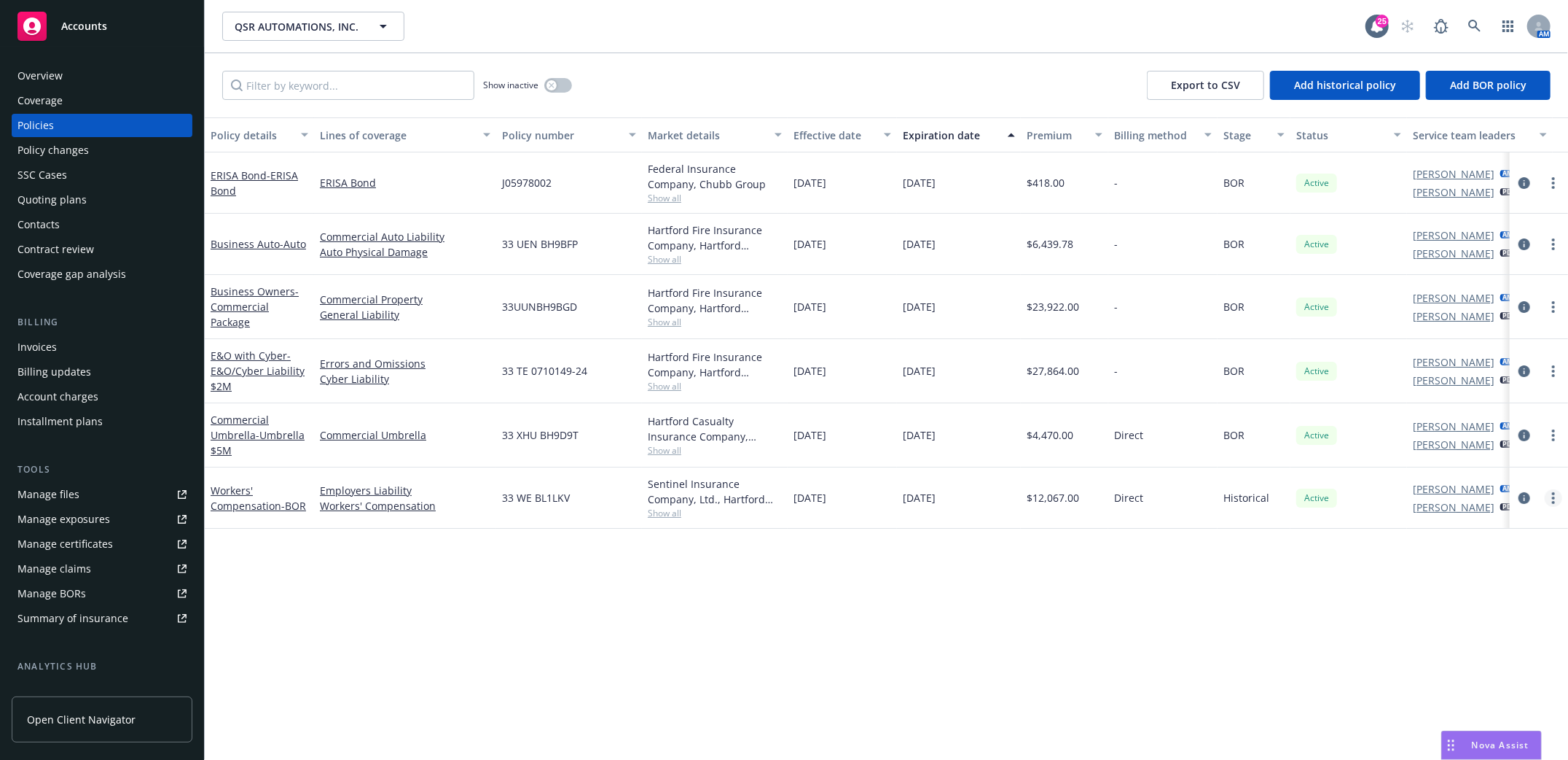
click at [1552, 501] on icon "more" at bounding box center [1553, 498] width 3 height 12
click at [1428, 530] on link "Manage lines of coverage" at bounding box center [1475, 530] width 171 height 29
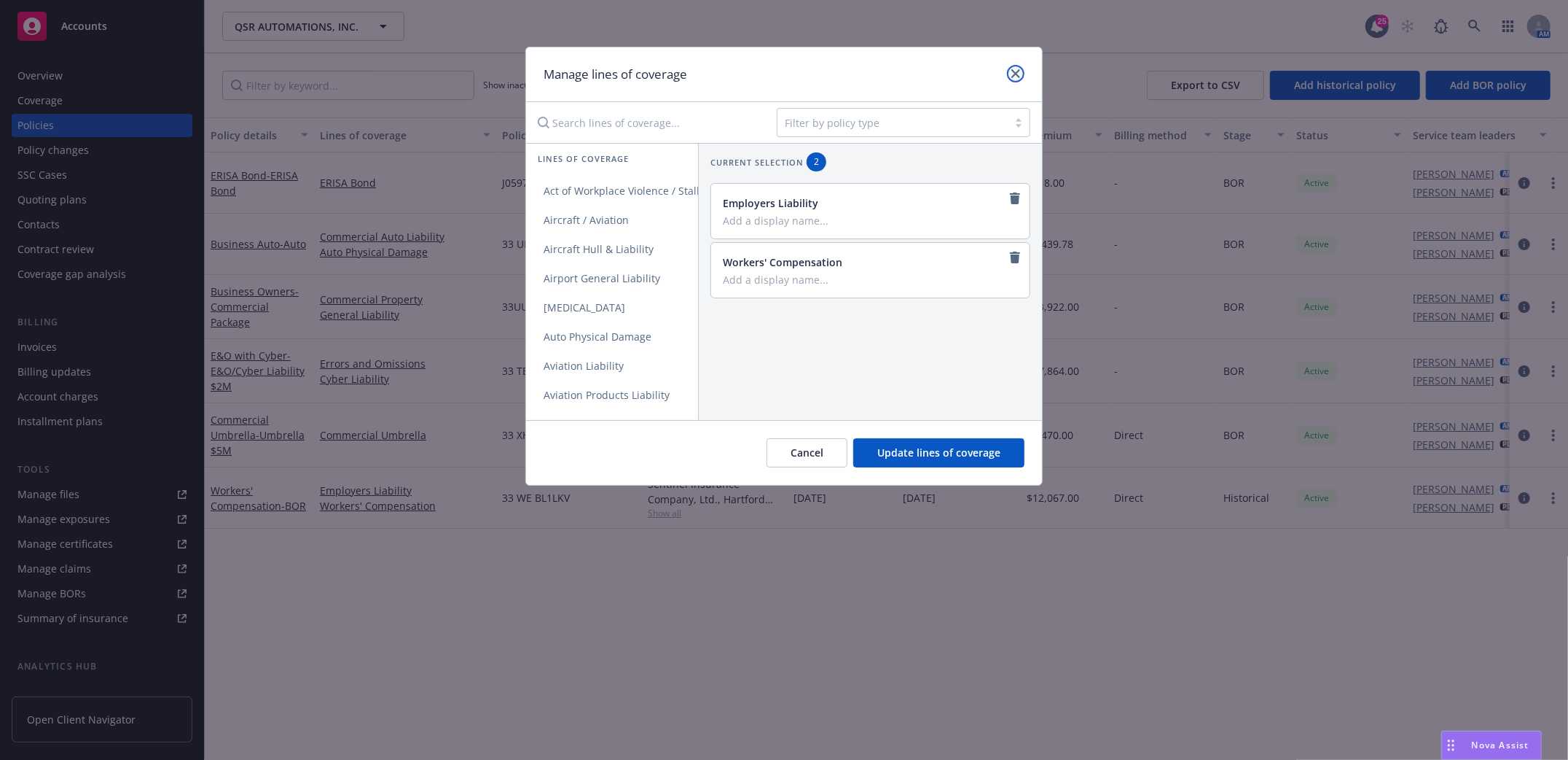
click at [1019, 74] on icon "close" at bounding box center [1016, 74] width 9 height 9
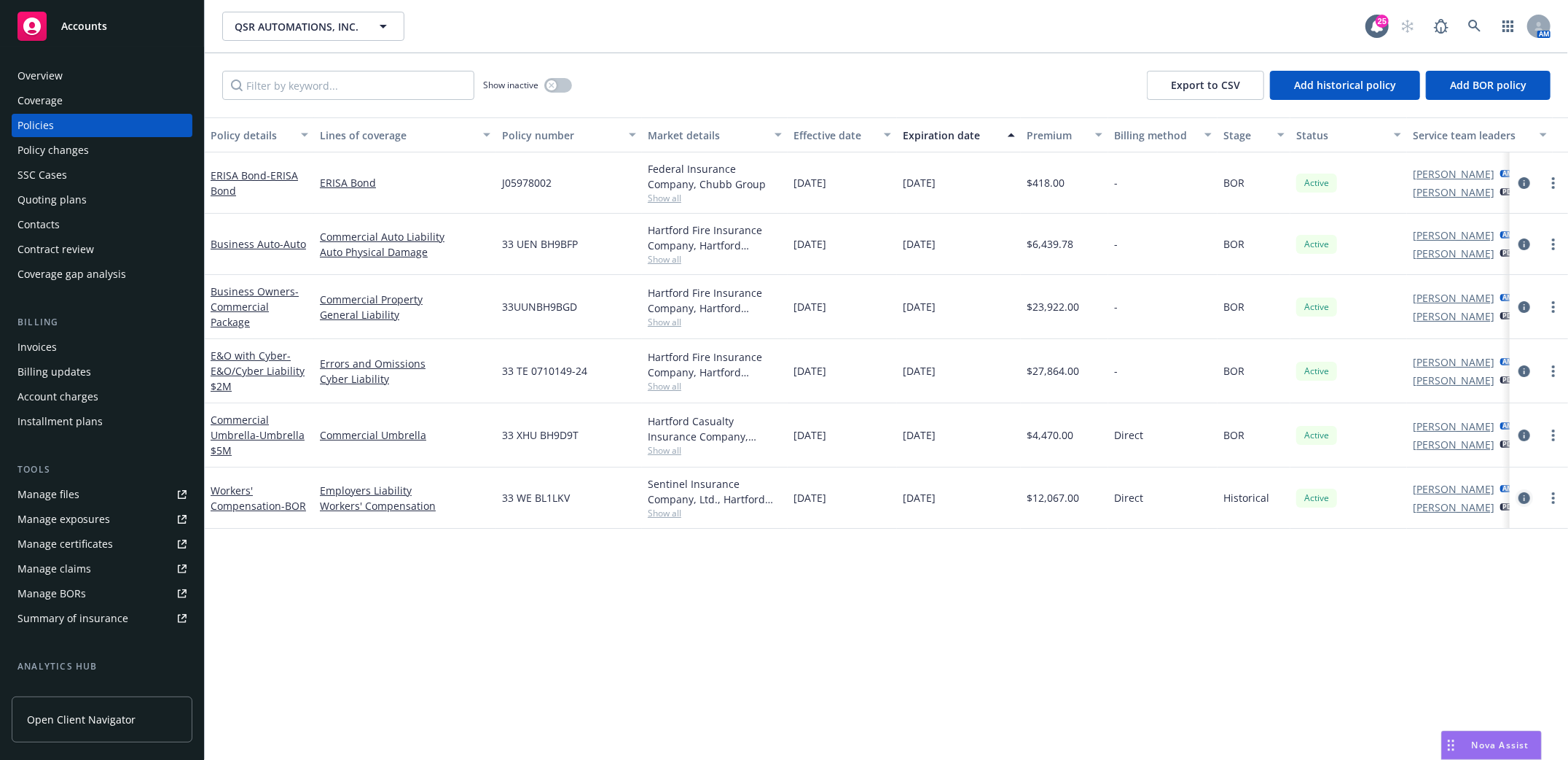
click at [1523, 502] on link "circleInformation" at bounding box center [1524, 498] width 18 height 18
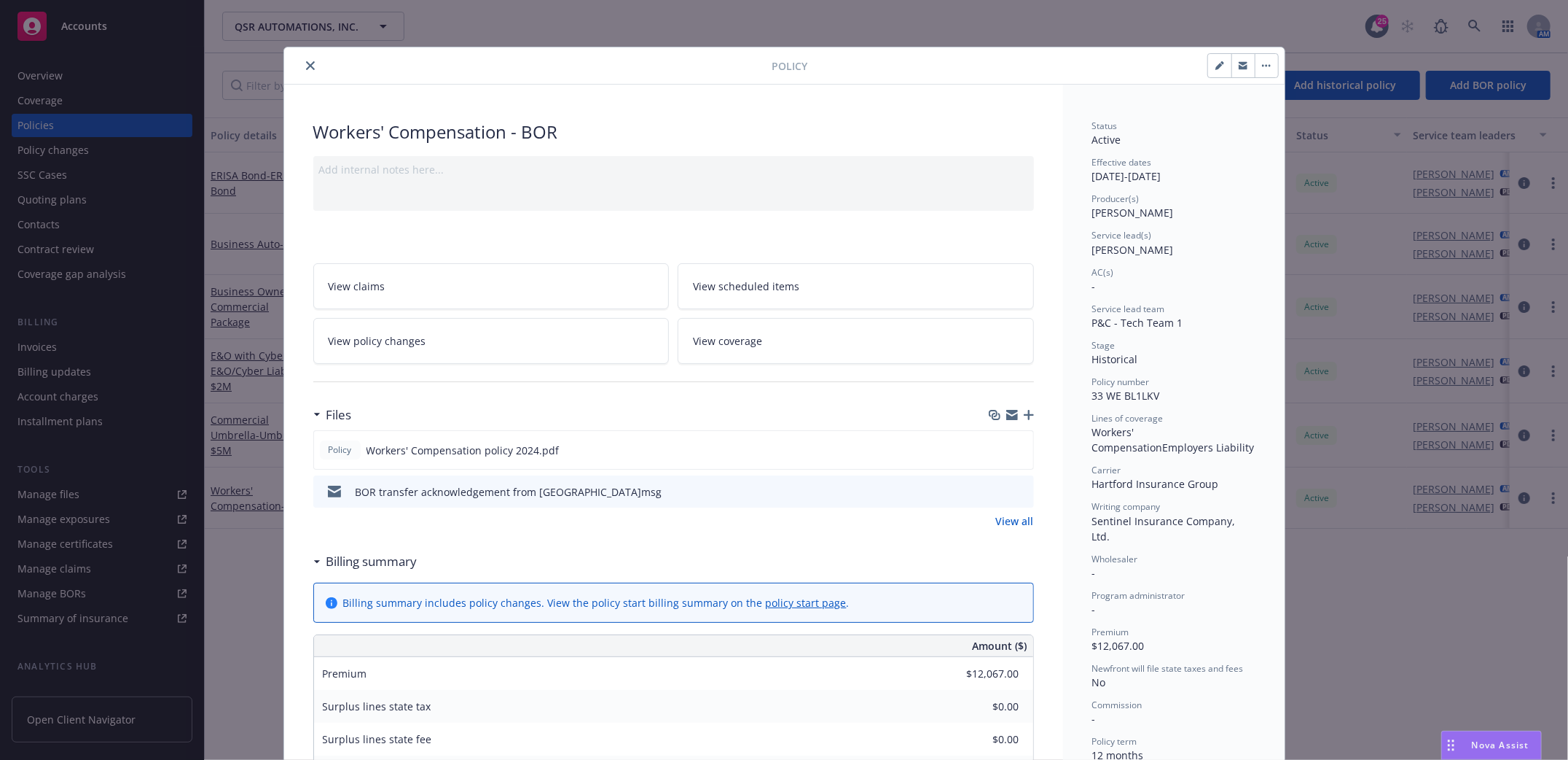
click at [1208, 63] on button "button" at bounding box center [1220, 66] width 23 height 23
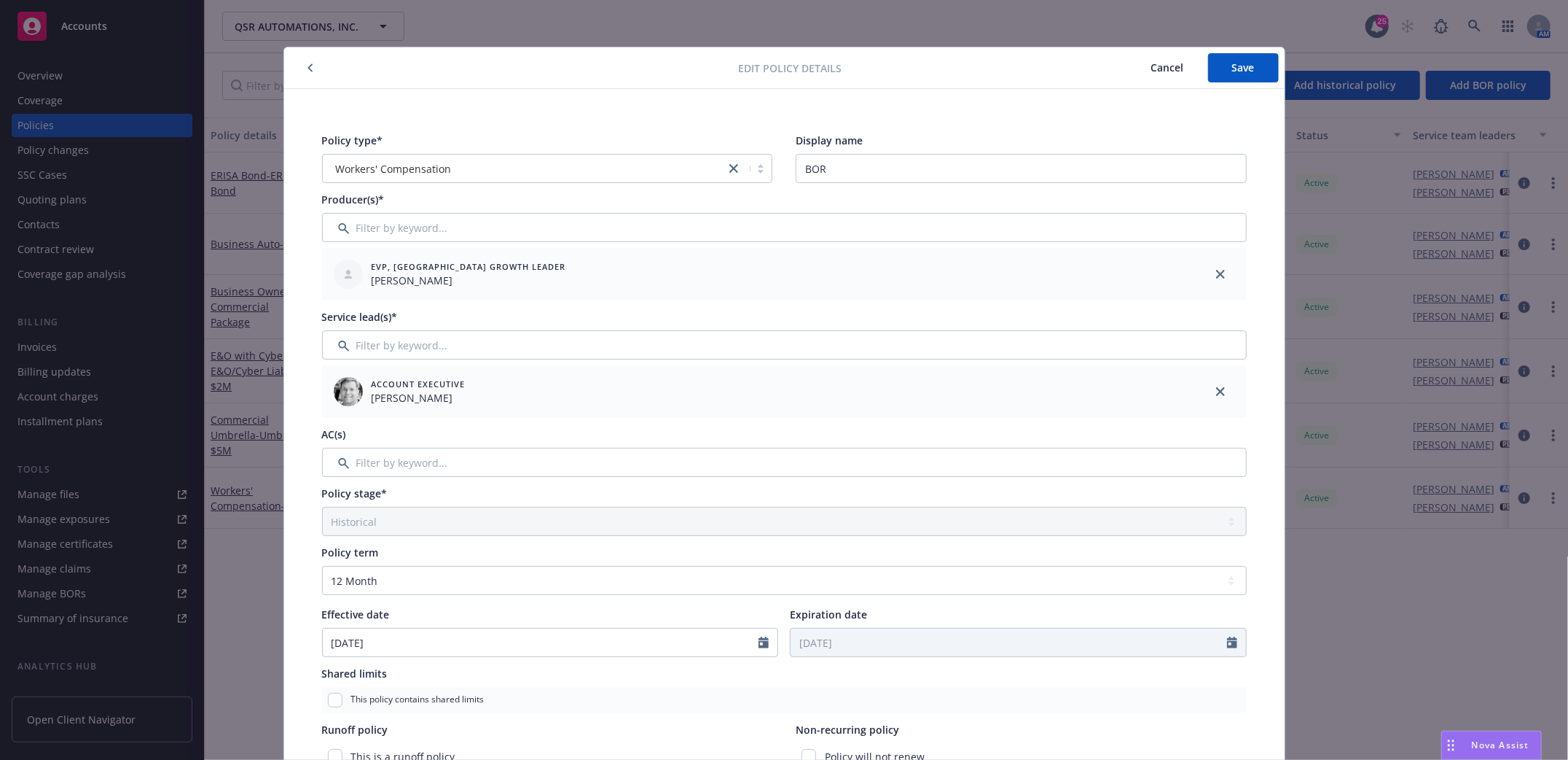
click at [1169, 64] on span "Cancel" at bounding box center [1167, 67] width 33 height 14
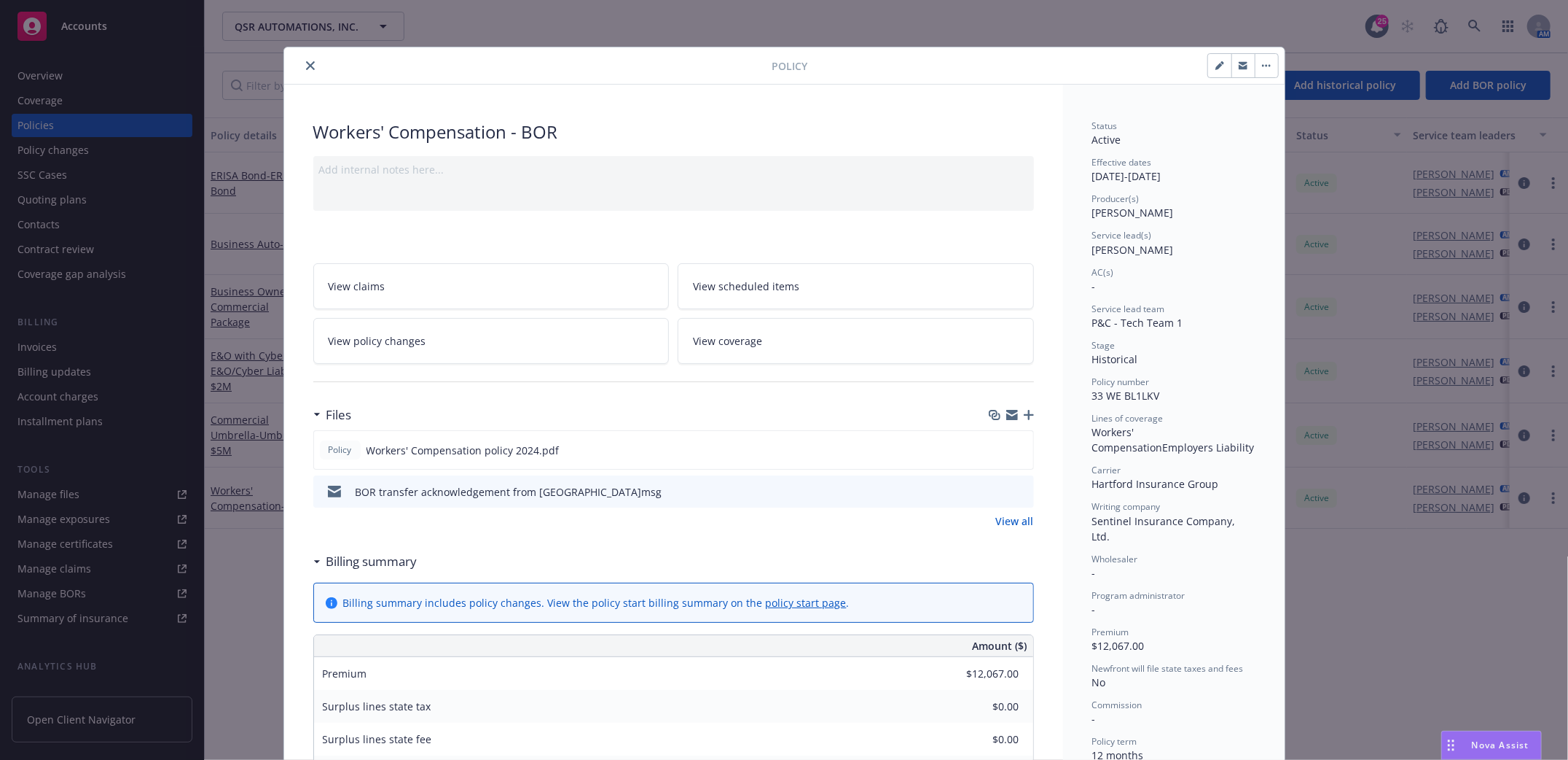
click at [308, 59] on button "close" at bounding box center [310, 66] width 18 height 18
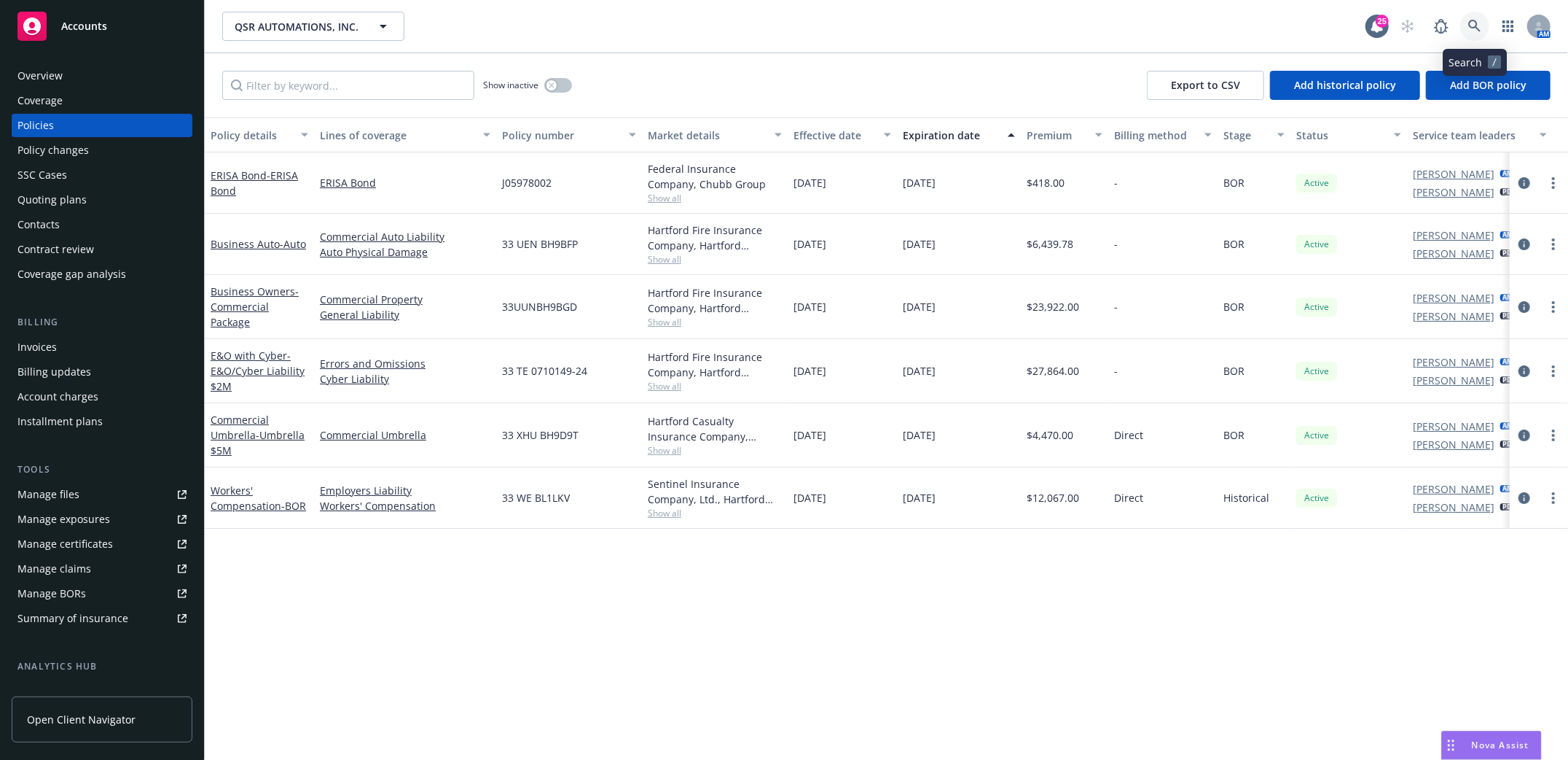
click at [1469, 28] on icon at bounding box center [1475, 26] width 13 height 13
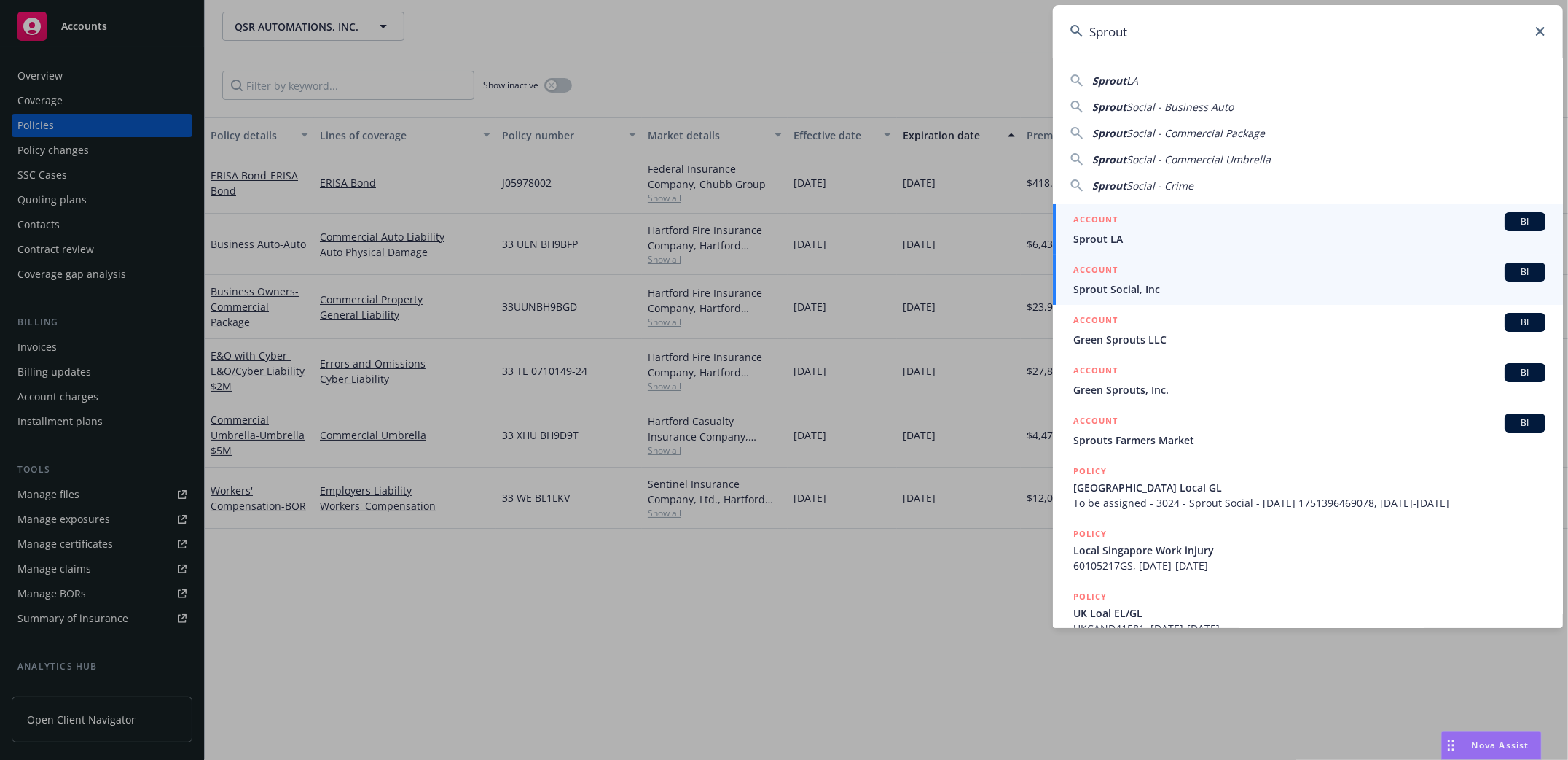
click at [1139, 273] on div "ACCOUNT BI" at bounding box center [1309, 272] width 472 height 19
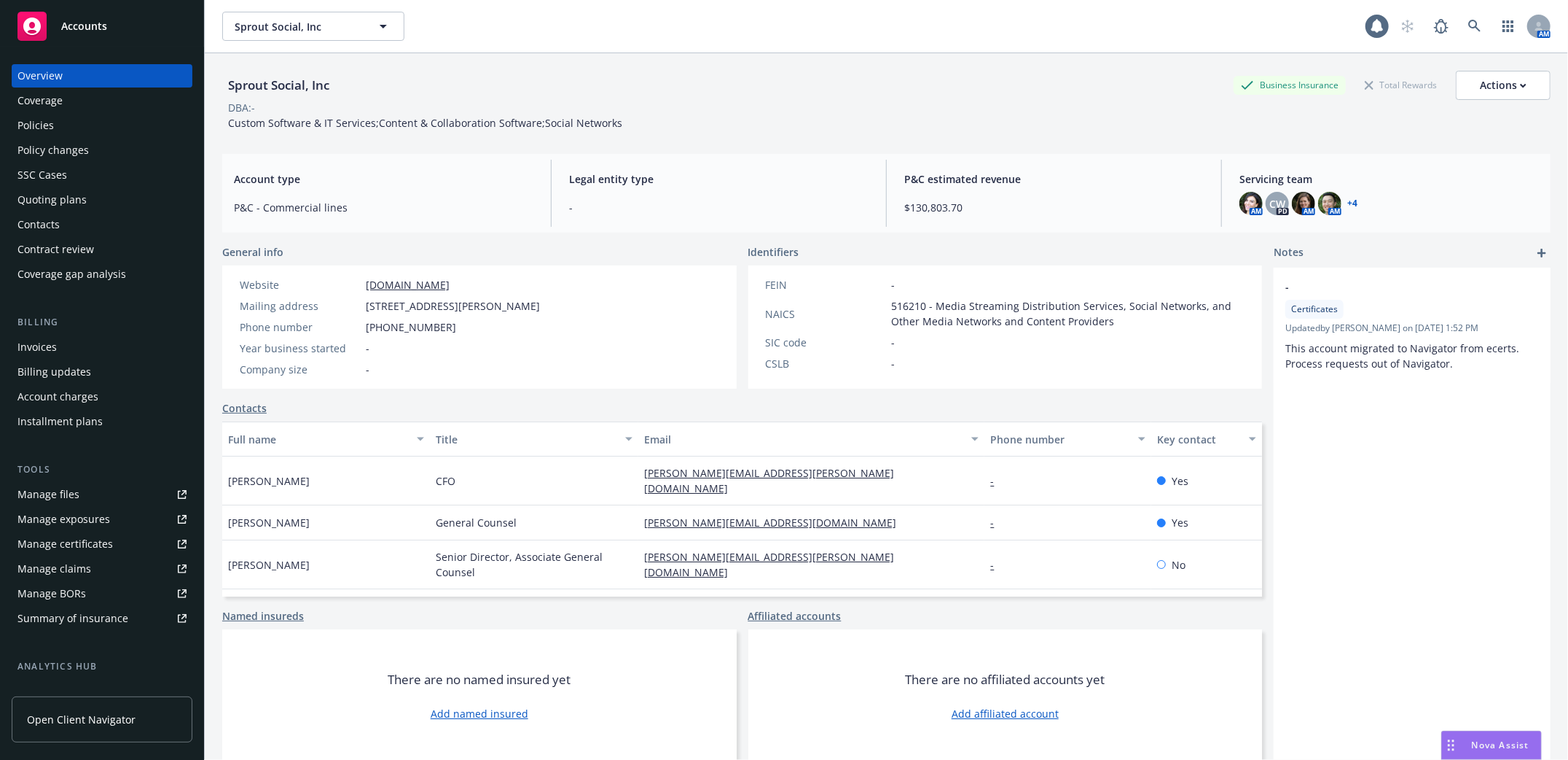
click at [26, 123] on div "Policies" at bounding box center [36, 126] width 36 height 23
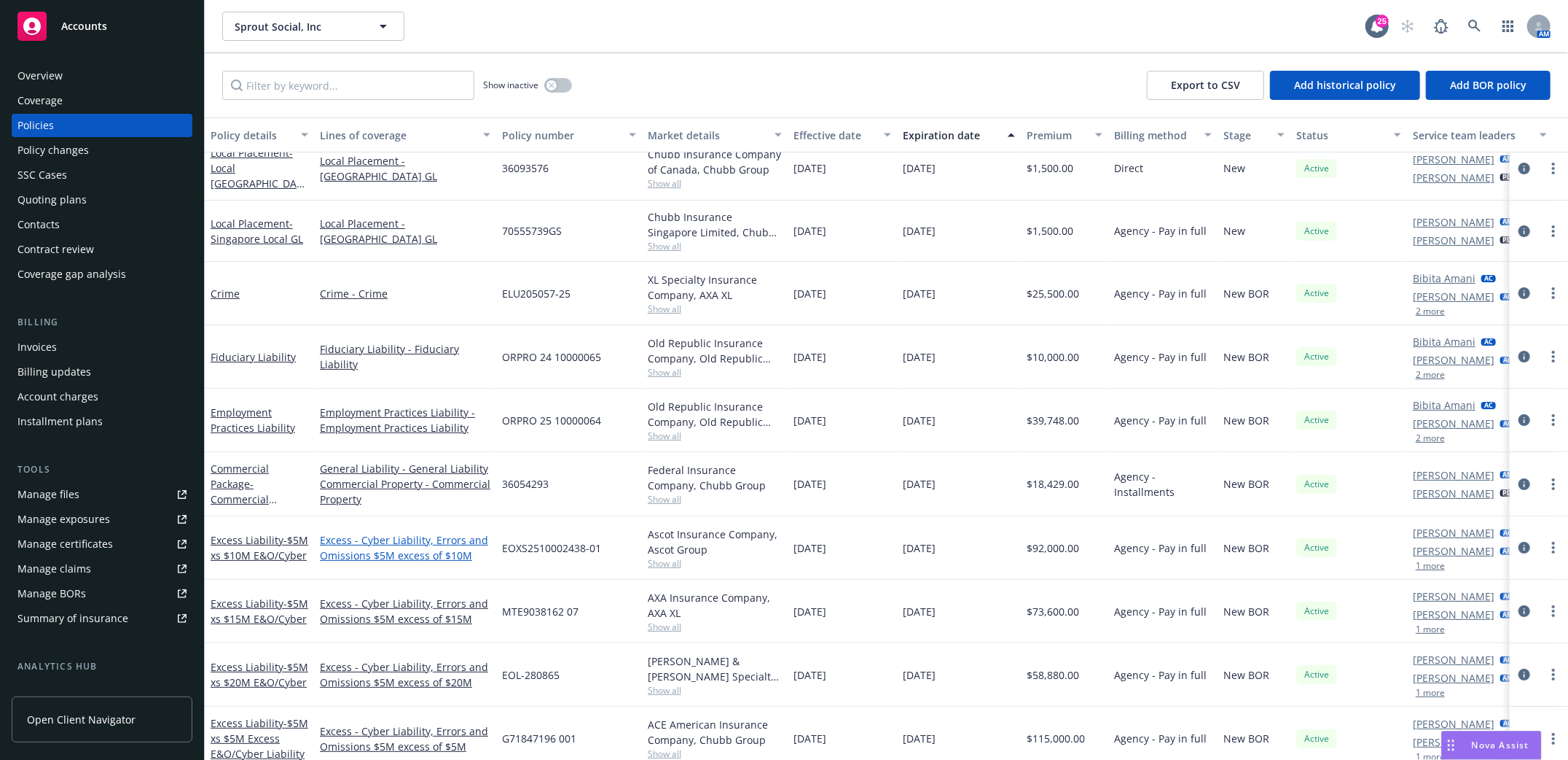
scroll to position [194, 0]
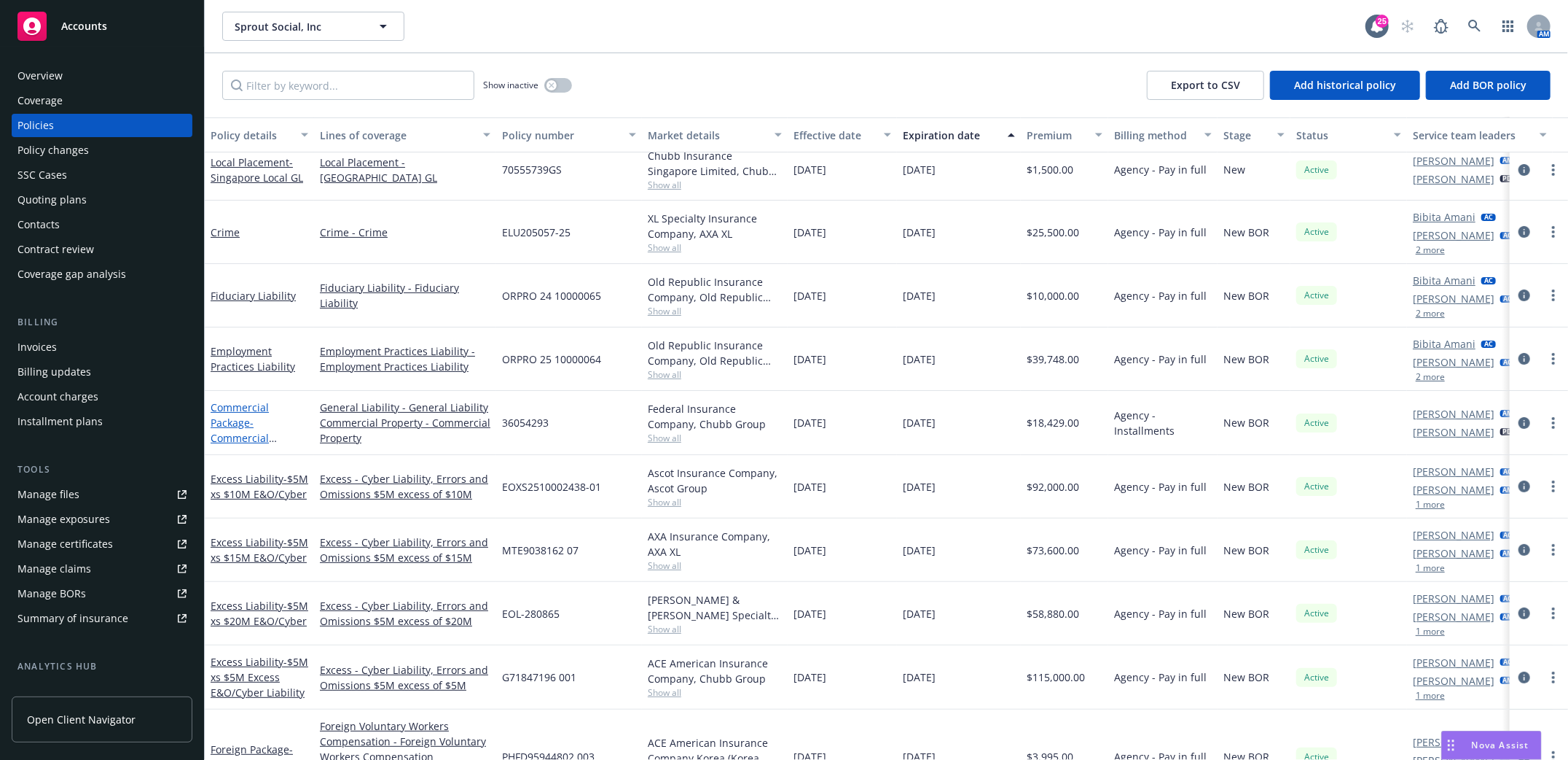
click at [239, 416] on link "Commercial Package - Commercial Package" at bounding box center [240, 430] width 58 height 60
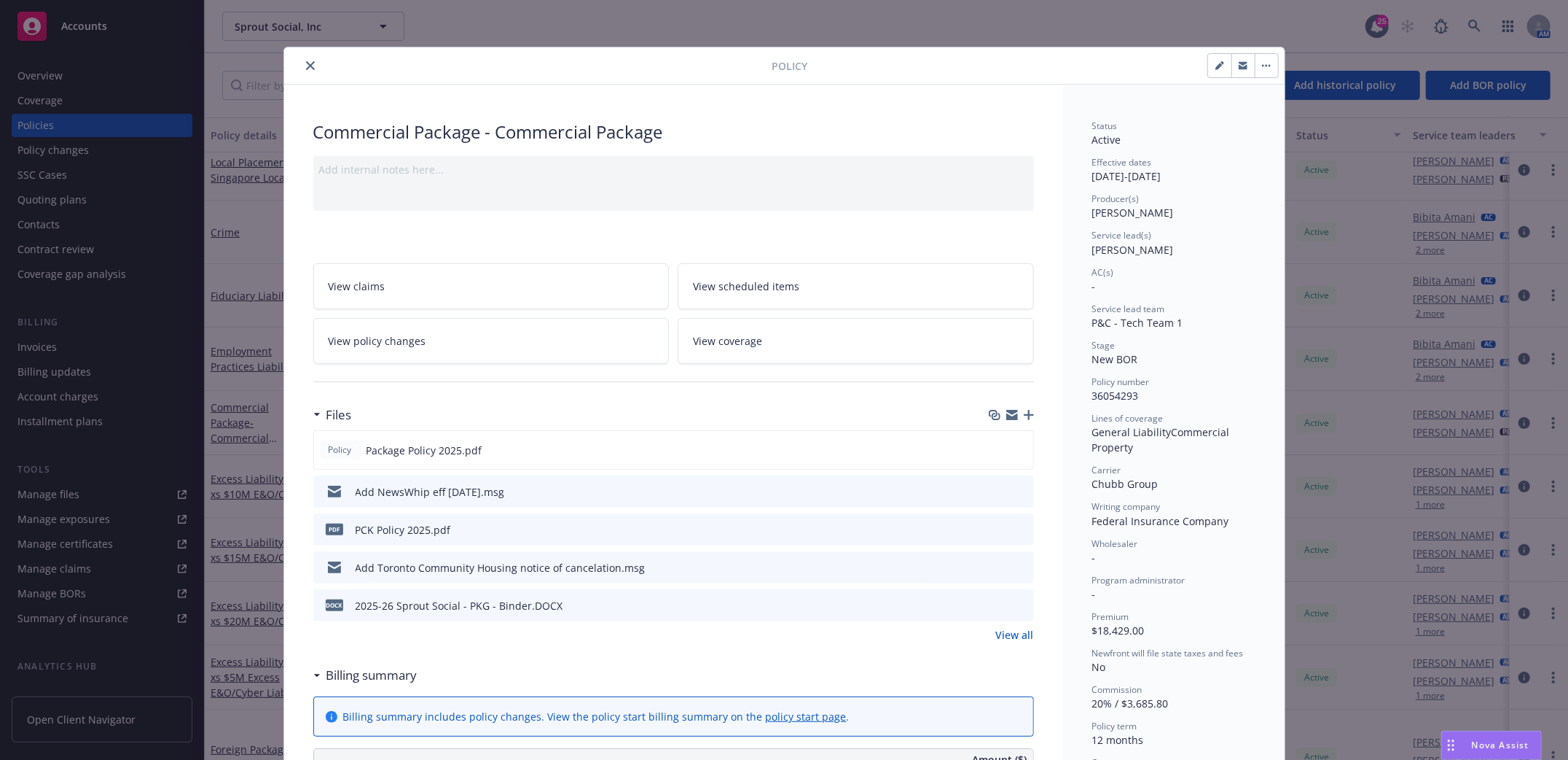
click at [995, 494] on div at bounding box center [1010, 491] width 36 height 15
click at [990, 492] on icon "download file" at bounding box center [996, 491] width 12 height 12
click at [303, 72] on button "close" at bounding box center [310, 66] width 18 height 18
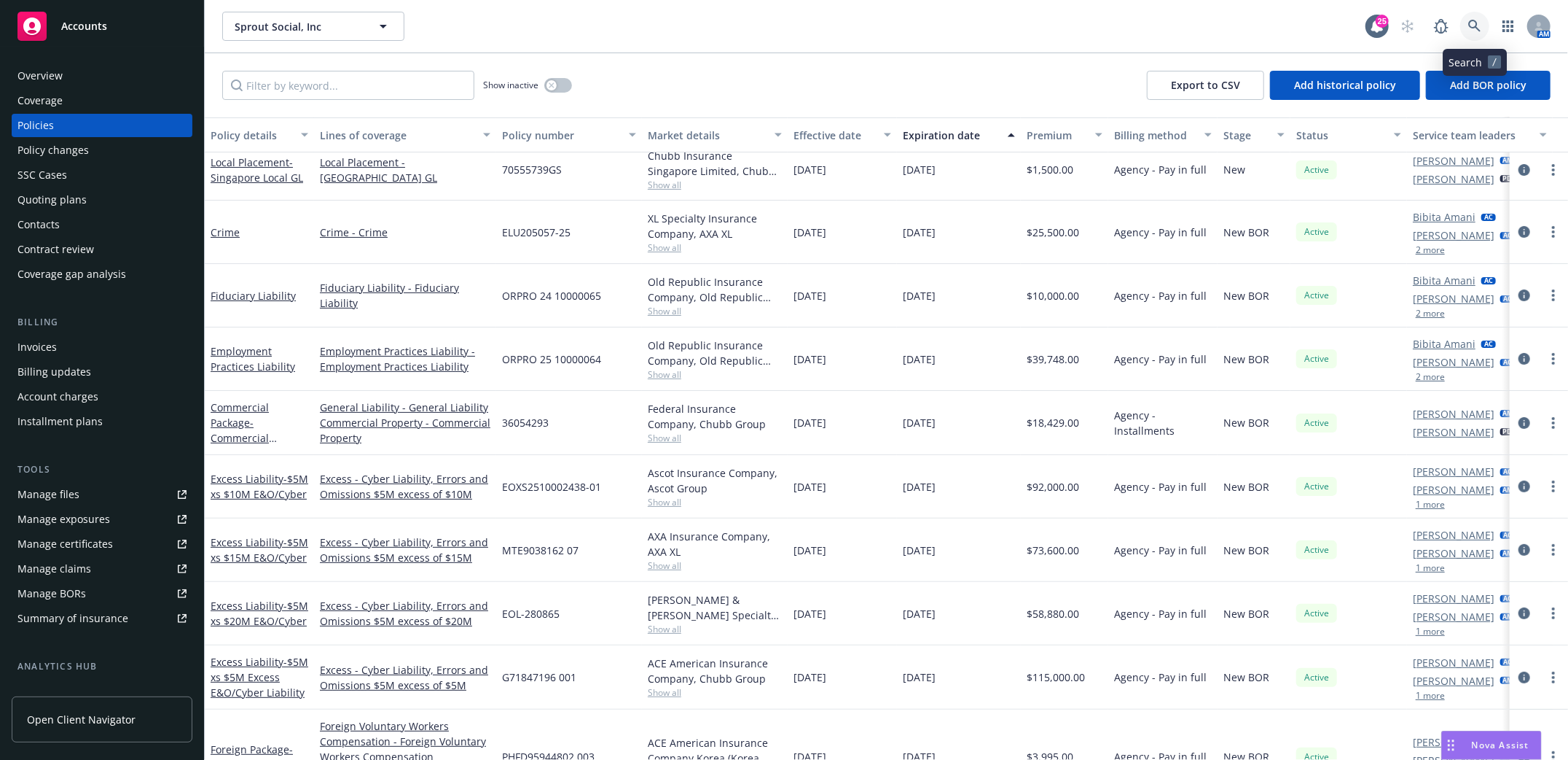
click at [1478, 26] on icon at bounding box center [1475, 26] width 13 height 13
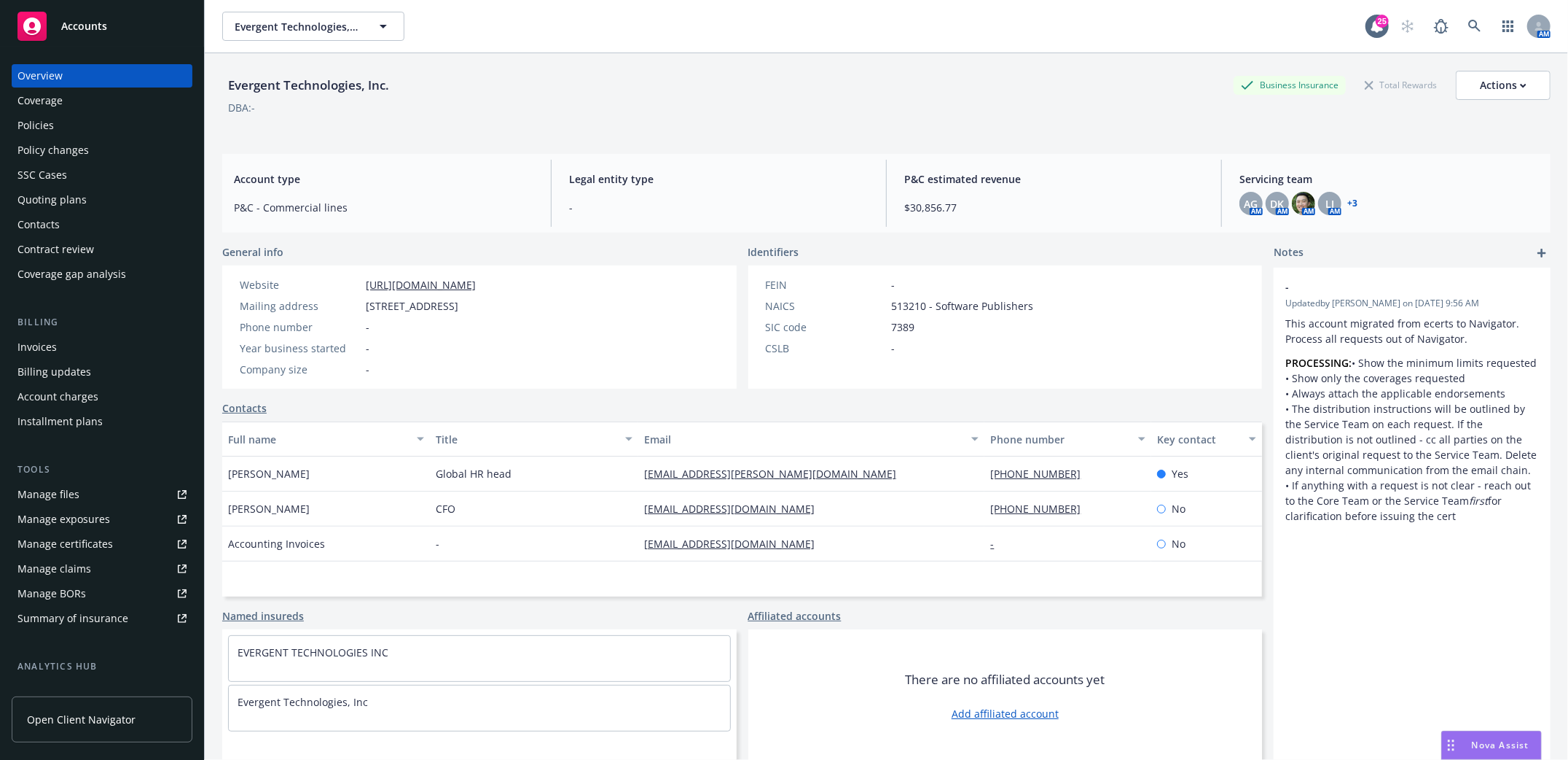
click at [58, 122] on div "Policies" at bounding box center [102, 126] width 169 height 23
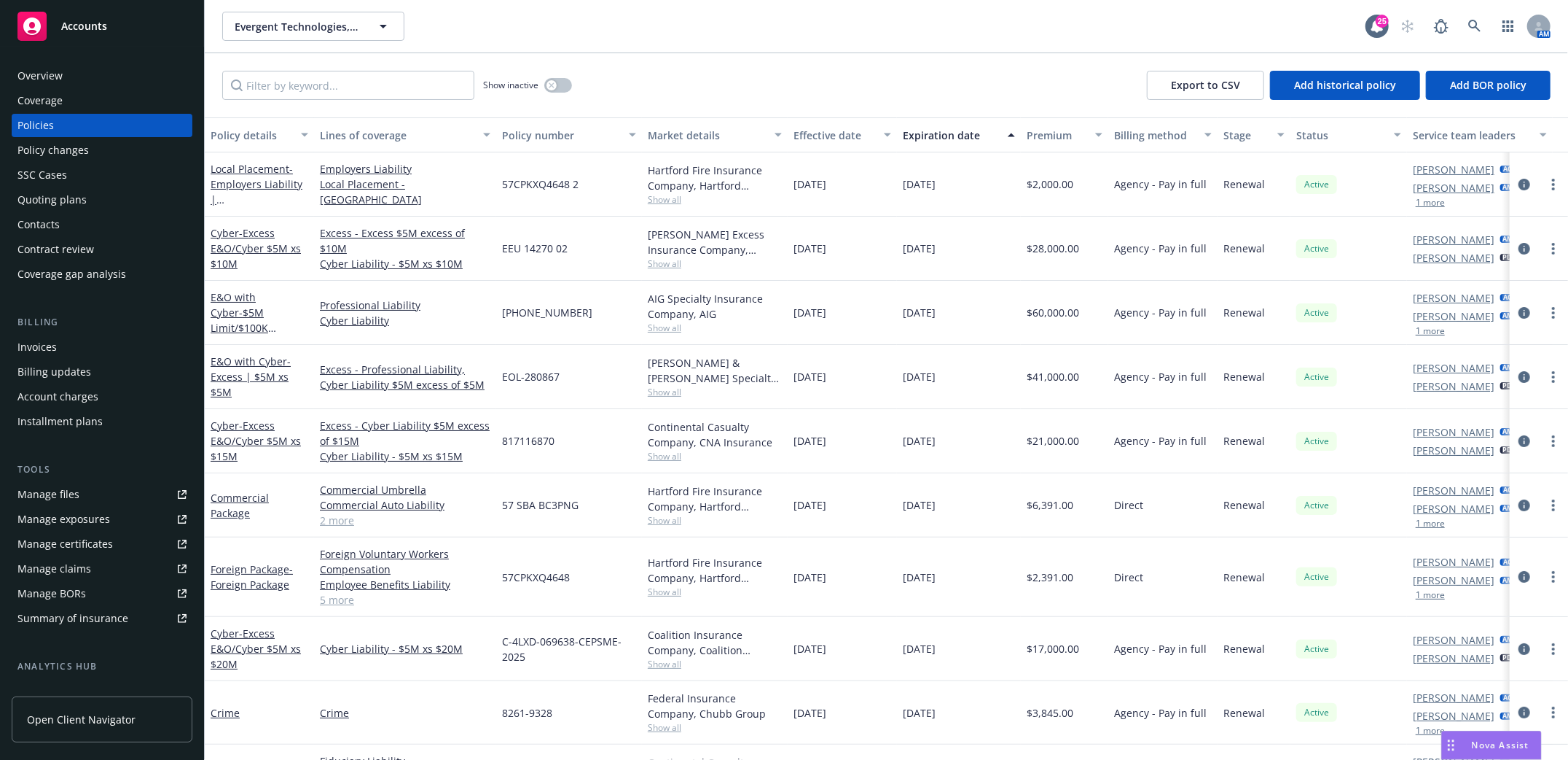
click at [41, 344] on div "Invoices" at bounding box center [37, 347] width 39 height 23
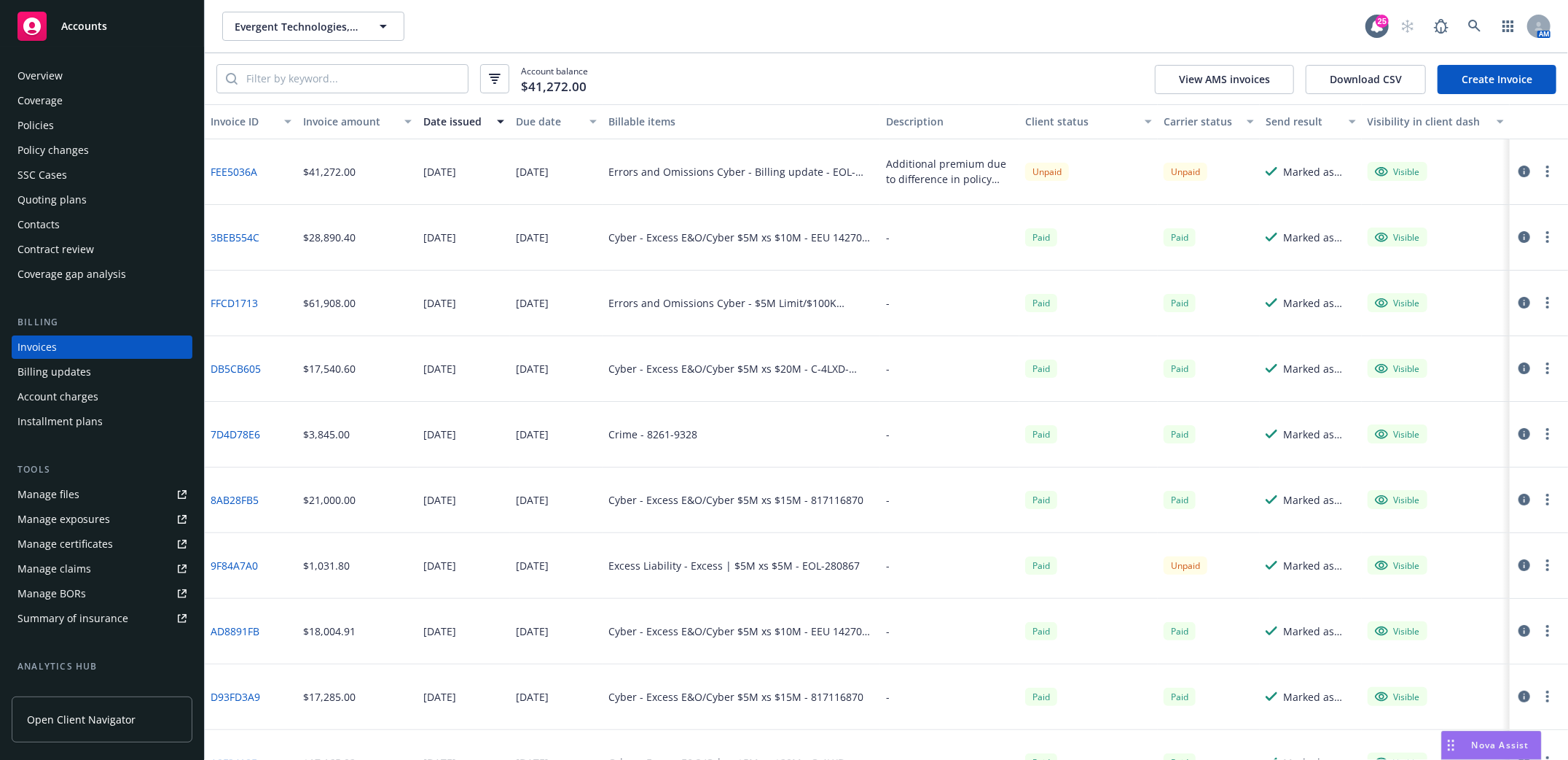
click at [20, 118] on div "Policies" at bounding box center [36, 126] width 36 height 23
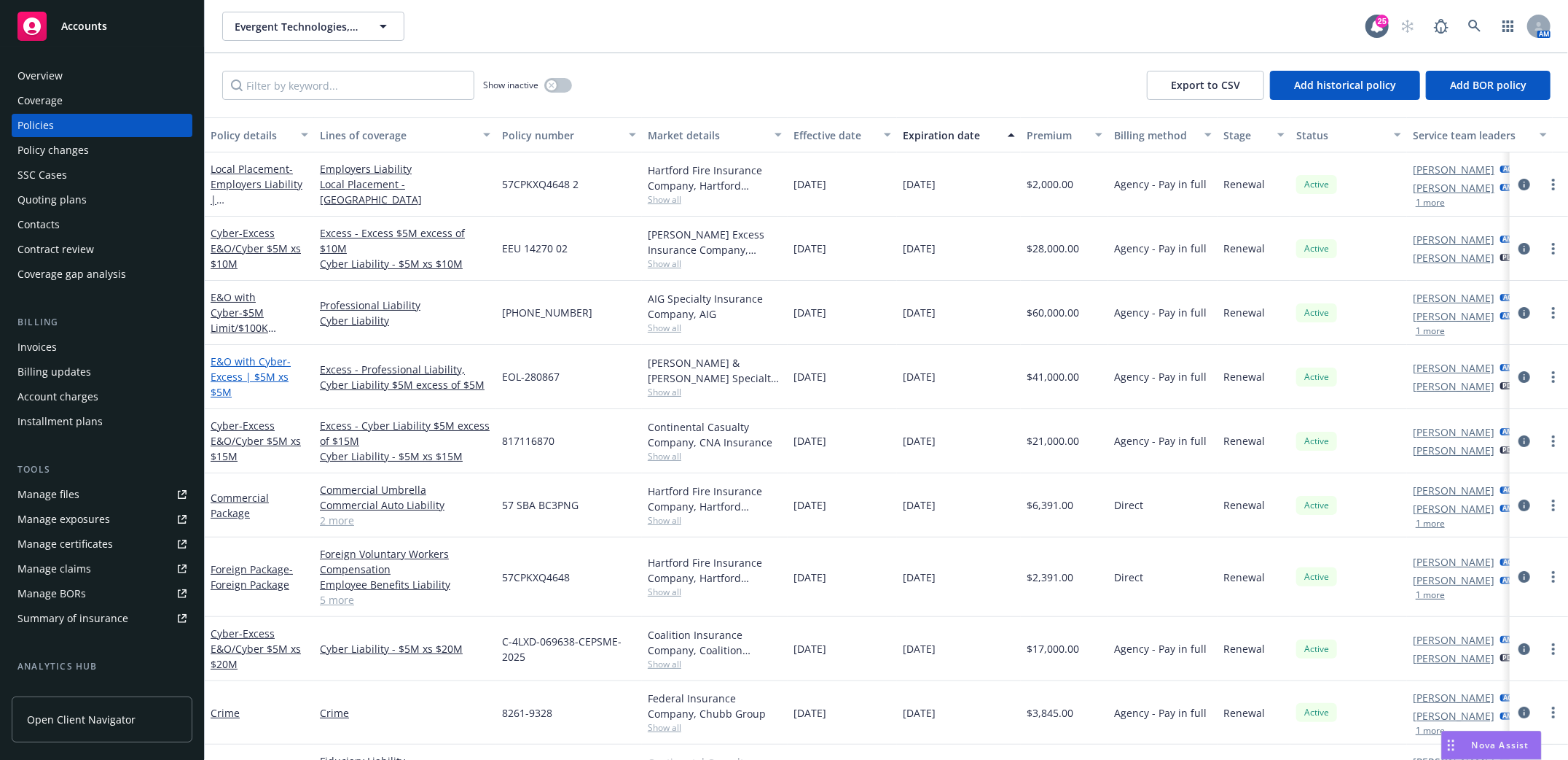
click at [236, 375] on span "- Excess | $5M xs $5M" at bounding box center [251, 376] width 80 height 45
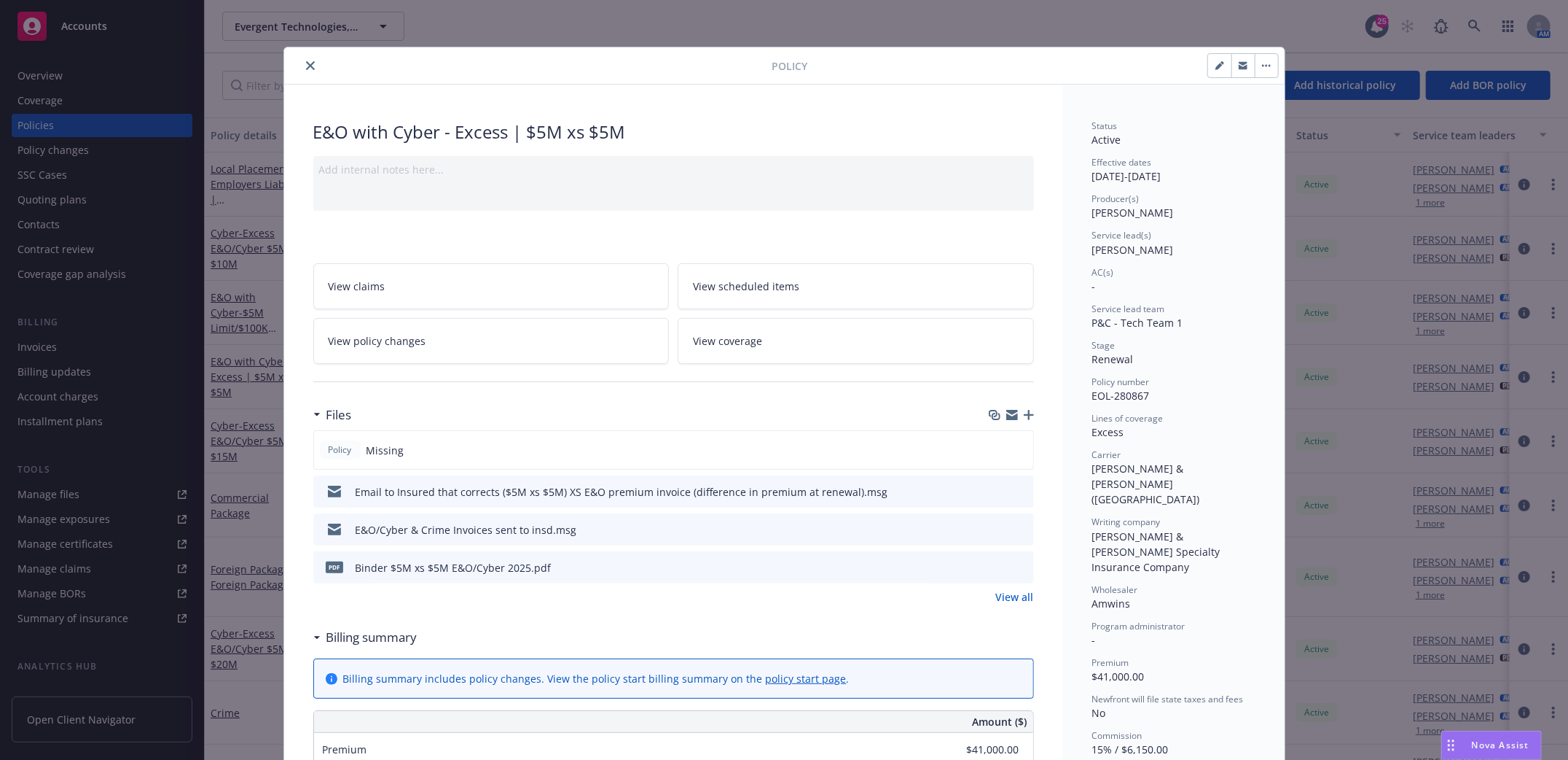
click at [990, 563] on icon "download file" at bounding box center [996, 567] width 12 height 12
click at [990, 491] on icon "download file" at bounding box center [996, 491] width 12 height 12
click at [990, 526] on icon "download file" at bounding box center [996, 529] width 12 height 12
click at [990, 569] on icon "download file" at bounding box center [996, 567] width 12 height 12
click at [991, 565] on icon "download file" at bounding box center [995, 565] width 9 height 9
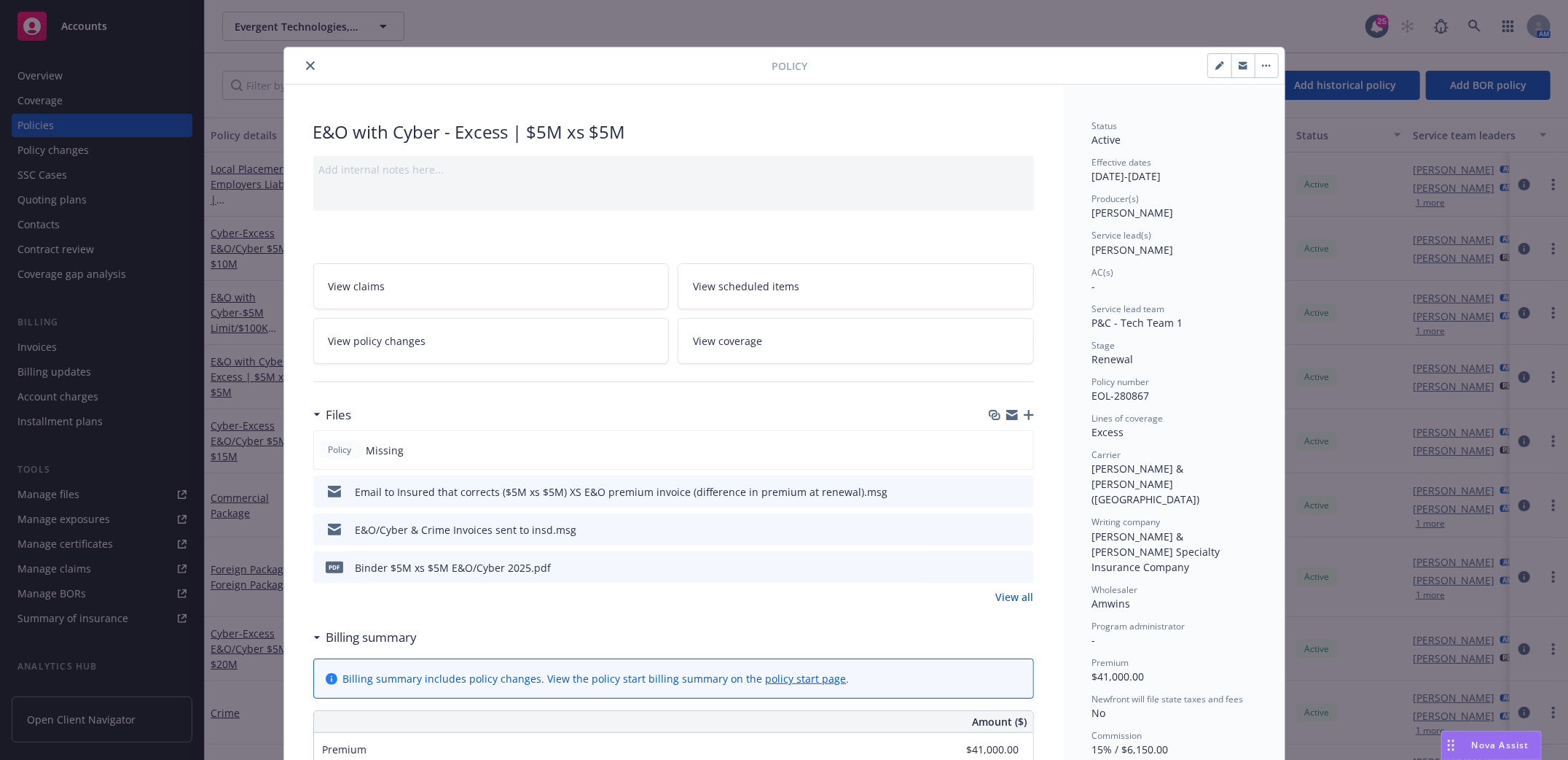
click at [301, 67] on button "close" at bounding box center [310, 66] width 18 height 18
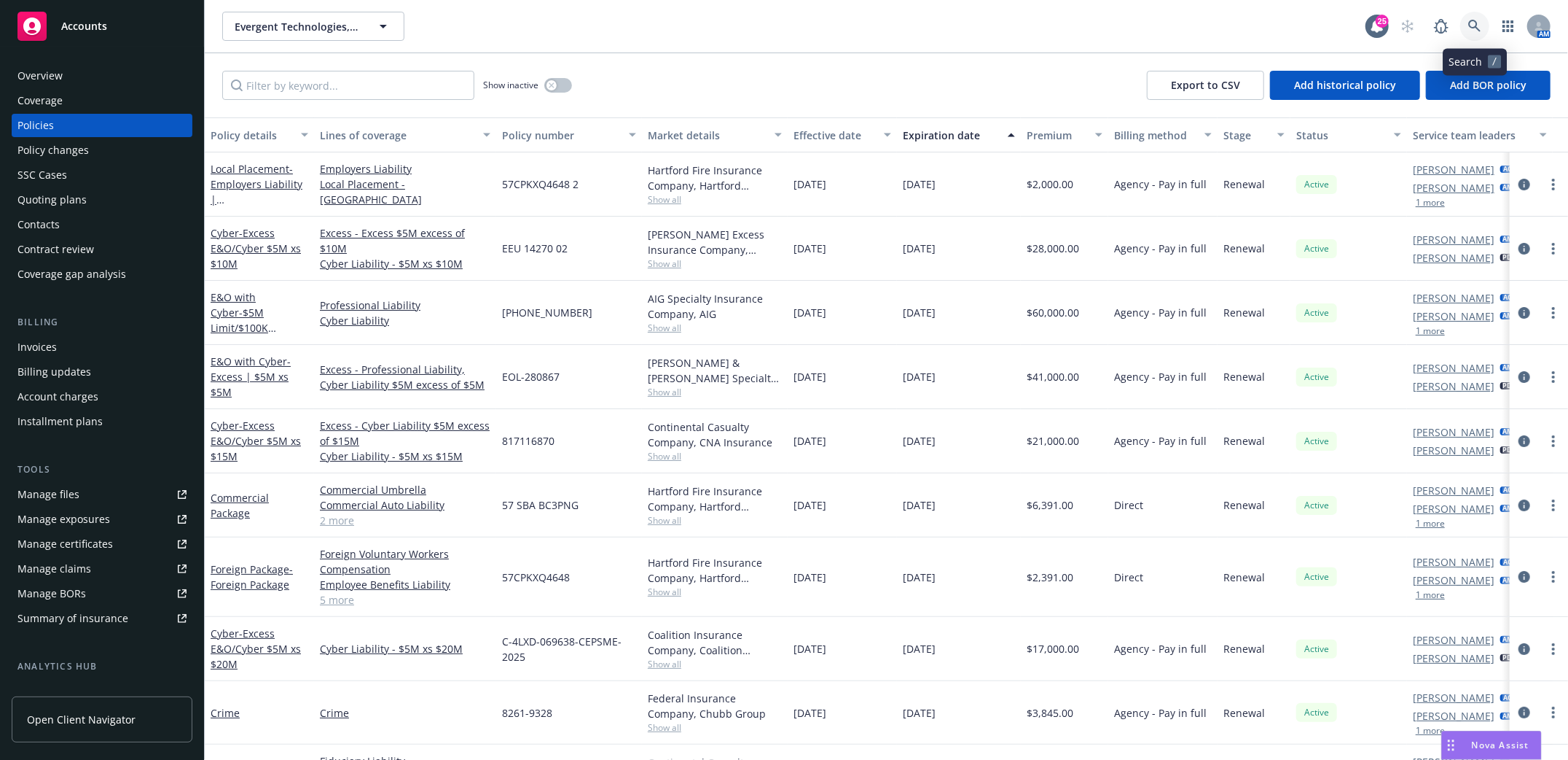
click at [1480, 23] on icon at bounding box center [1475, 26] width 13 height 13
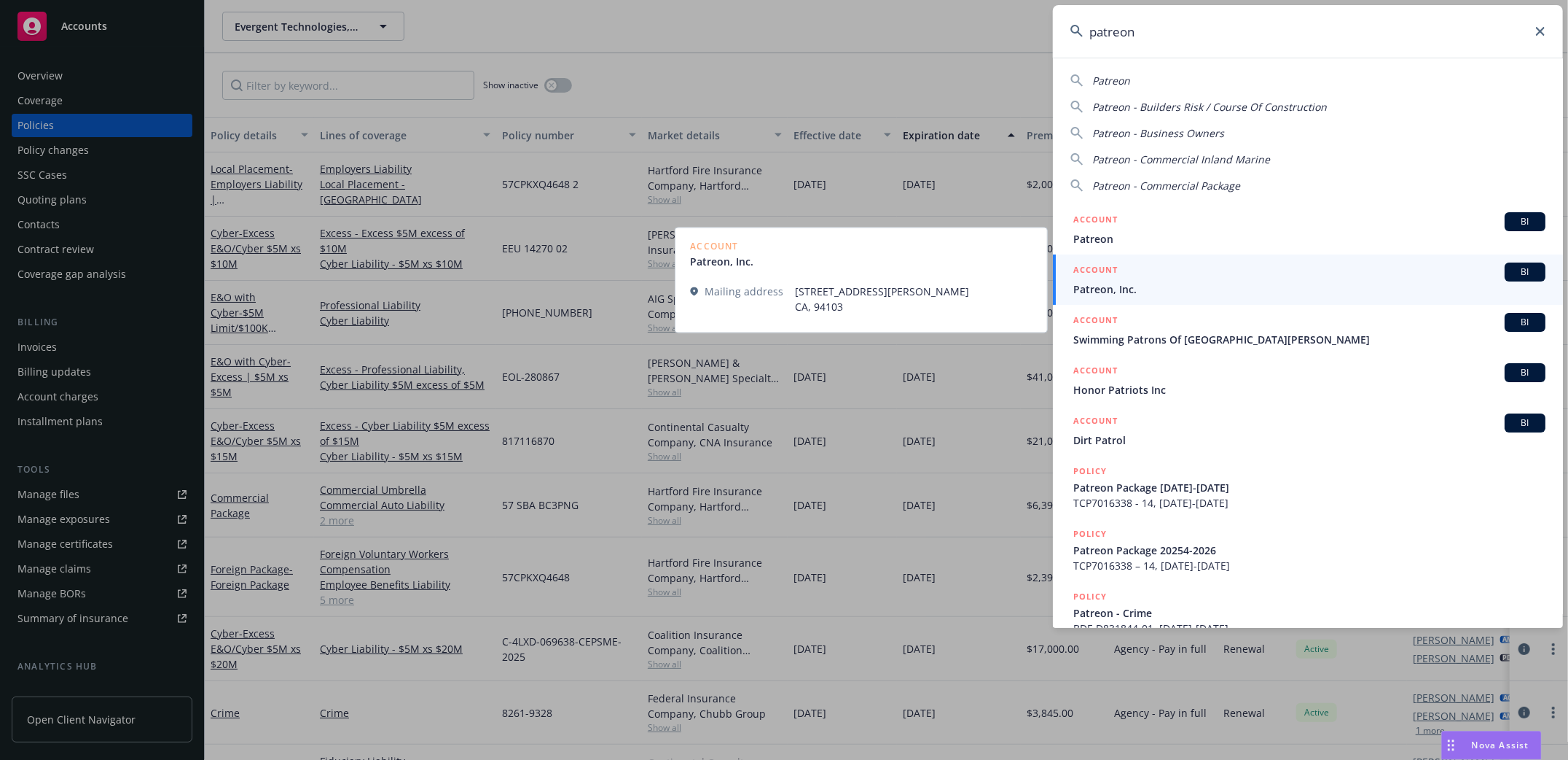
click at [1083, 290] on span "Patreon, Inc." at bounding box center [1309, 288] width 472 height 15
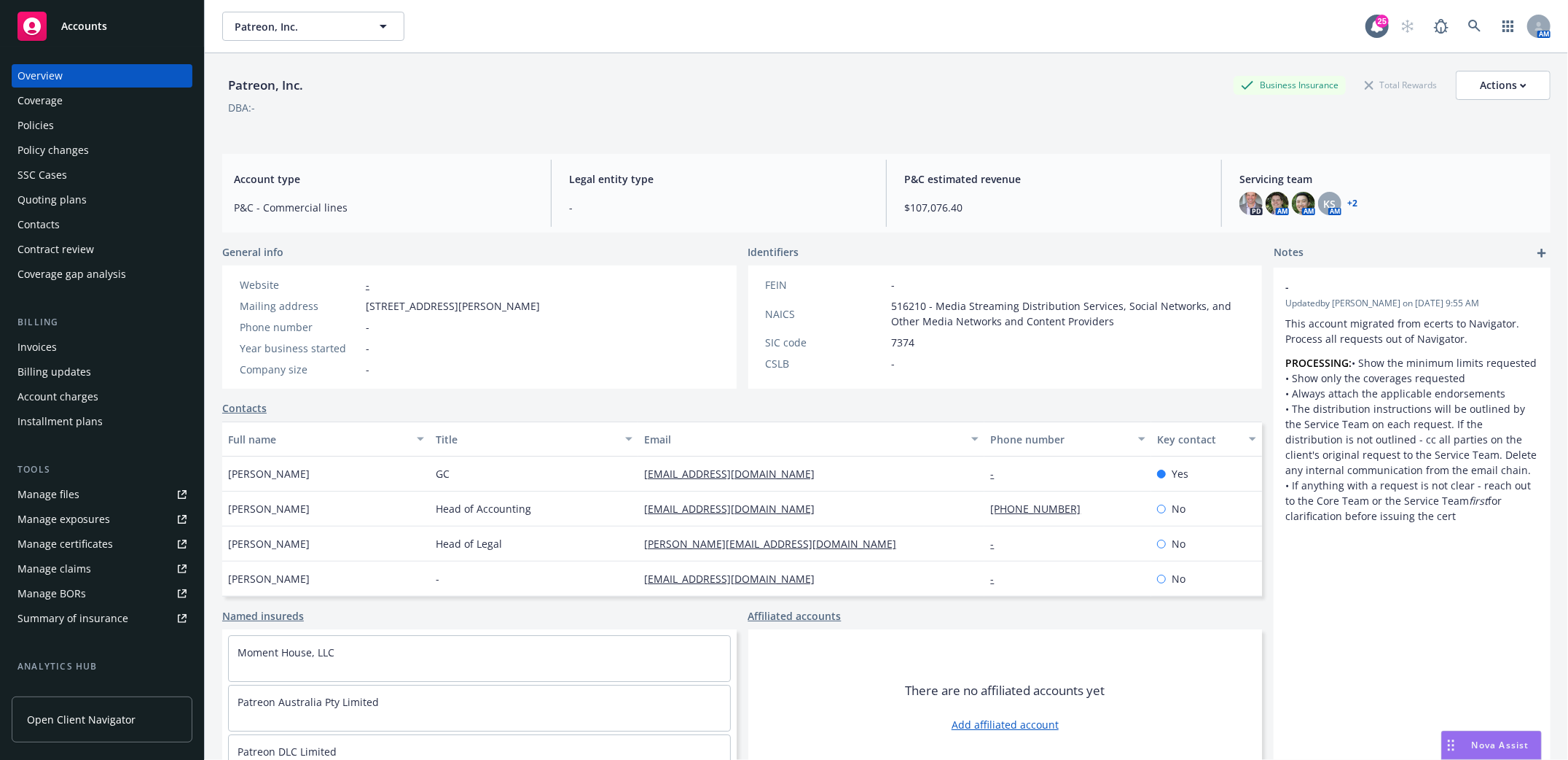
click at [29, 340] on div "Invoices" at bounding box center [37, 347] width 39 height 23
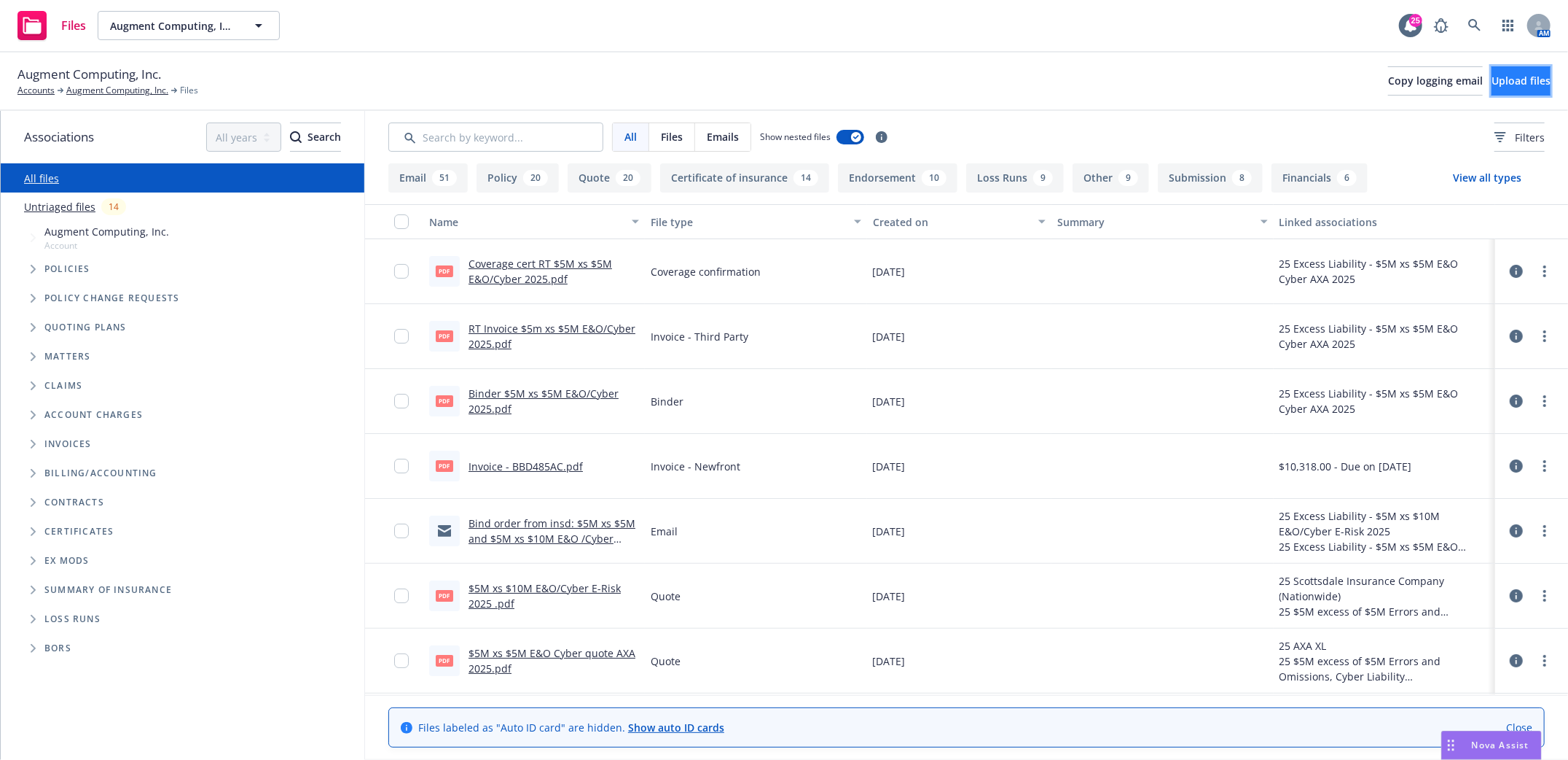
click at [1502, 77] on span "Upload files" at bounding box center [1521, 80] width 59 height 14
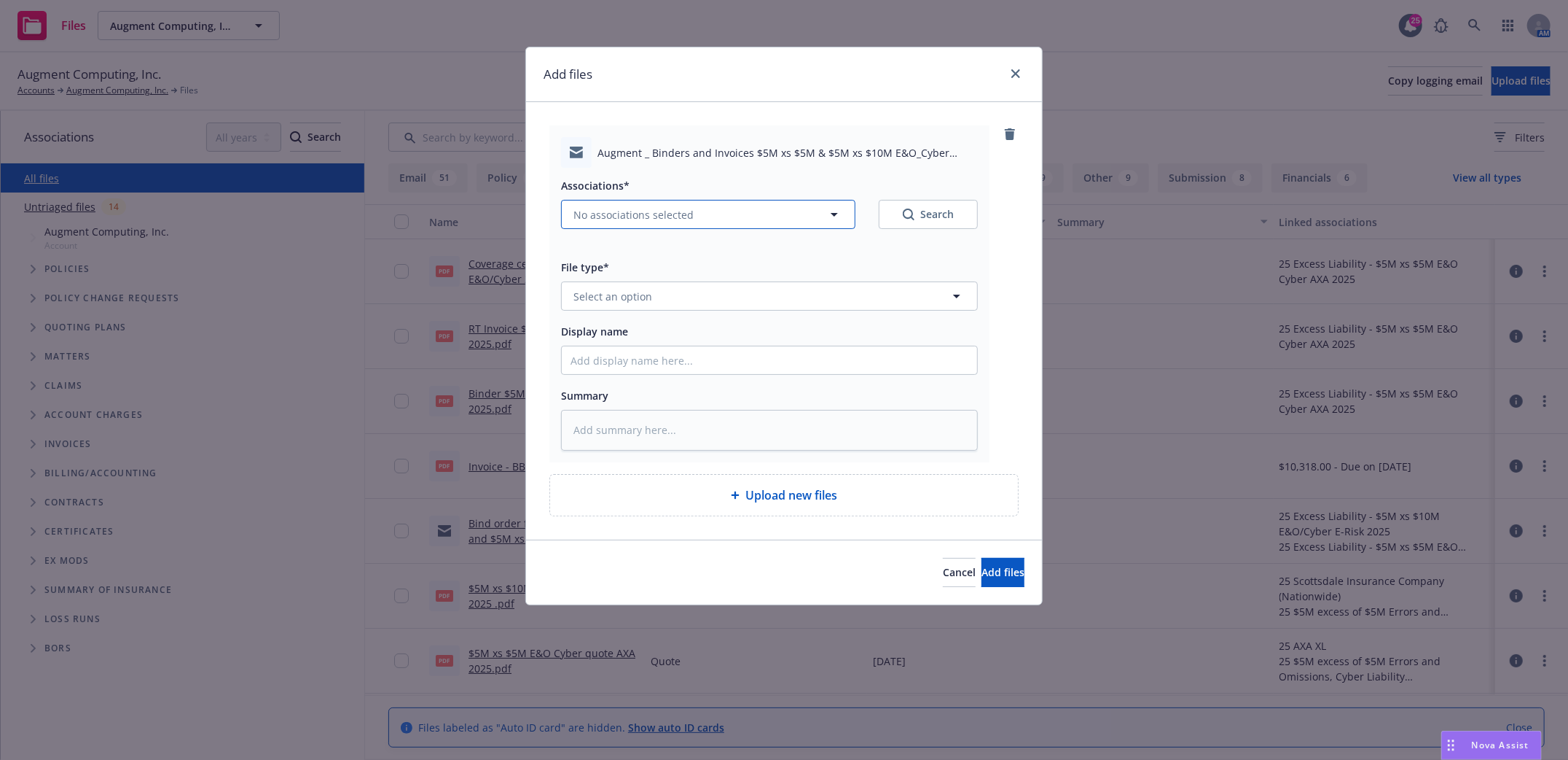
click at [834, 208] on icon "button" at bounding box center [834, 215] width 18 height 18
type textarea "x"
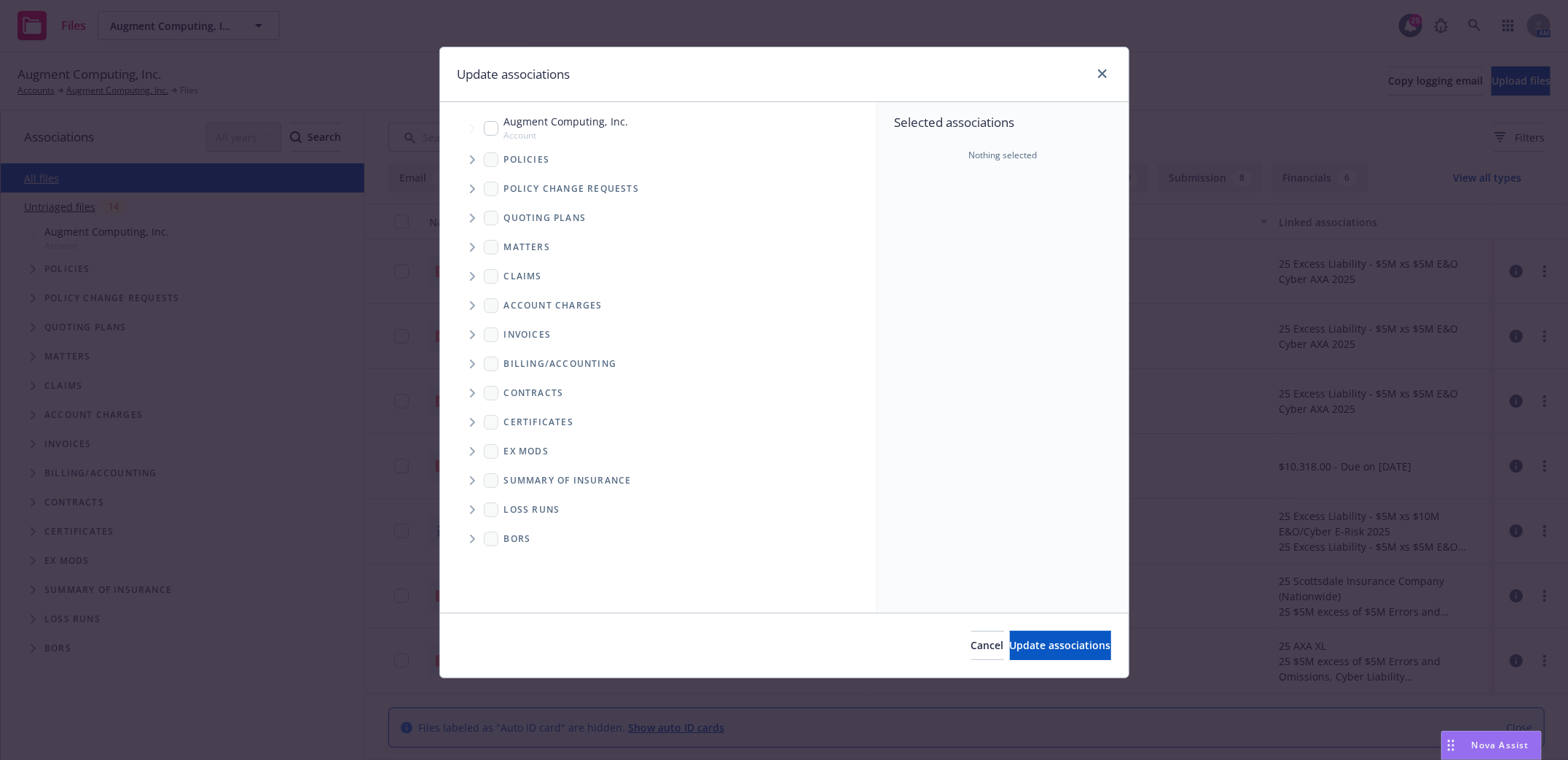
click at [468, 155] on span "Tree Example" at bounding box center [472, 160] width 23 height 23
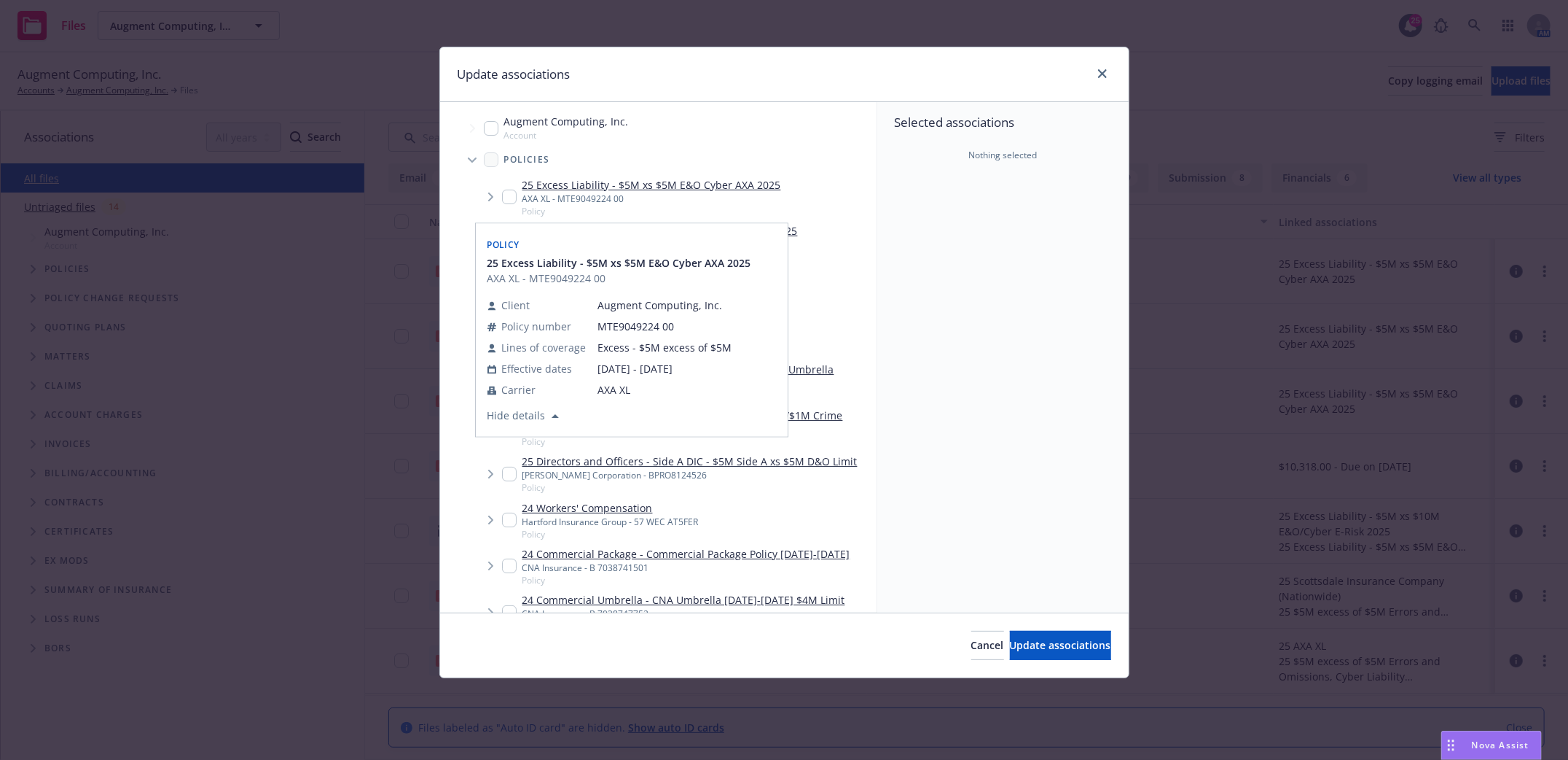
click at [509, 196] on input "Tree Example" at bounding box center [509, 197] width 15 height 15
checkbox input "true"
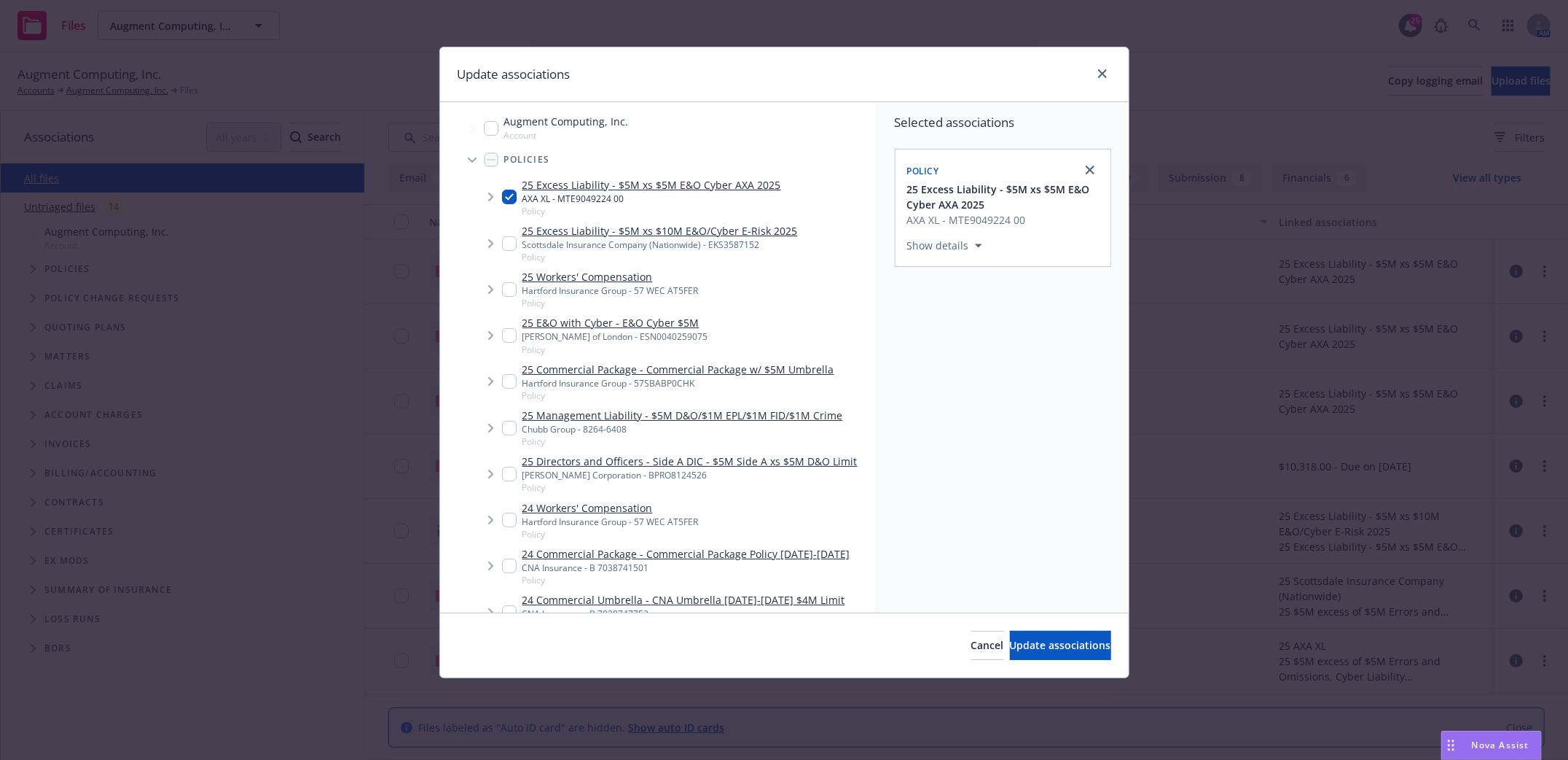
click at [511, 244] on input "Tree Example" at bounding box center [509, 244] width 15 height 15
checkbox input "true"
click at [1033, 637] on button "Update associations" at bounding box center [1060, 645] width 101 height 29
type textarea "x"
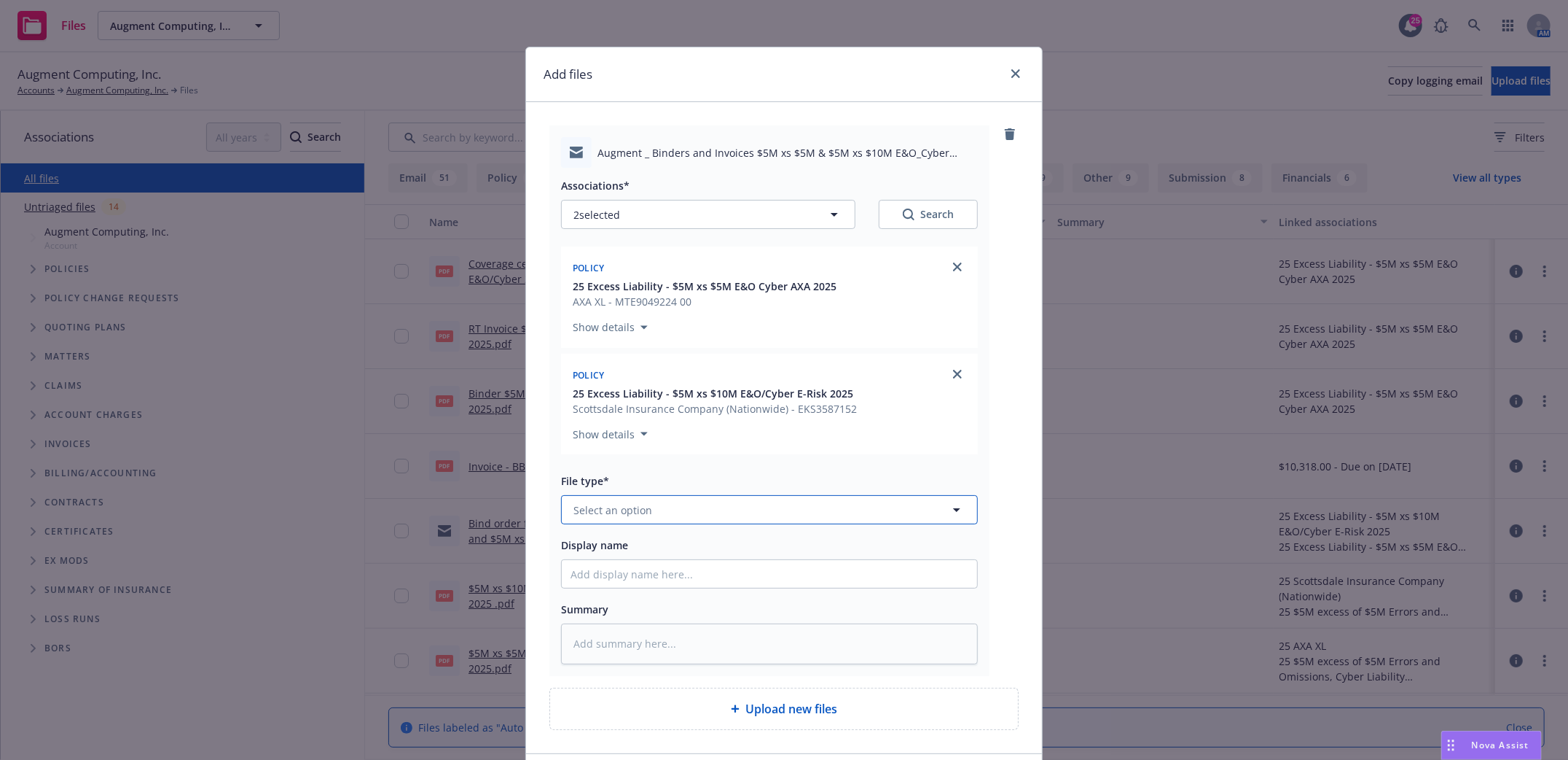
click at [645, 521] on button "Select an option" at bounding box center [769, 510] width 417 height 29
type input "email"
click at [584, 476] on span "Email" at bounding box center [590, 469] width 27 height 15
click at [593, 575] on input "Display name" at bounding box center [769, 574] width 415 height 28
type textarea "x"
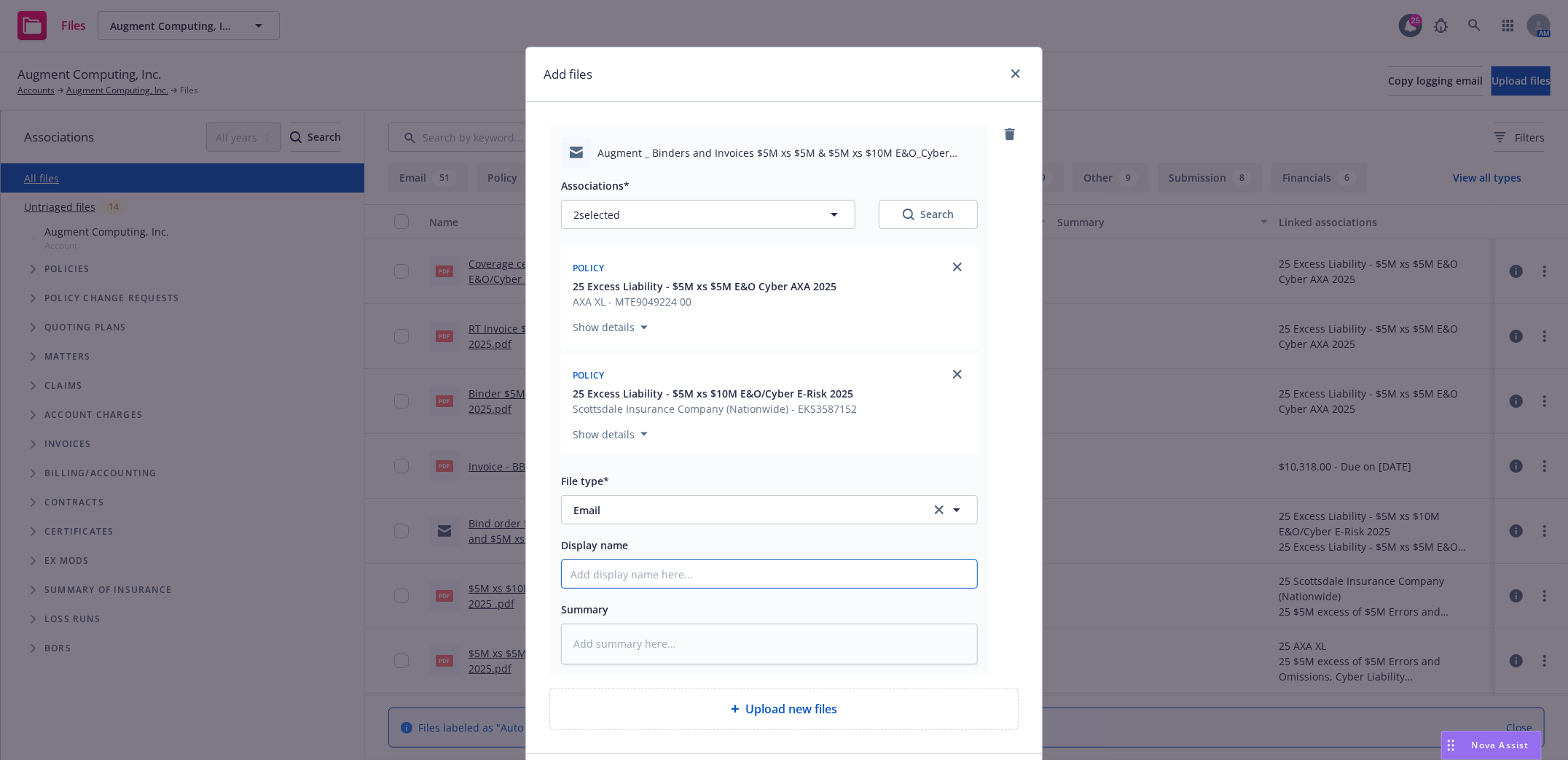
type input "I"
type textarea "x"
type input "In"
type textarea "x"
type input "Inv"
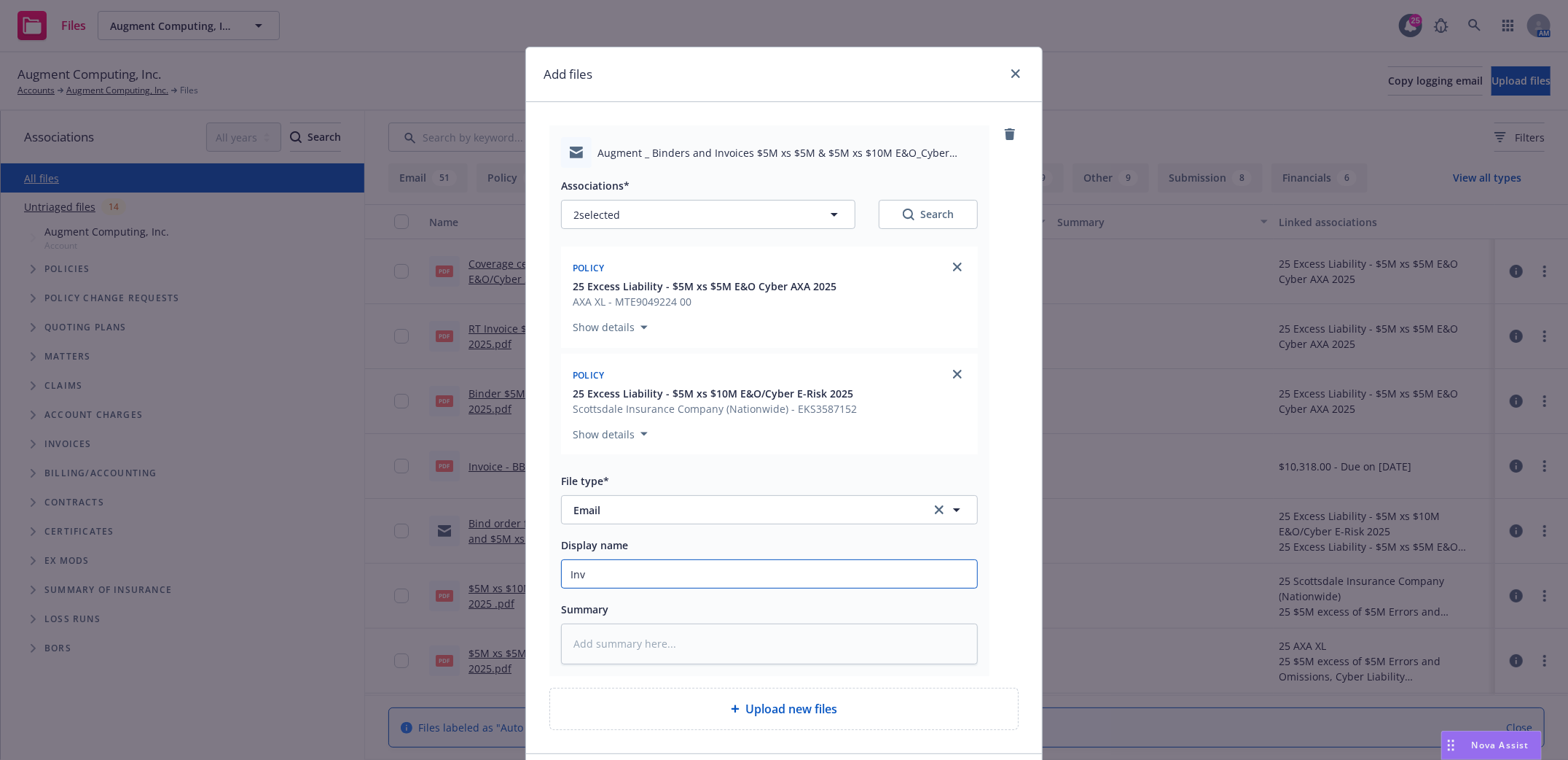
type textarea "x"
type input "Invo"
type textarea "x"
type input "Invoi"
type textarea "x"
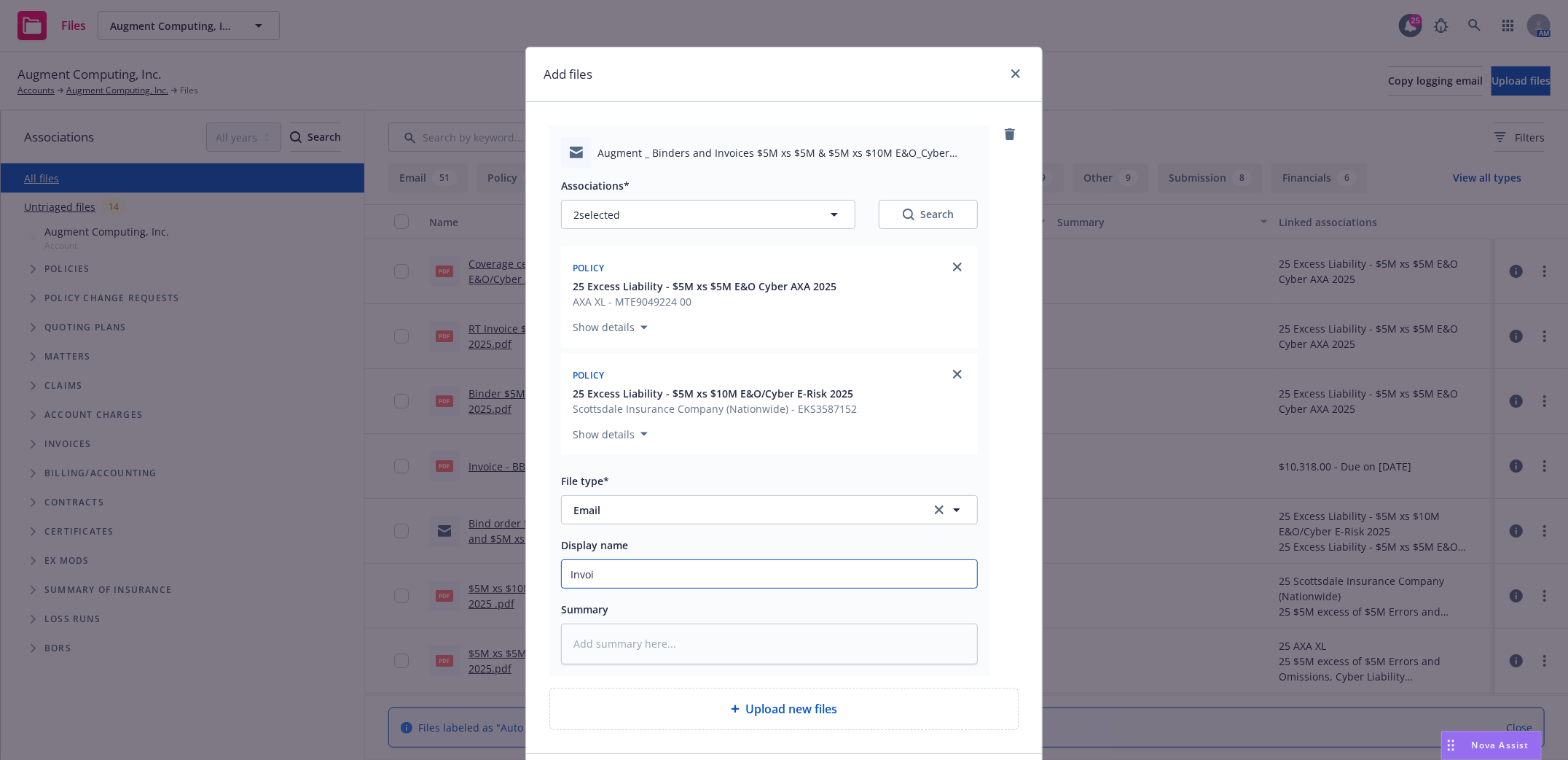
type input "Invoic"
type textarea "x"
type input "Invoice"
type textarea "x"
type input "Invoices"
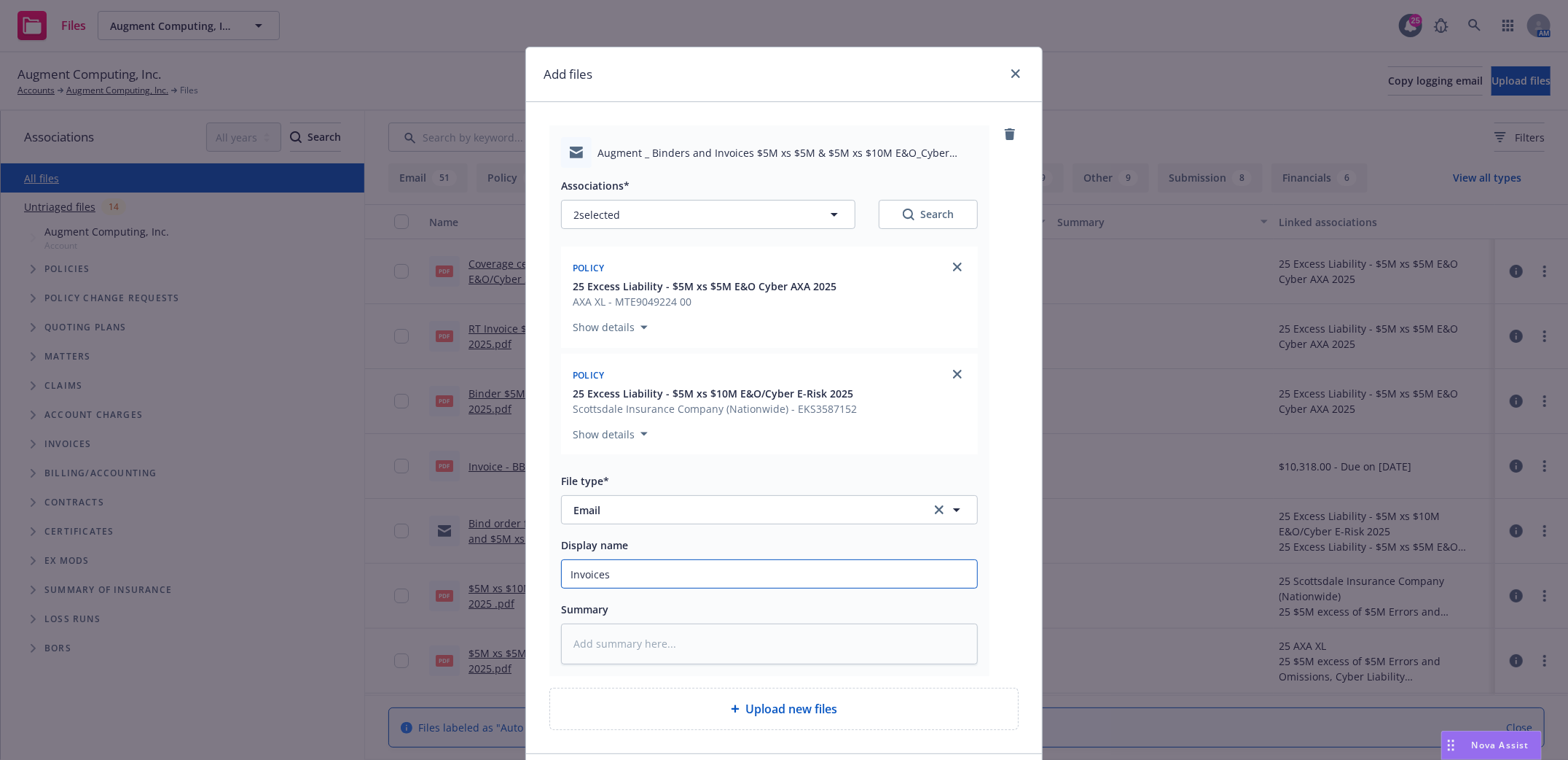
type textarea "x"
type input "Invoices"
type textarea "x"
type input "Invoices a"
type textarea "x"
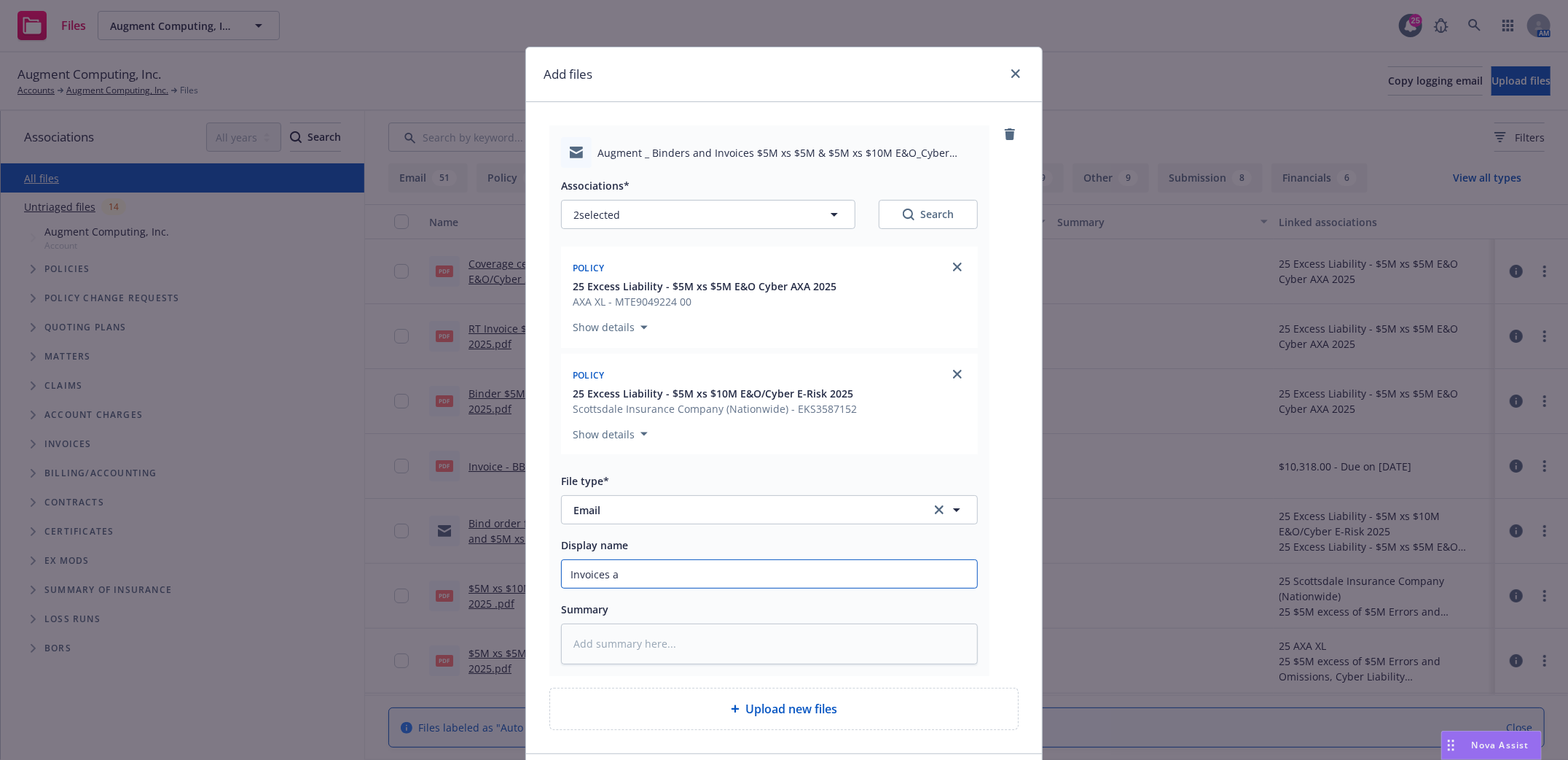
type input "Invoices an"
type textarea "x"
type input "Invoices and"
type textarea "x"
type input "Invoices and"
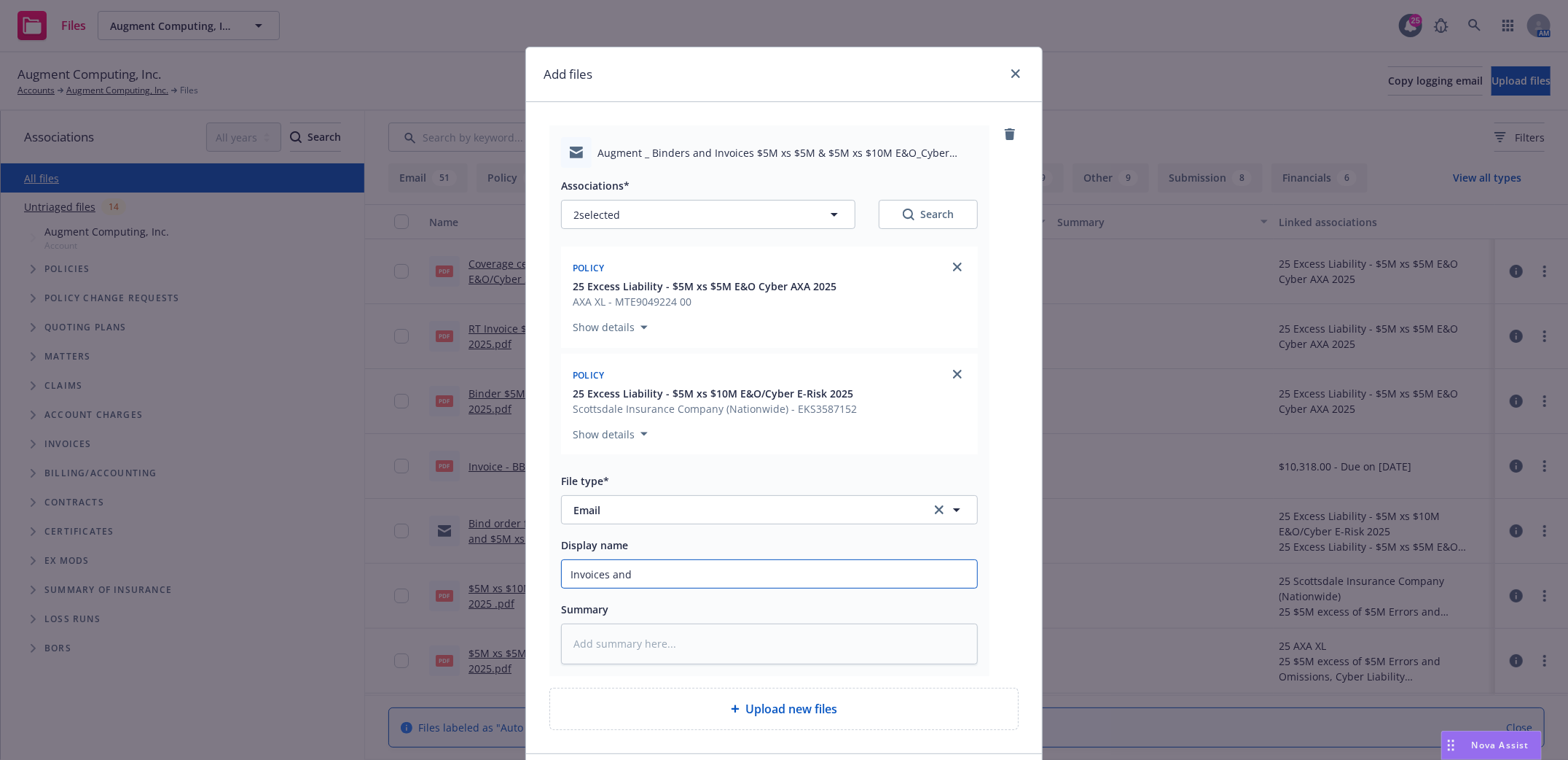
type textarea "x"
type input "Invoices and B"
type textarea "x"
type input "Invoices and Bi"
type textarea "x"
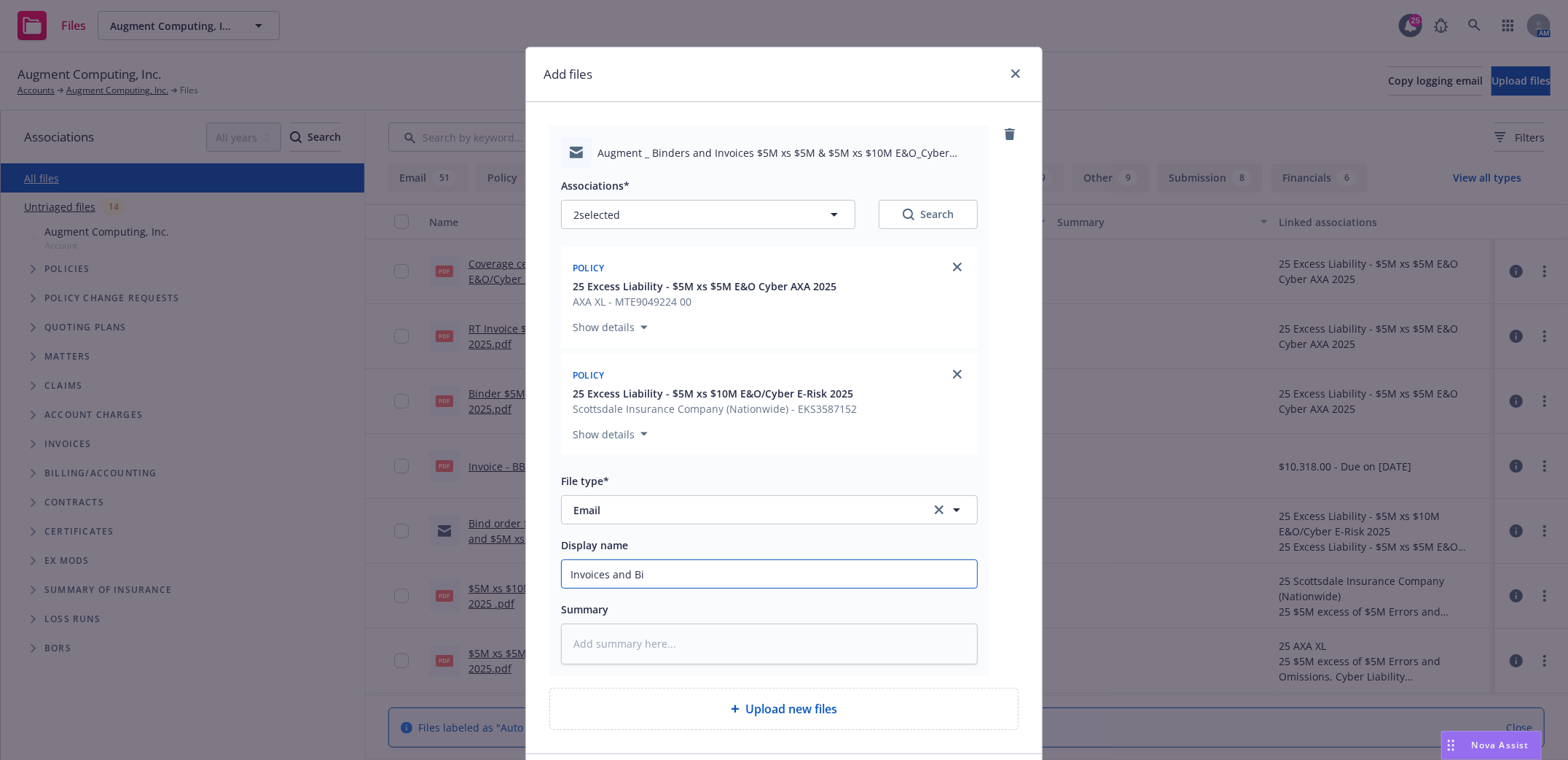
type input "Invoices and Bin"
type textarea "x"
type input "Invoices and Bind"
type textarea "x"
type input "Invoices and Binde"
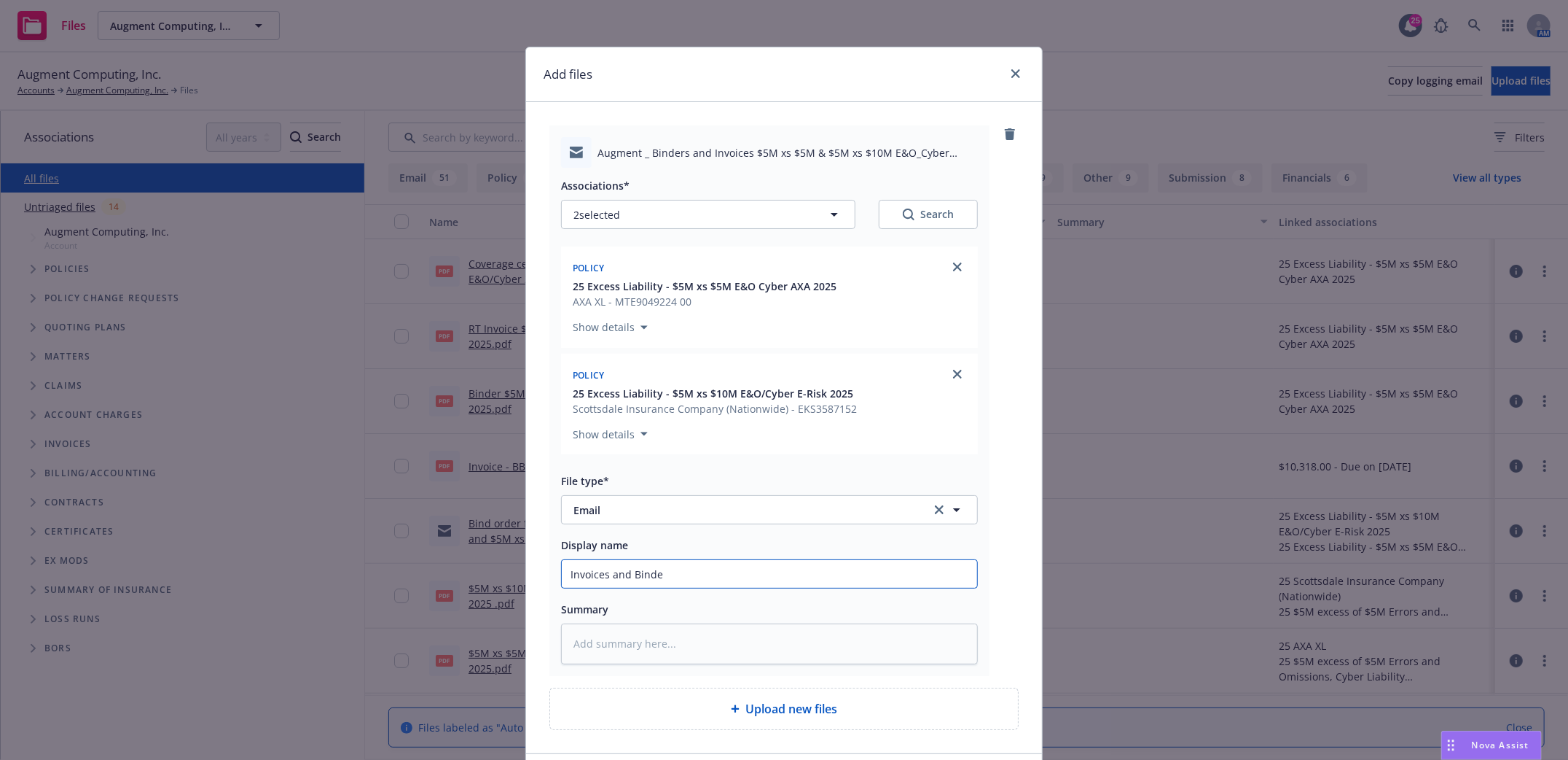
type textarea "x"
type input "Invoices and Binder"
type textarea "x"
type input "Invoices and Binders"
type textarea "x"
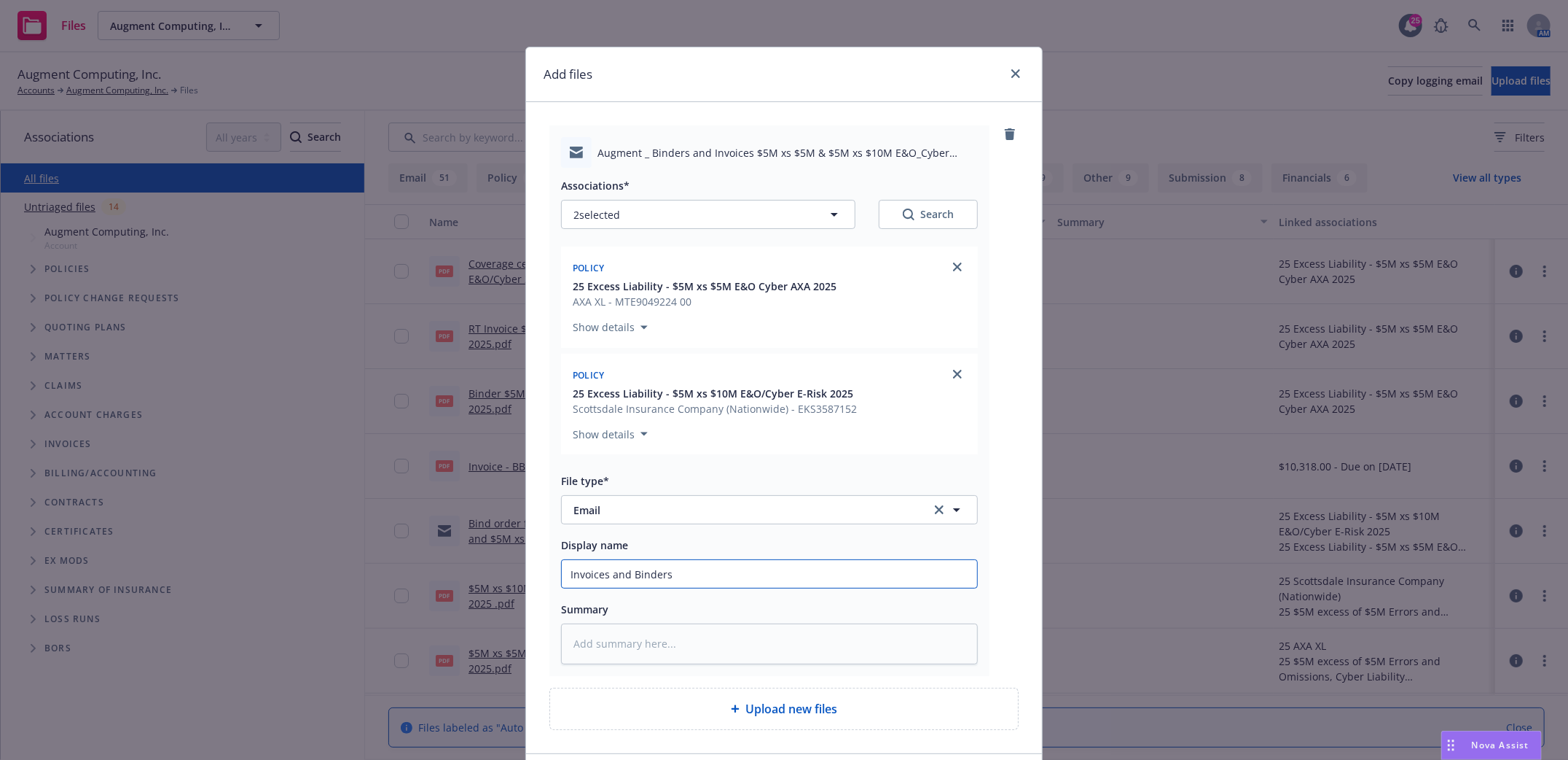
type input "Invoices and Binders"
type textarea "x"
type input "Invoices and Binders s"
type textarea "x"
type input "Invoices and Binders se"
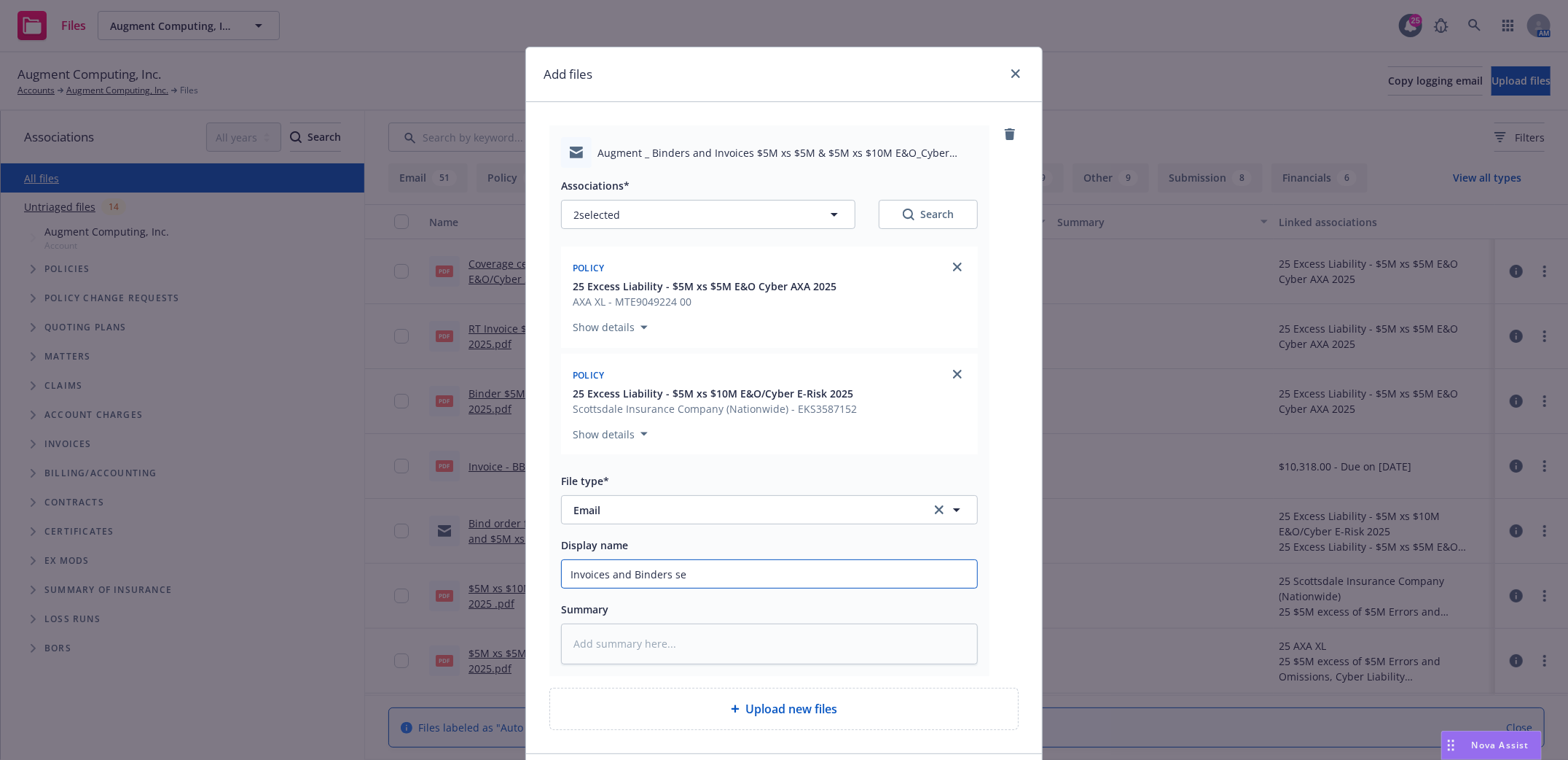
type textarea "x"
type input "Invoices and Binders sen"
type textarea "x"
type input "Invoices and Binders sent"
type textarea "x"
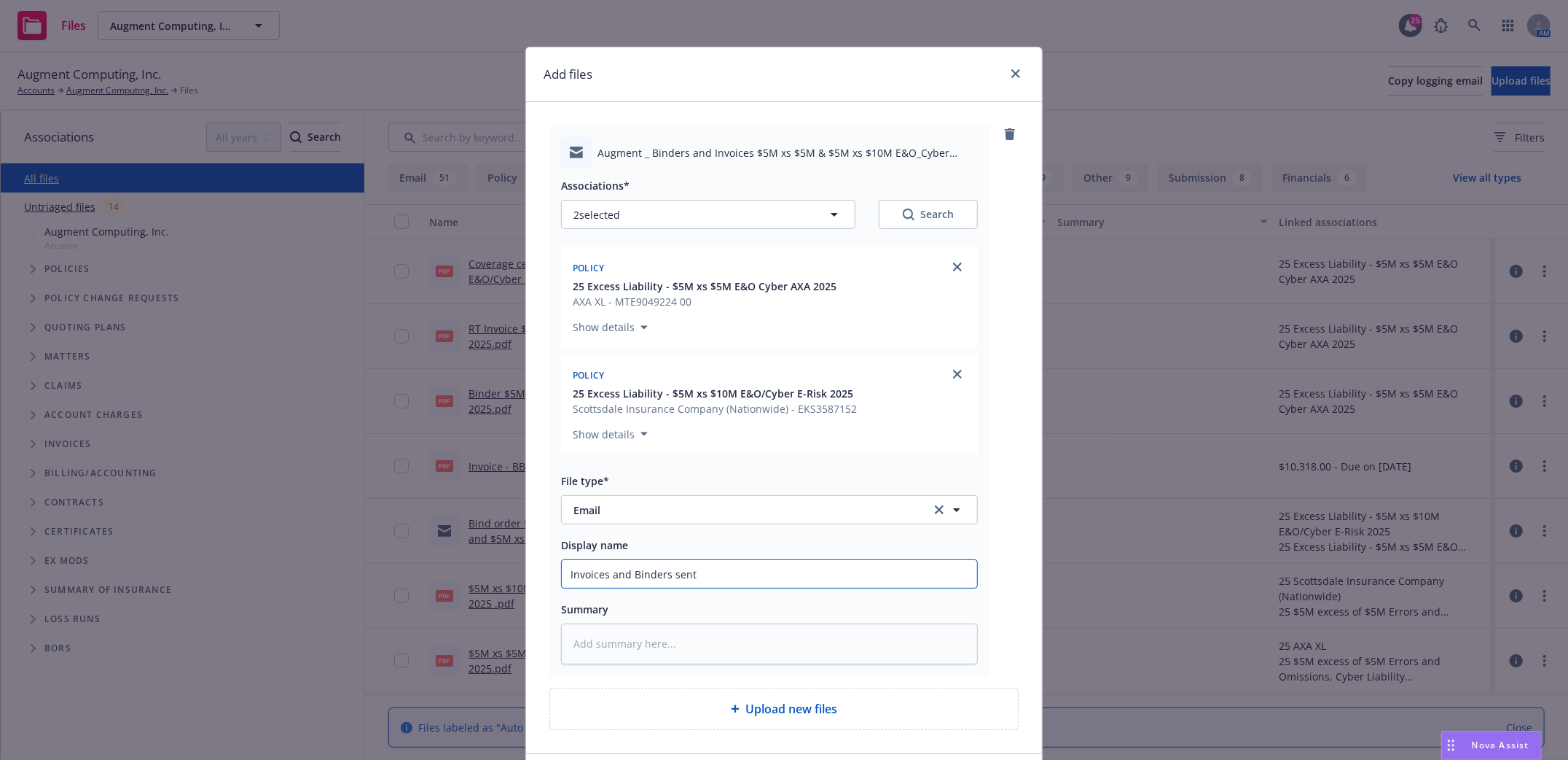
type input "Invoices and Binders sent"
type textarea "x"
type input "Invoices and [PERSON_NAME] sent t"
type textarea "x"
type input "Invoices and [PERSON_NAME] sent to"
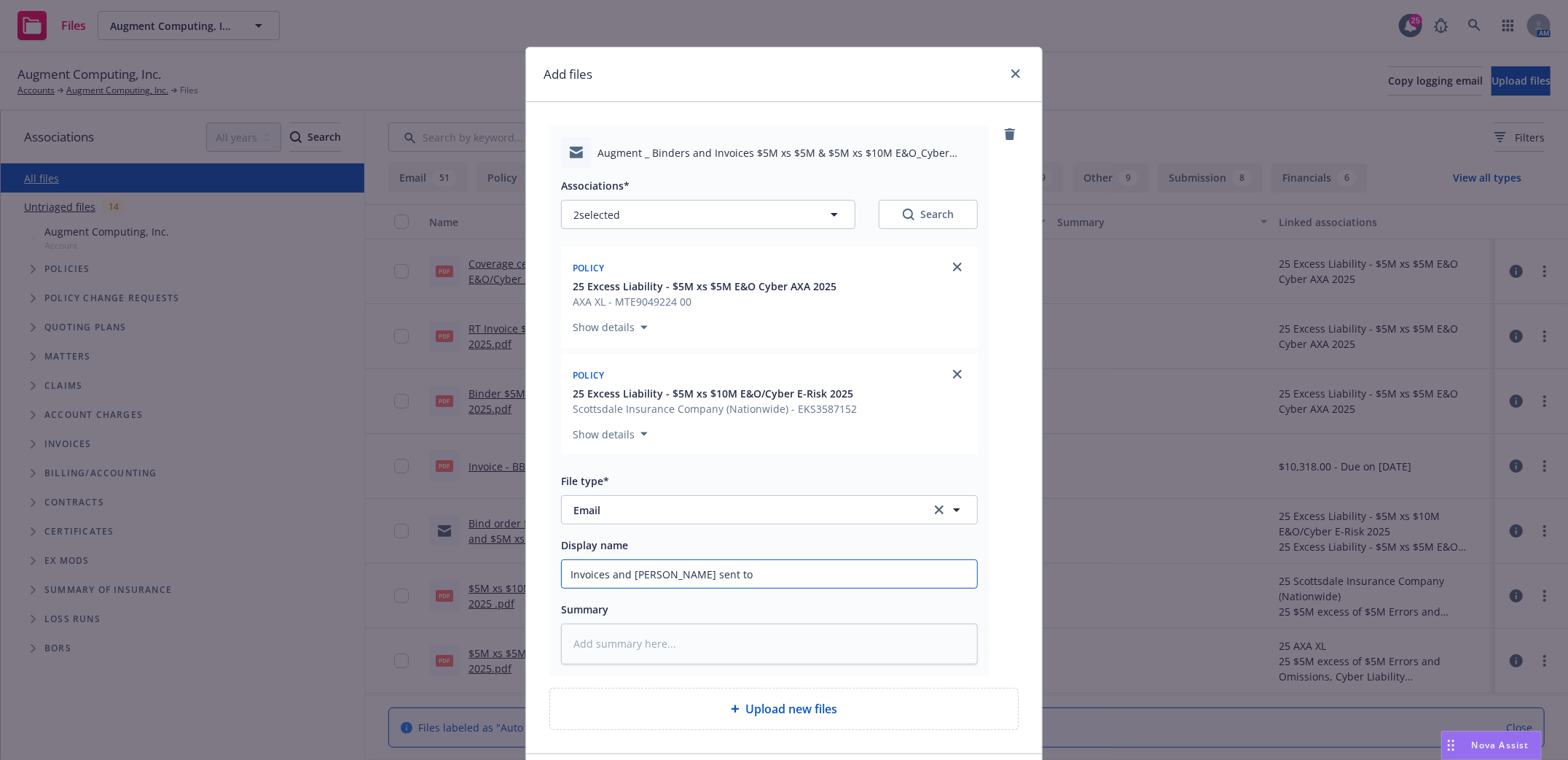
type textarea "x"
type input "Invoices and [PERSON_NAME] sent to"
type textarea "x"
type input "Invoices and [PERSON_NAME] sent to i"
type textarea "x"
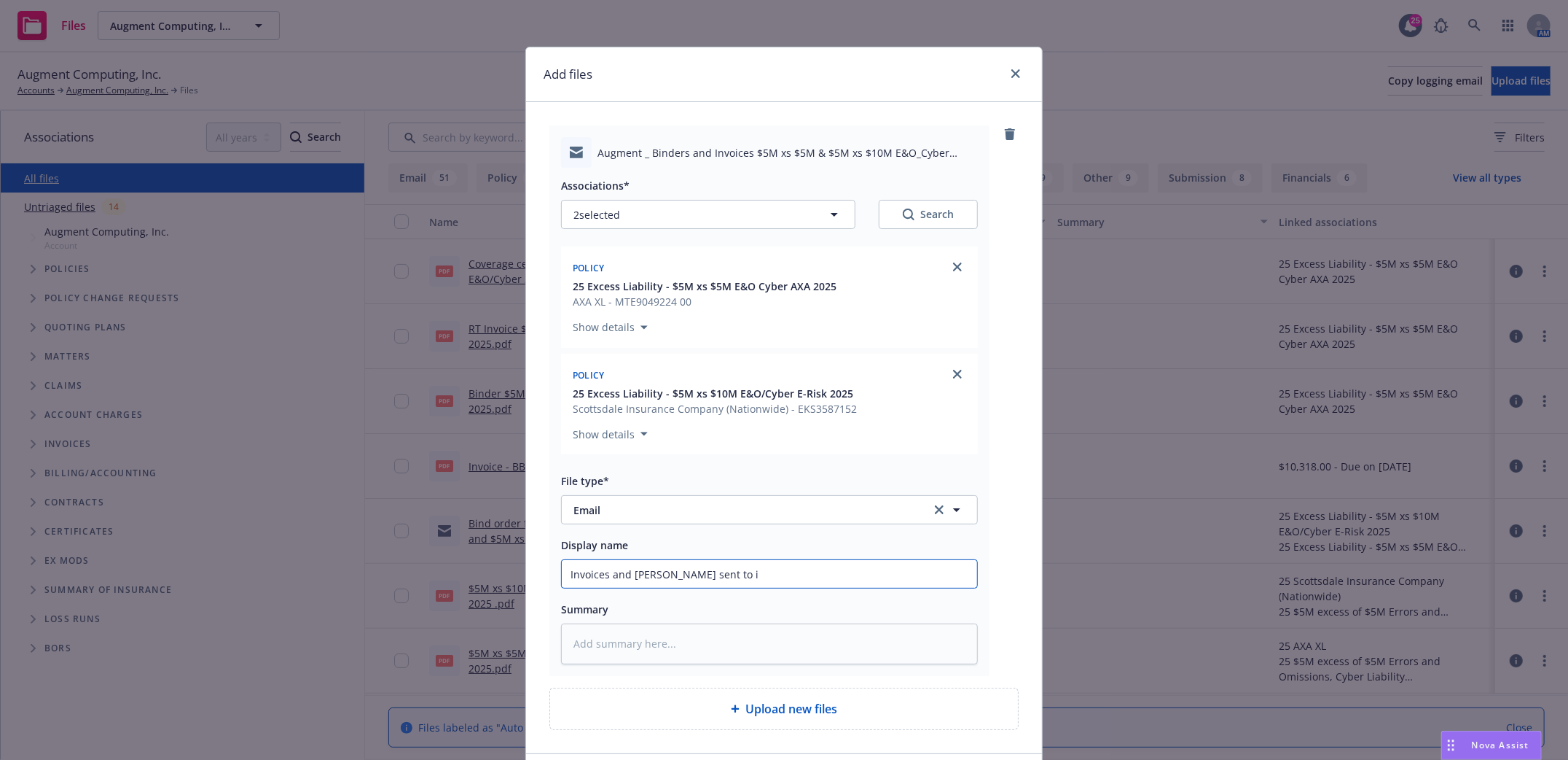
type input "Invoices and [PERSON_NAME] sent to in"
type textarea "x"
type input "Invoices and [PERSON_NAME] sent to ins"
type textarea "x"
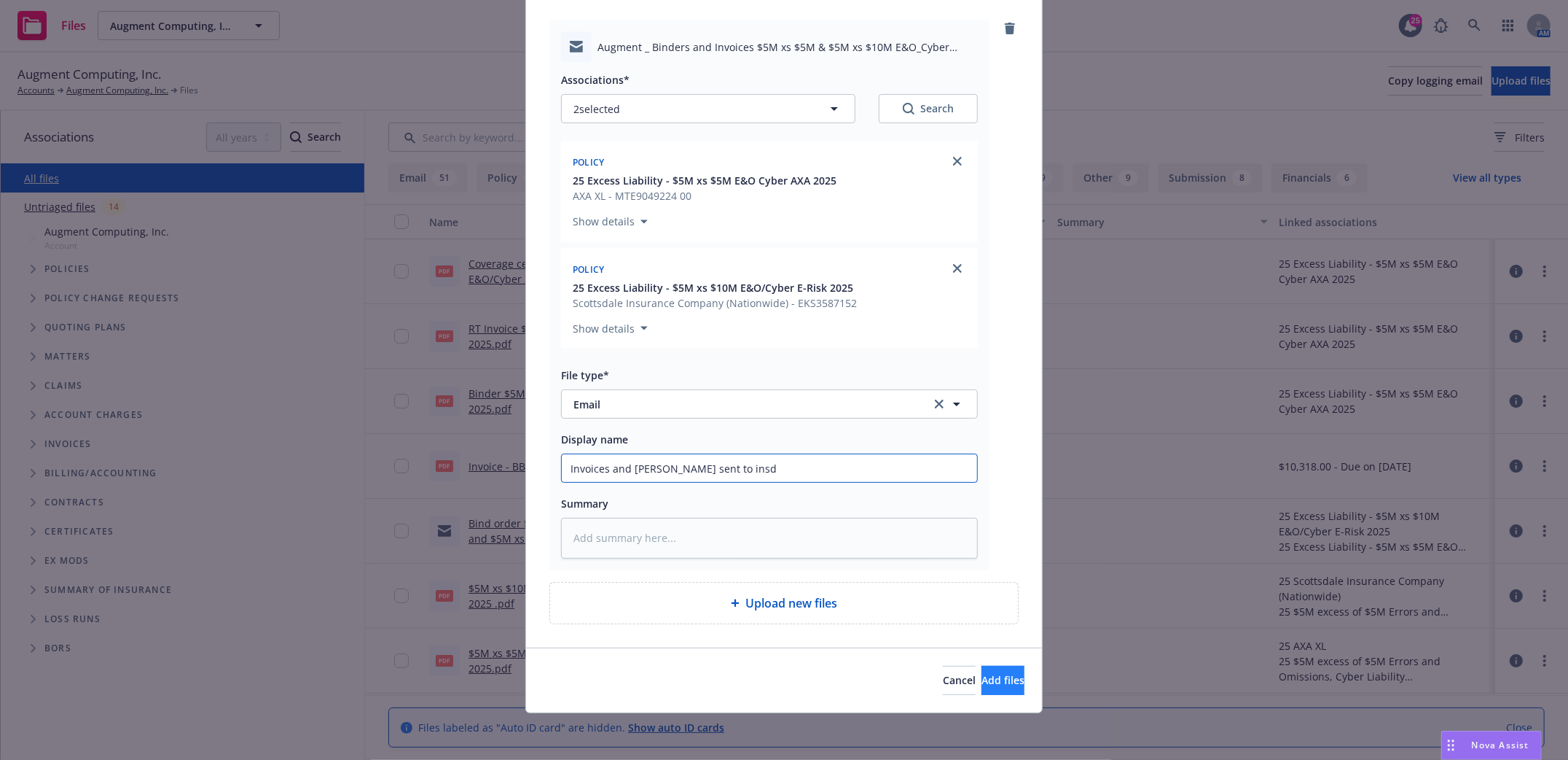
type input "Invoices and [PERSON_NAME] sent to insd"
click at [986, 690] on button "Add files" at bounding box center [1003, 680] width 43 height 29
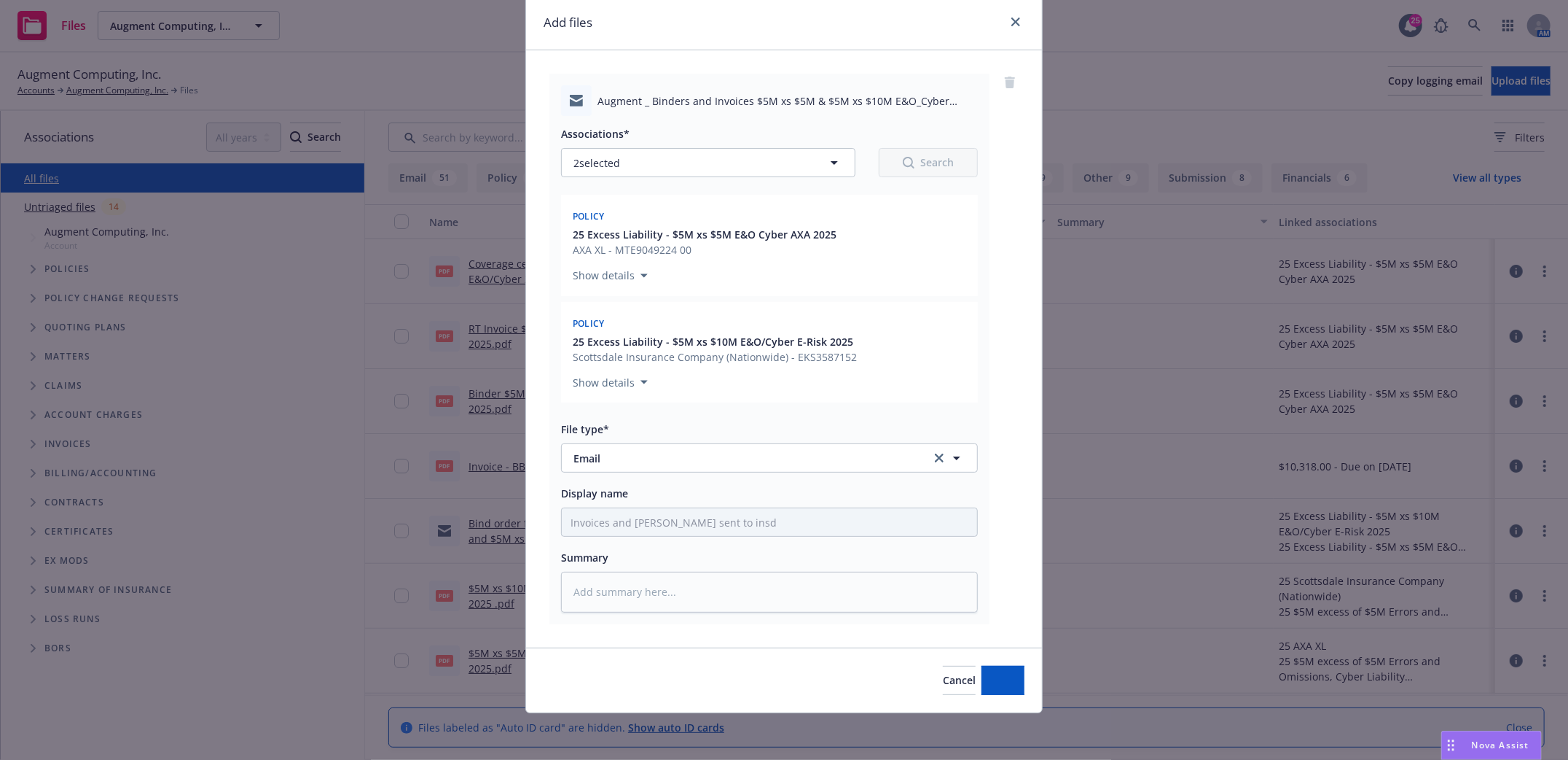
type textarea "x"
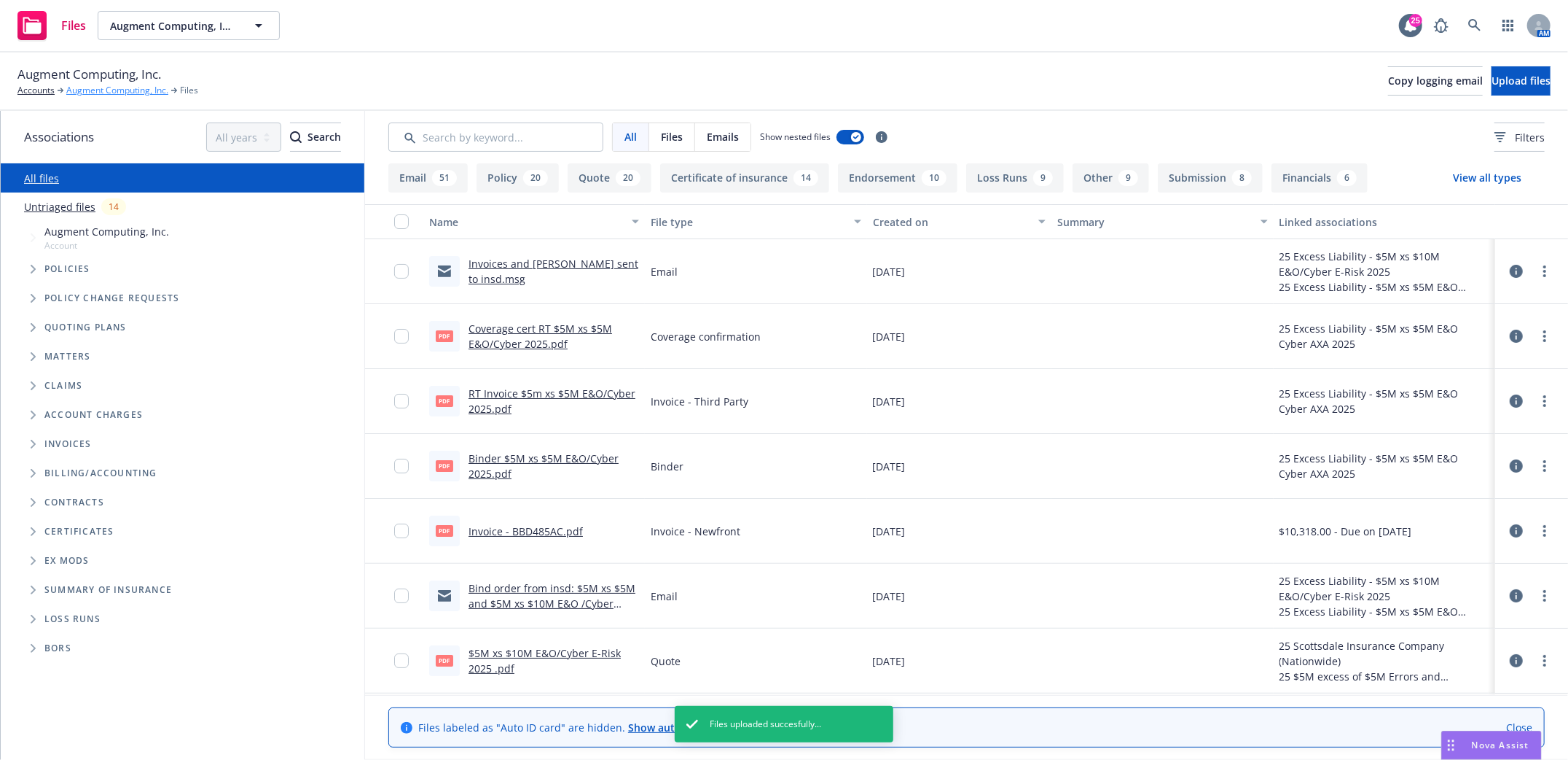
click at [96, 88] on link "Augment Computing, Inc." at bounding box center [117, 91] width 102 height 13
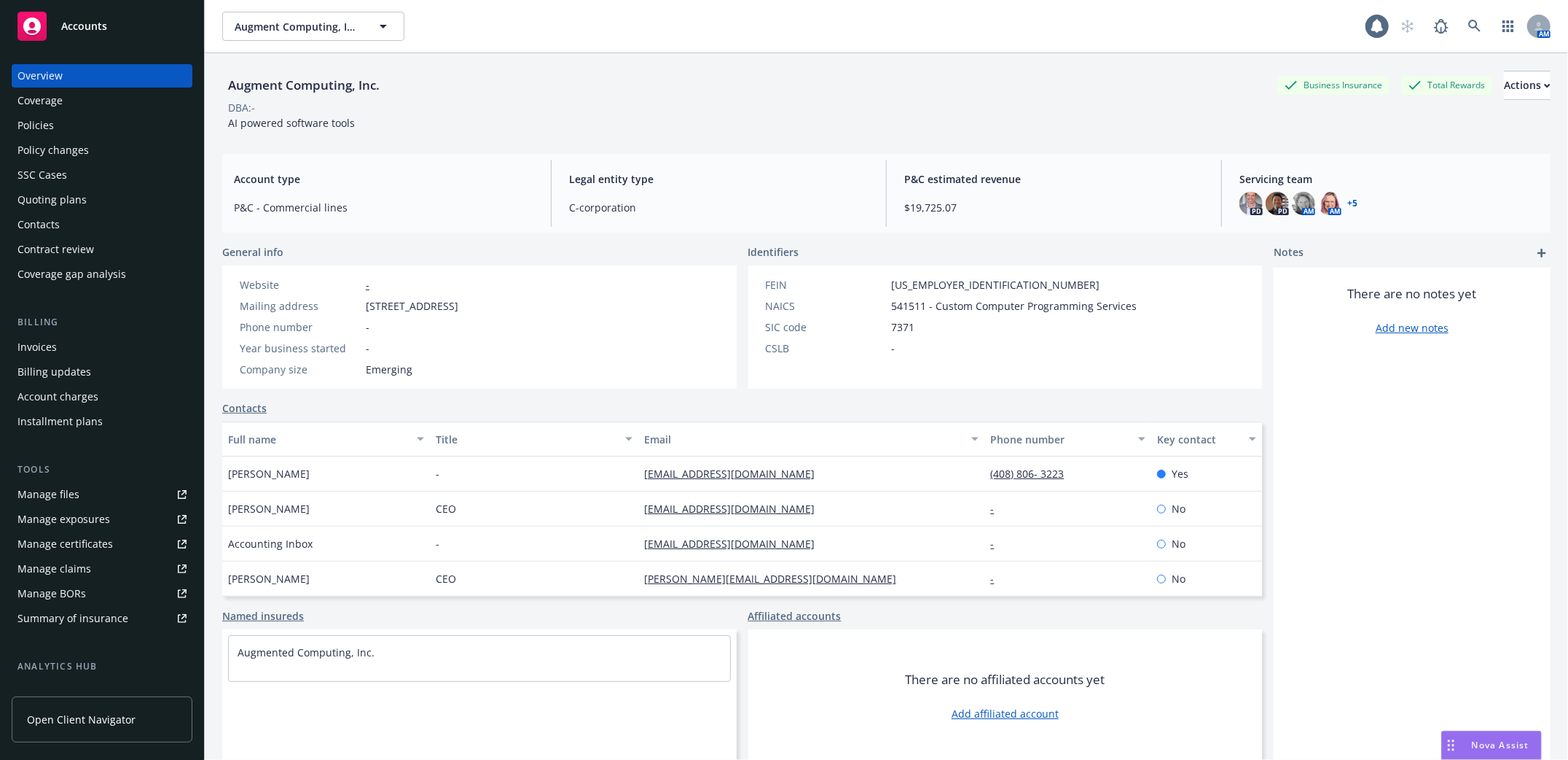
click at [21, 126] on div "Policies" at bounding box center [36, 126] width 36 height 23
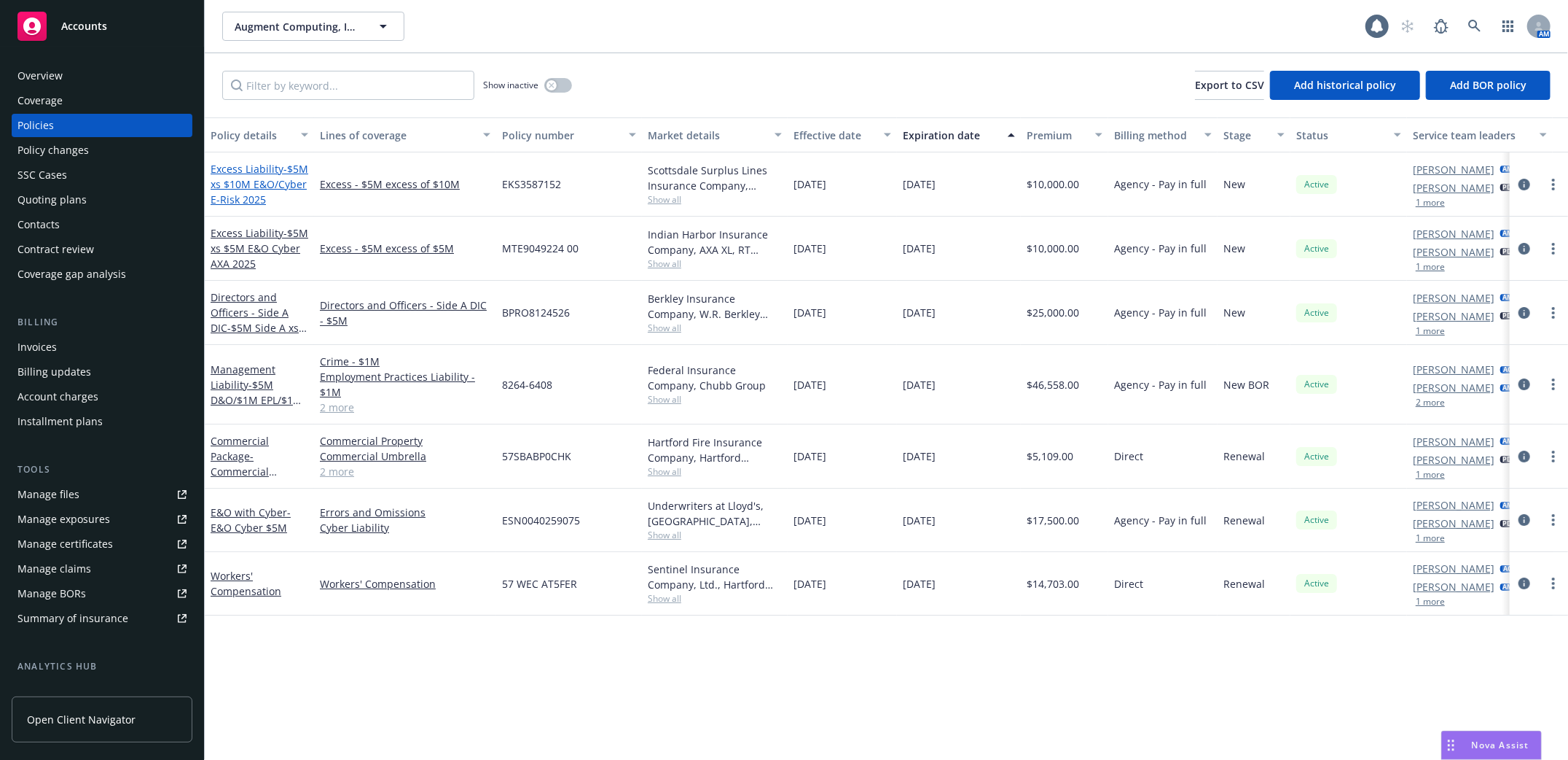
click at [235, 185] on span "- $5M xs $10M E&O/Cyber E-Risk 2025" at bounding box center [260, 184] width 98 height 45
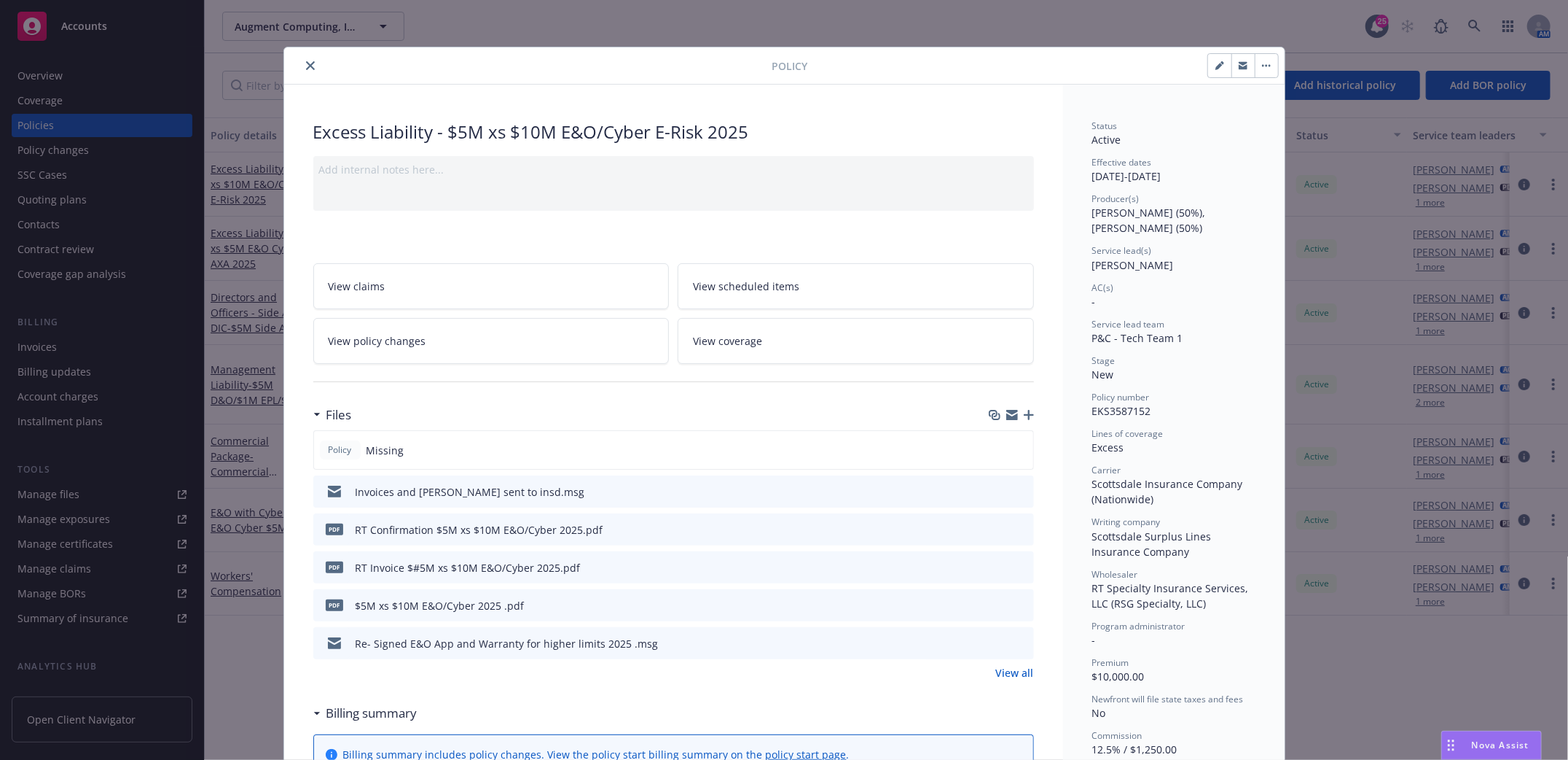
click at [306, 65] on icon "close" at bounding box center [310, 66] width 9 height 9
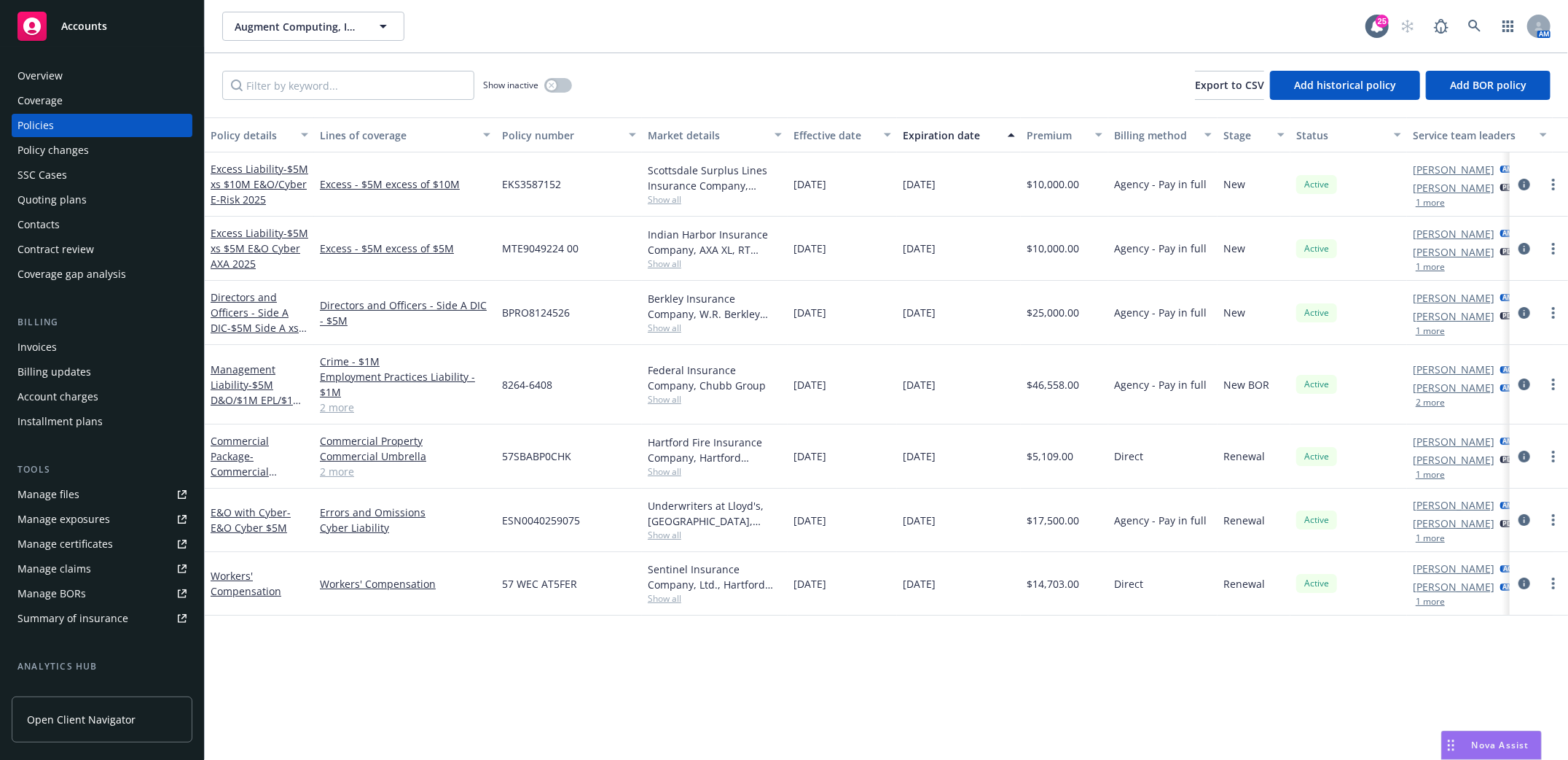
click at [47, 69] on div "Overview" at bounding box center [40, 76] width 45 height 23
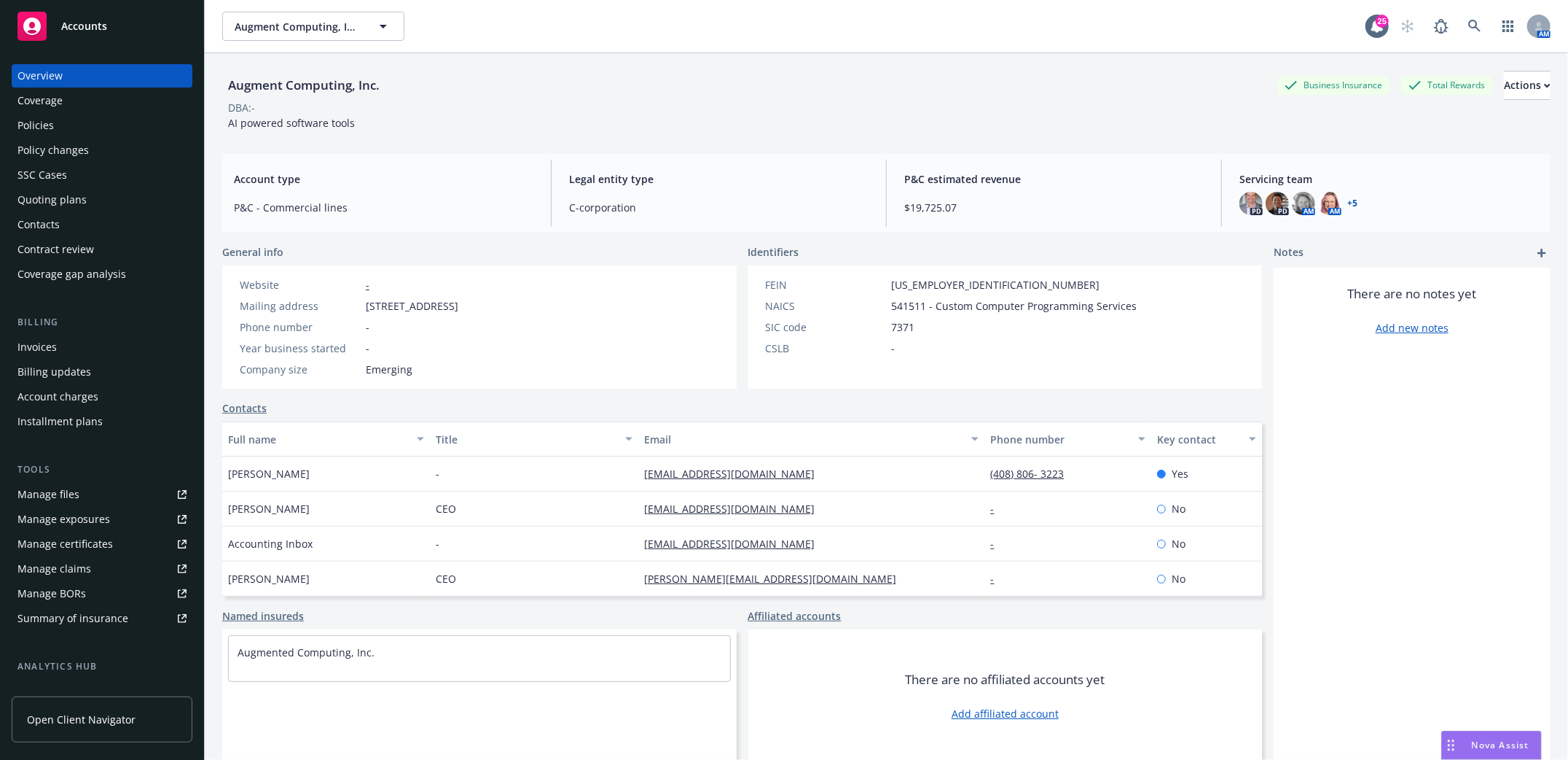
click at [39, 121] on div "Policies" at bounding box center [36, 126] width 36 height 23
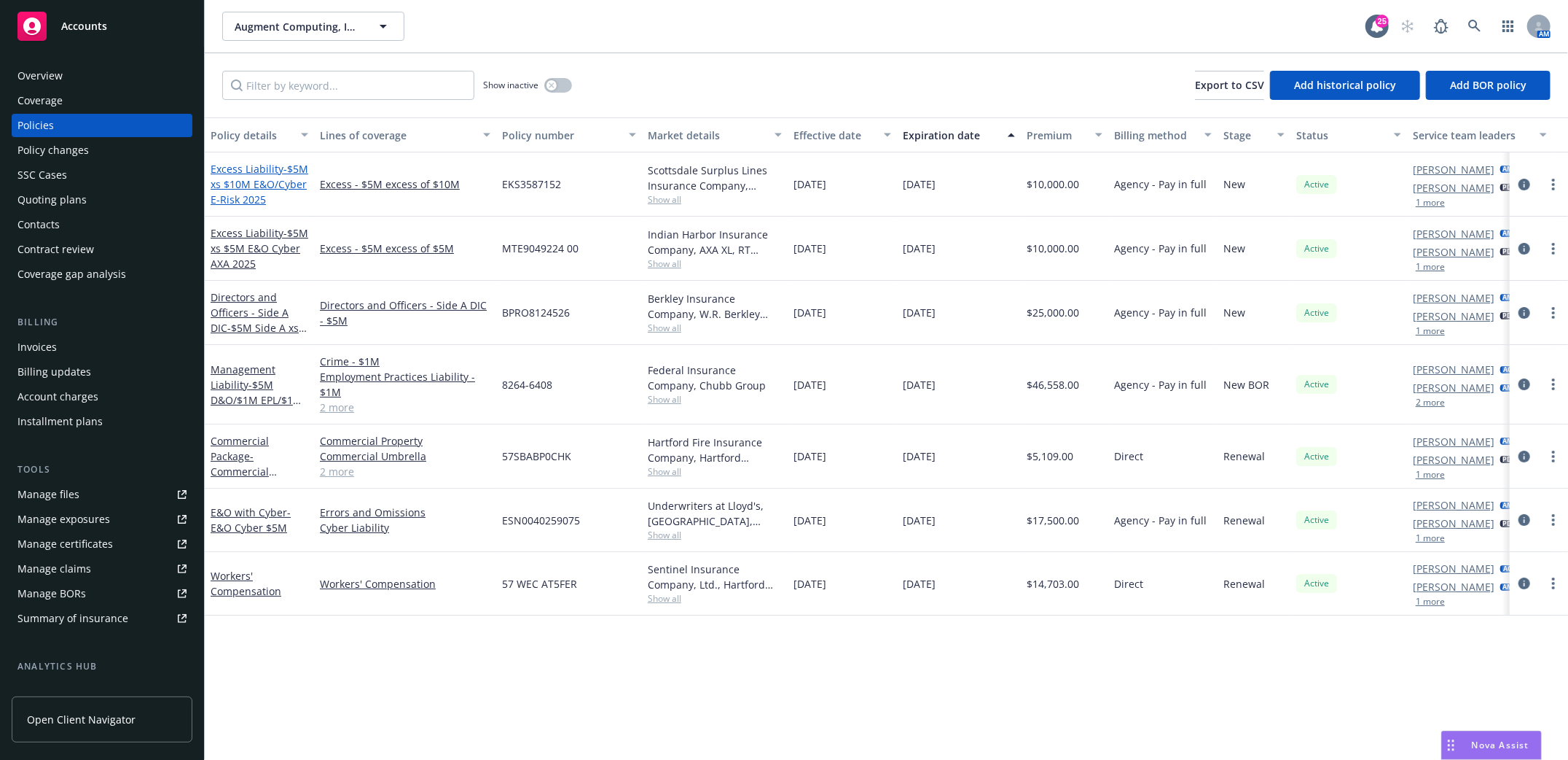
click at [233, 183] on span "- $5M xs $10M E&O/Cyber E-Risk 2025" at bounding box center [260, 184] width 98 height 45
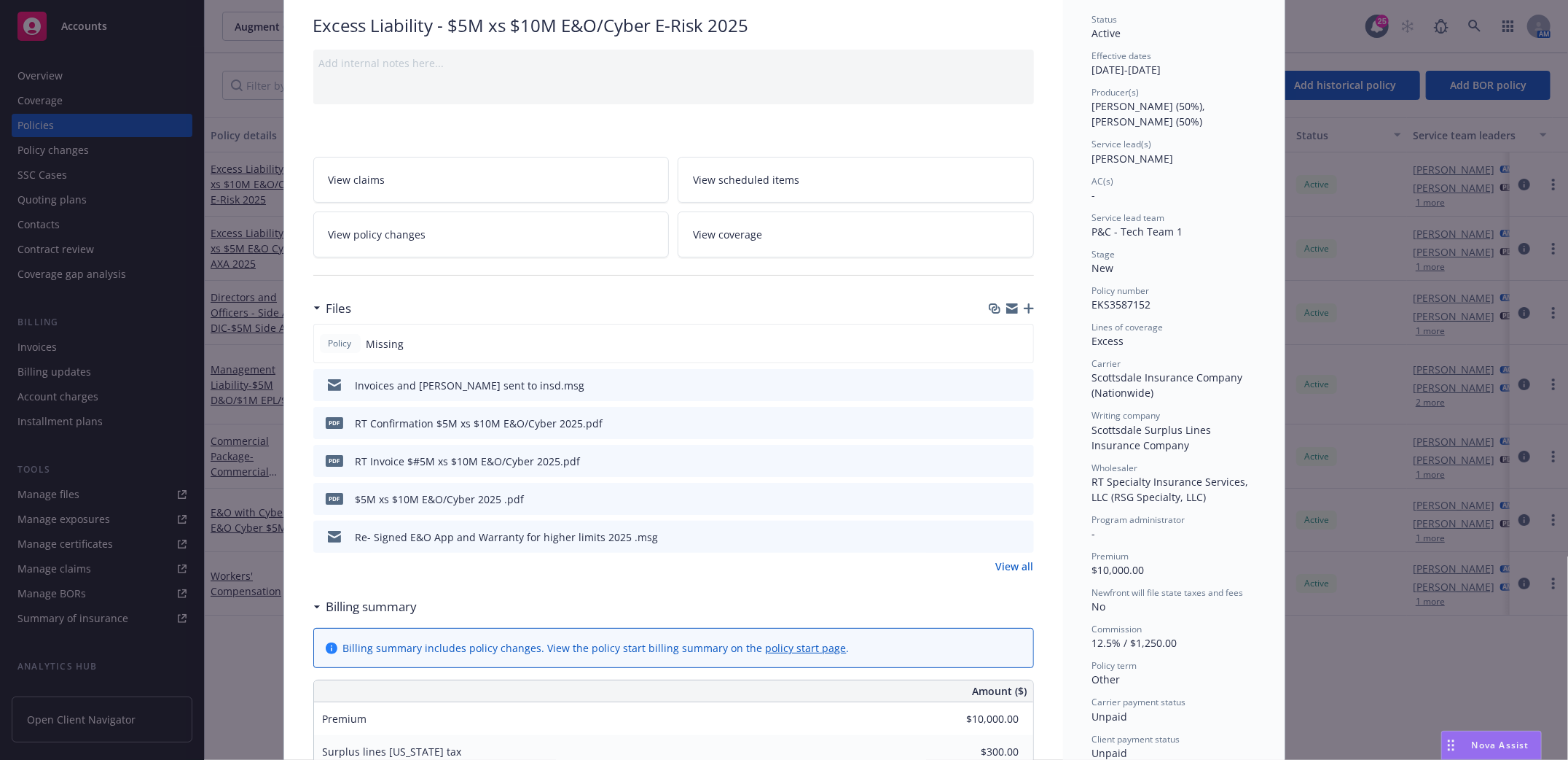
scroll to position [141, 0]
